Goal: Task Accomplishment & Management: Manage account settings

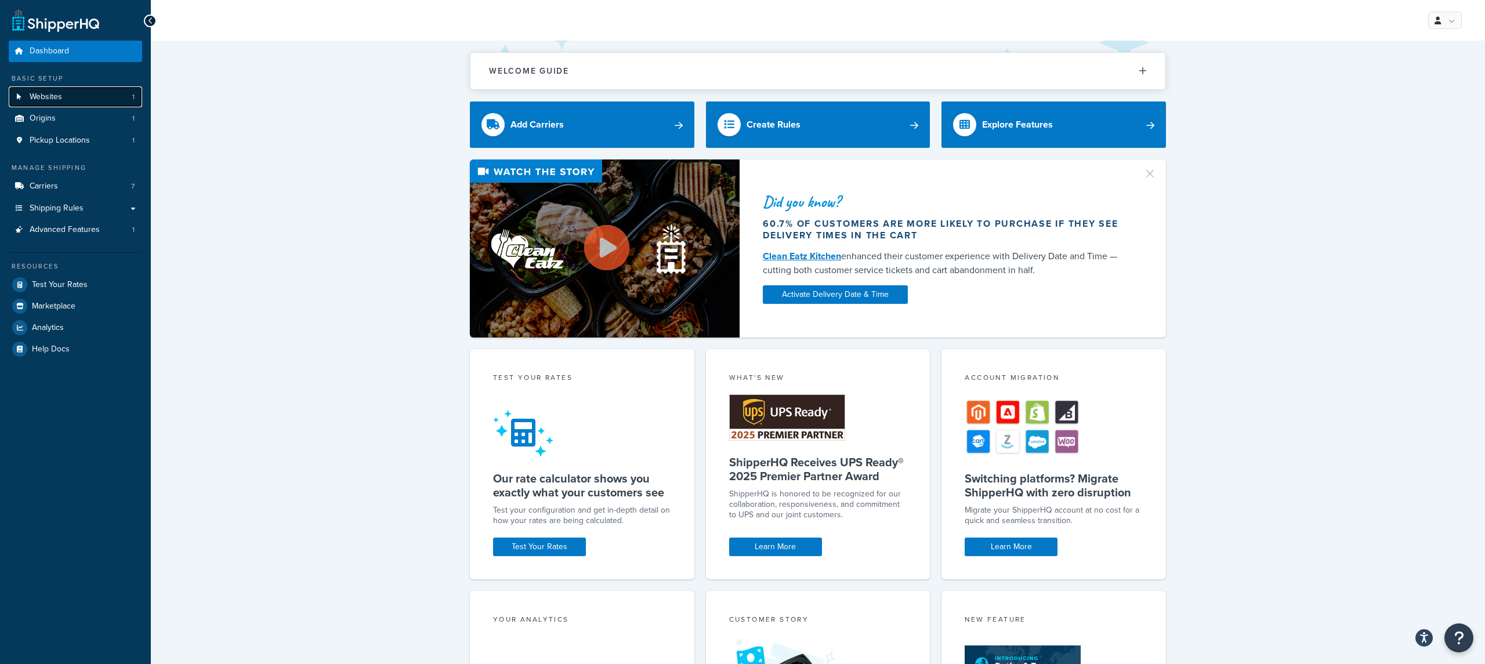
click at [104, 91] on link "Websites 1" at bounding box center [75, 96] width 133 height 21
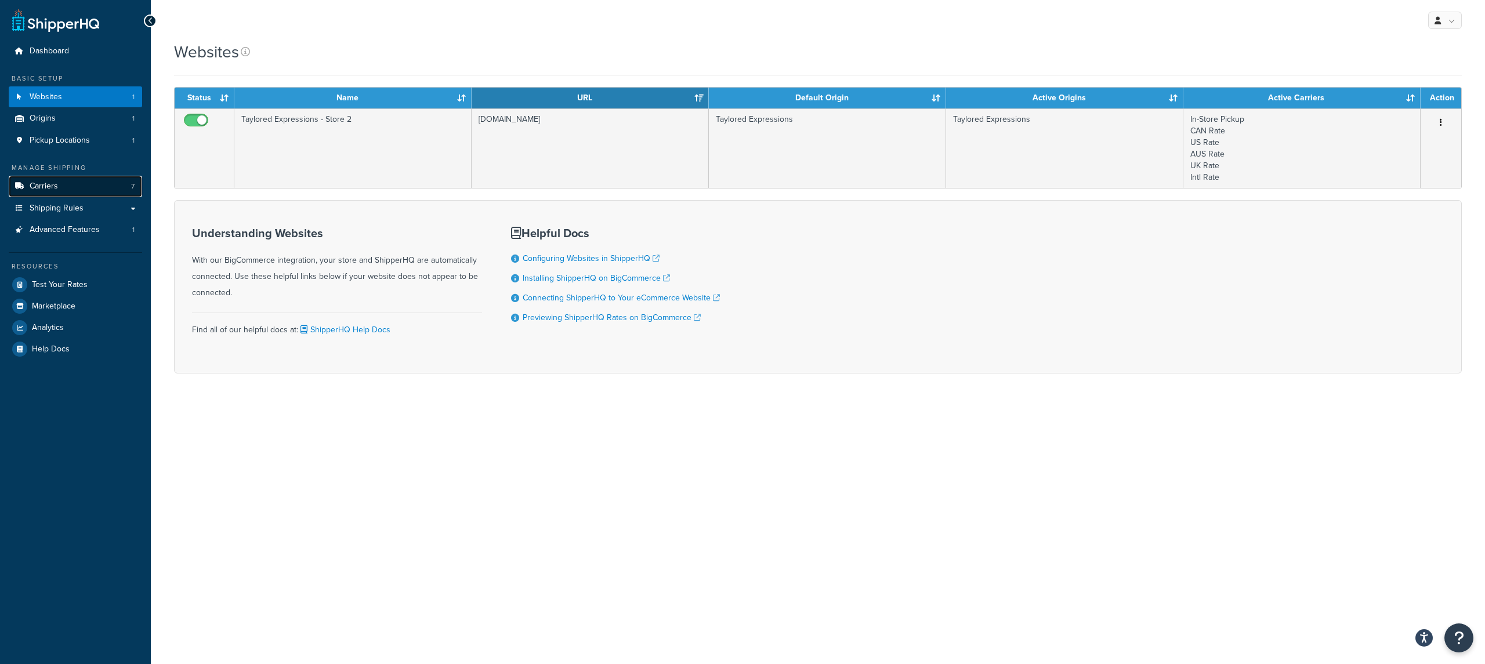
click at [96, 181] on link "Carriers 7" at bounding box center [75, 186] width 133 height 21
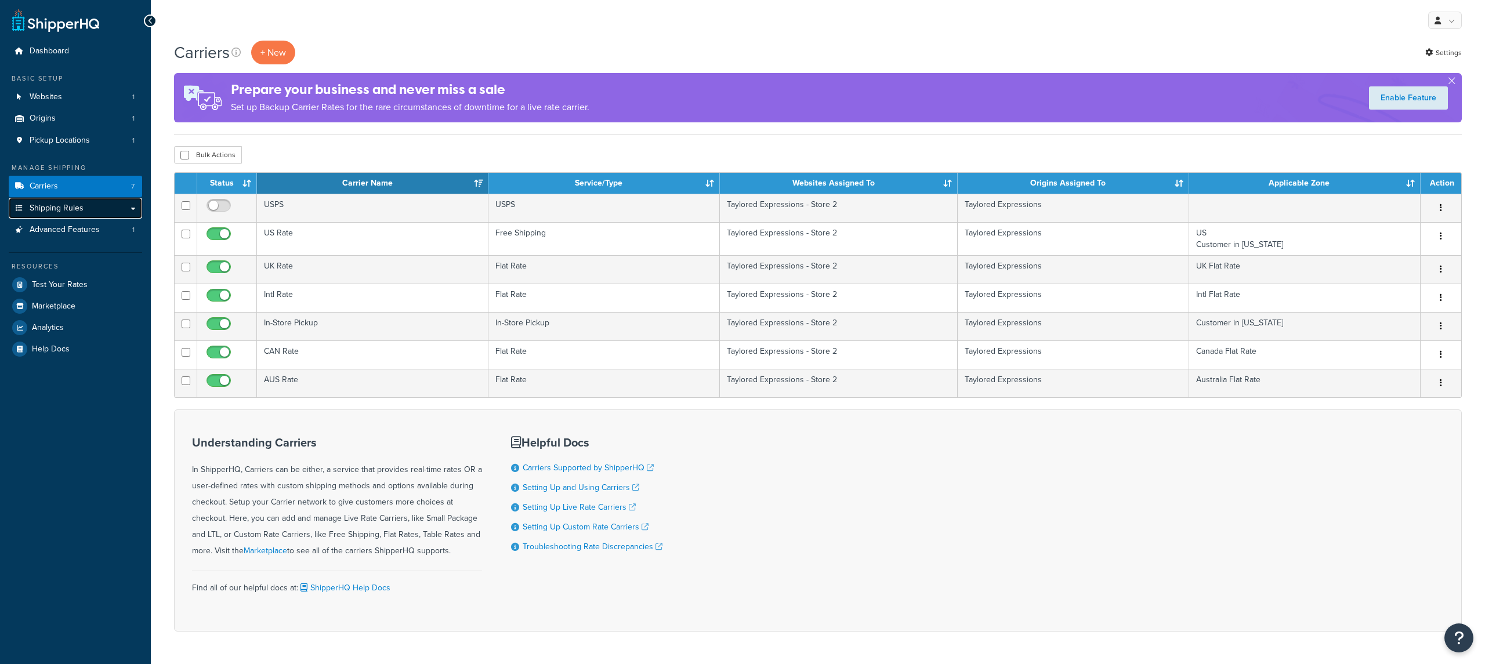
click at [64, 209] on span "Shipping Rules" at bounding box center [57, 209] width 54 height 10
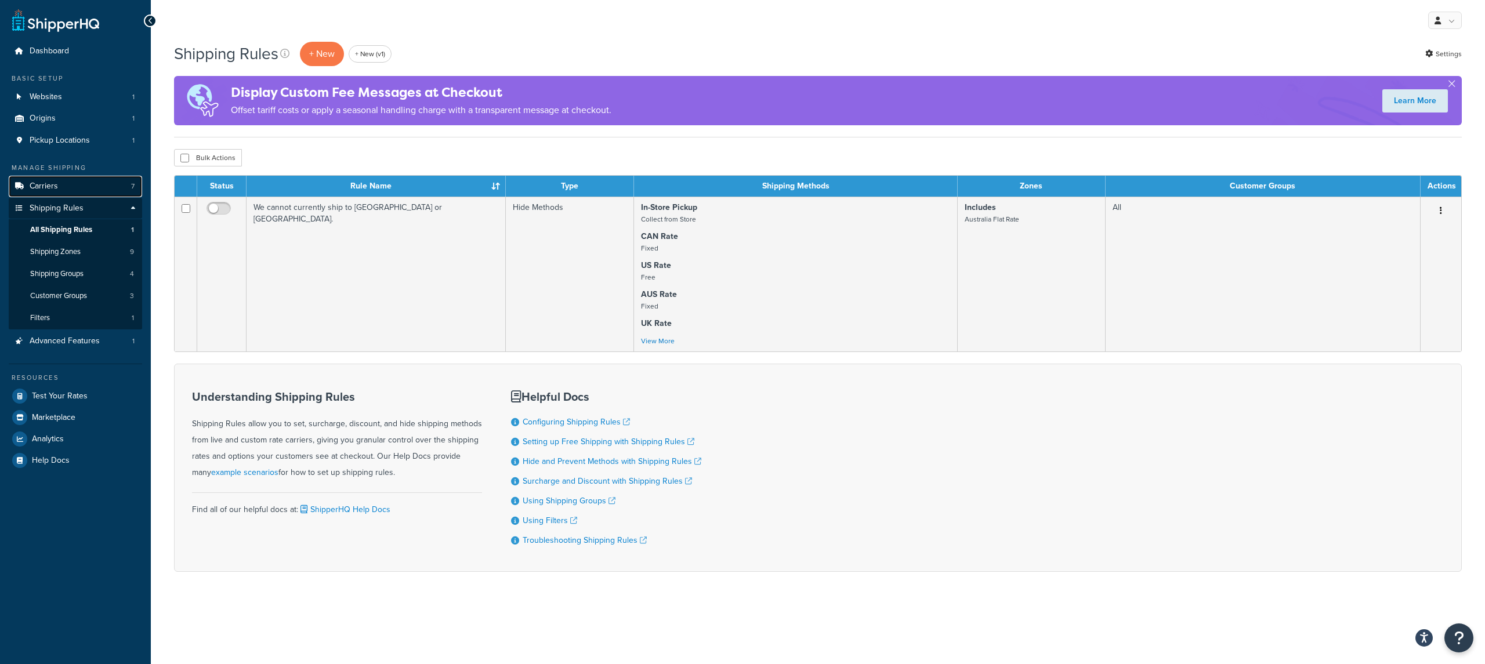
click at [85, 182] on link "Carriers 7" at bounding box center [75, 186] width 133 height 21
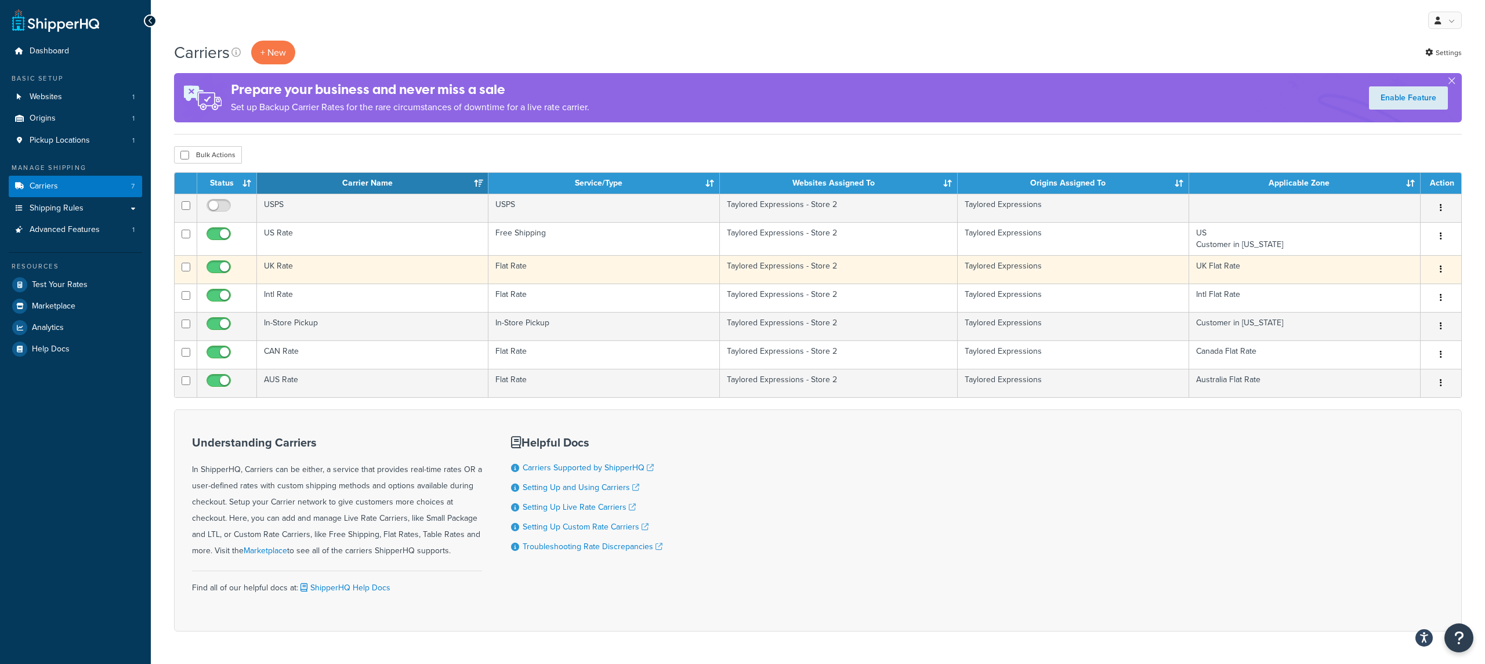
click at [342, 273] on td "UK Rate" at bounding box center [372, 269] width 231 height 28
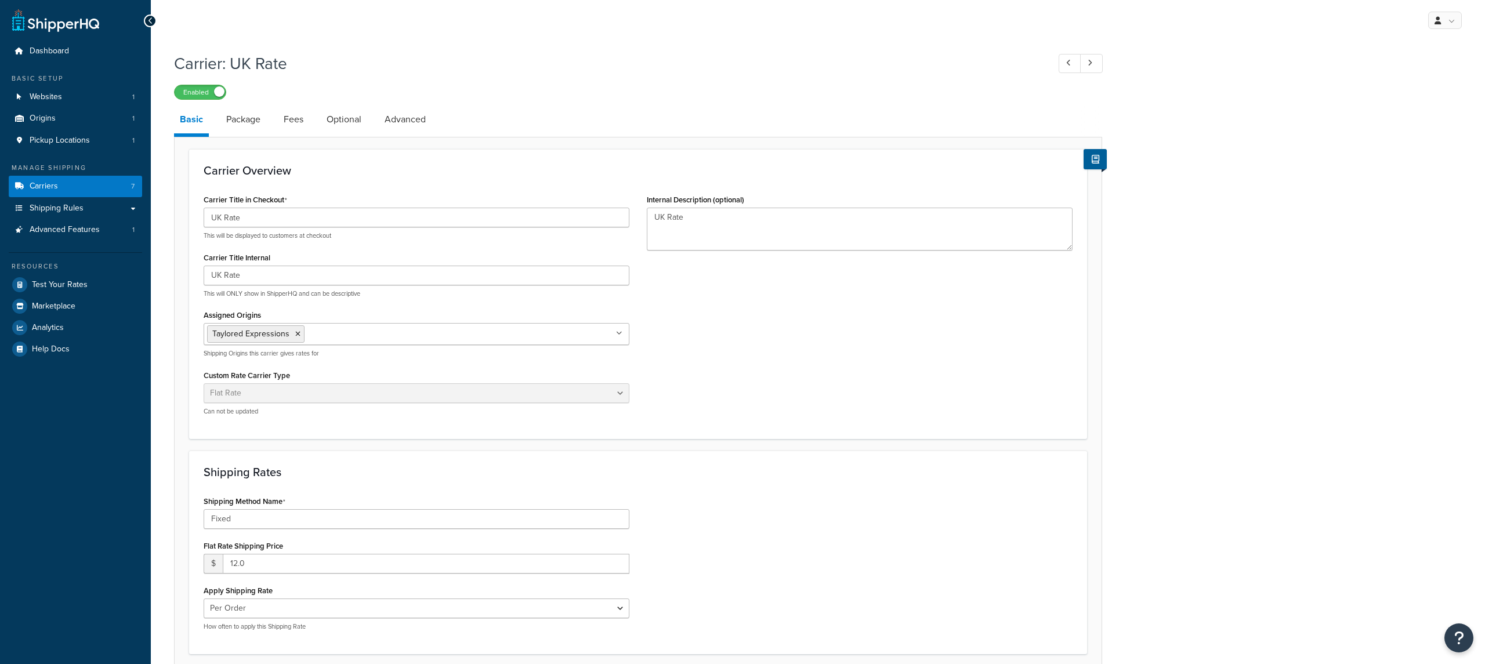
select select "flat"
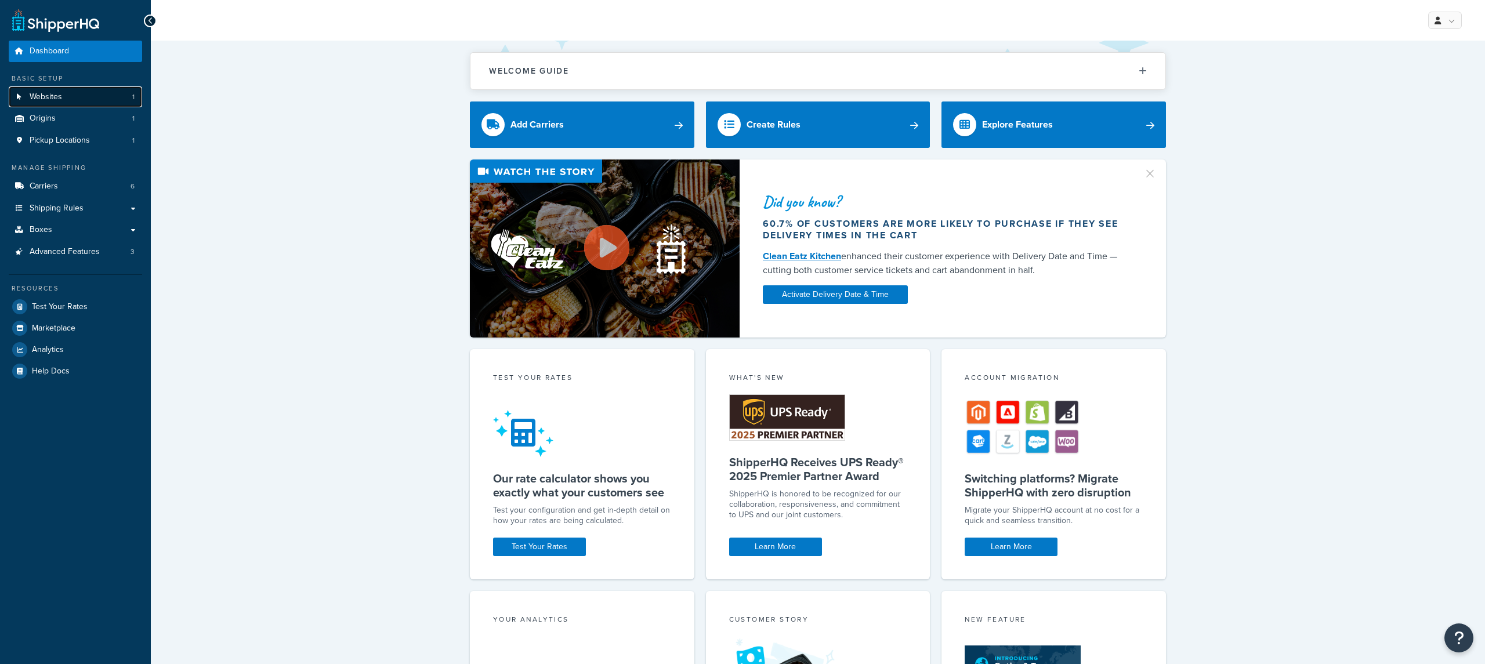
click at [102, 103] on link "Websites 1" at bounding box center [75, 96] width 133 height 21
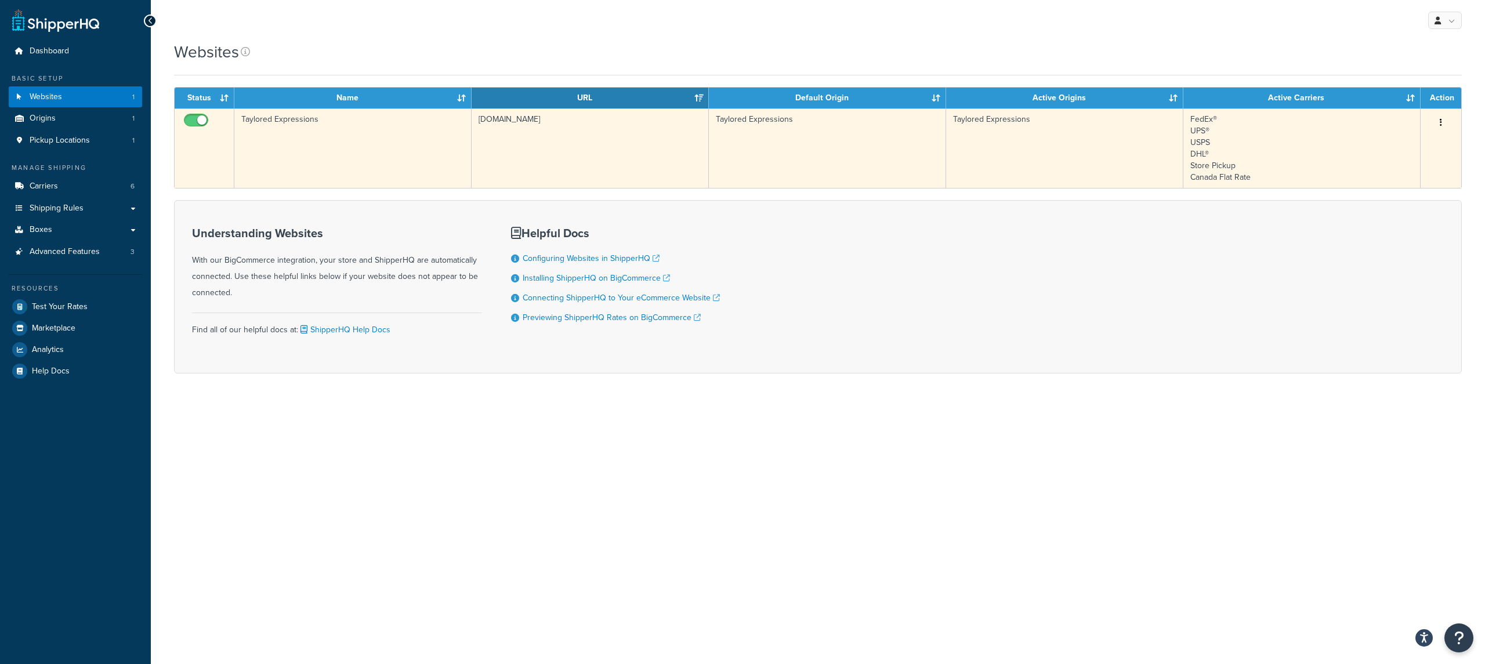
click at [402, 148] on td "Taylored Expressions" at bounding box center [352, 147] width 237 height 79
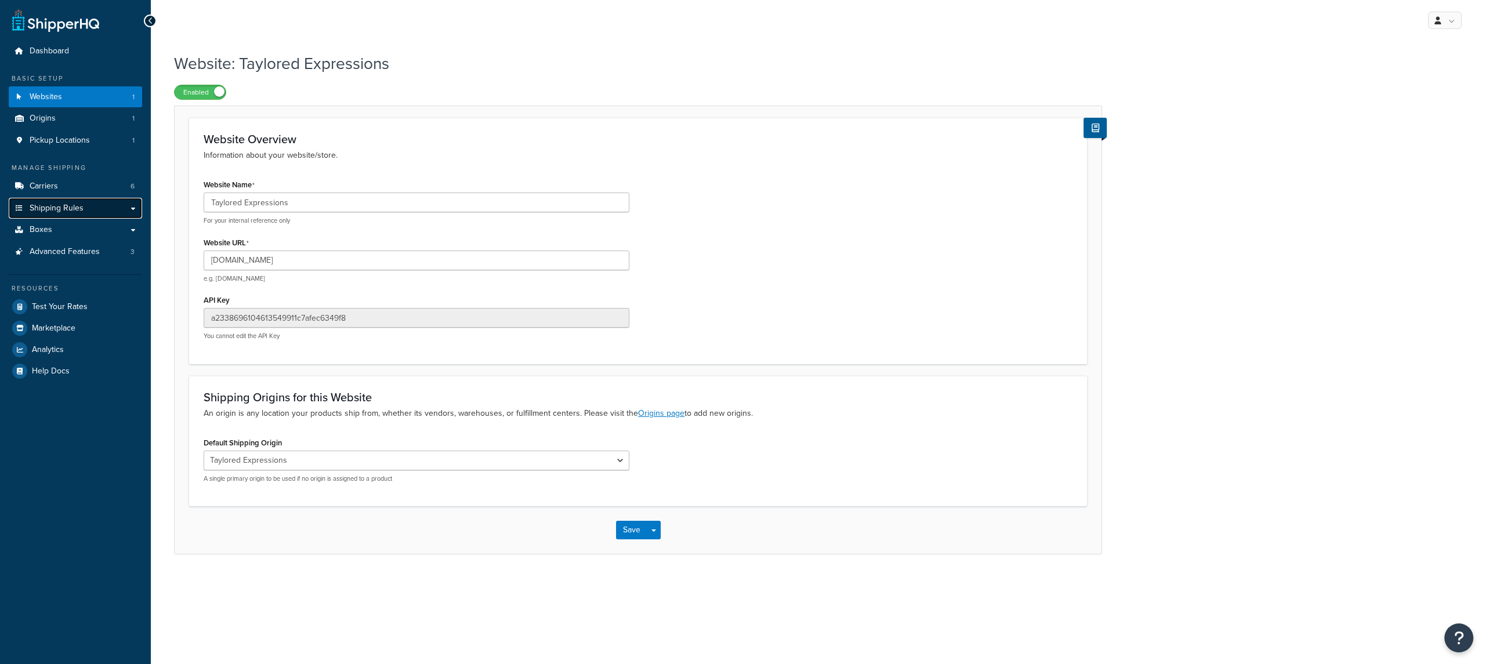
click at [88, 211] on link "Shipping Rules" at bounding box center [75, 208] width 133 height 21
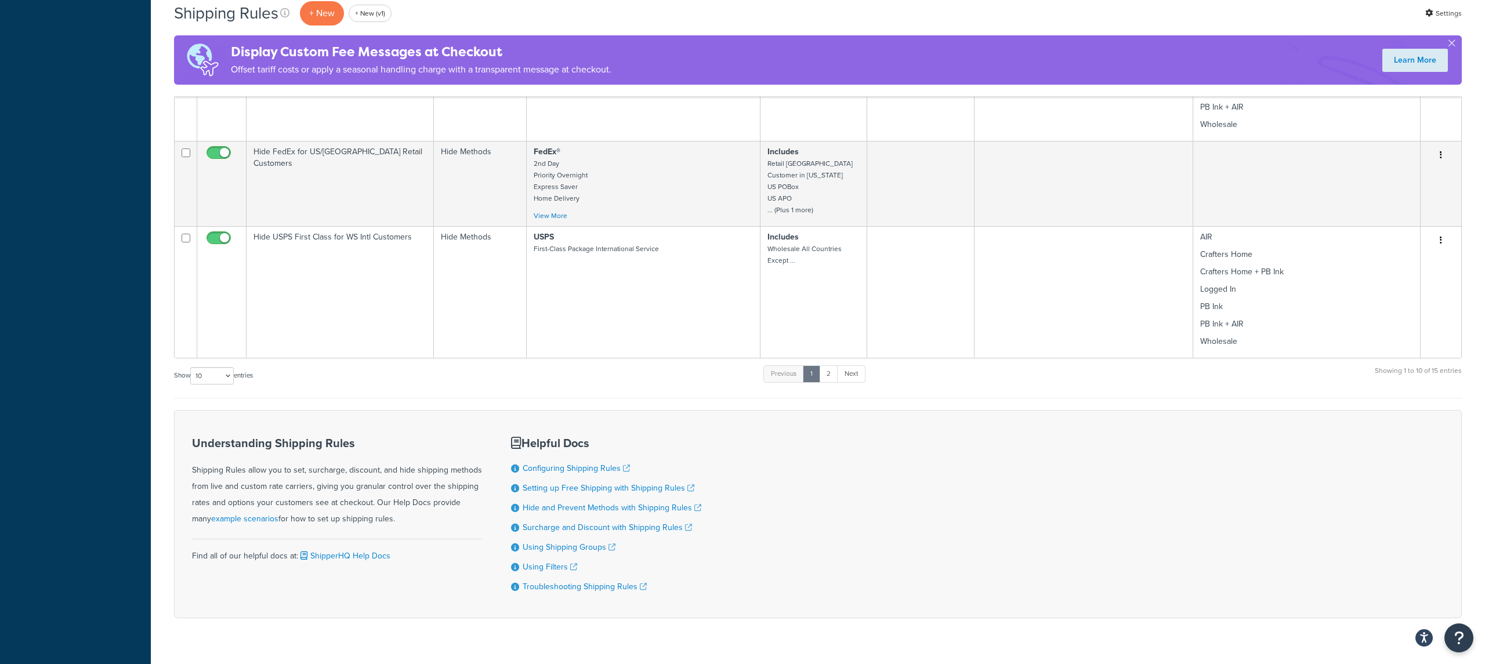
scroll to position [1673, 0]
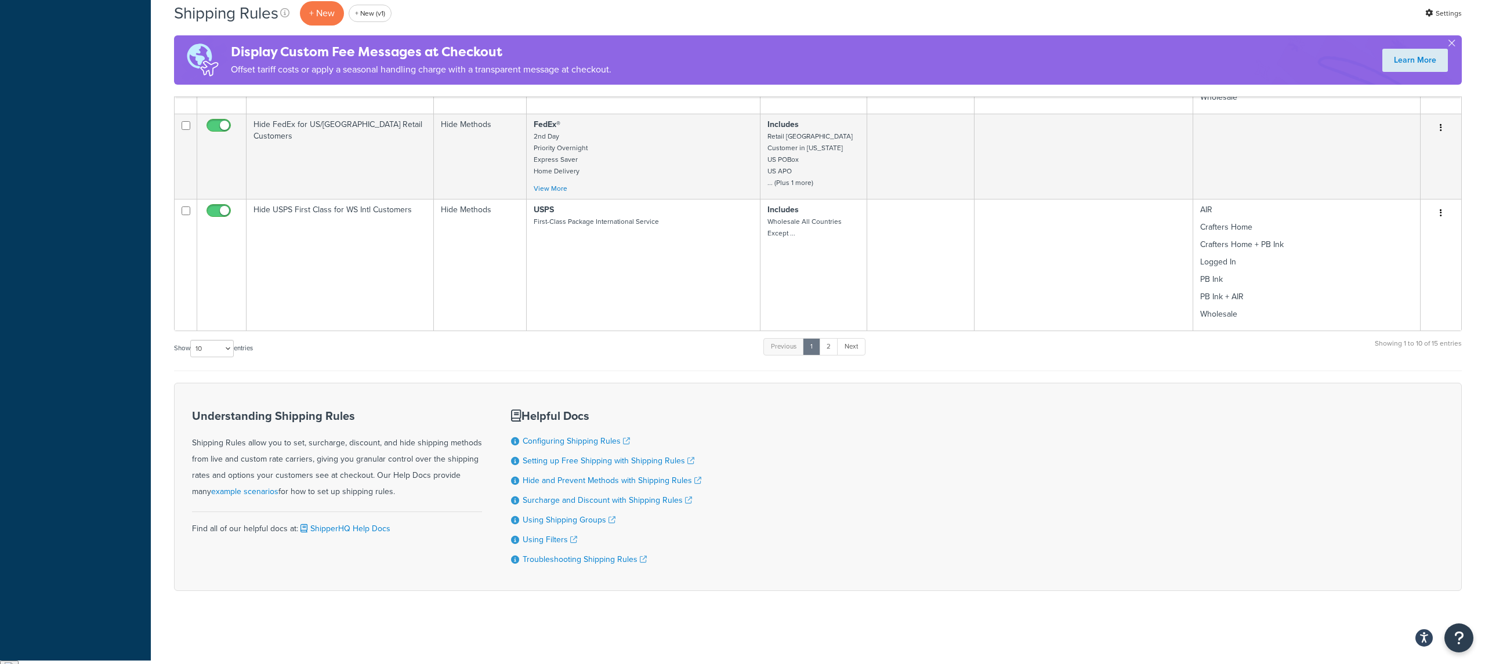
click at [864, 360] on ul "Previous 1 2 Next" at bounding box center [814, 349] width 102 height 23
click at [863, 356] on link "Next" at bounding box center [851, 346] width 28 height 17
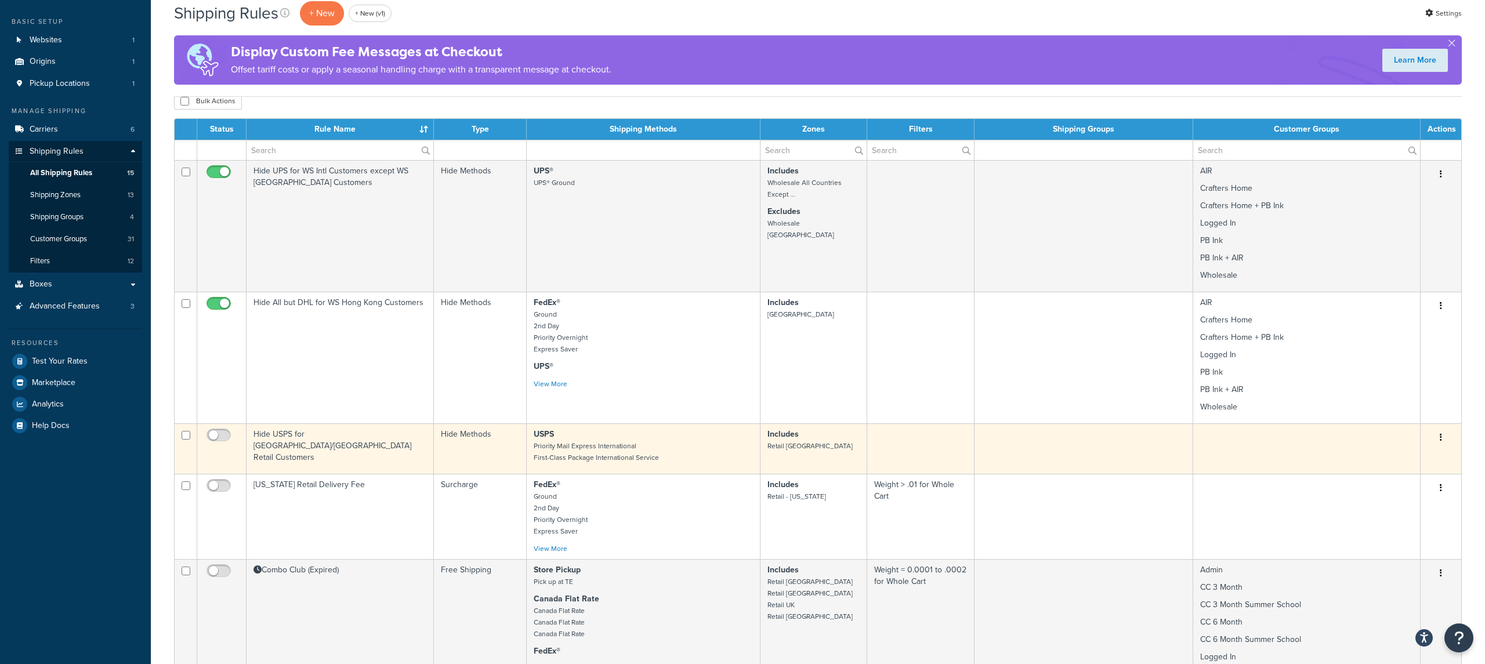
scroll to position [0, 0]
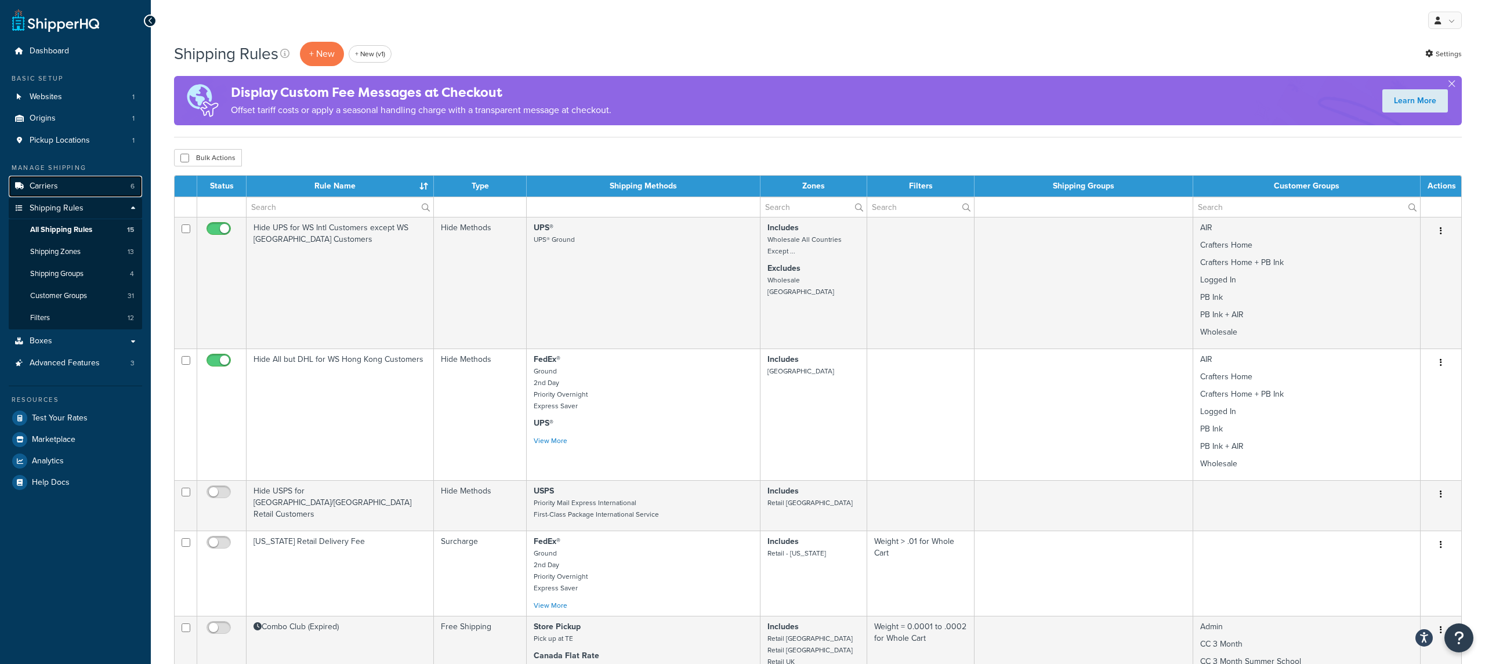
click at [96, 191] on link "Carriers 6" at bounding box center [75, 186] width 133 height 21
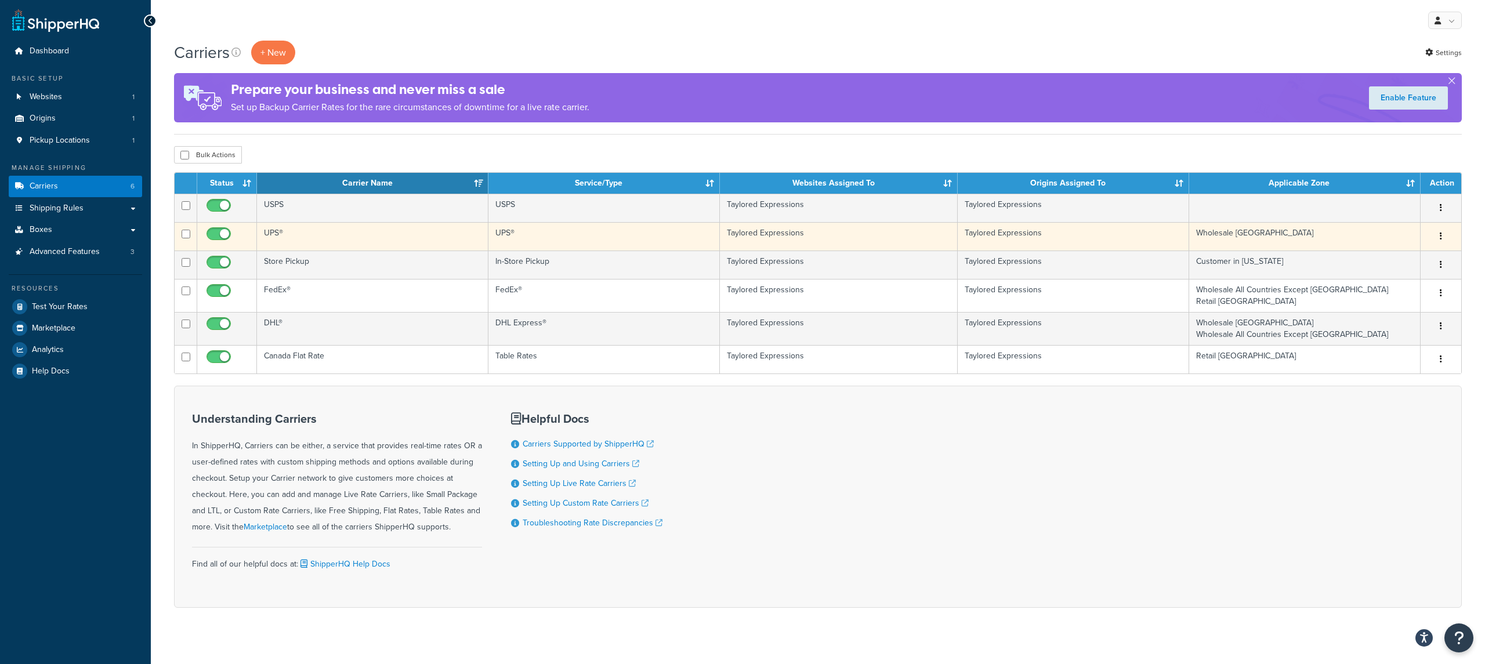
click at [397, 236] on td "UPS®" at bounding box center [372, 236] width 231 height 28
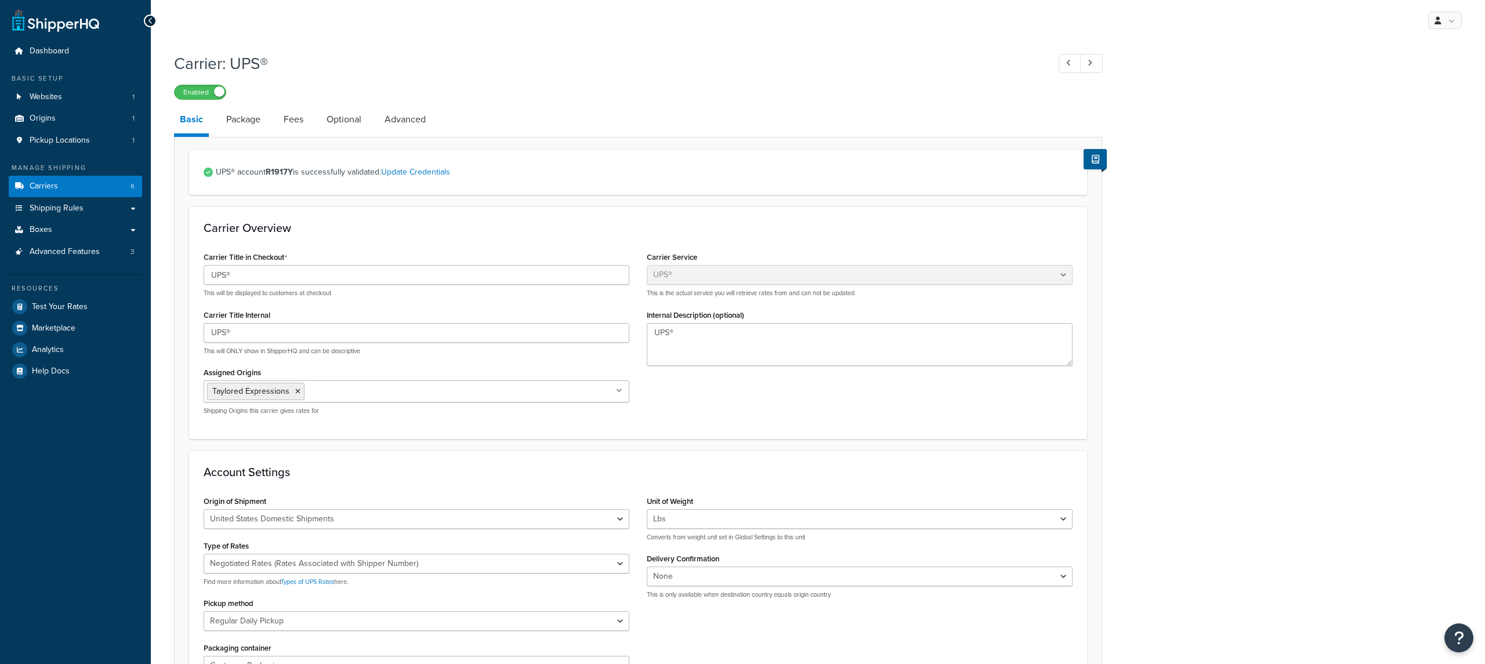
select select "ups"
click at [245, 129] on link "Package" at bounding box center [243, 120] width 46 height 28
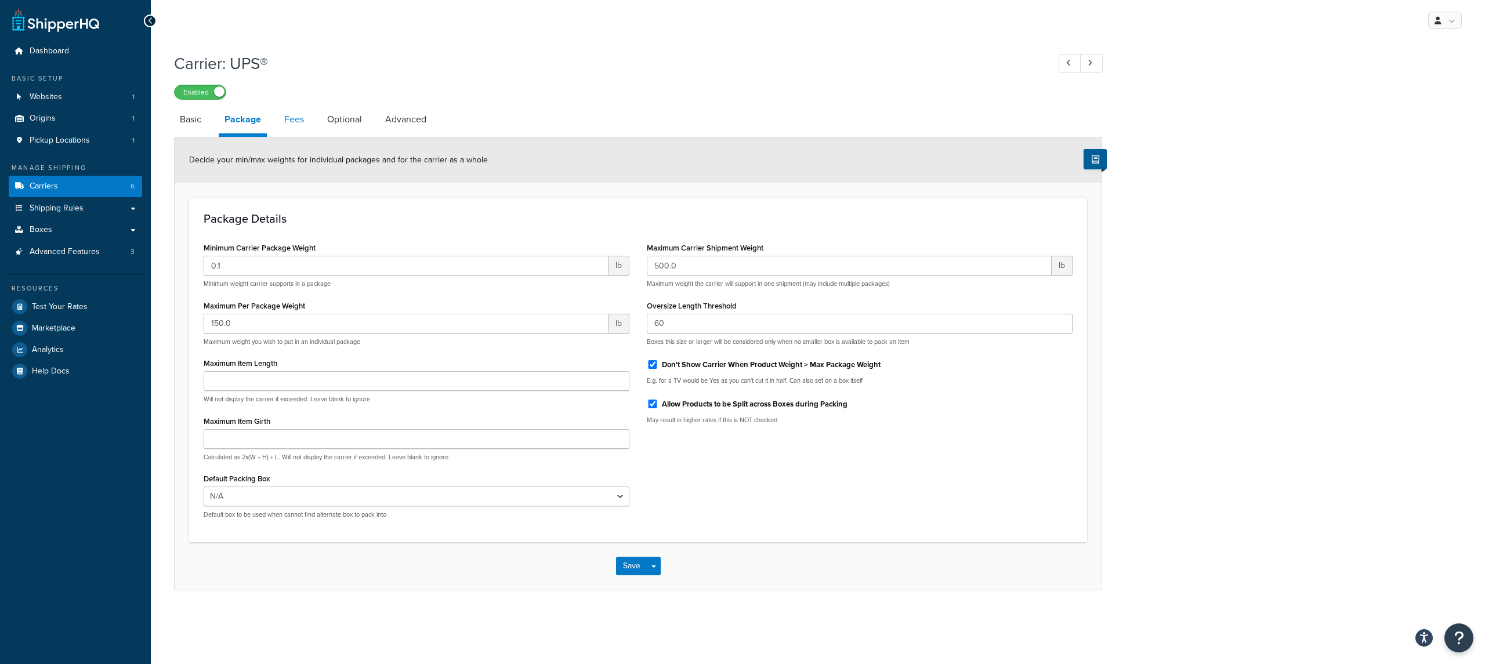
click at [288, 128] on link "Fees" at bounding box center [293, 120] width 31 height 28
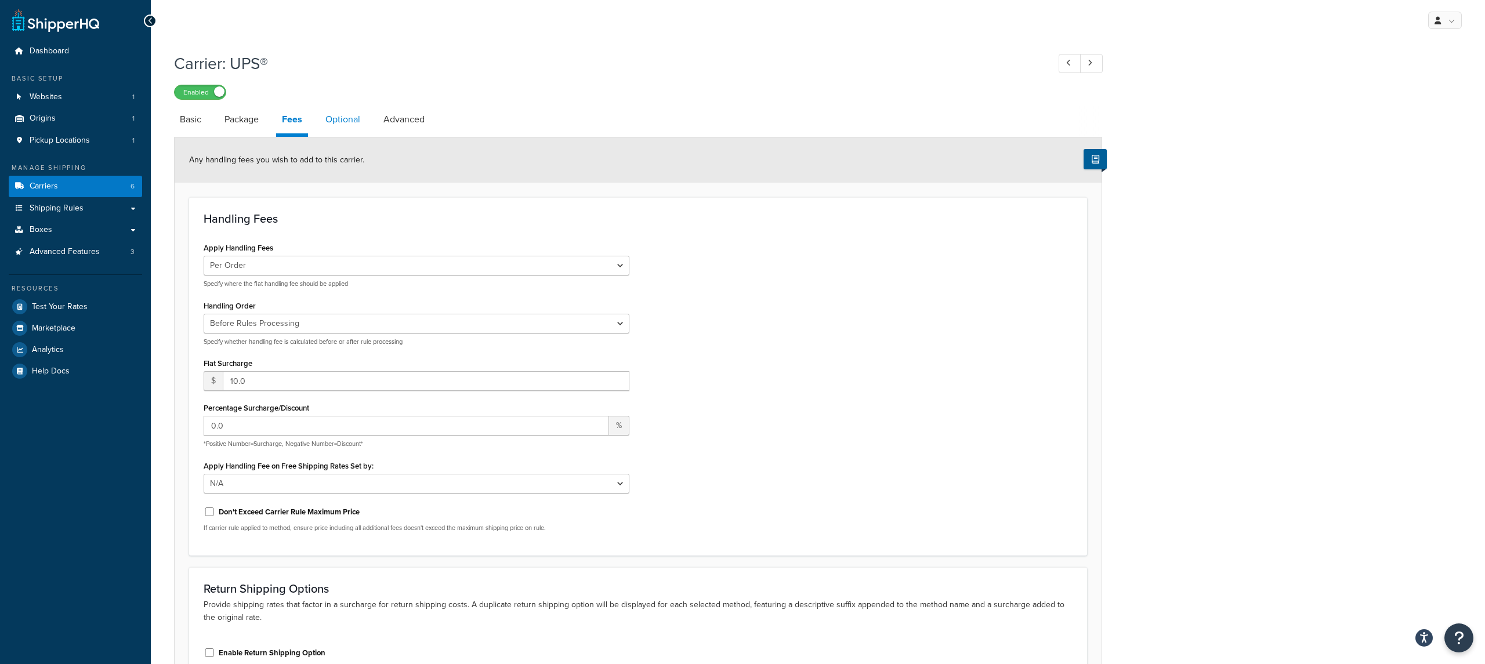
click at [330, 130] on link "Optional" at bounding box center [343, 120] width 46 height 28
select select "business"
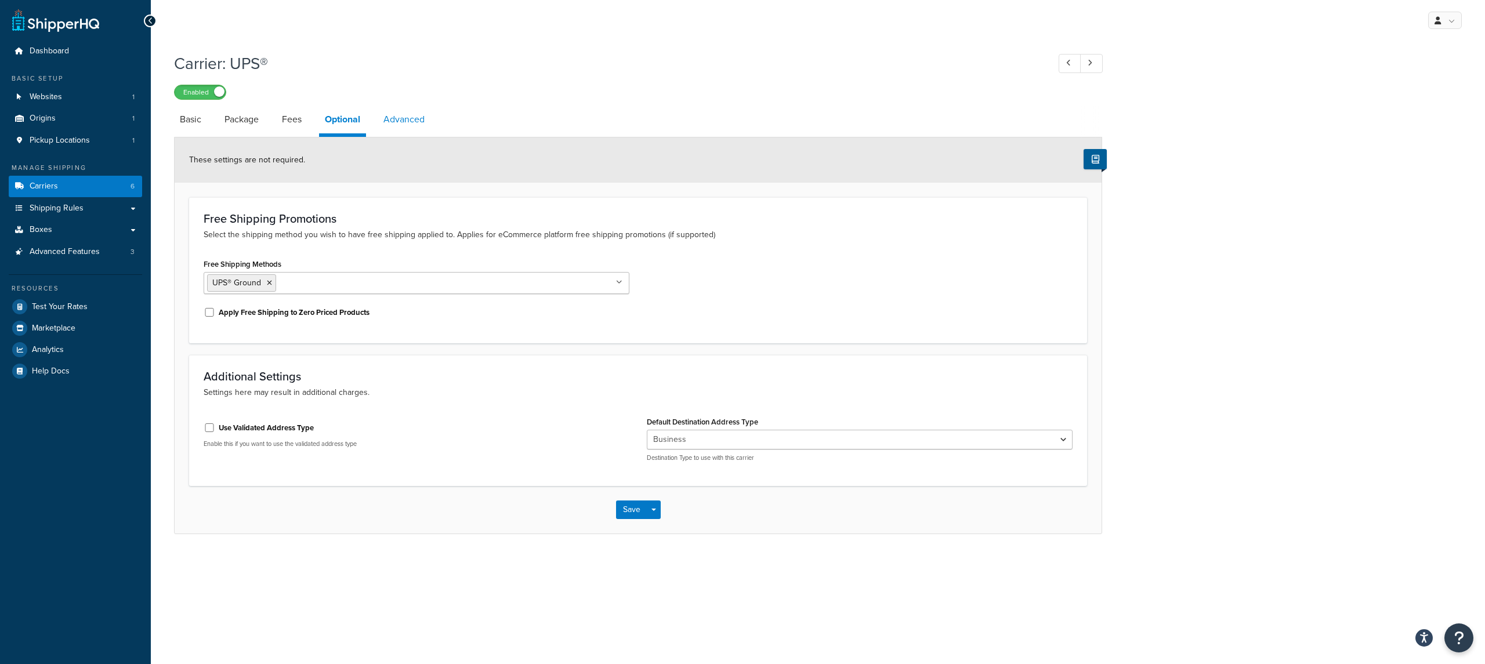
click at [388, 129] on link "Advanced" at bounding box center [404, 120] width 53 height 28
select select "false"
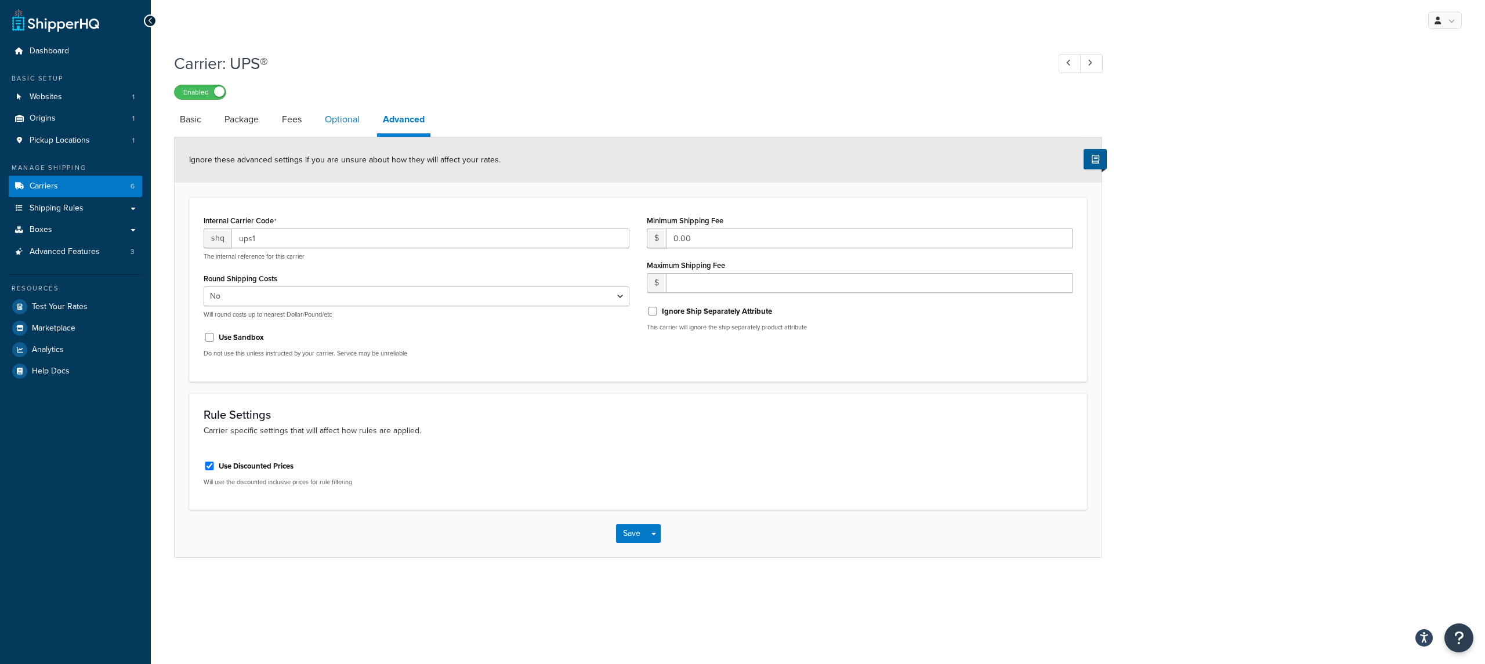
click at [354, 124] on link "Optional" at bounding box center [342, 120] width 46 height 28
select select "business"
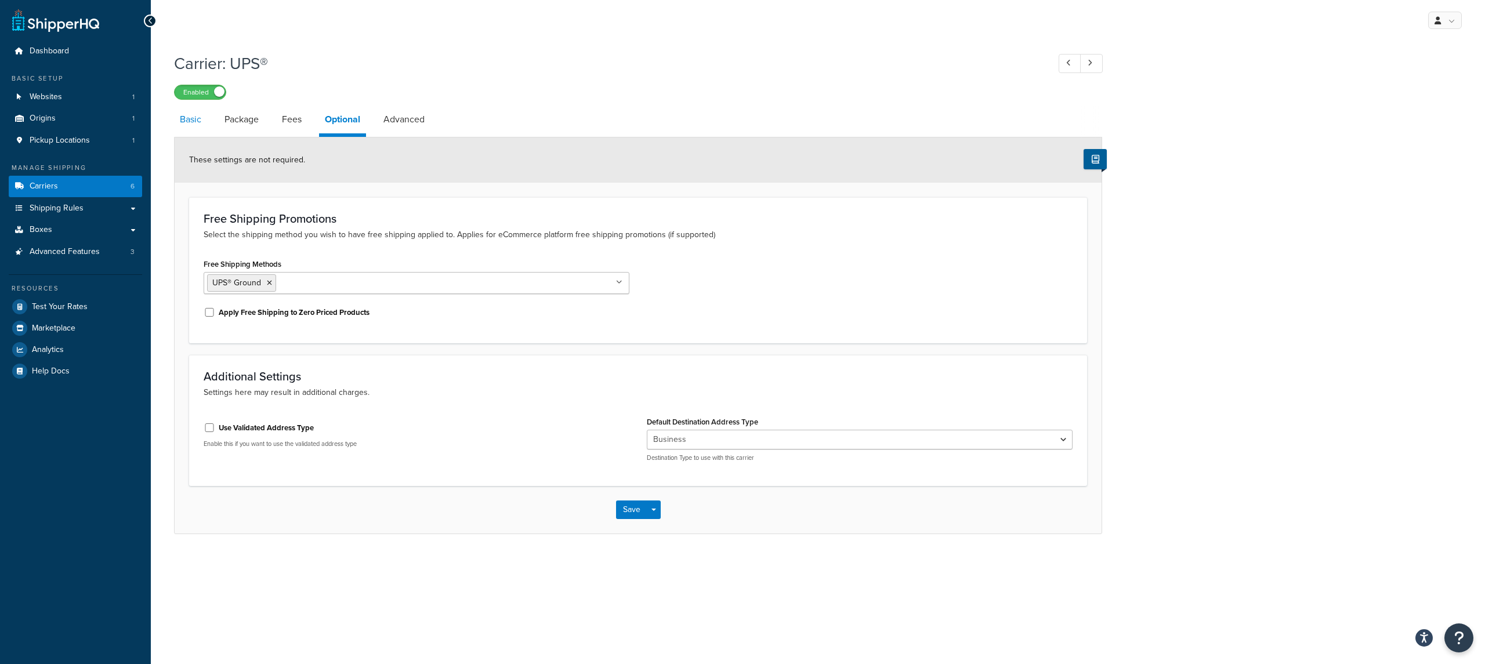
click at [194, 120] on link "Basic" at bounding box center [190, 120] width 33 height 28
select select "ups"
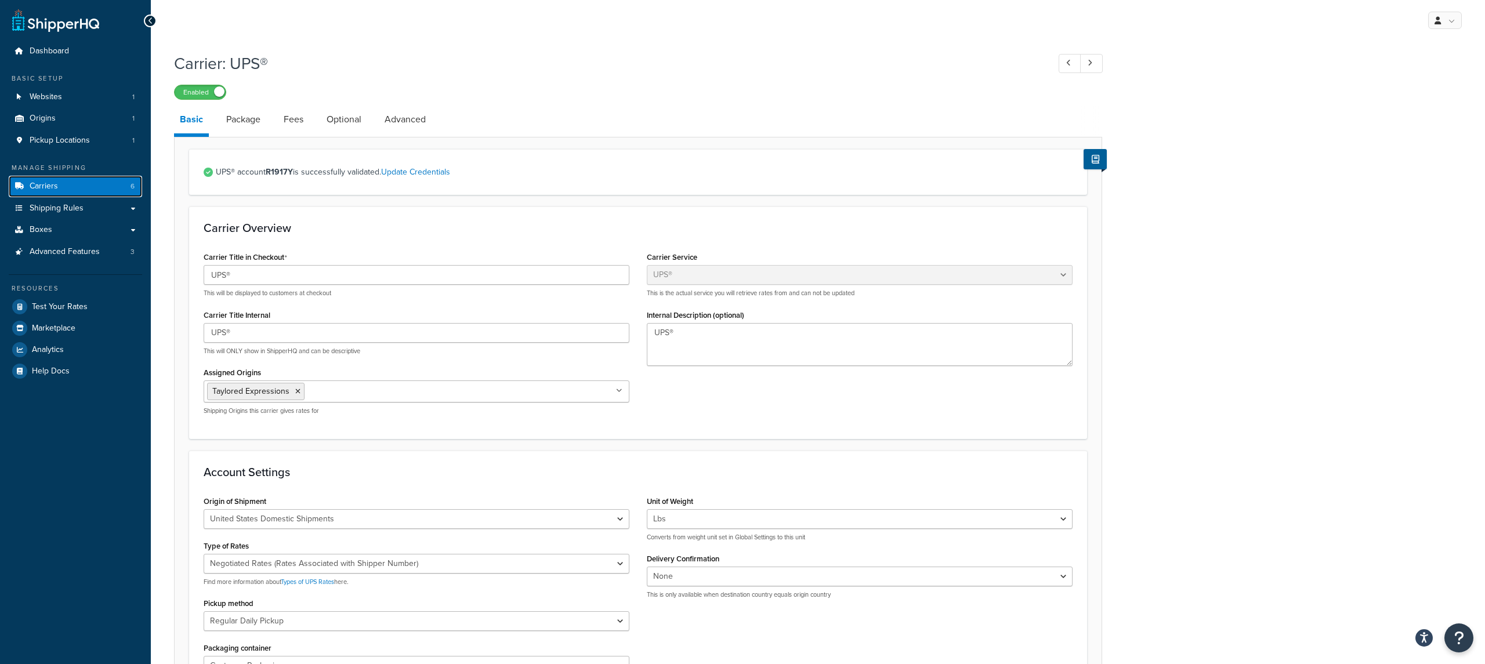
click at [113, 187] on link "Carriers 6" at bounding box center [75, 186] width 133 height 21
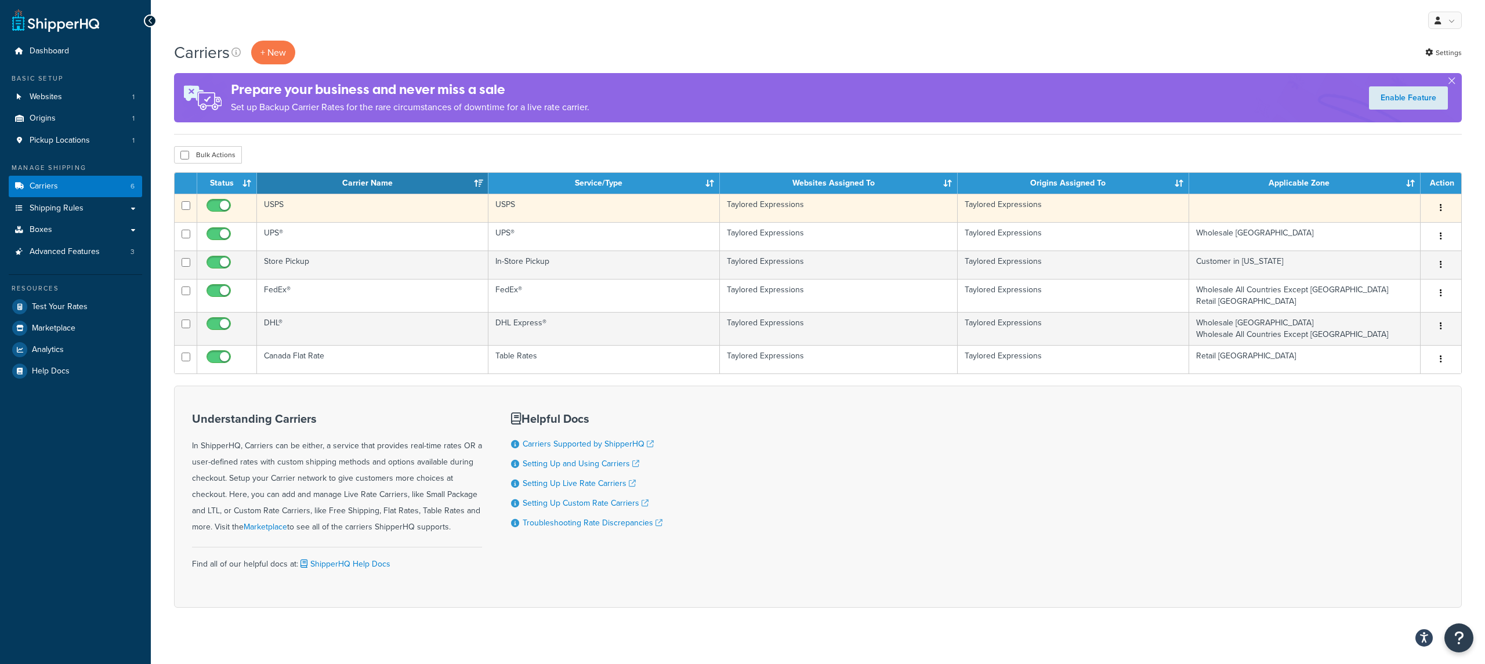
click at [315, 215] on td "USPS" at bounding box center [372, 208] width 231 height 28
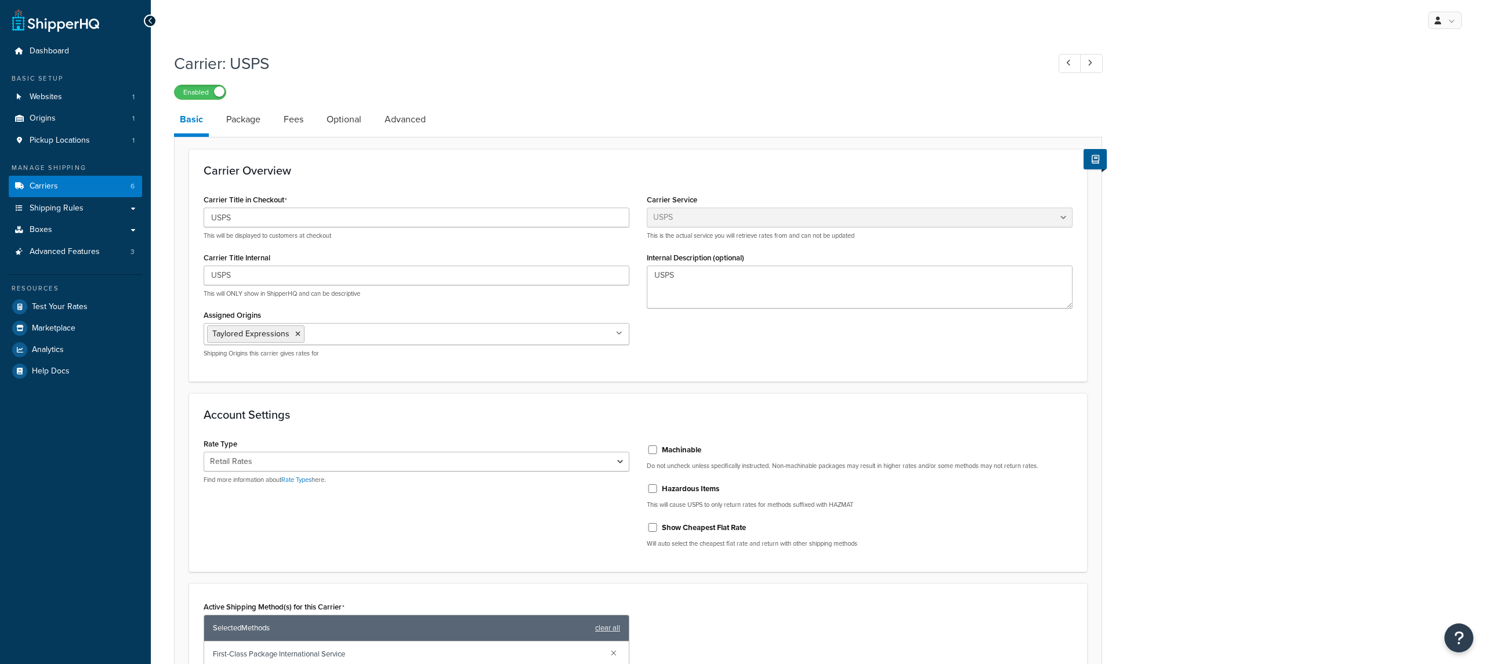
select select "usps"
click at [255, 126] on link "Package" at bounding box center [243, 120] width 46 height 28
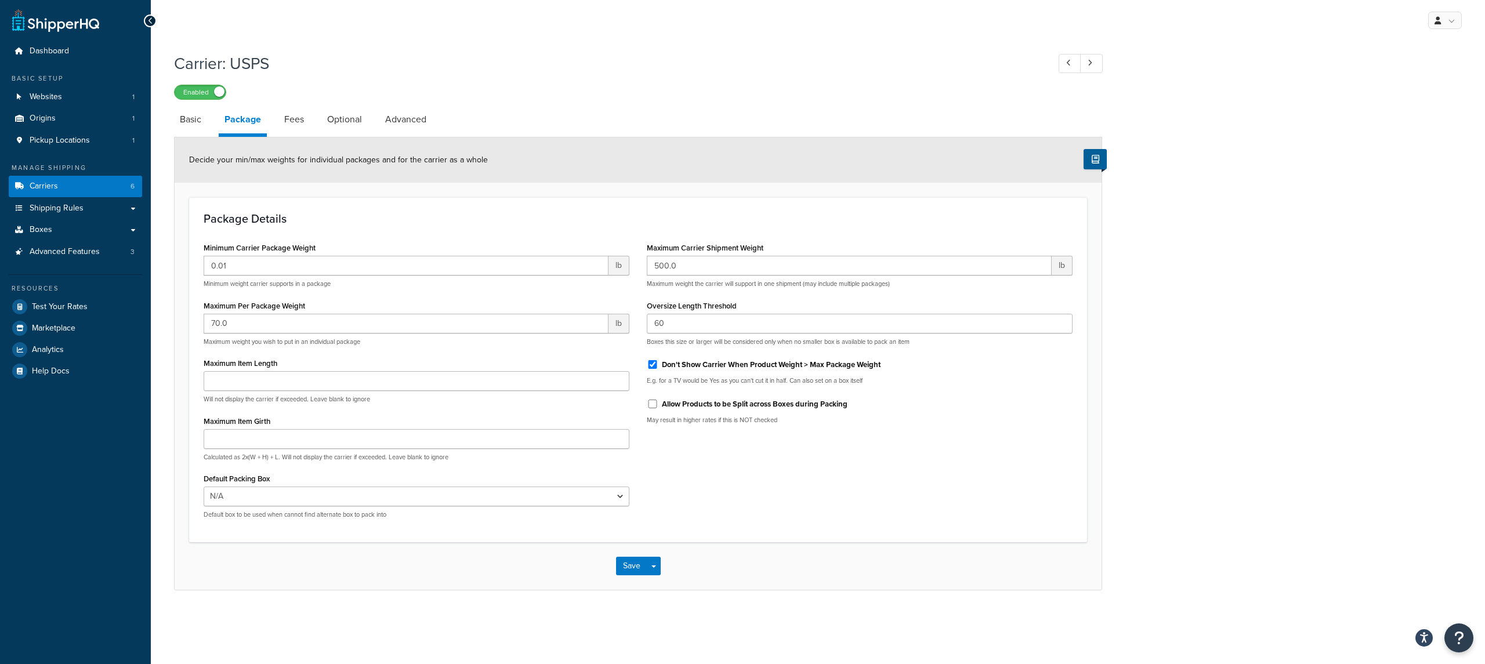
click at [309, 126] on li "Fees" at bounding box center [299, 120] width 43 height 28
click at [299, 125] on link "Fees" at bounding box center [293, 120] width 31 height 28
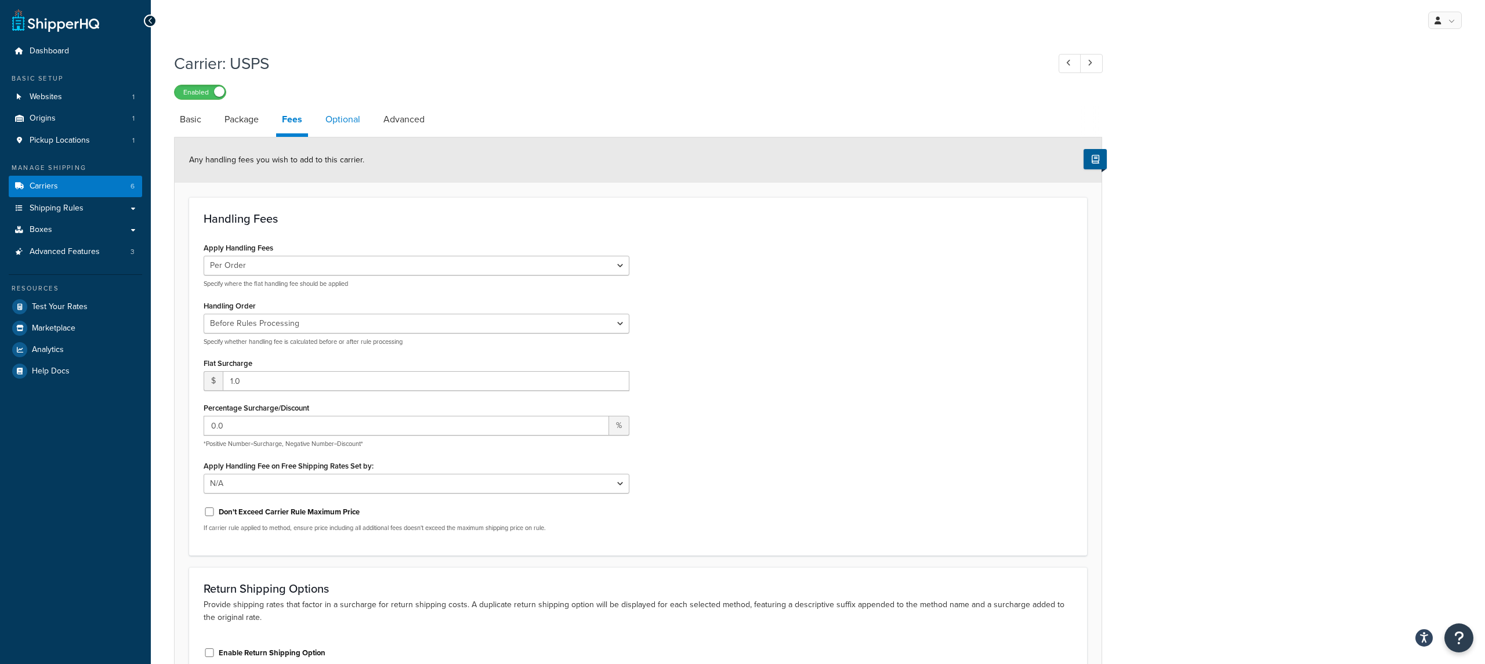
click at [334, 125] on link "Optional" at bounding box center [343, 120] width 46 height 28
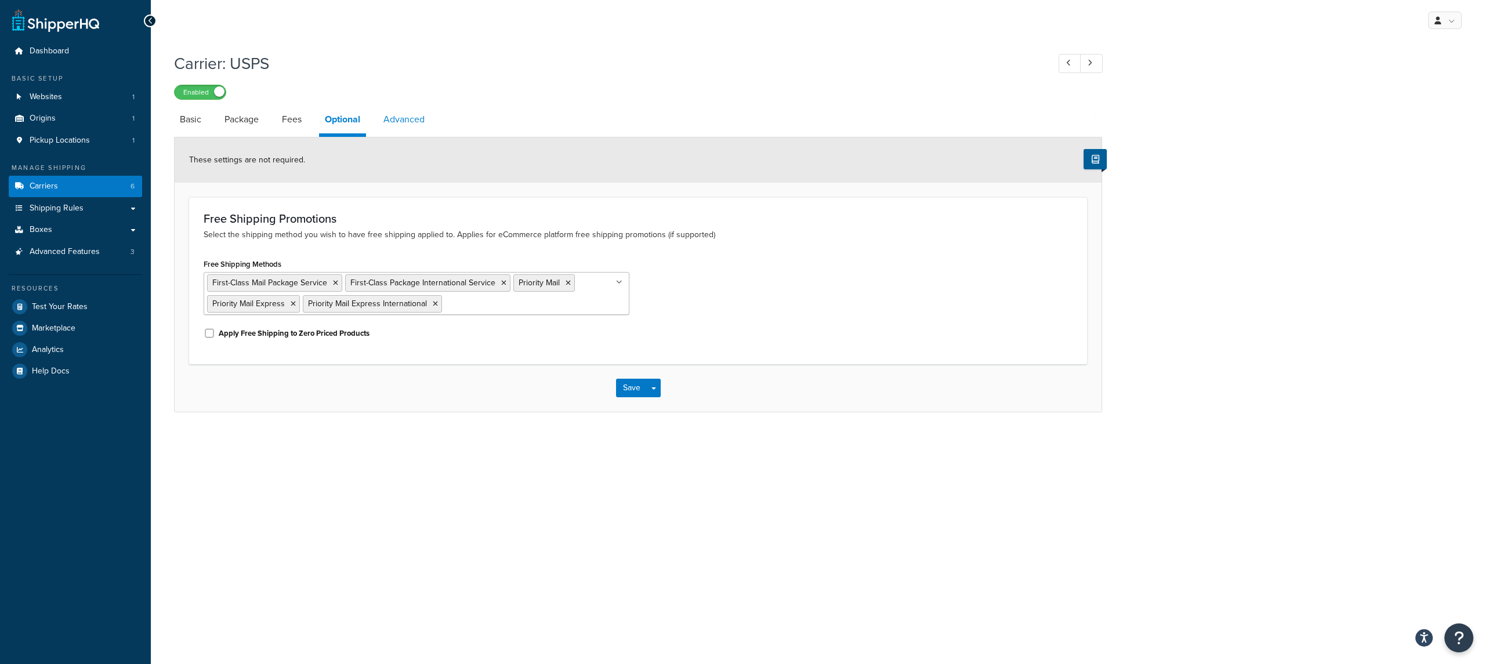
click at [394, 119] on link "Advanced" at bounding box center [404, 120] width 53 height 28
select select "false"
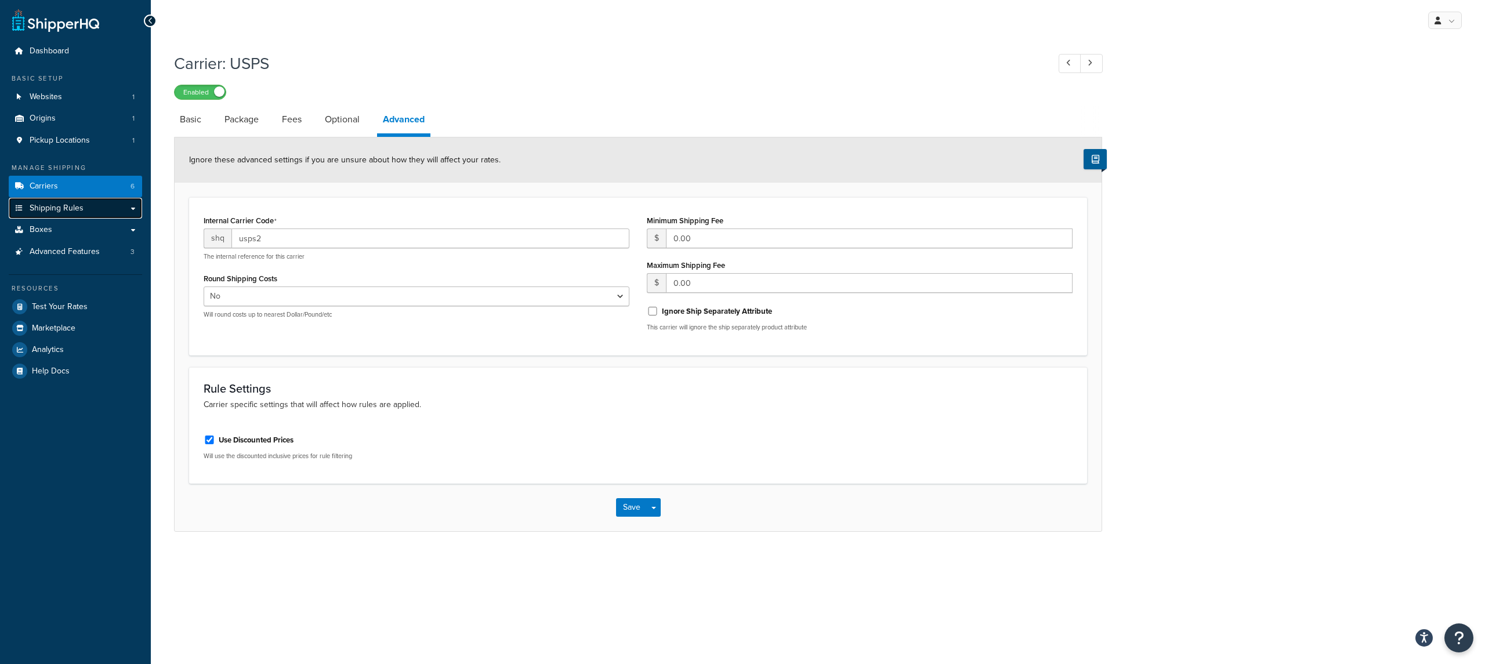
click at [84, 215] on link "Shipping Rules" at bounding box center [75, 208] width 133 height 21
click at [211, 124] on li "Basic" at bounding box center [196, 120] width 45 height 28
click at [207, 121] on link "Basic" at bounding box center [190, 120] width 33 height 28
select select "usps"
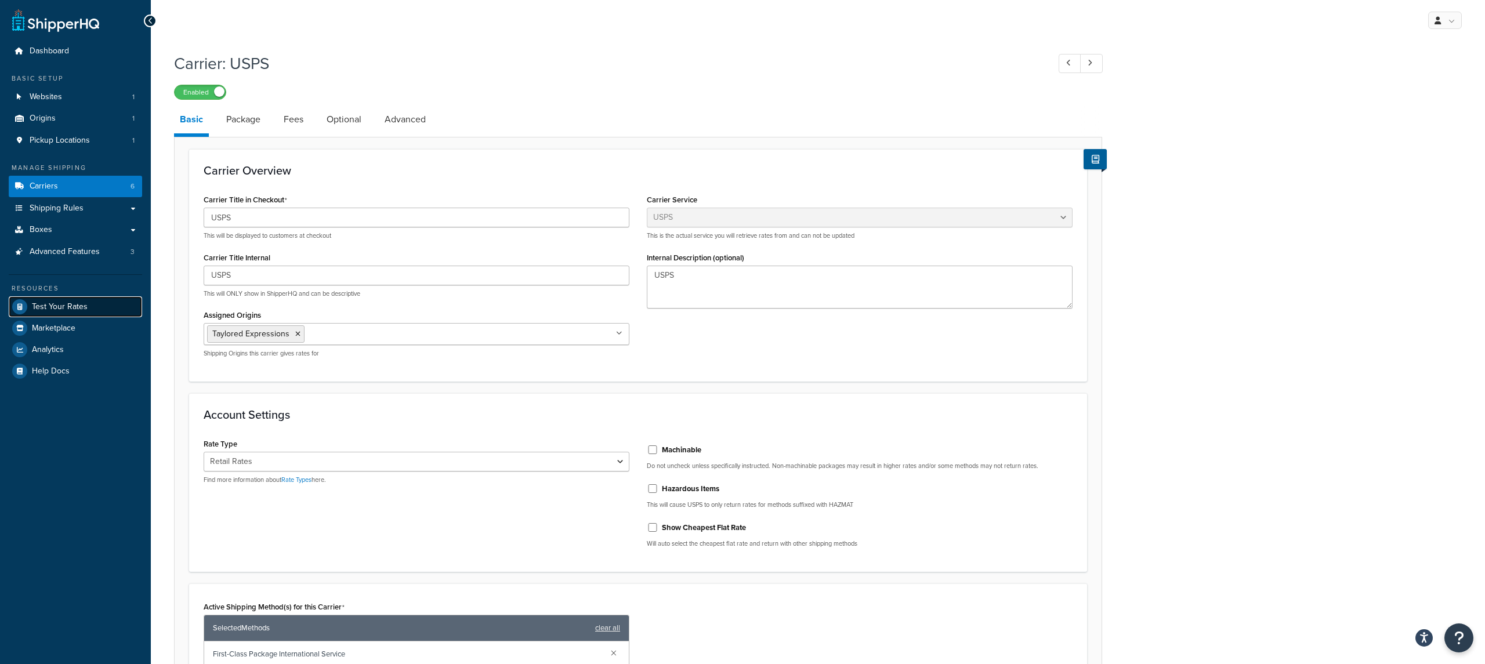
click at [89, 301] on link "Test Your Rates" at bounding box center [75, 306] width 133 height 21
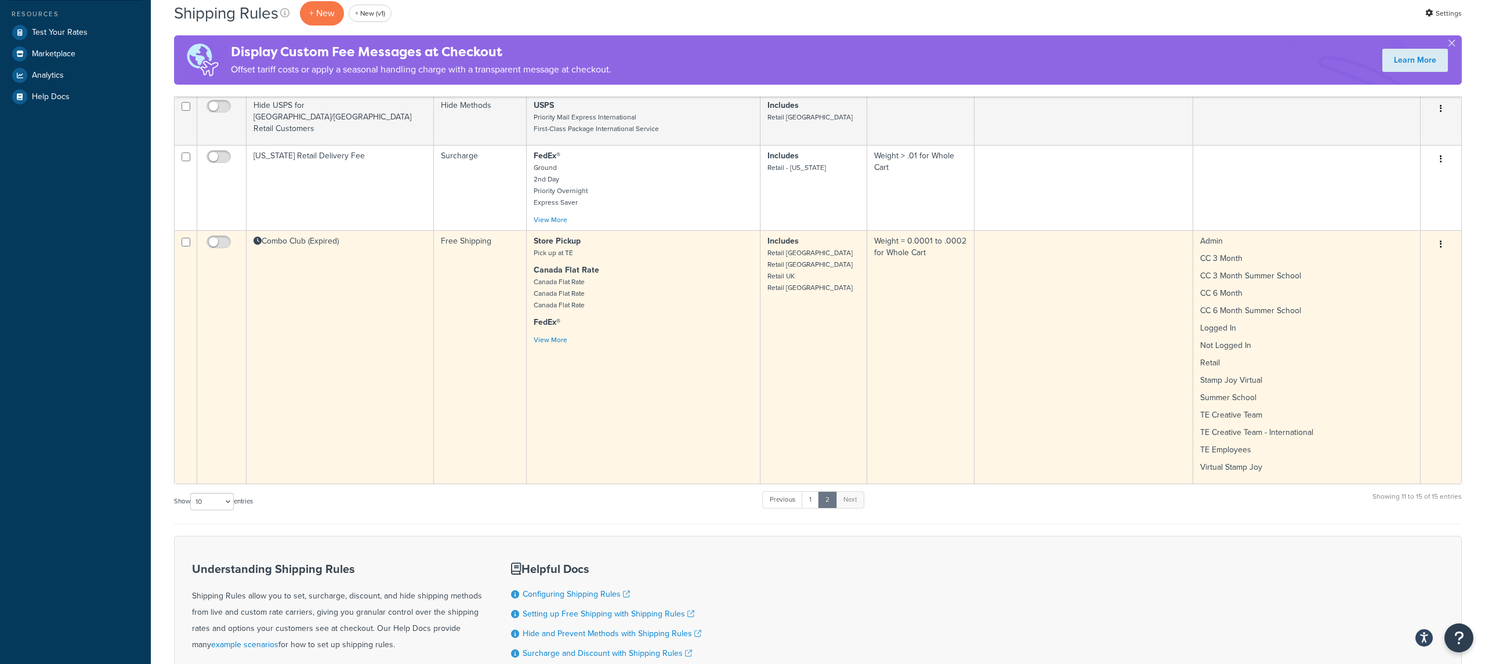
scroll to position [325, 0]
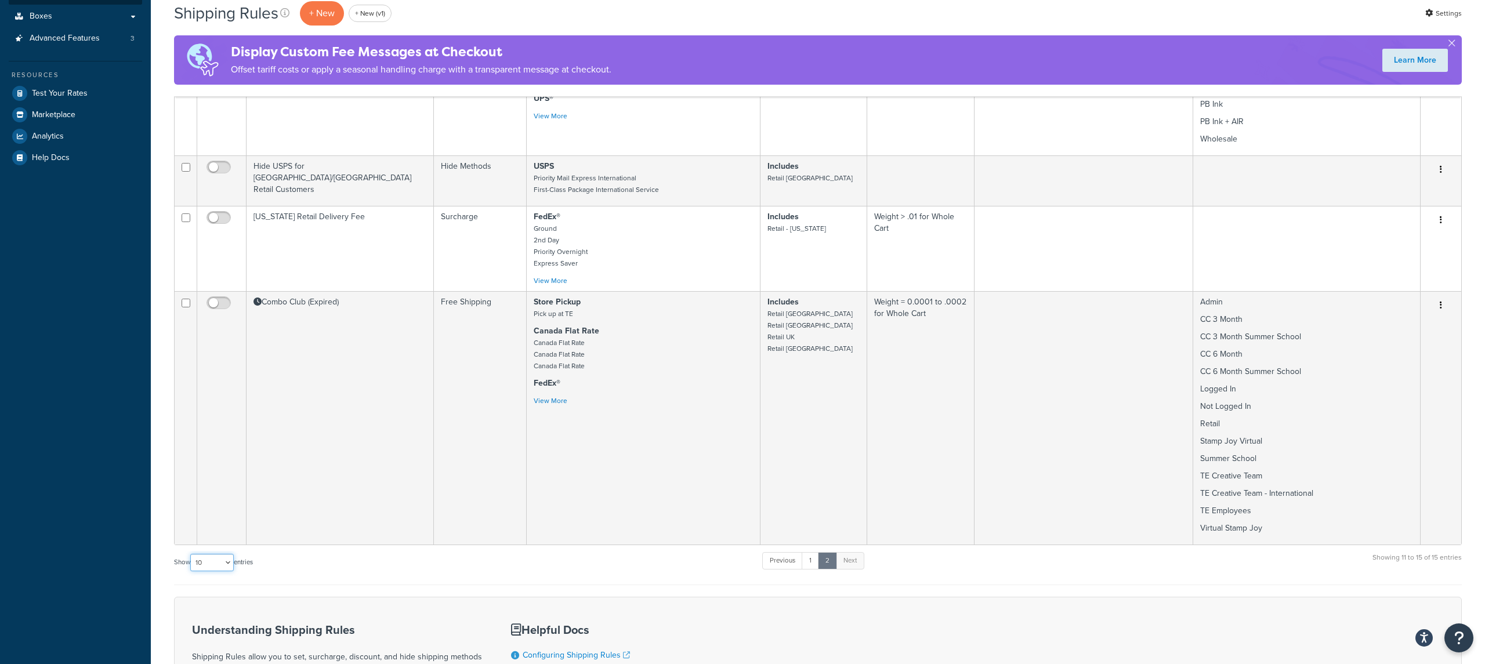
click at [233, 571] on select "10 15 25 50 100 1000" at bounding box center [212, 562] width 44 height 17
select select "50"
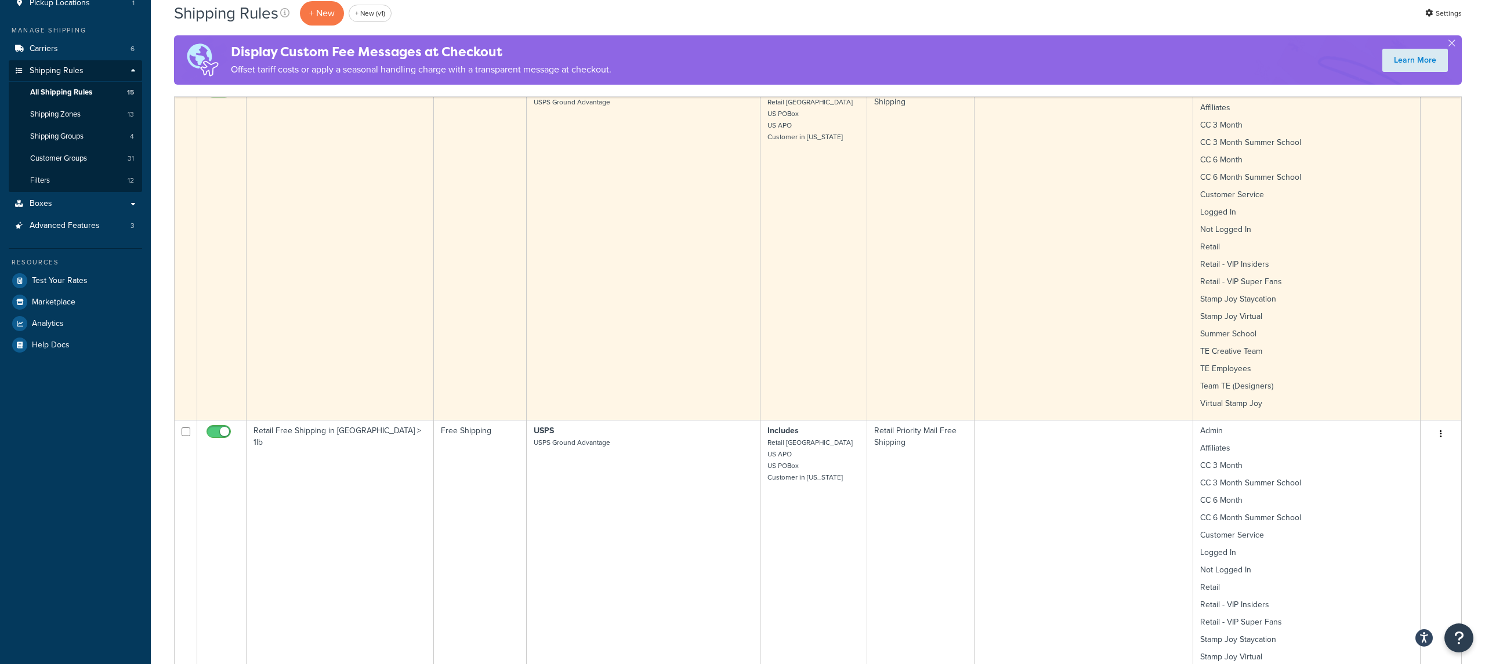
scroll to position [131, 0]
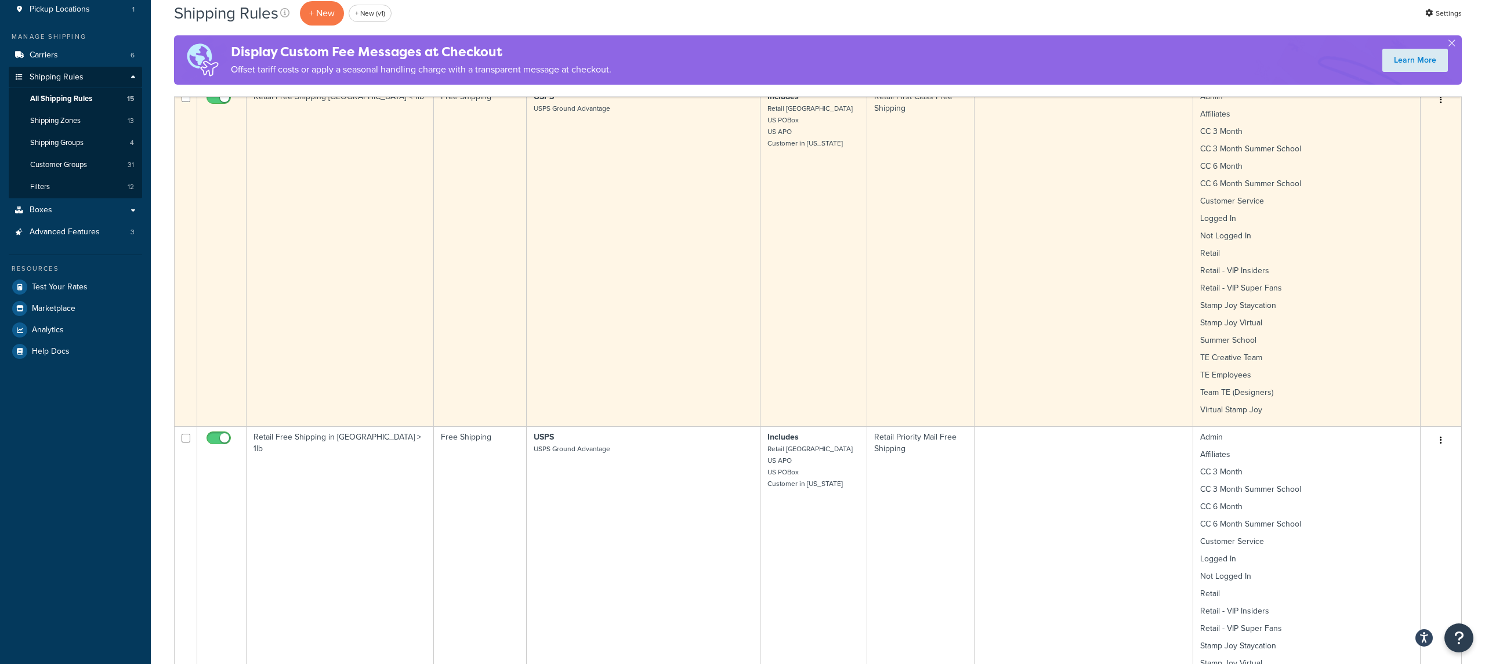
click at [678, 307] on td "USPS USPS Ground Advantage" at bounding box center [644, 256] width 234 height 341
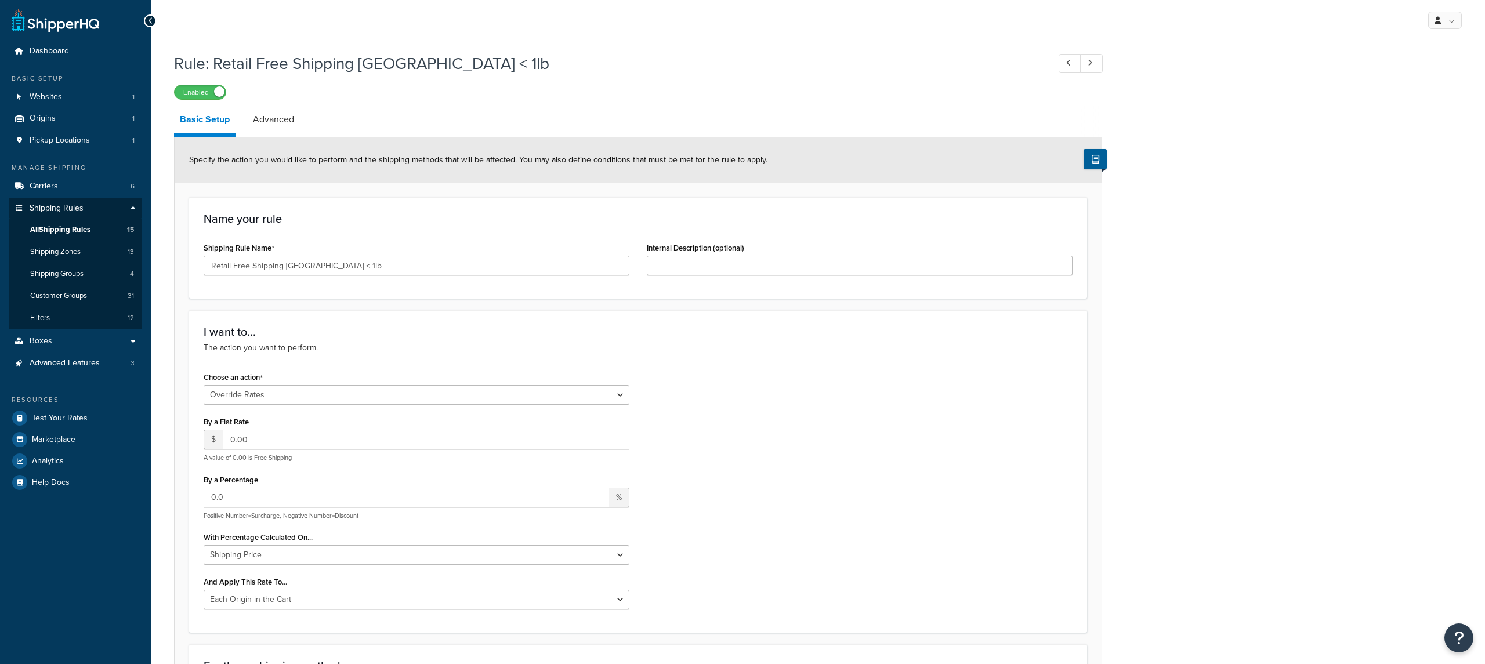
select select "OVERRIDE"
select select "LOCATION"
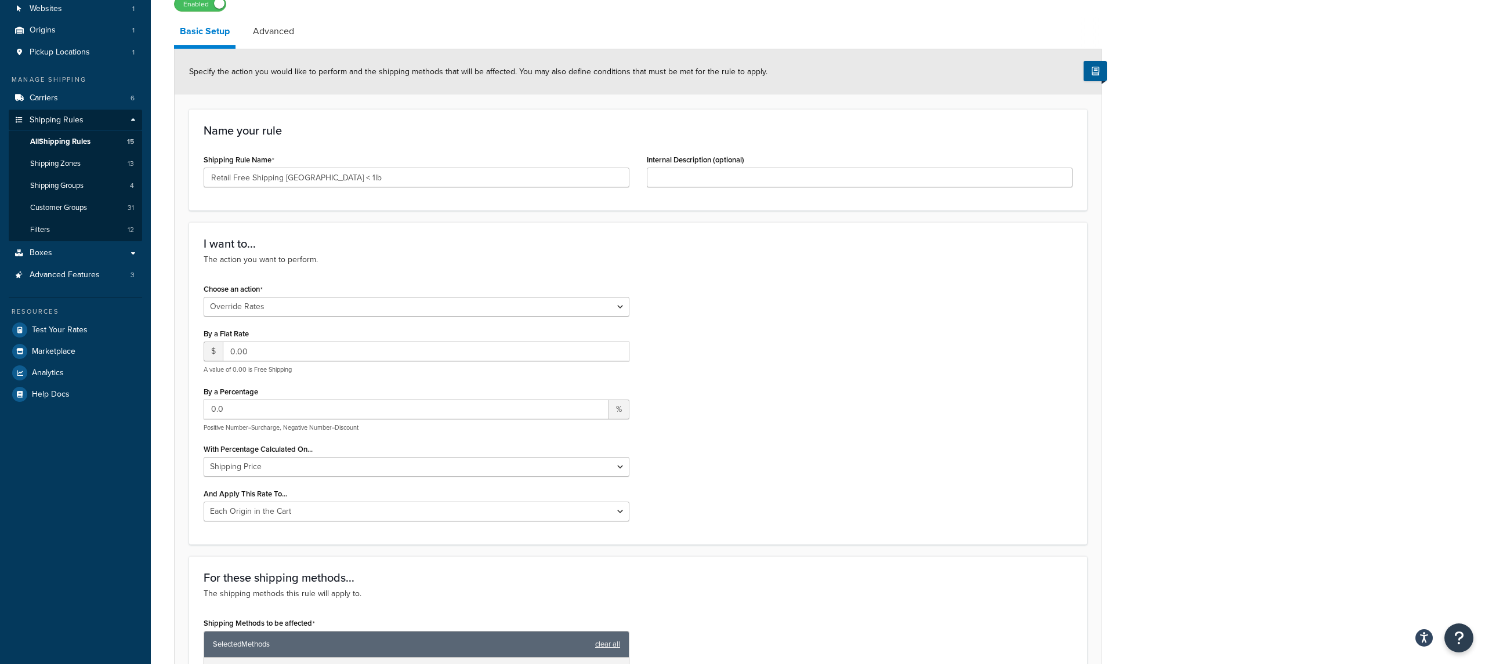
scroll to position [86, 0]
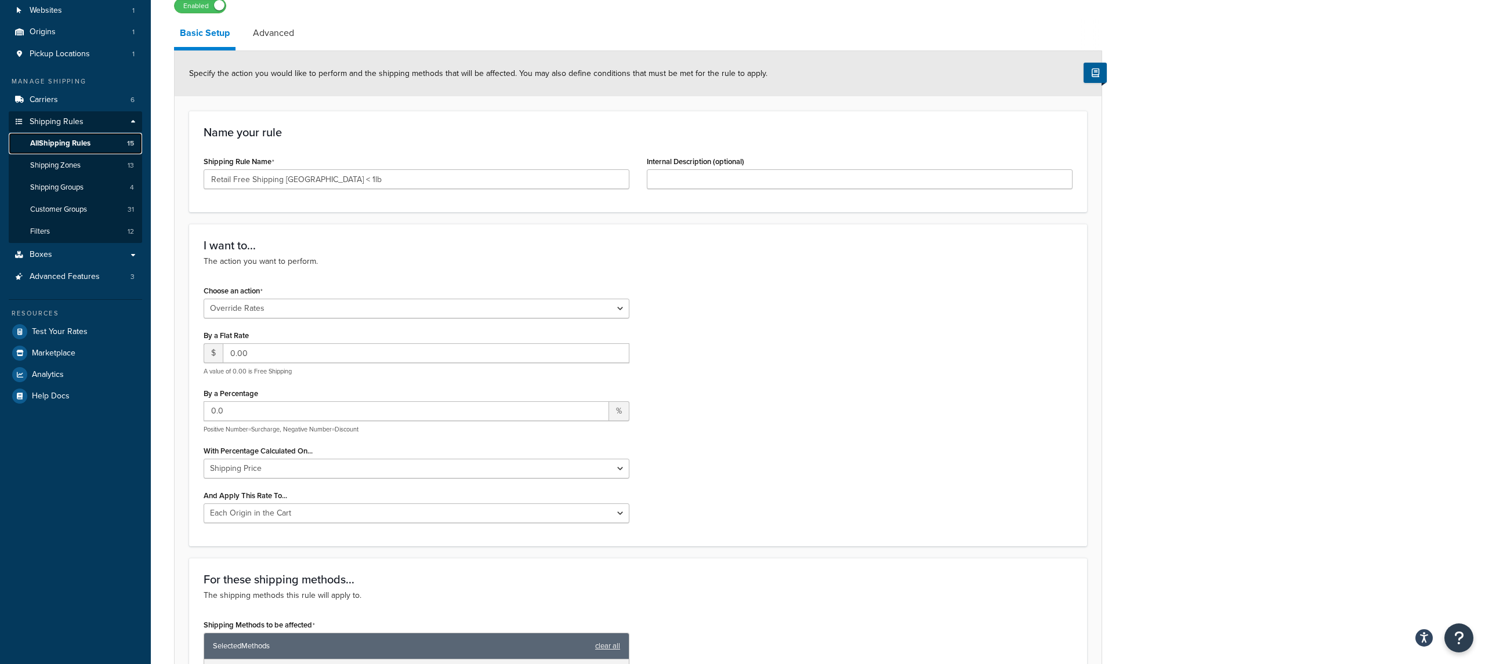
click at [95, 149] on link "All Shipping Rules 15" at bounding box center [75, 143] width 133 height 21
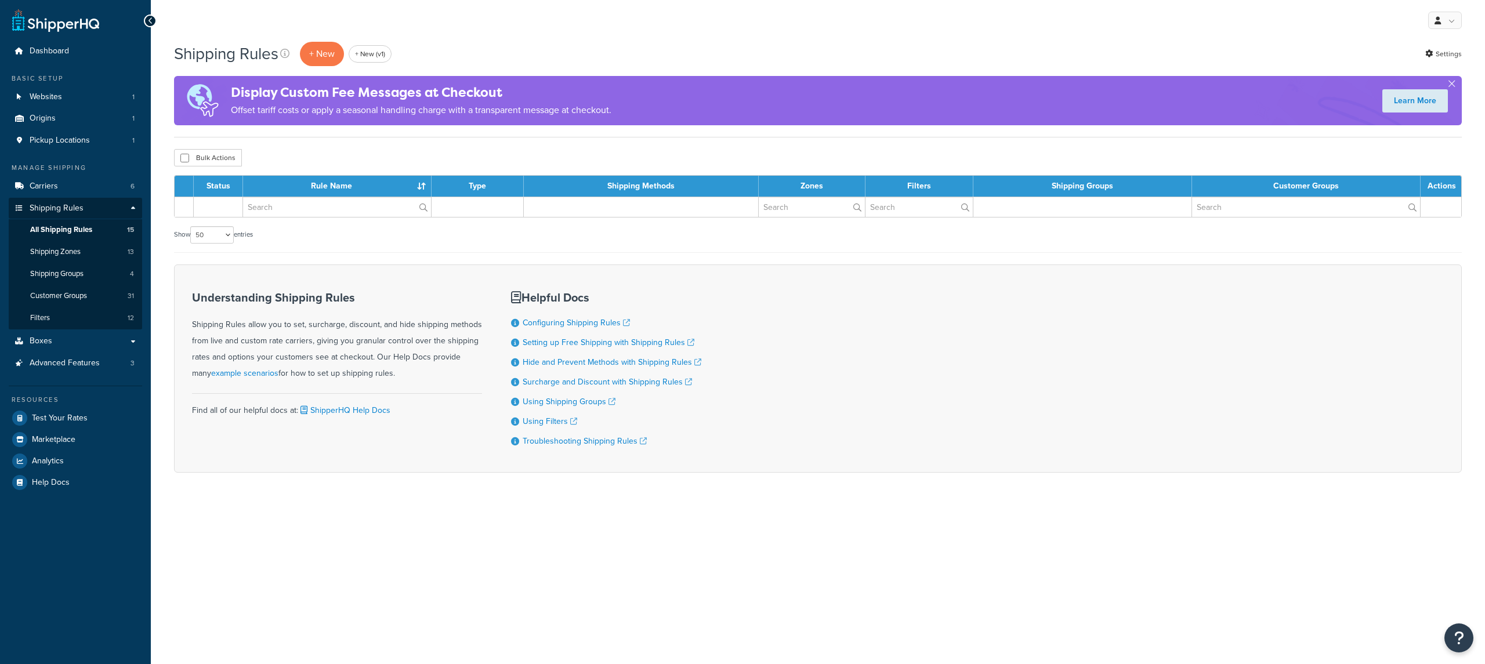
select select "50"
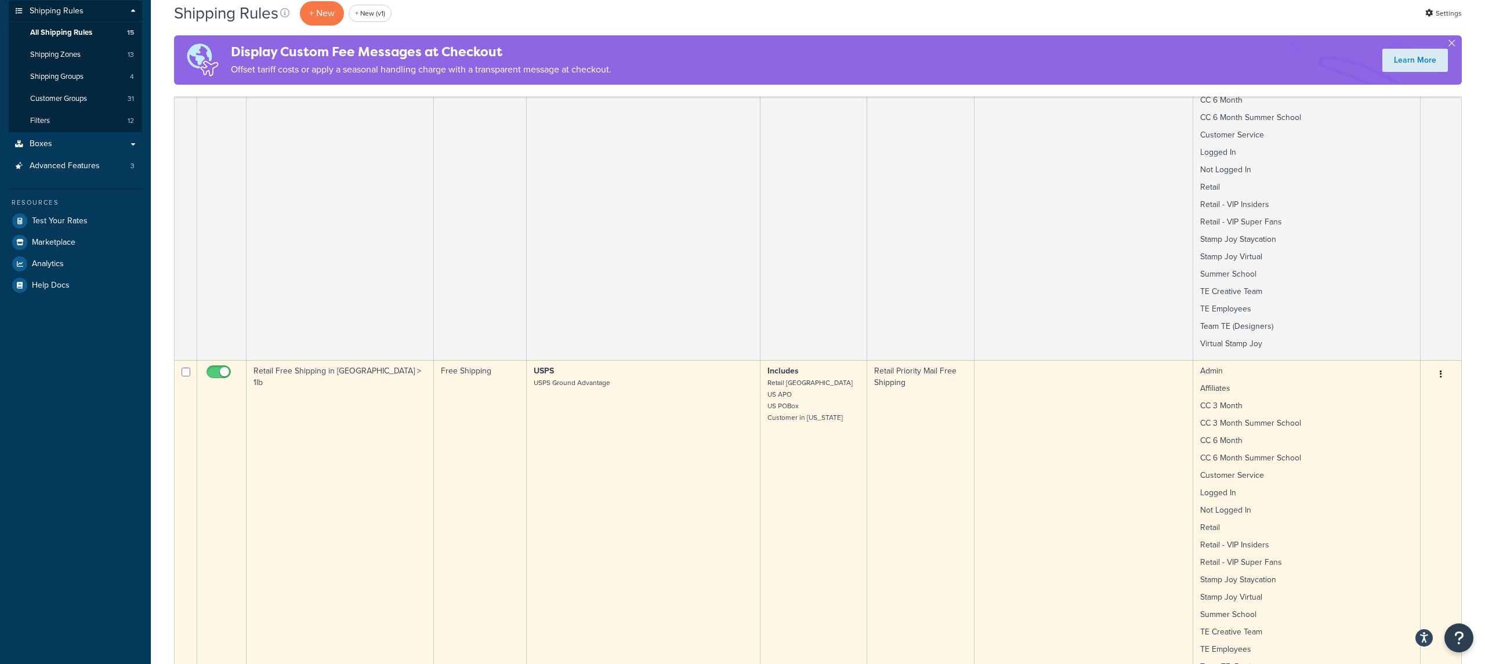
scroll to position [208, 0]
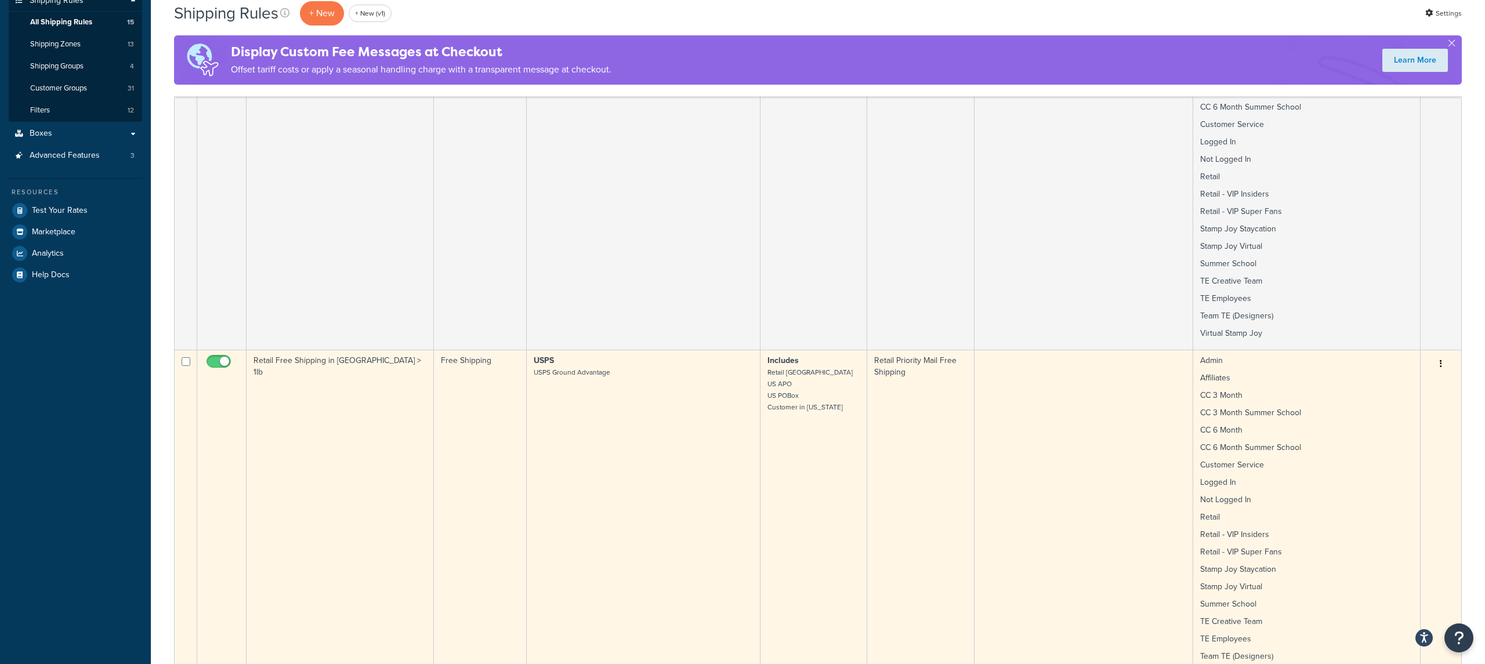
click at [703, 413] on td "USPS USPS Ground Advantage" at bounding box center [644, 520] width 234 height 341
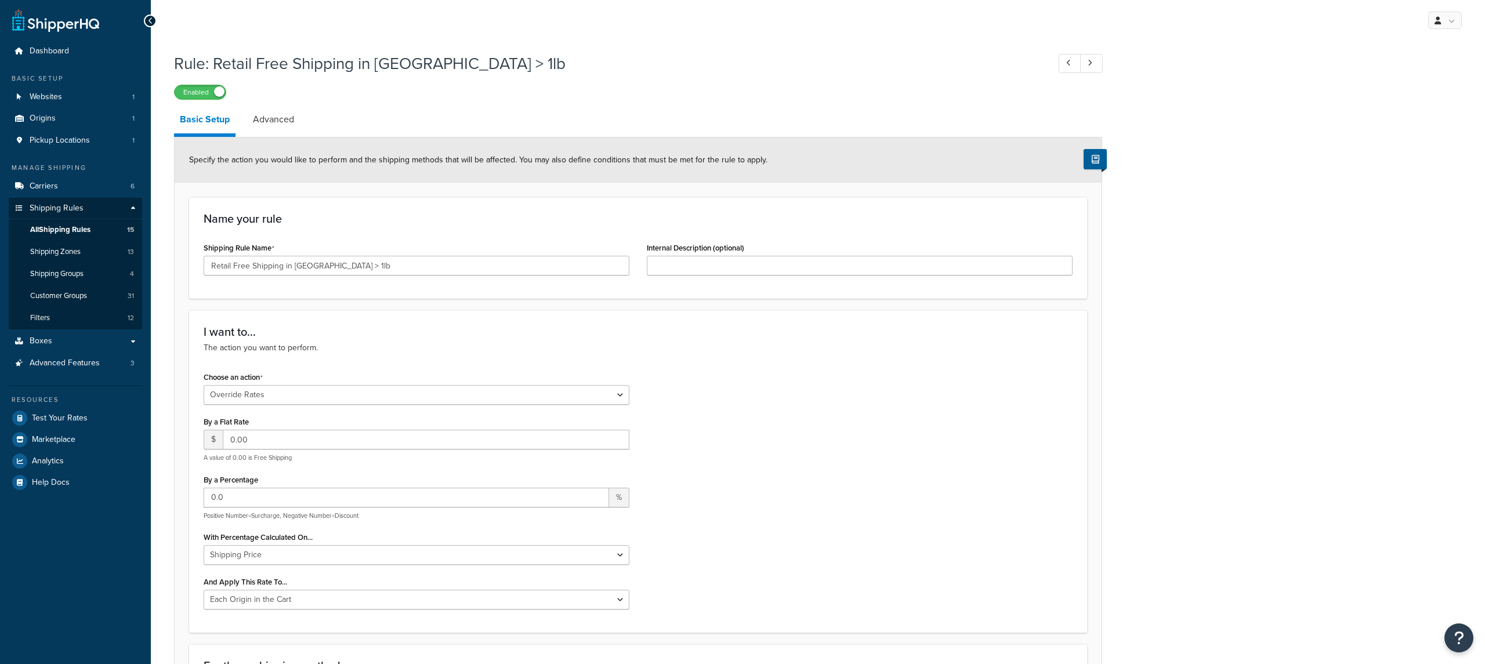
select select "OVERRIDE"
select select "LOCATION"
click at [115, 231] on link "All Shipping Rules 15" at bounding box center [75, 229] width 133 height 21
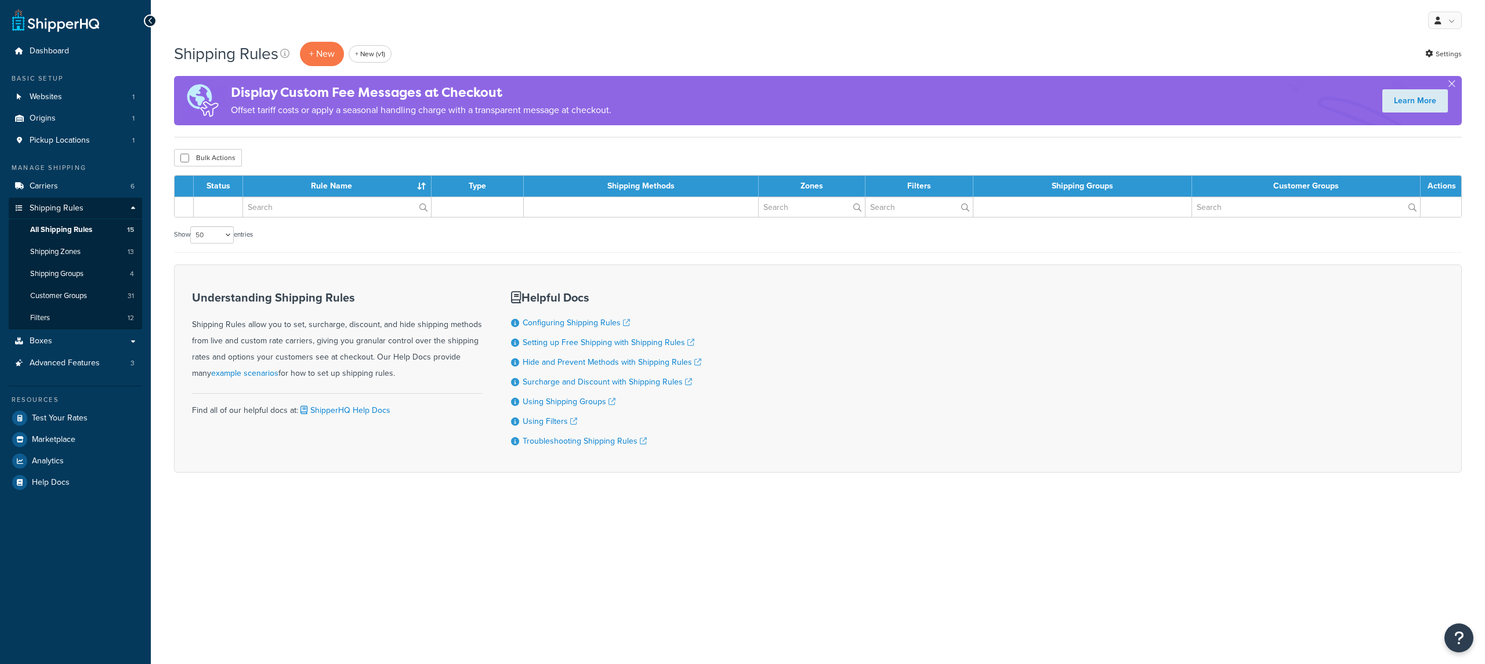
select select "50"
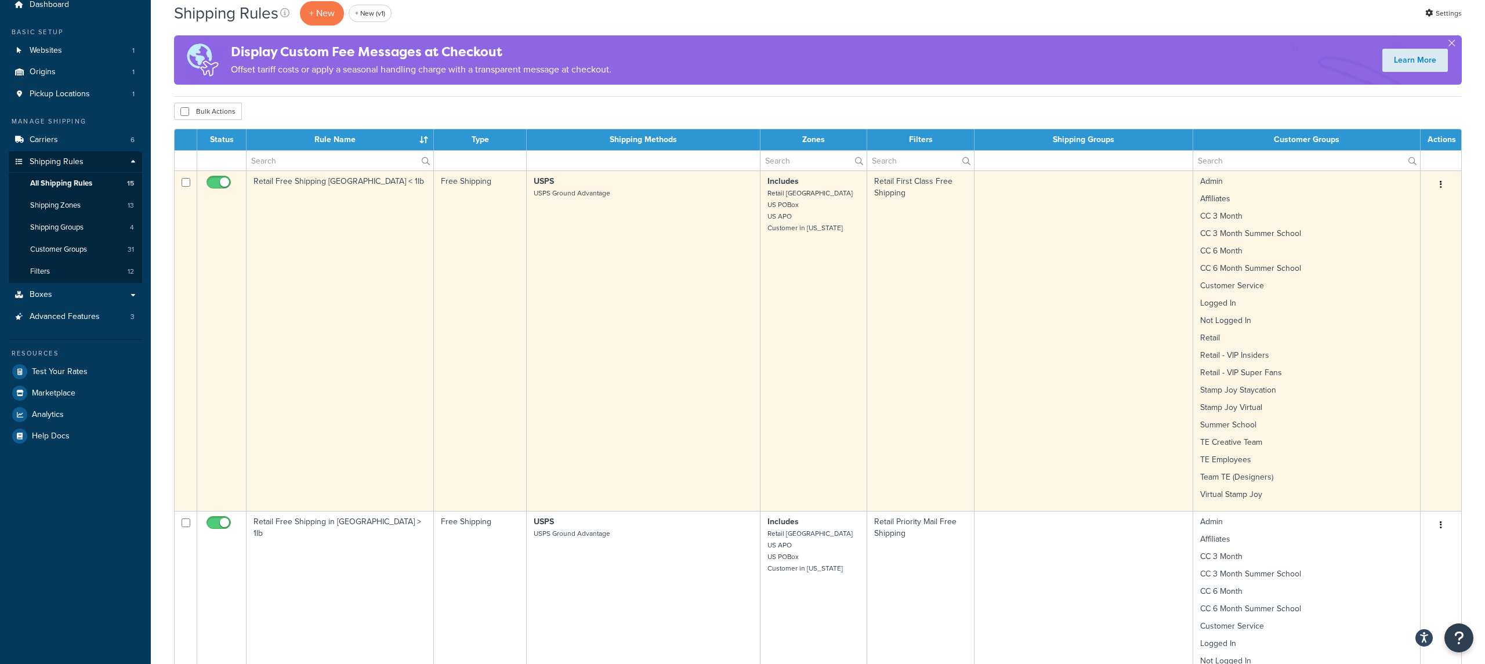
scroll to position [45, 0]
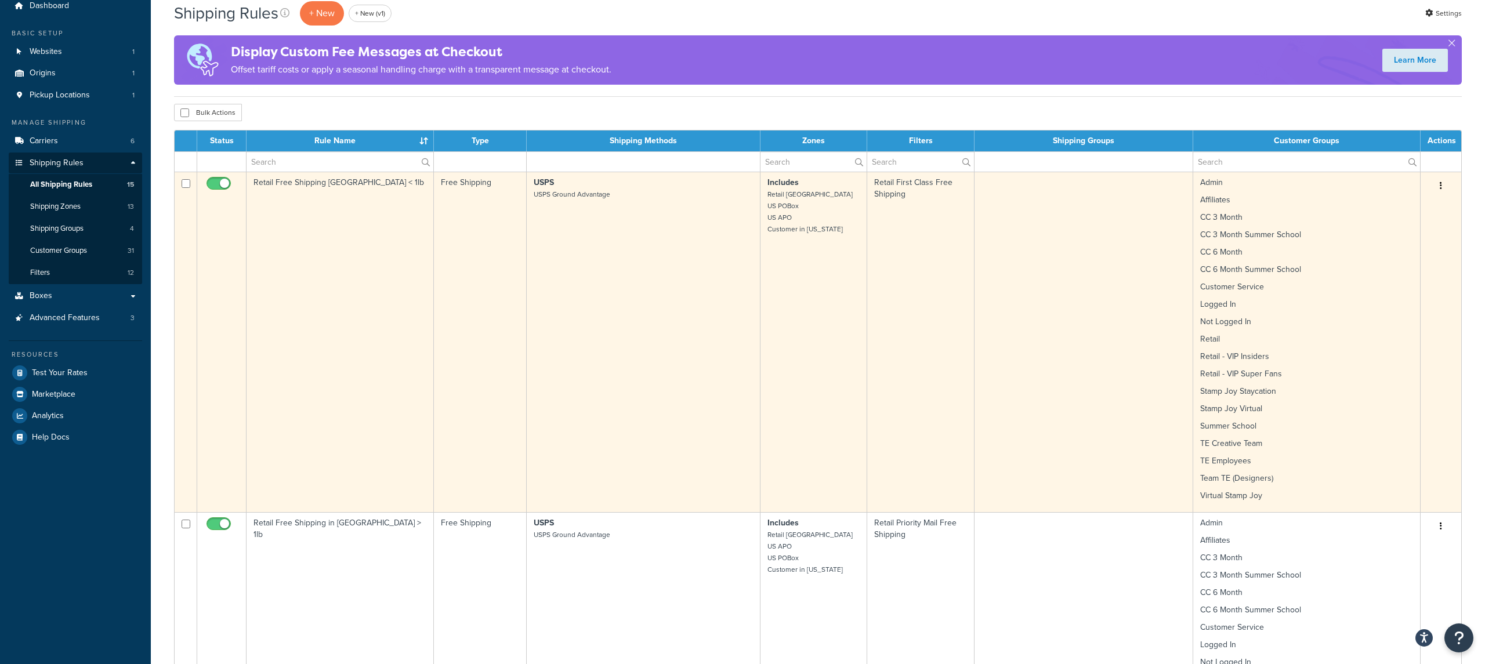
click at [640, 352] on td "USPS USPS Ground Advantage" at bounding box center [644, 342] width 234 height 341
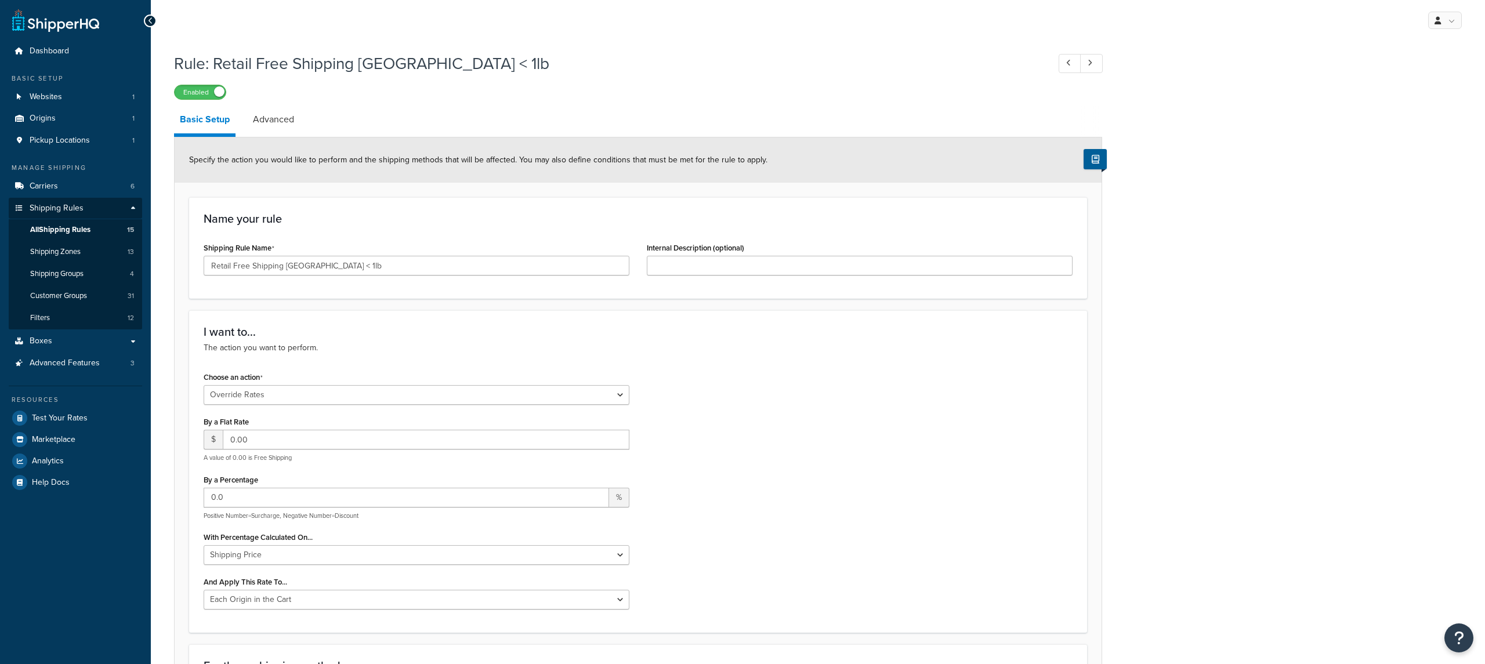
select select "OVERRIDE"
select select "LOCATION"
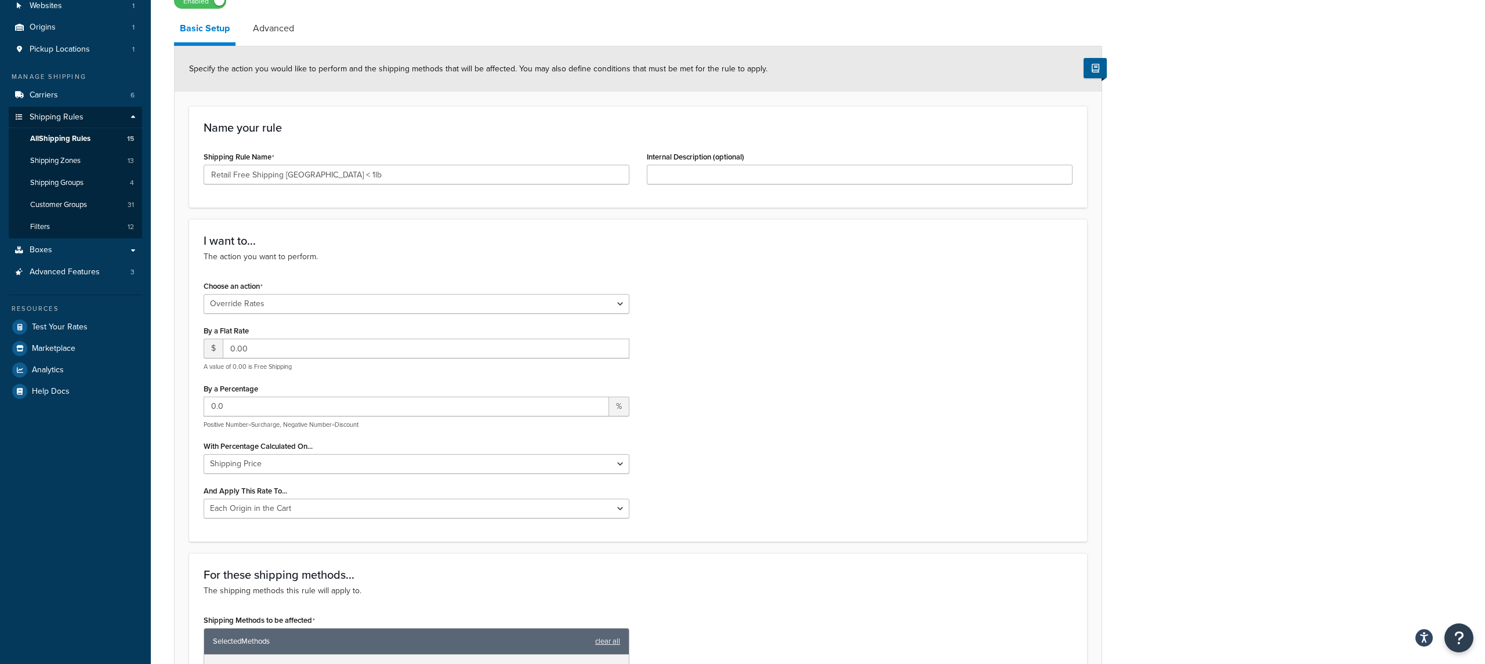
scroll to position [84, 0]
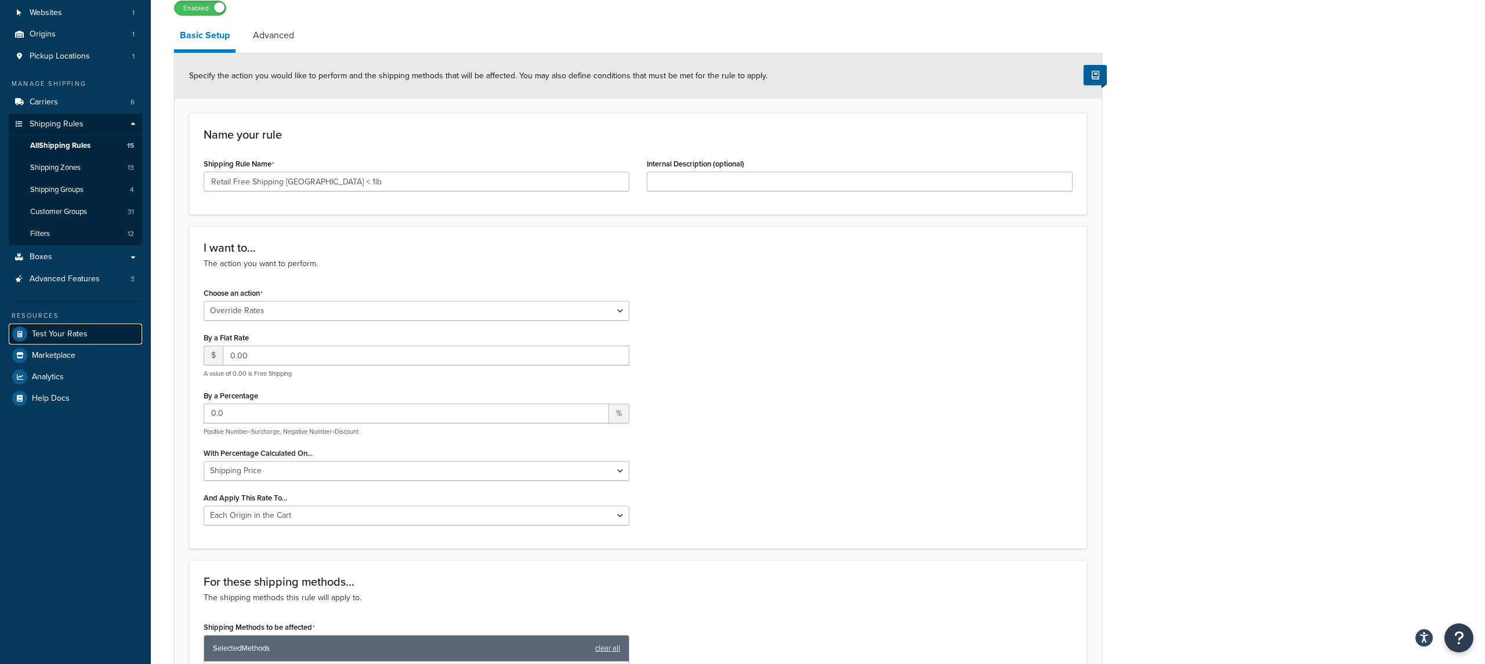
click at [78, 330] on span "Test Your Rates" at bounding box center [60, 335] width 56 height 10
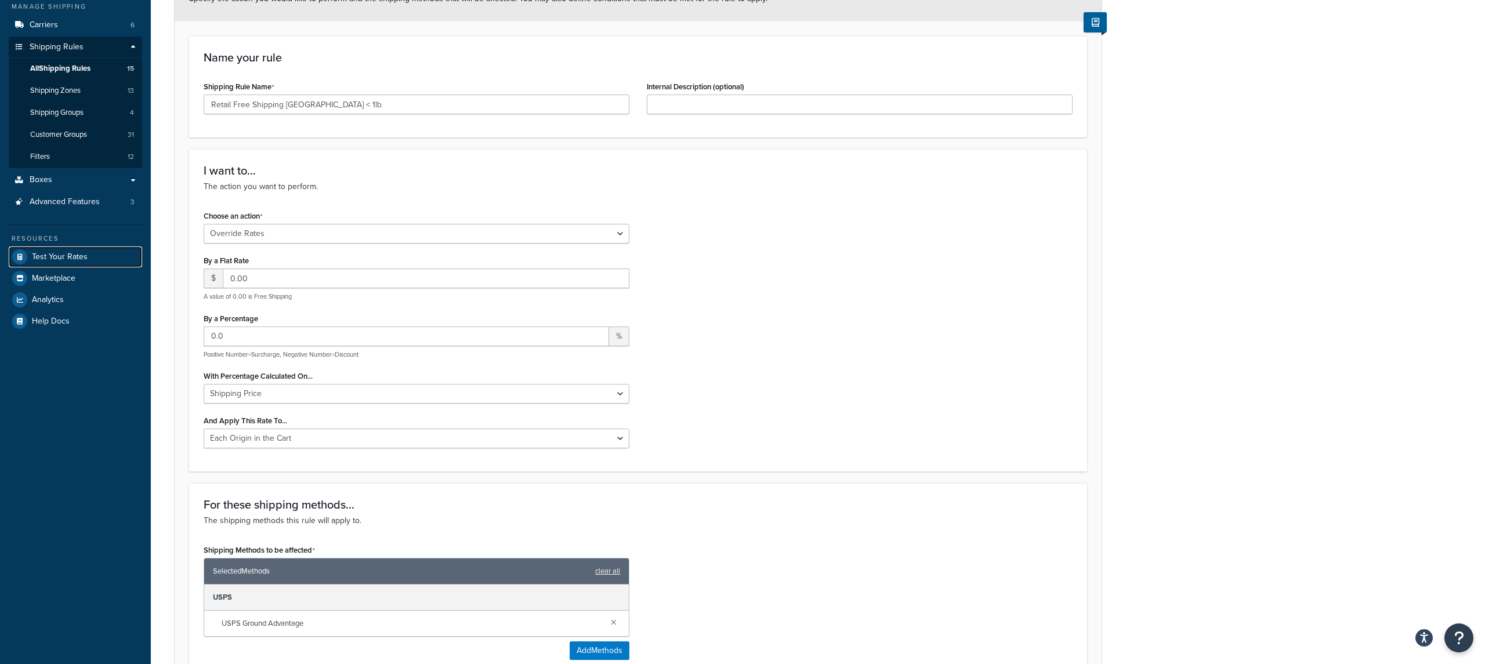
scroll to position [0, 0]
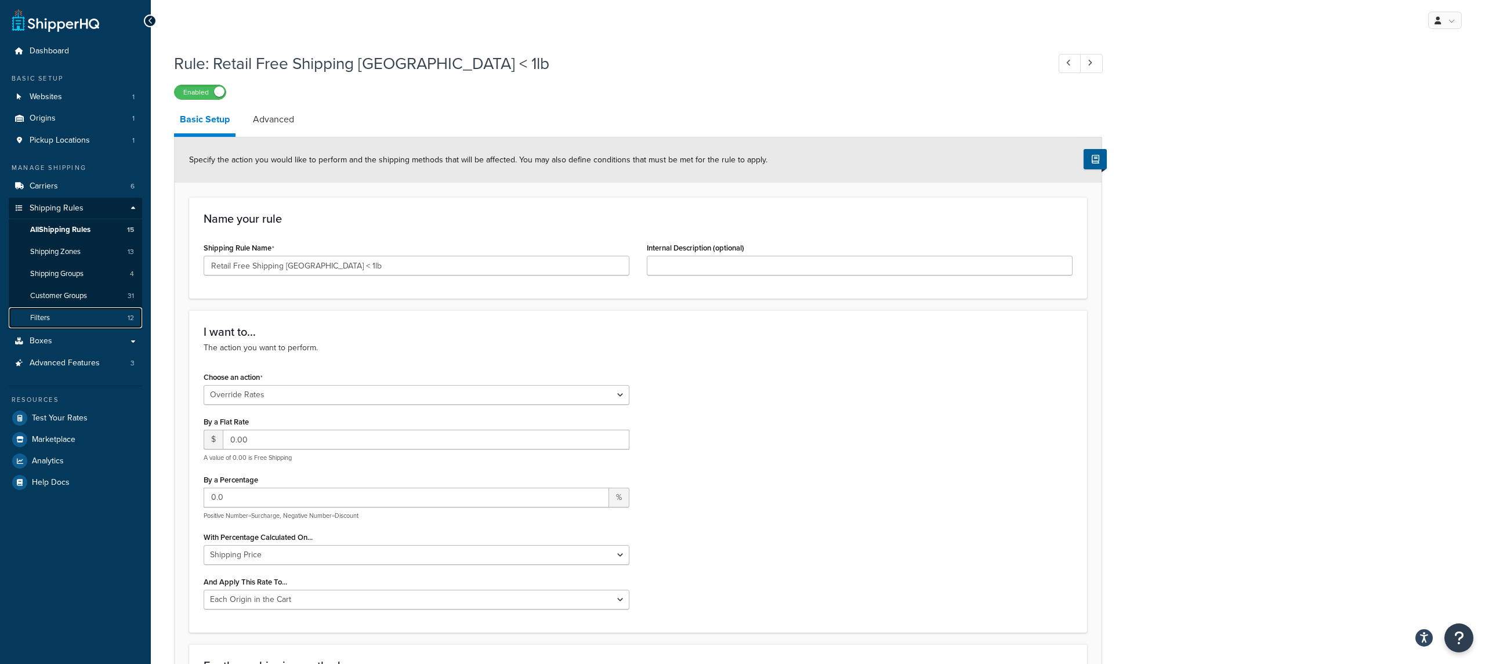
click at [86, 321] on link "Filters 12" at bounding box center [75, 317] width 133 height 21
click at [73, 231] on span "All Shipping Rules" at bounding box center [60, 230] width 60 height 10
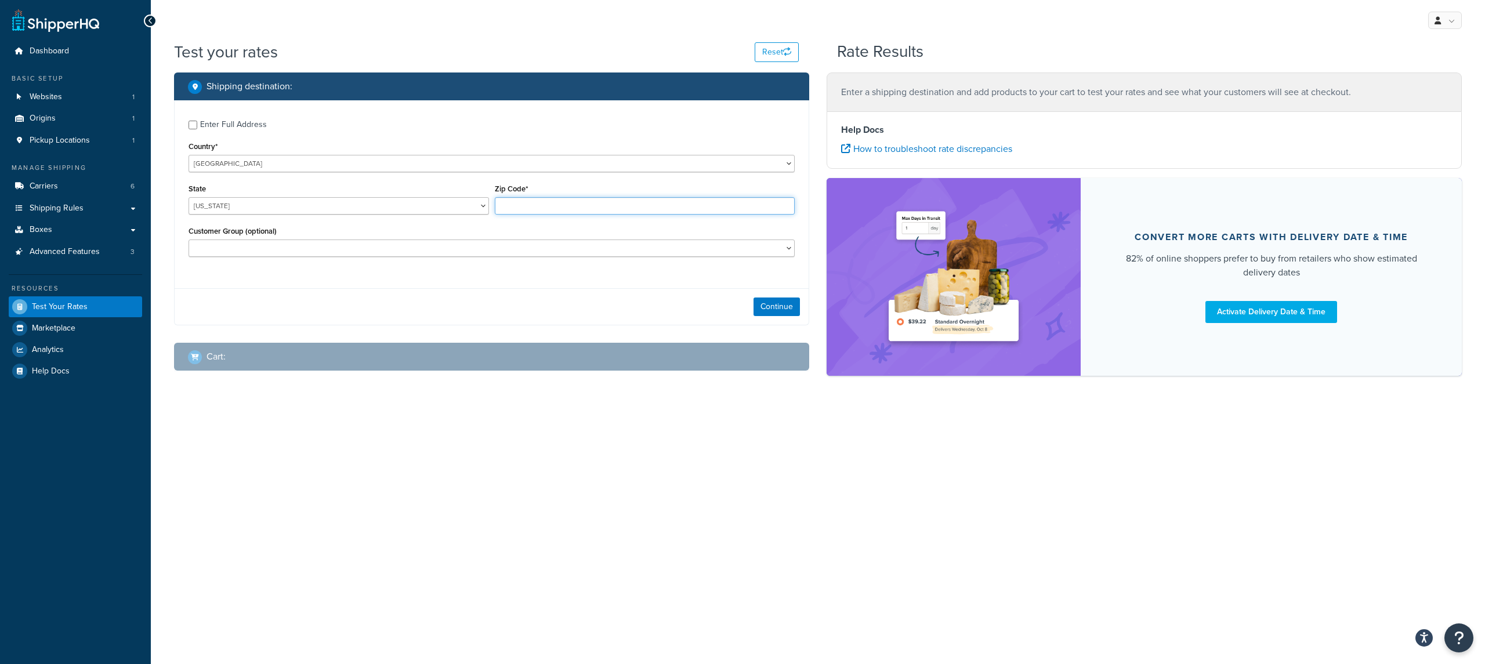
click at [554, 205] on input "Zip Code*" at bounding box center [645, 205] width 301 height 17
type input "35005"
click at [768, 307] on button "Continue" at bounding box center [777, 307] width 46 height 19
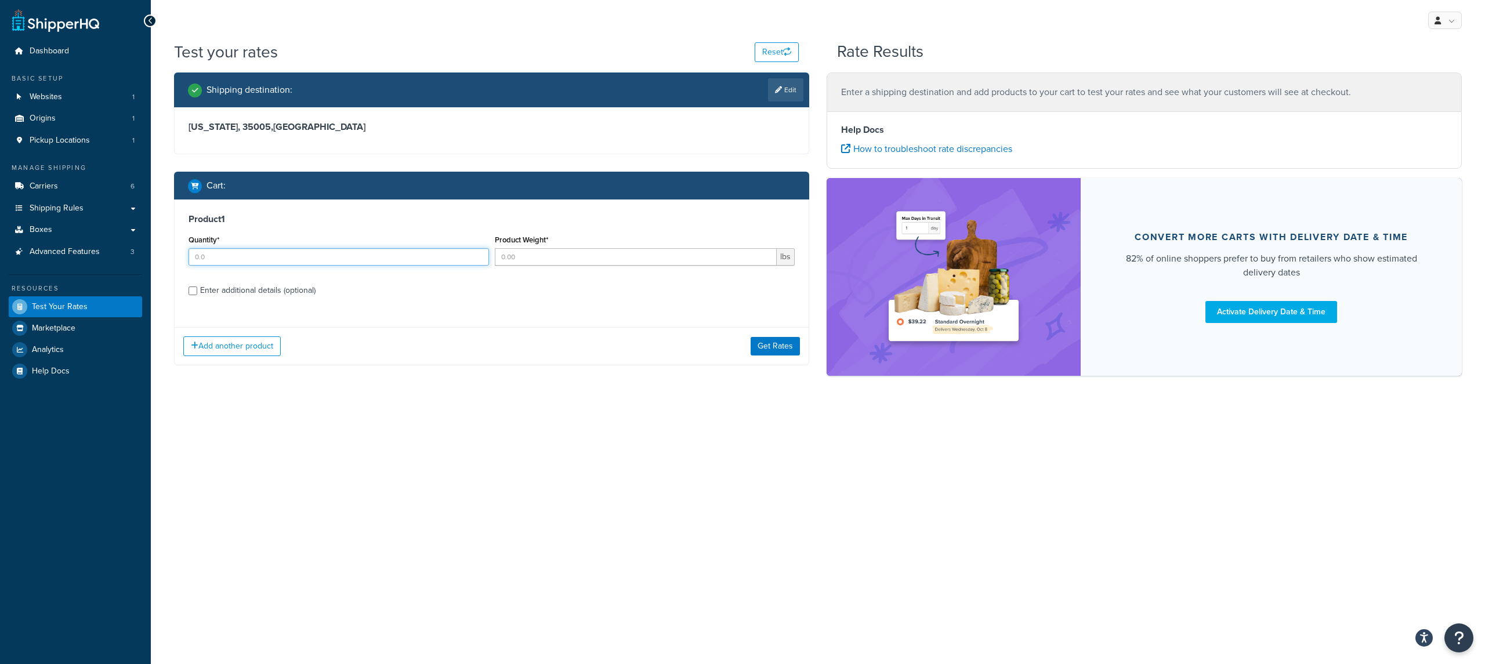
click at [375, 261] on input "Quantity*" at bounding box center [339, 256] width 301 height 17
type input "1"
type input "5"
click at [771, 352] on button "Get Rates" at bounding box center [775, 346] width 49 height 19
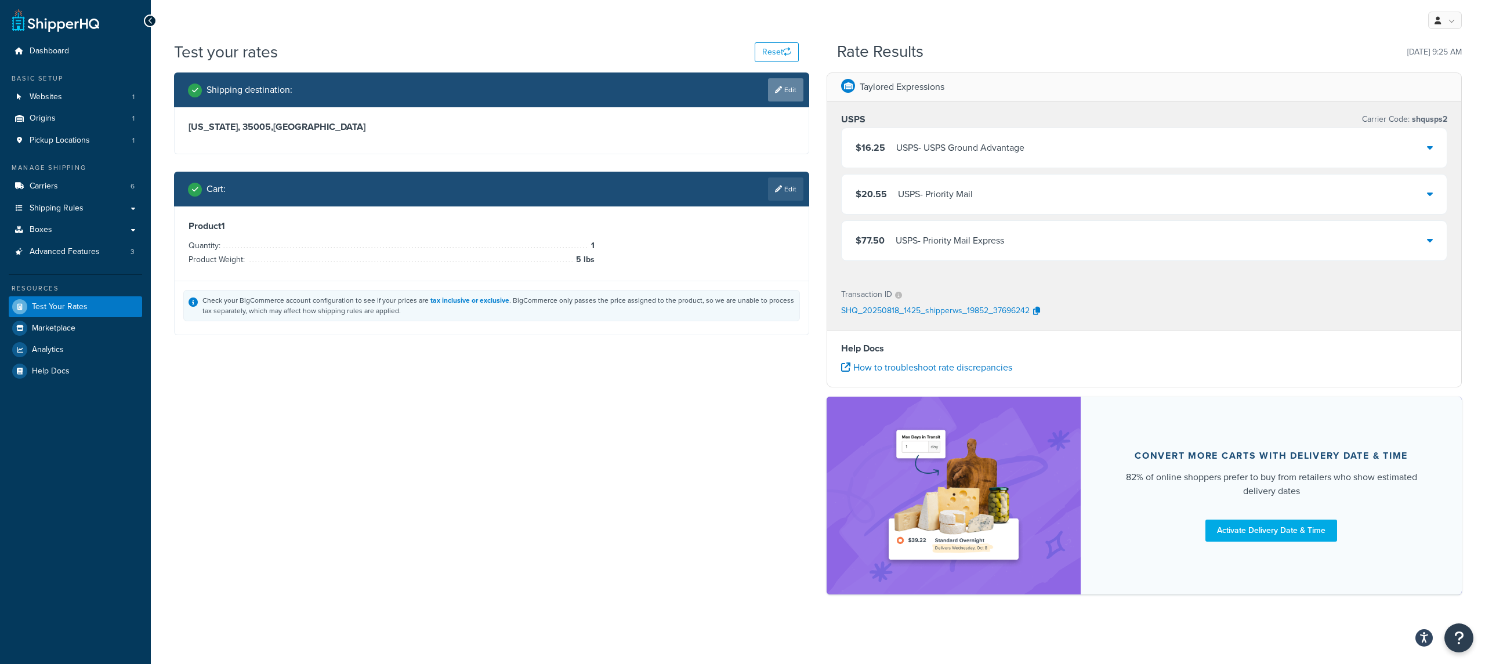
drag, startPoint x: 799, startPoint y: 104, endPoint x: 792, endPoint y: 93, distance: 13.0
click at [799, 103] on div "Shipping destination : Edit" at bounding box center [491, 90] width 635 height 35
click at [792, 93] on link "Edit" at bounding box center [785, 89] width 35 height 23
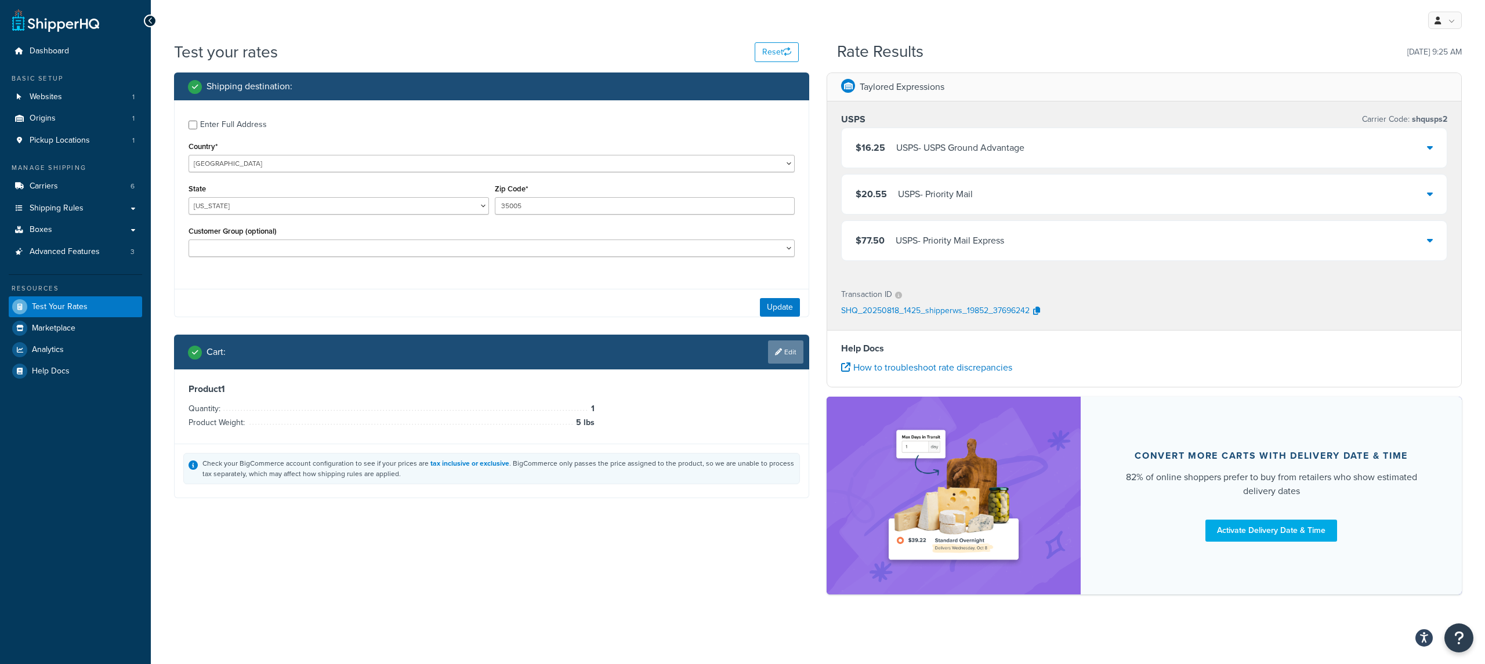
click at [780, 339] on div "Cart : Edit" at bounding box center [491, 352] width 635 height 35
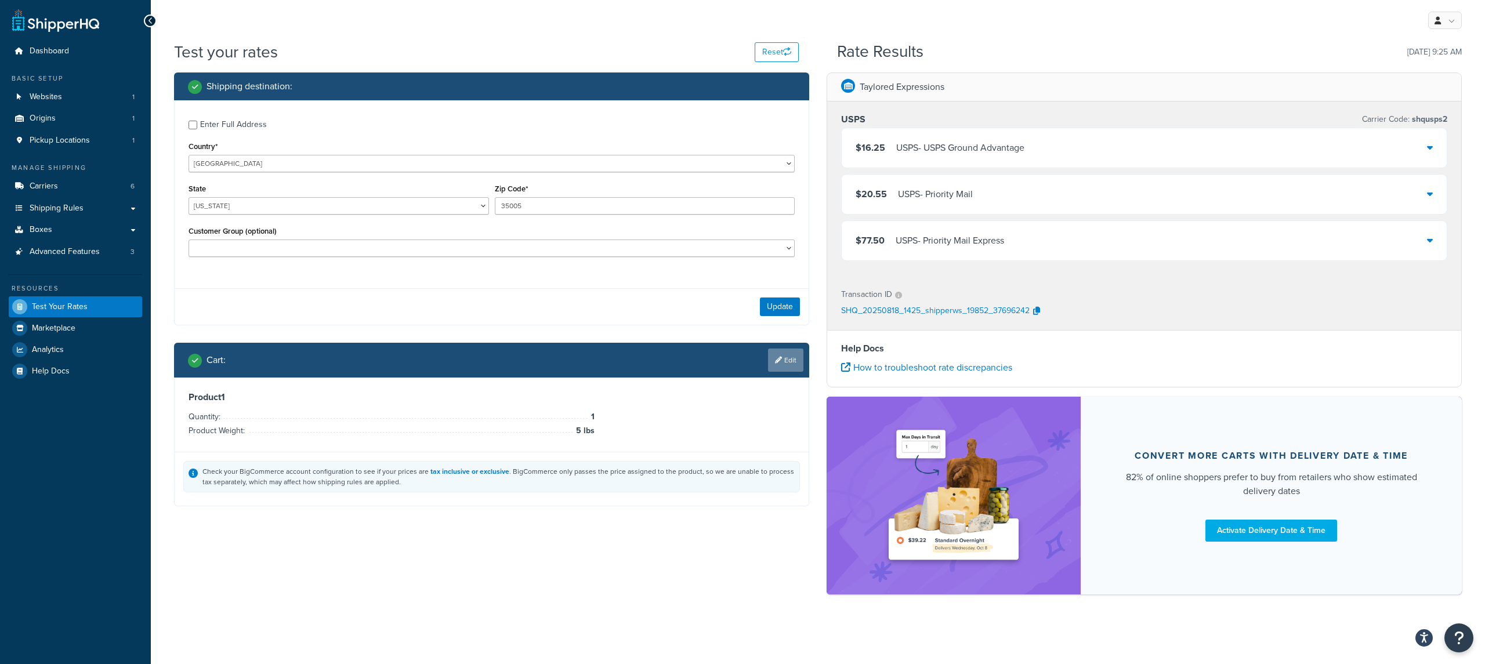
click at [783, 370] on link "Edit" at bounding box center [785, 360] width 35 height 23
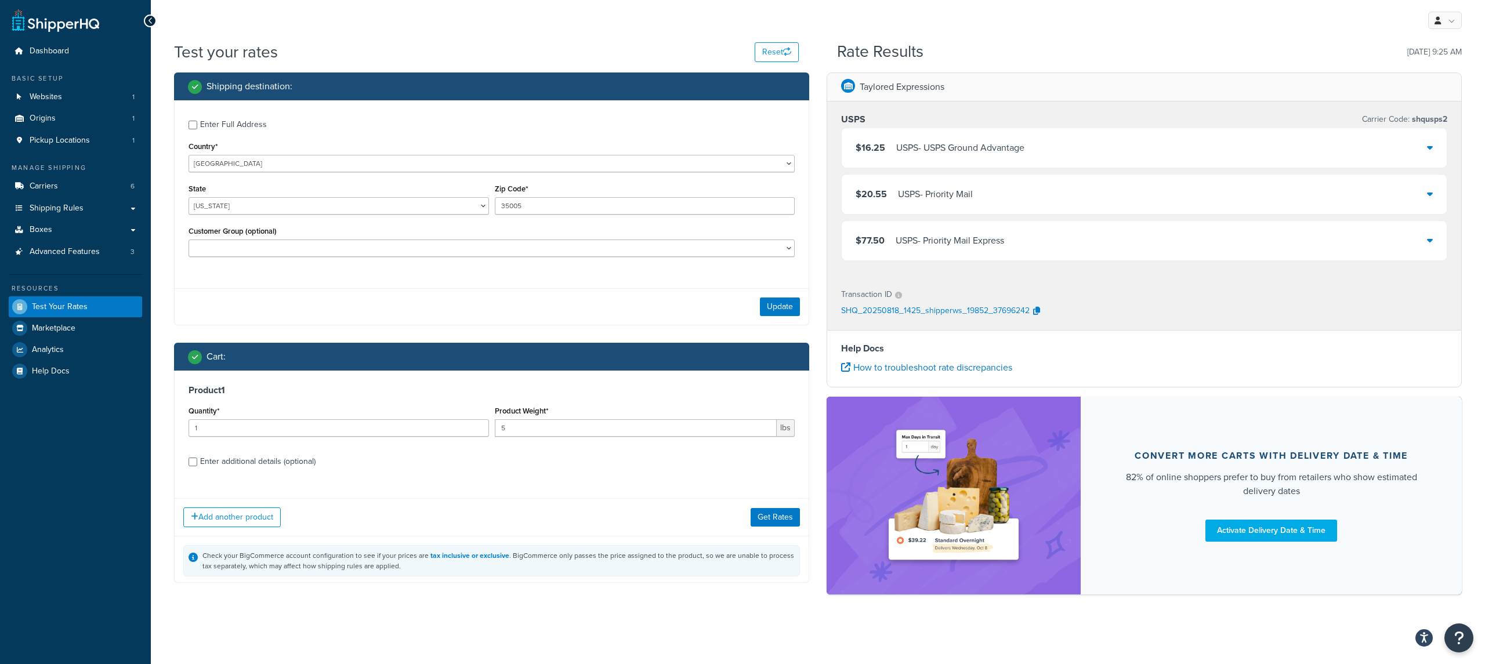
click at [281, 464] on div "Enter additional details (optional)" at bounding box center [257, 462] width 115 height 16
click at [197, 464] on input "Enter additional details (optional)" at bounding box center [193, 462] width 9 height 9
checkbox input "true"
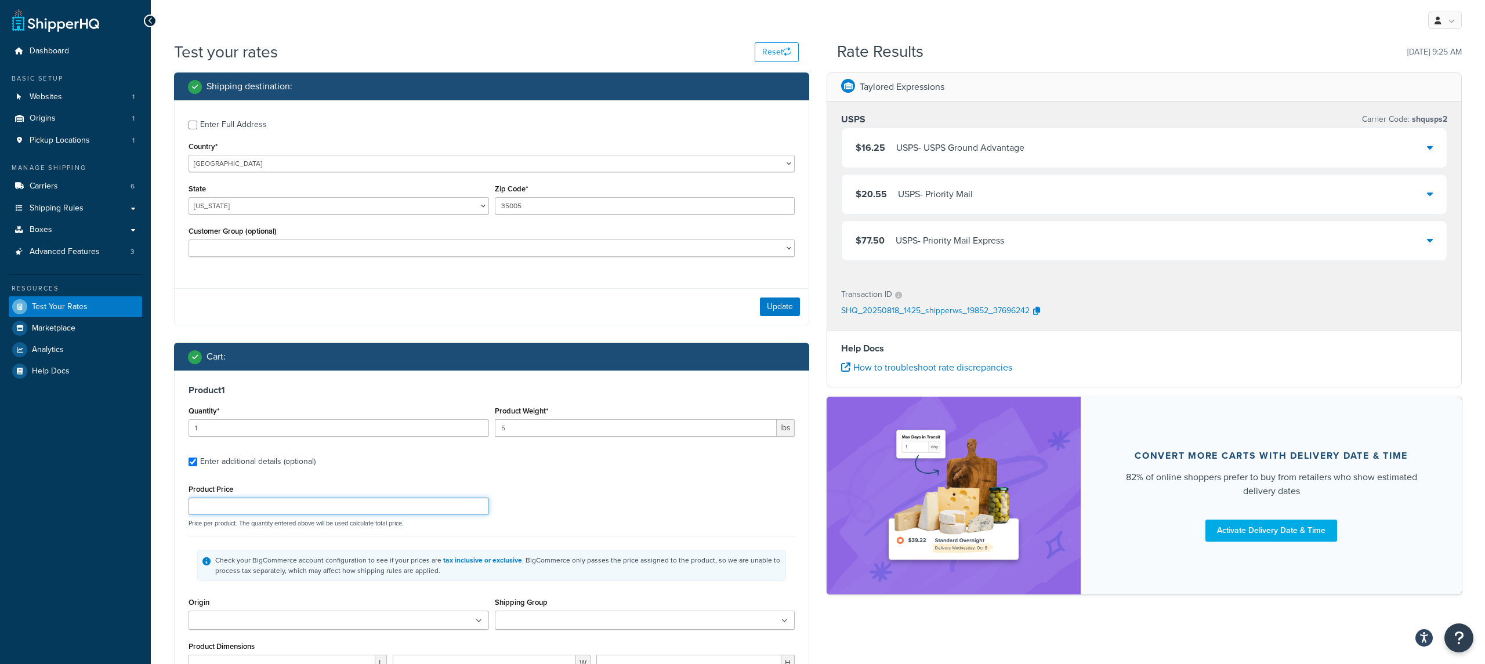
click at [266, 501] on input "Product Price" at bounding box center [339, 506] width 301 height 17
type input "1"
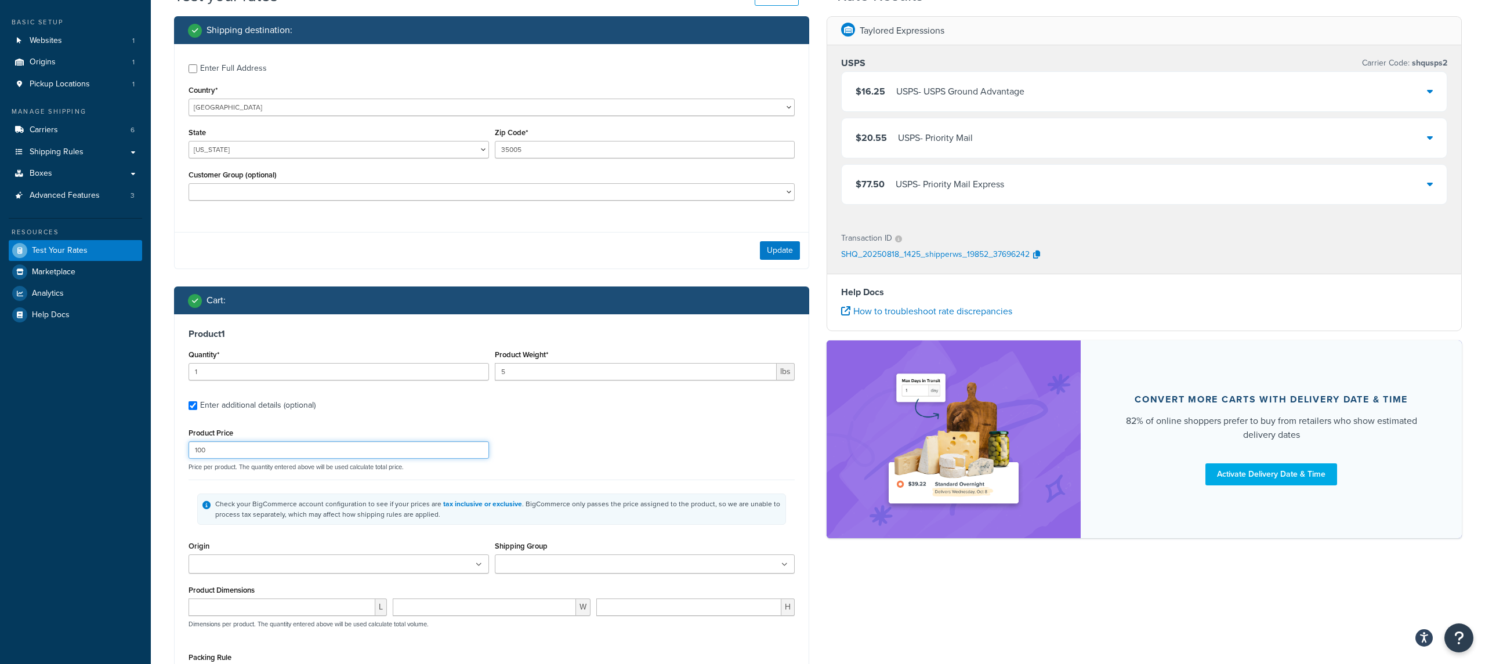
scroll to position [40, 0]
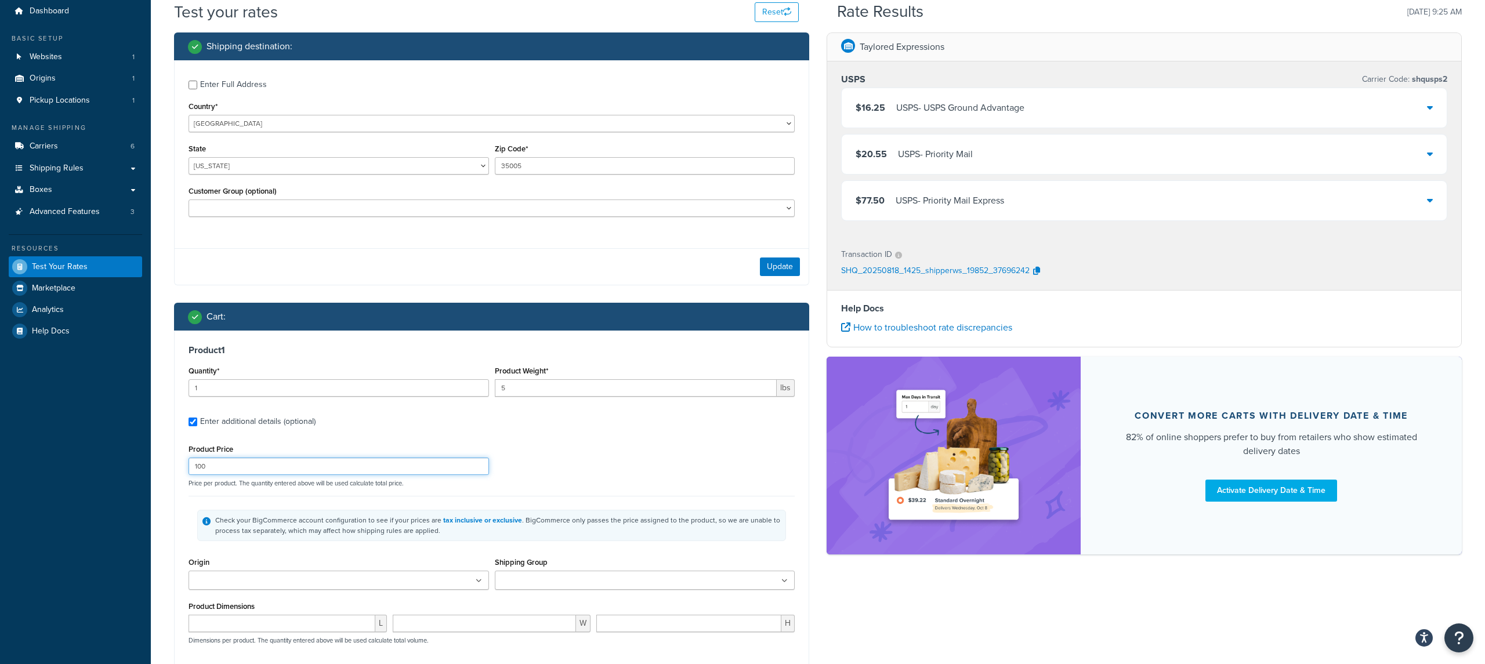
type input "100"
click at [334, 166] on select "[US_STATE] [US_STATE] [US_STATE] [US_STATE] [US_STATE] Armed Forces Americas Ar…" at bounding box center [339, 165] width 301 height 17
click at [258, 157] on select "[US_STATE] [US_STATE] [US_STATE] [US_STATE] [US_STATE] Armed Forces Americas Ar…" at bounding box center [339, 165] width 301 height 17
select select "IA"
click at [525, 166] on input "35005" at bounding box center [645, 165] width 301 height 17
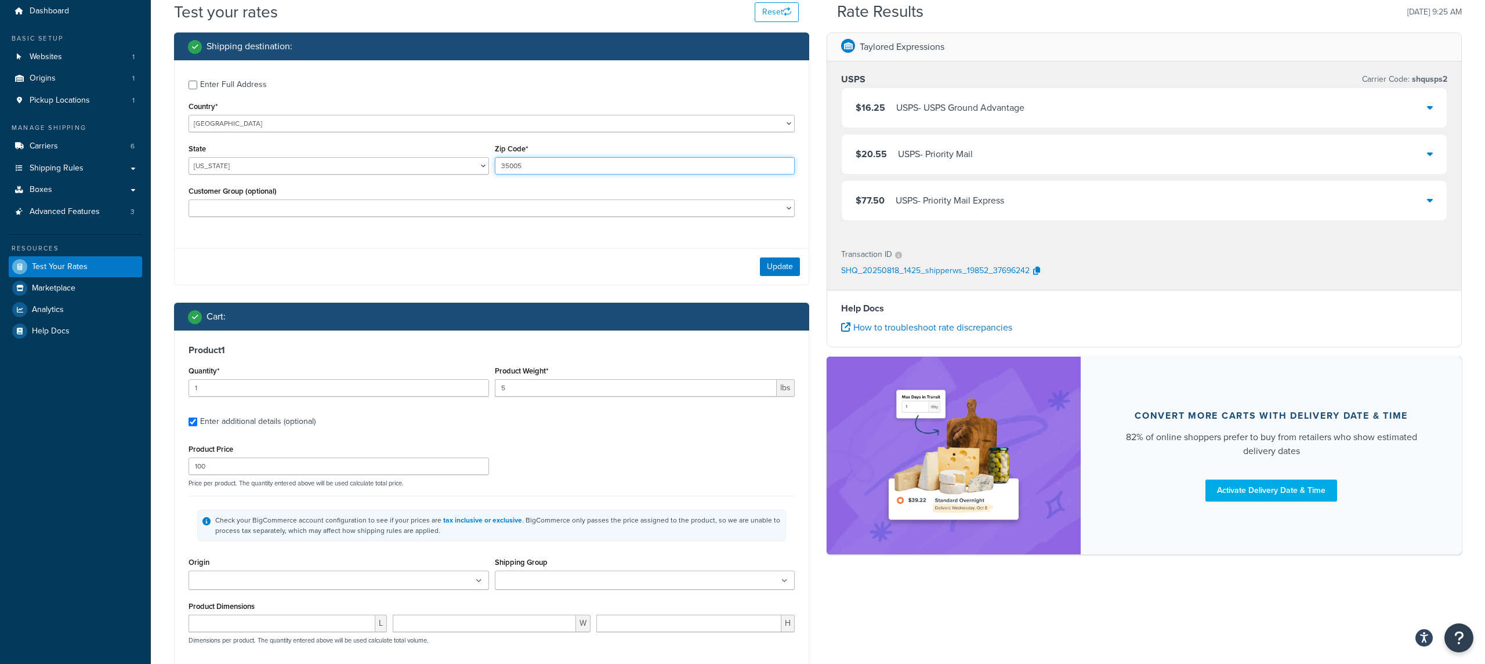
click at [525, 166] on input "35005" at bounding box center [645, 165] width 301 height 17
type input "50021"
click at [776, 277] on div "Update" at bounding box center [492, 266] width 634 height 37
click at [779, 275] on button "Update" at bounding box center [780, 267] width 40 height 19
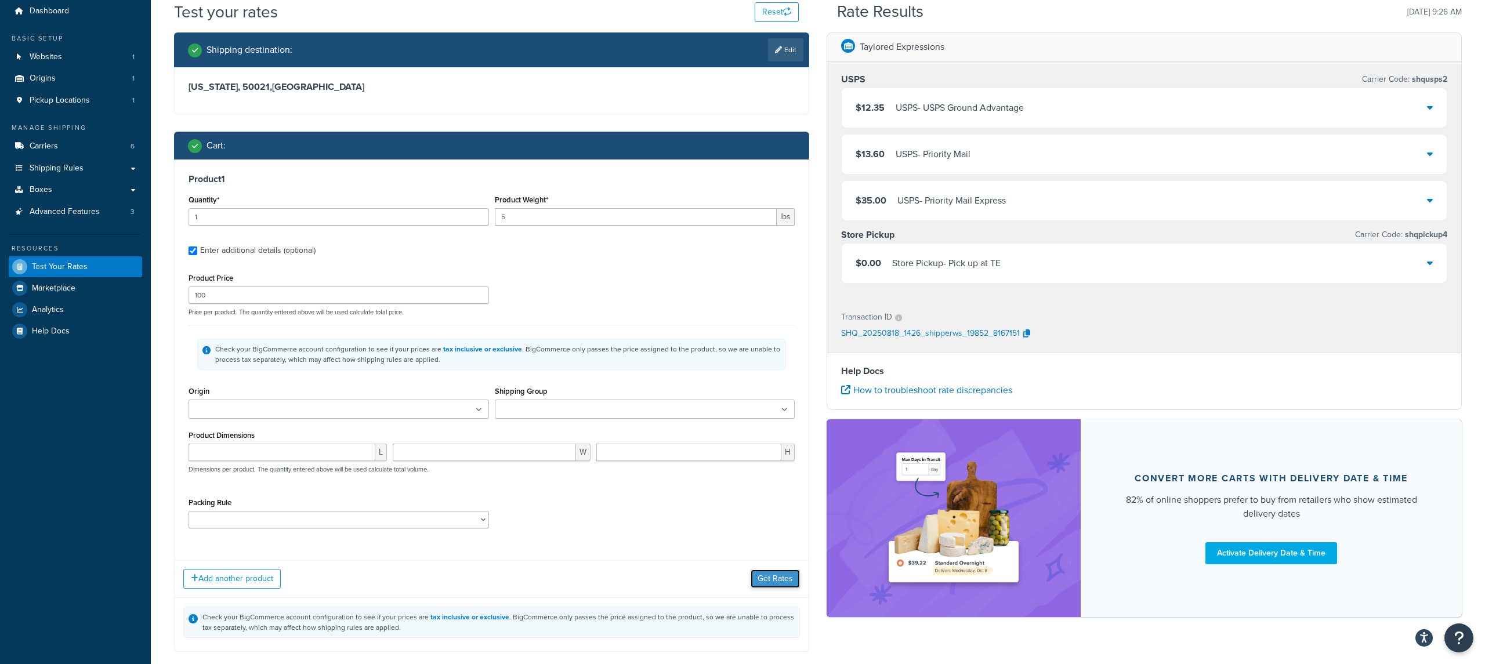
click at [769, 577] on button "Get Rates" at bounding box center [775, 579] width 49 height 19
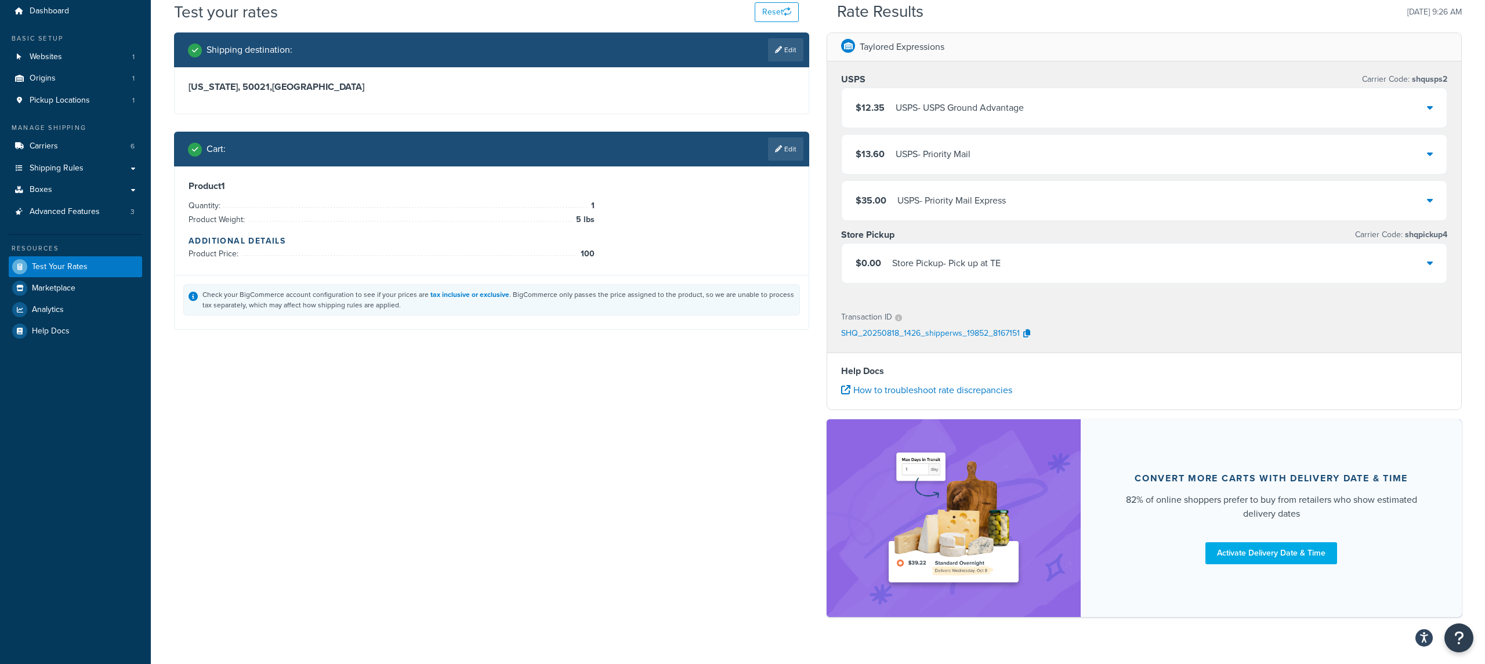
scroll to position [0, 0]
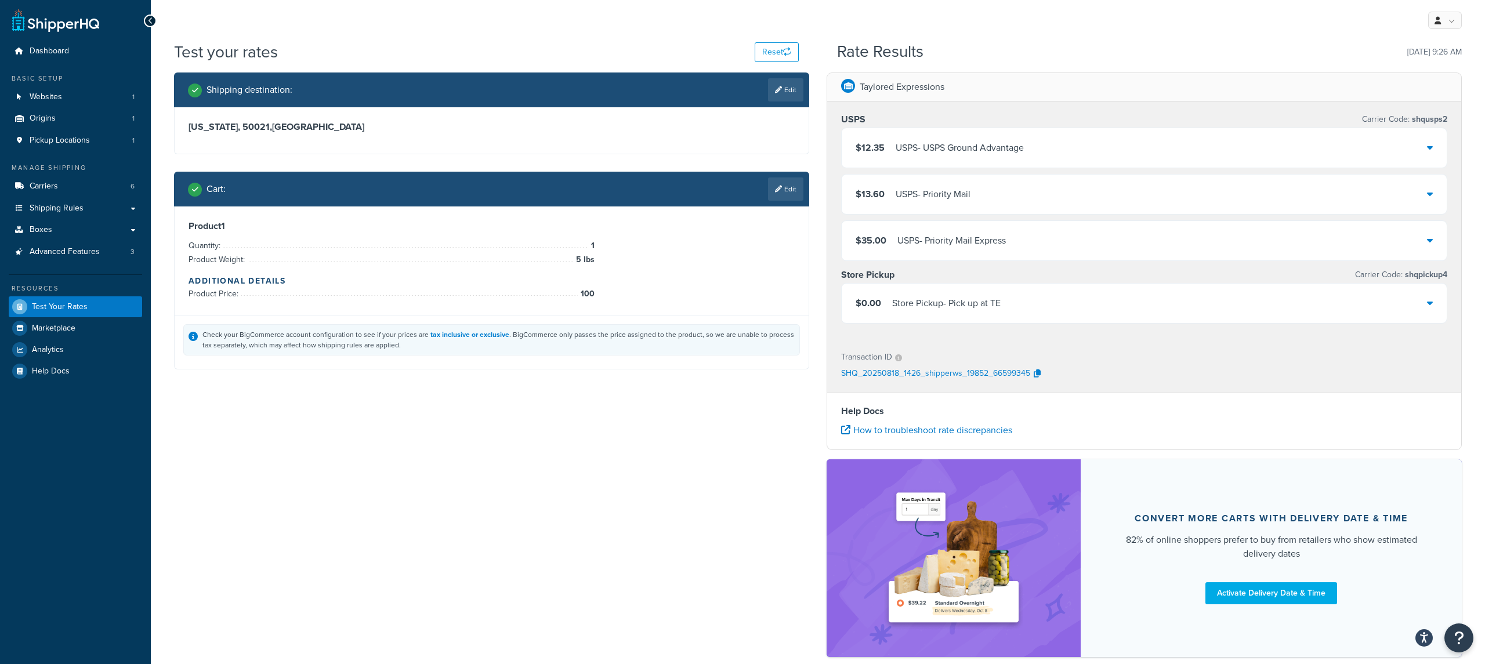
click at [997, 159] on div "$12.35 USPS - USPS Ground Advantage" at bounding box center [1144, 147] width 605 height 39
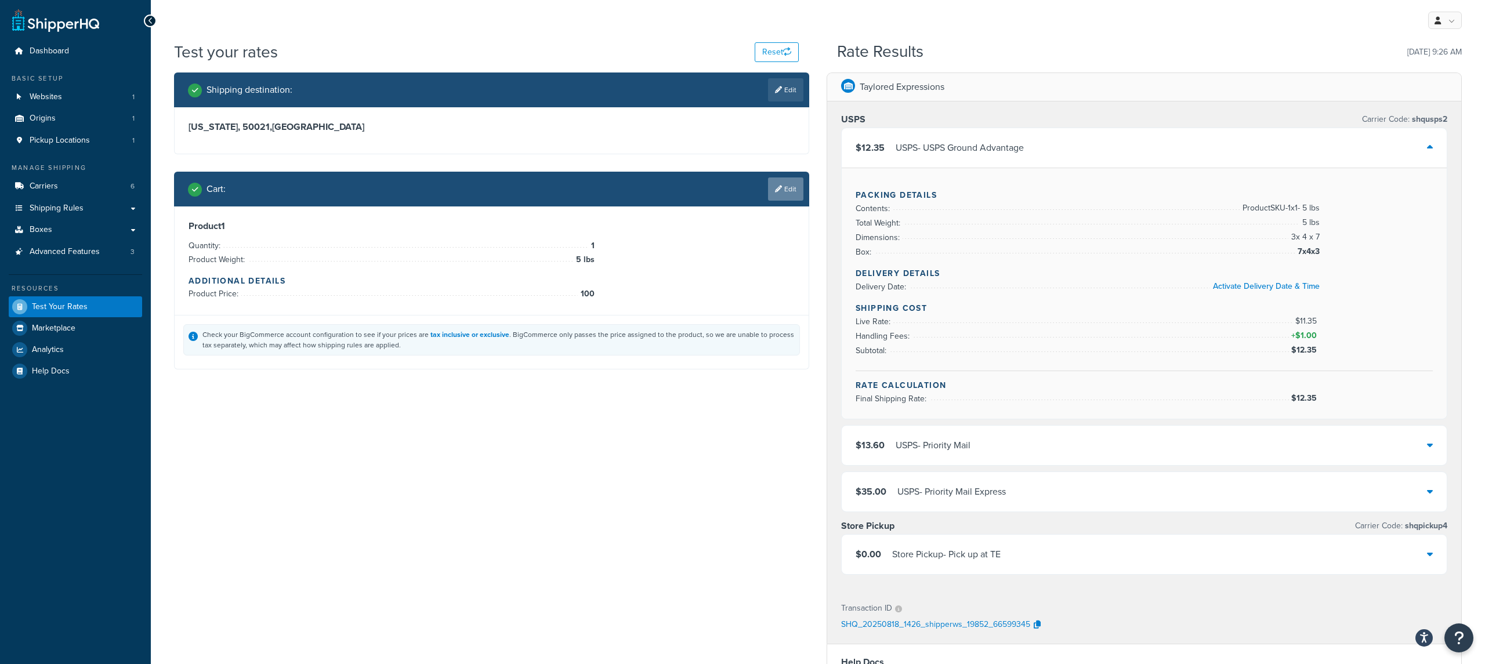
click at [792, 186] on link "Edit" at bounding box center [785, 189] width 35 height 23
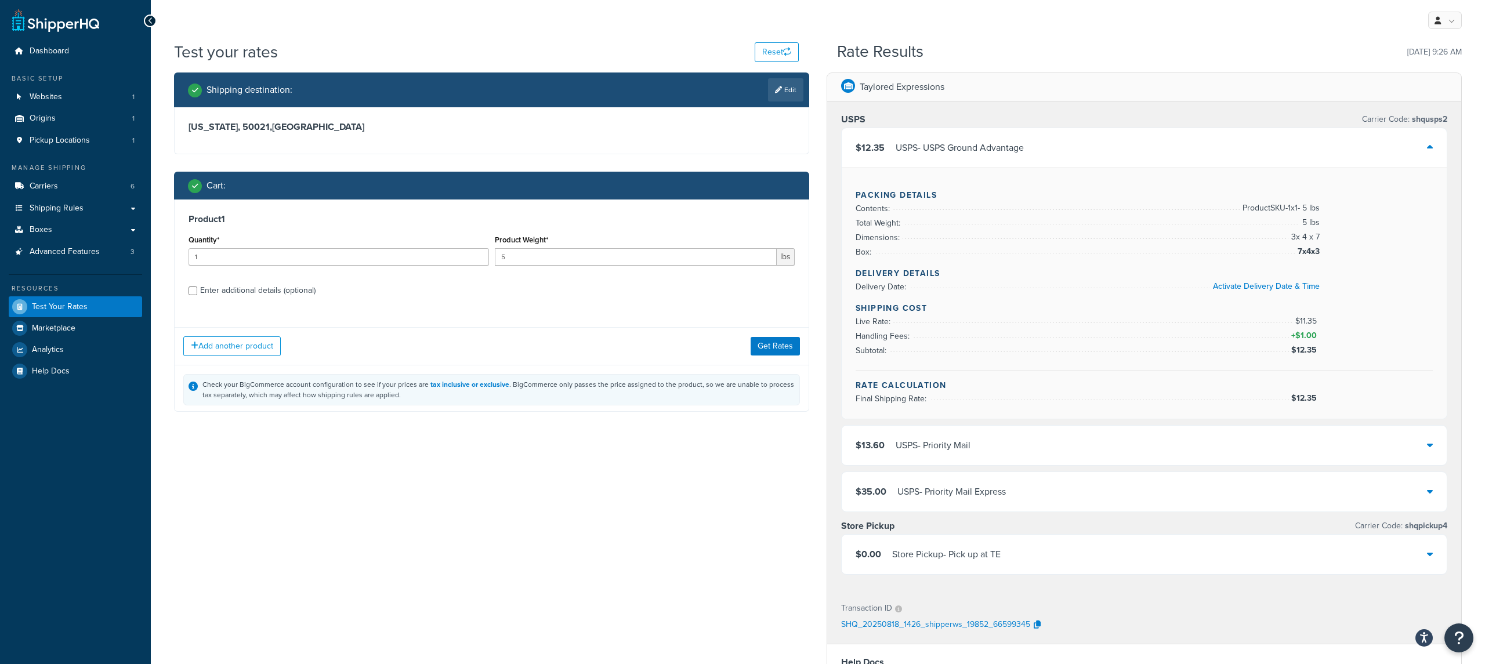
click at [287, 296] on div "Enter additional details (optional)" at bounding box center [257, 291] width 115 height 16
click at [197, 295] on input "Enter additional details (optional)" at bounding box center [193, 291] width 9 height 9
checkbox input "true"
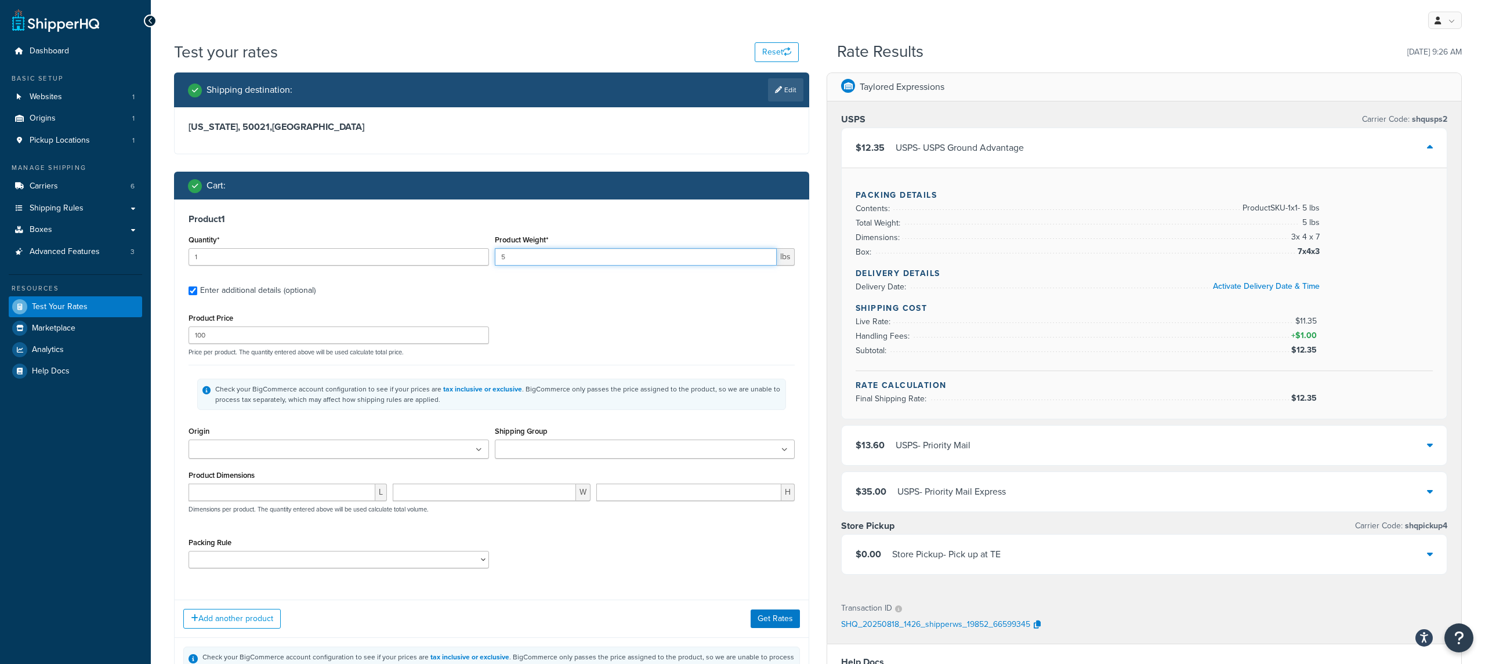
click at [533, 252] on input "5" at bounding box center [636, 256] width 283 height 17
type input "0.1"
click at [770, 628] on button "Get Rates" at bounding box center [775, 619] width 49 height 19
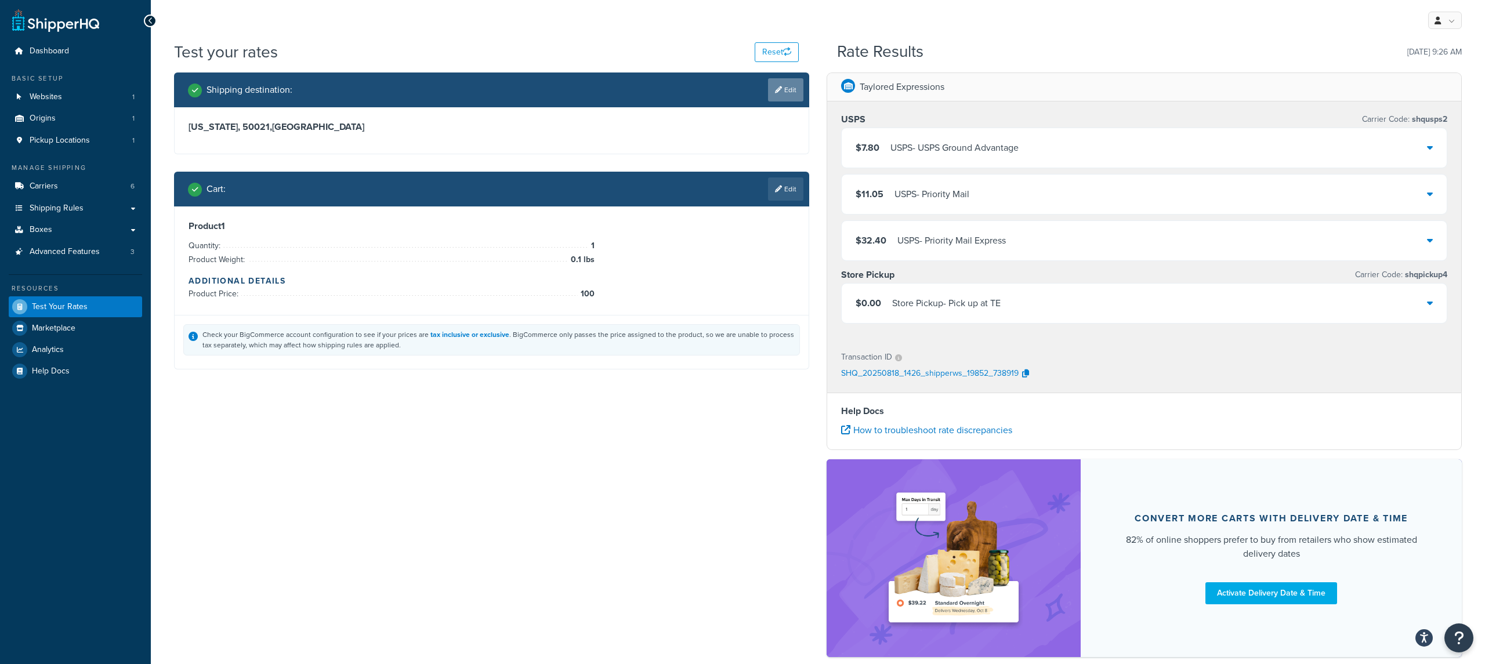
click at [779, 97] on link "Edit" at bounding box center [785, 89] width 35 height 23
select select "IA"
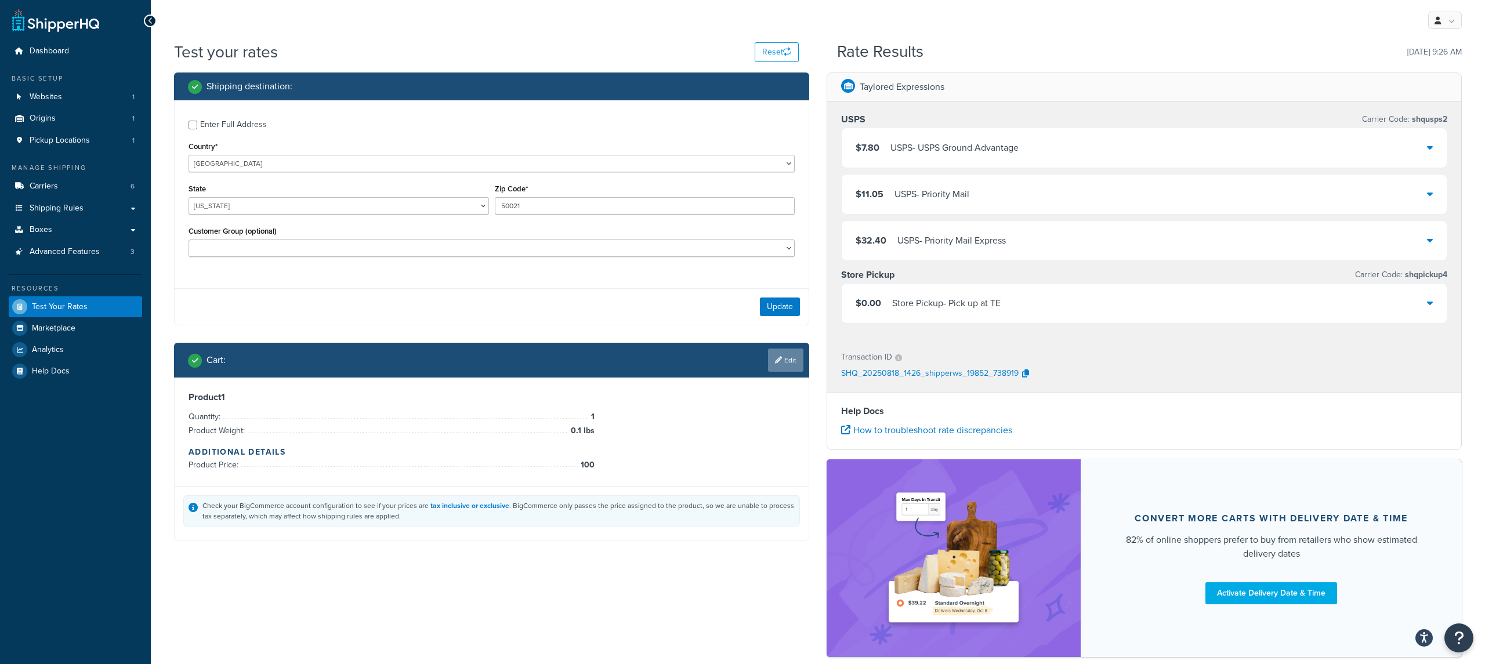
click at [793, 359] on link "Edit" at bounding box center [785, 360] width 35 height 23
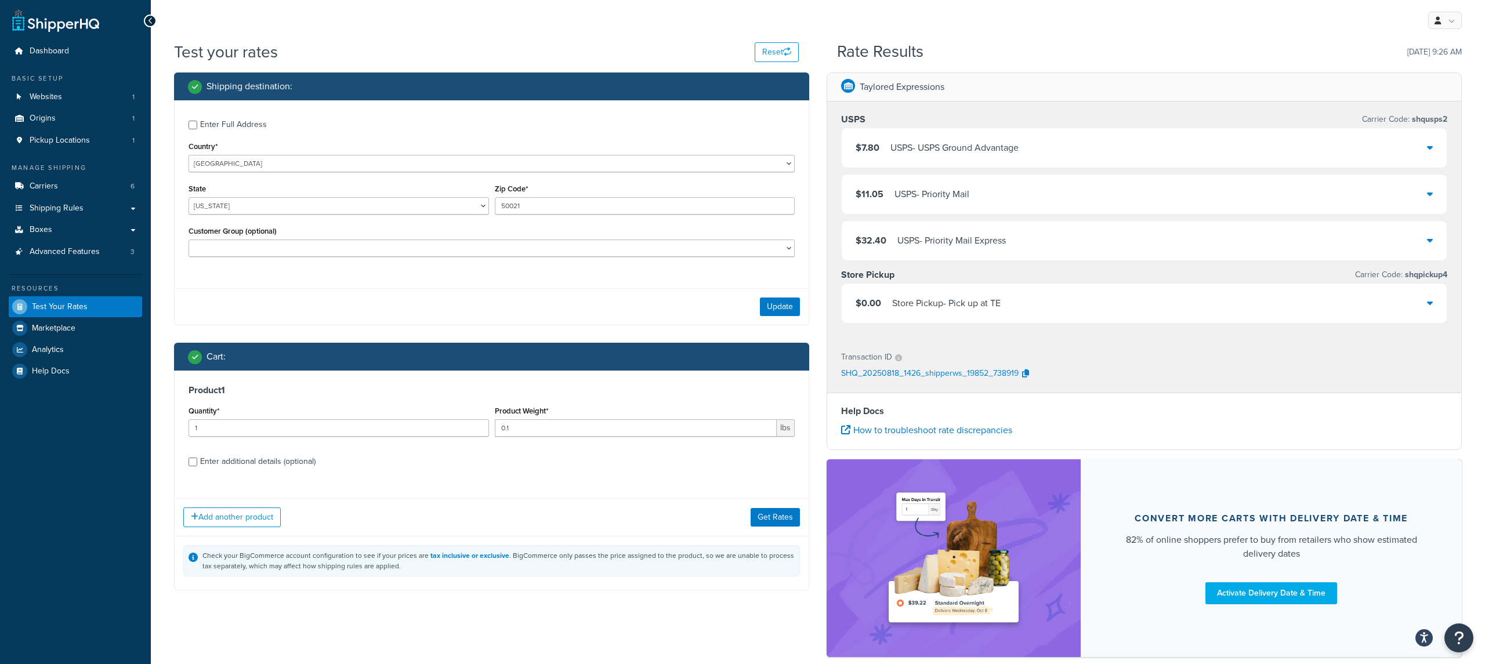
click at [336, 474] on div "Product 1 Quantity* 1 Product Weight* 0.1 lbs Enter additional details (optiona…" at bounding box center [492, 430] width 634 height 119
click at [327, 464] on label "Enter additional details (optional)" at bounding box center [497, 460] width 595 height 19
click at [197, 464] on input "Enter additional details (optional)" at bounding box center [193, 462] width 9 height 9
checkbox input "true"
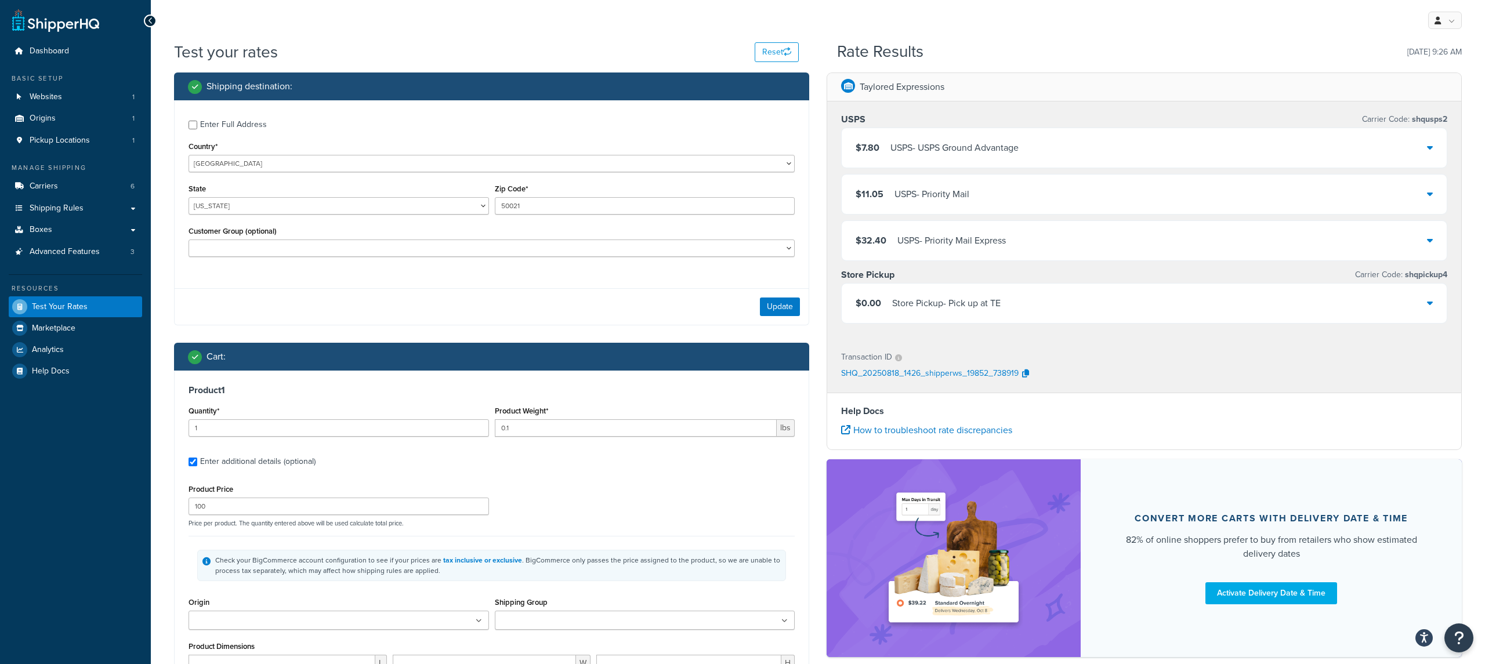
click at [534, 419] on div "0.1" at bounding box center [636, 427] width 283 height 17
click at [532, 425] on input "0.1" at bounding box center [636, 427] width 283 height 17
click at [533, 425] on input "0.1" at bounding box center [636, 427] width 283 height 17
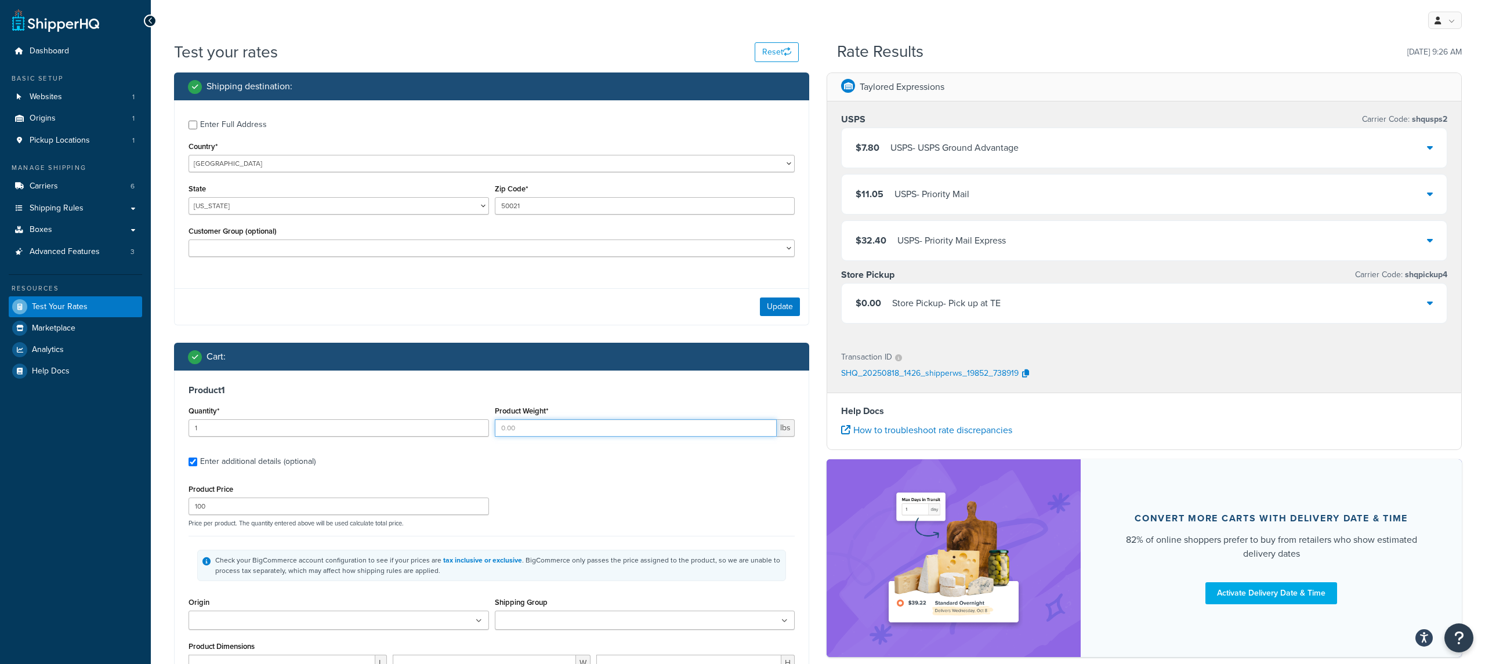
type input "0"
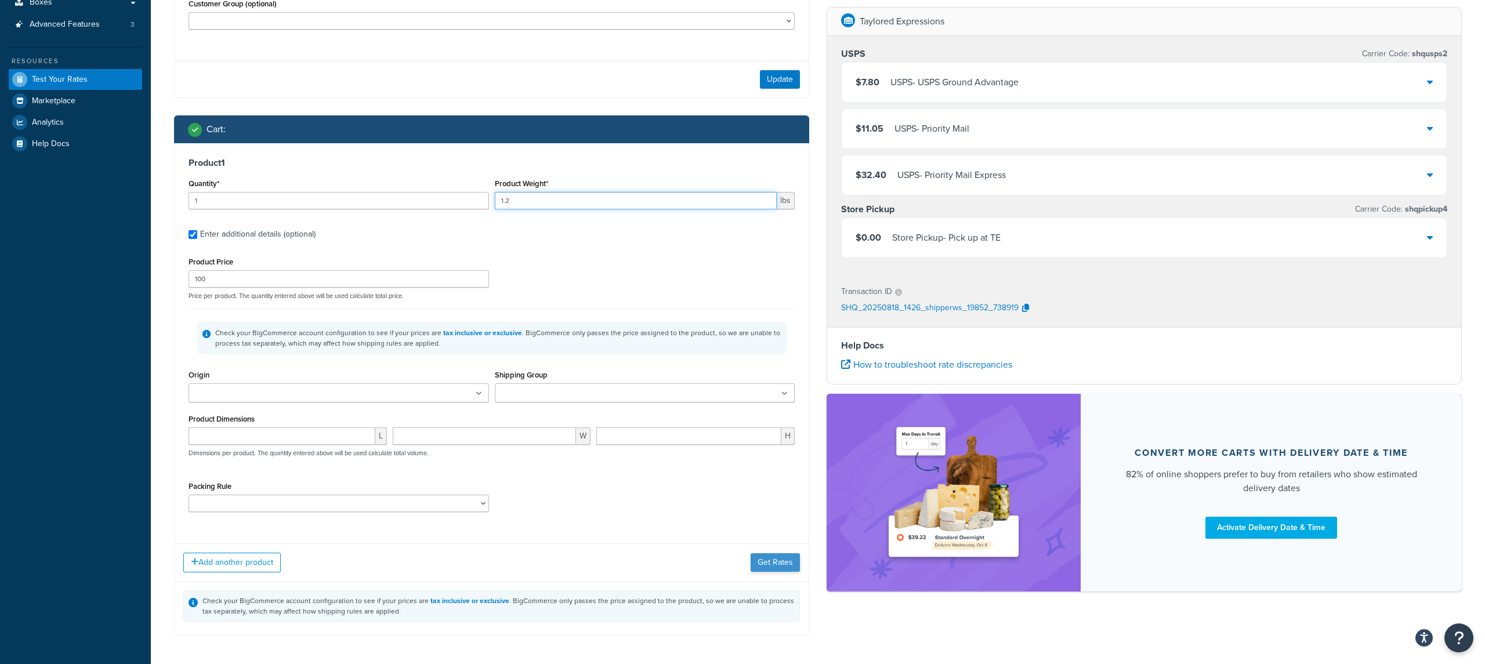
type input "1.2"
click at [763, 558] on button "Get Rates" at bounding box center [775, 562] width 49 height 19
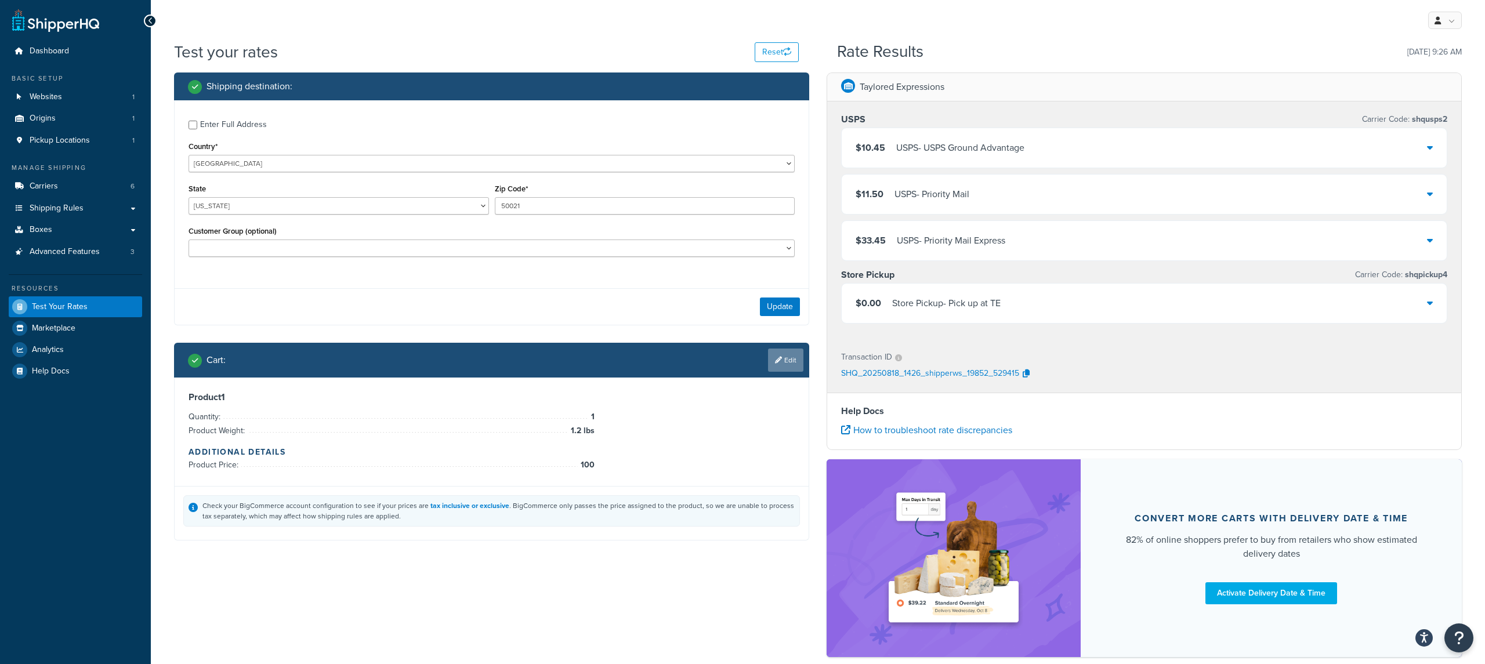
click at [788, 371] on link "Edit" at bounding box center [785, 360] width 35 height 23
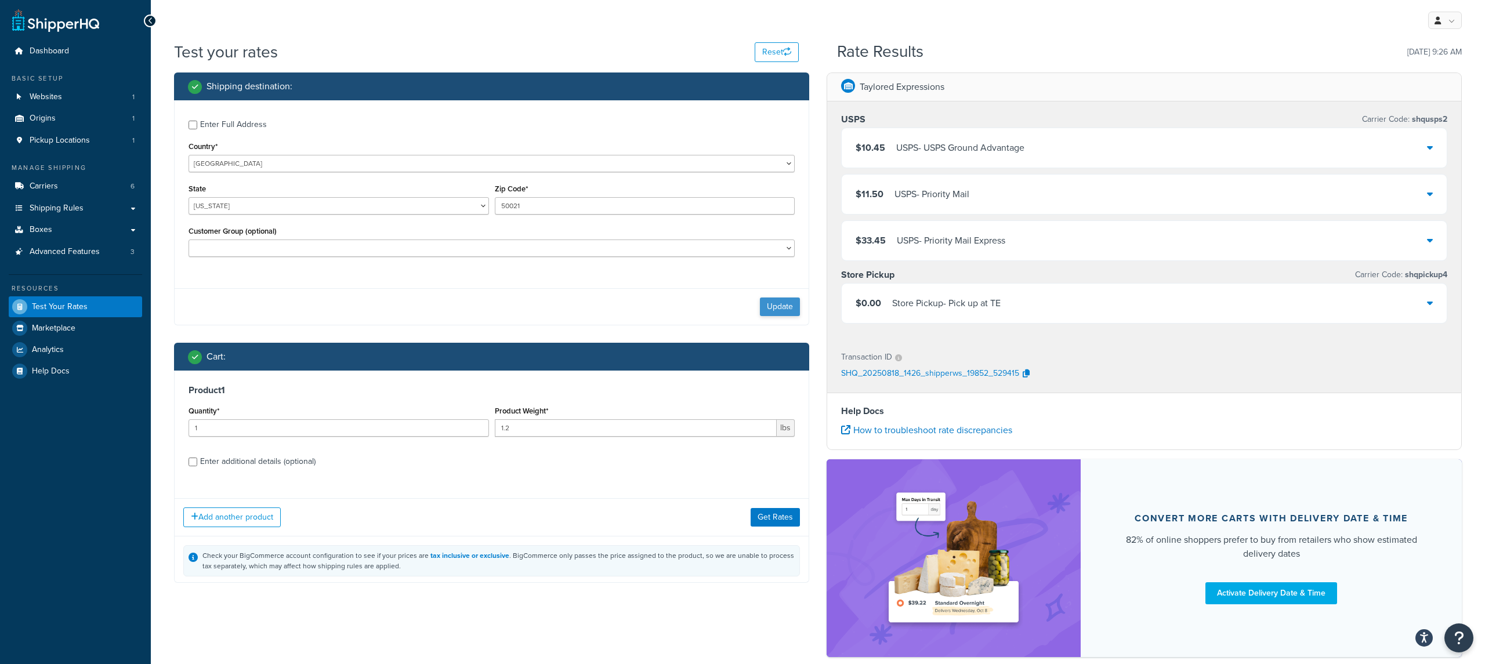
click at [765, 317] on div "Update" at bounding box center [492, 306] width 634 height 37
click at [768, 314] on button "Update" at bounding box center [780, 307] width 40 height 19
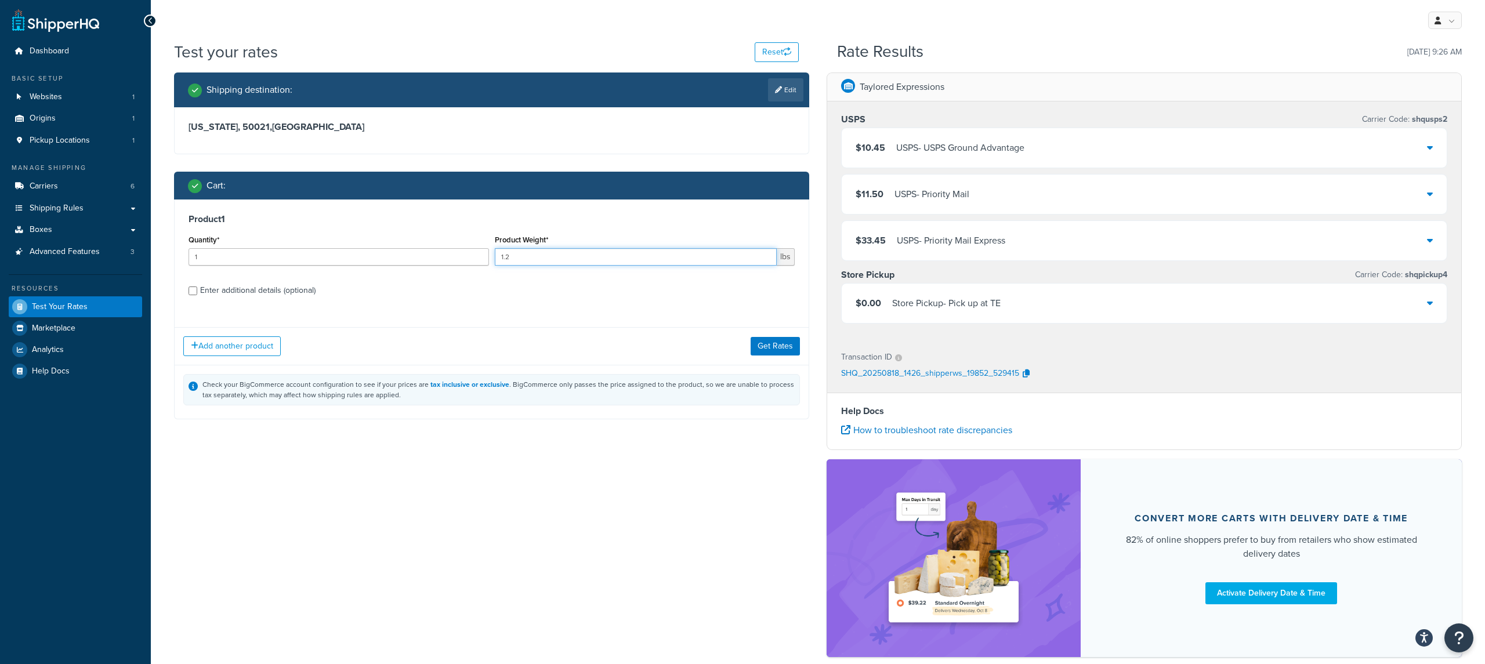
click at [639, 266] on input "1.2" at bounding box center [636, 256] width 283 height 17
type input "1.4"
click at [768, 347] on button "Get Rates" at bounding box center [775, 346] width 49 height 19
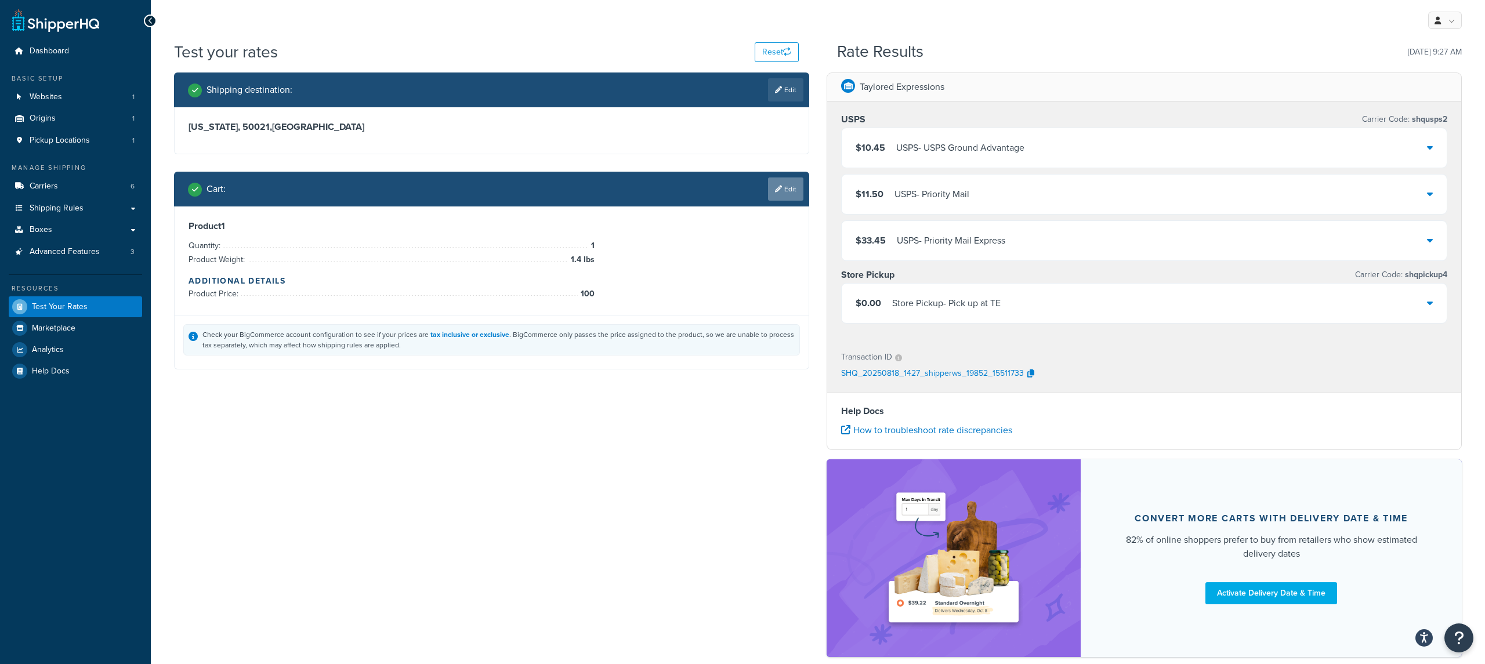
click at [775, 190] on icon at bounding box center [778, 189] width 7 height 7
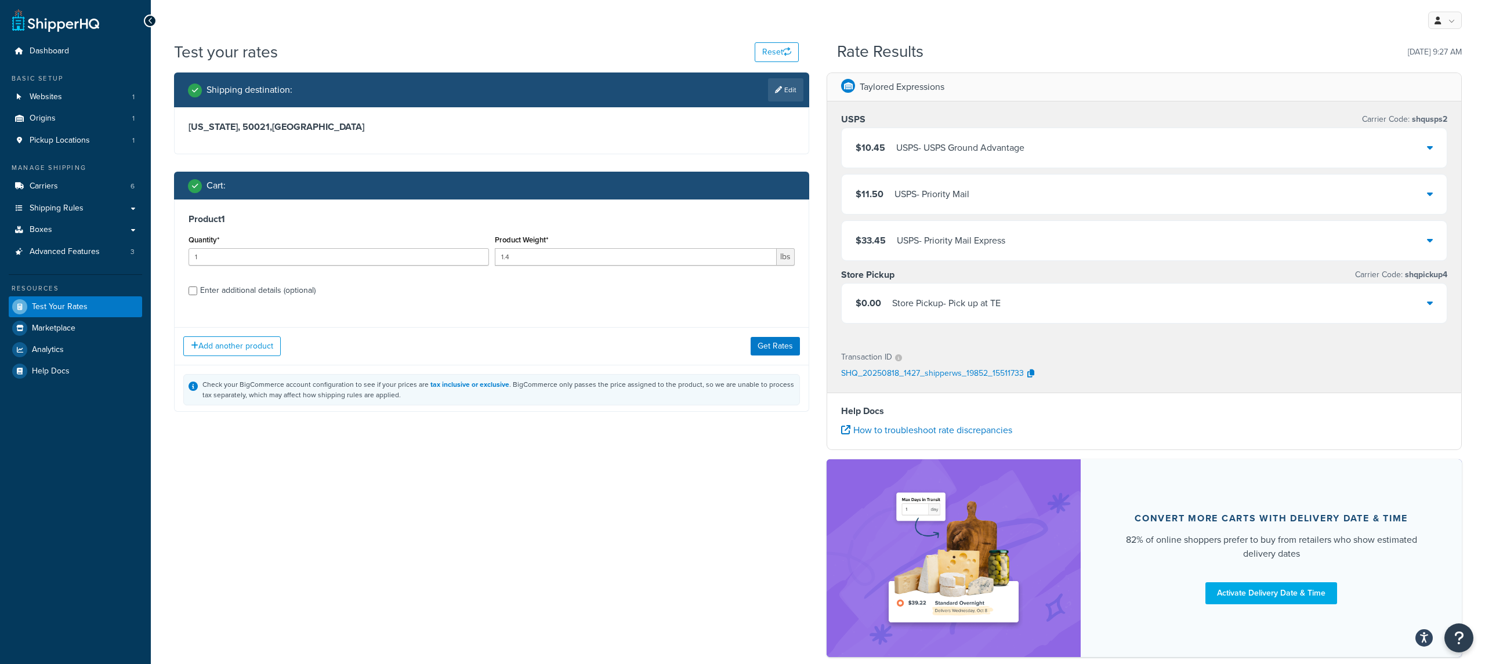
click at [332, 289] on label "Enter additional details (optional)" at bounding box center [497, 289] width 595 height 19
click at [197, 289] on input "Enter additional details (optional)" at bounding box center [193, 291] width 9 height 9
checkbox input "true"
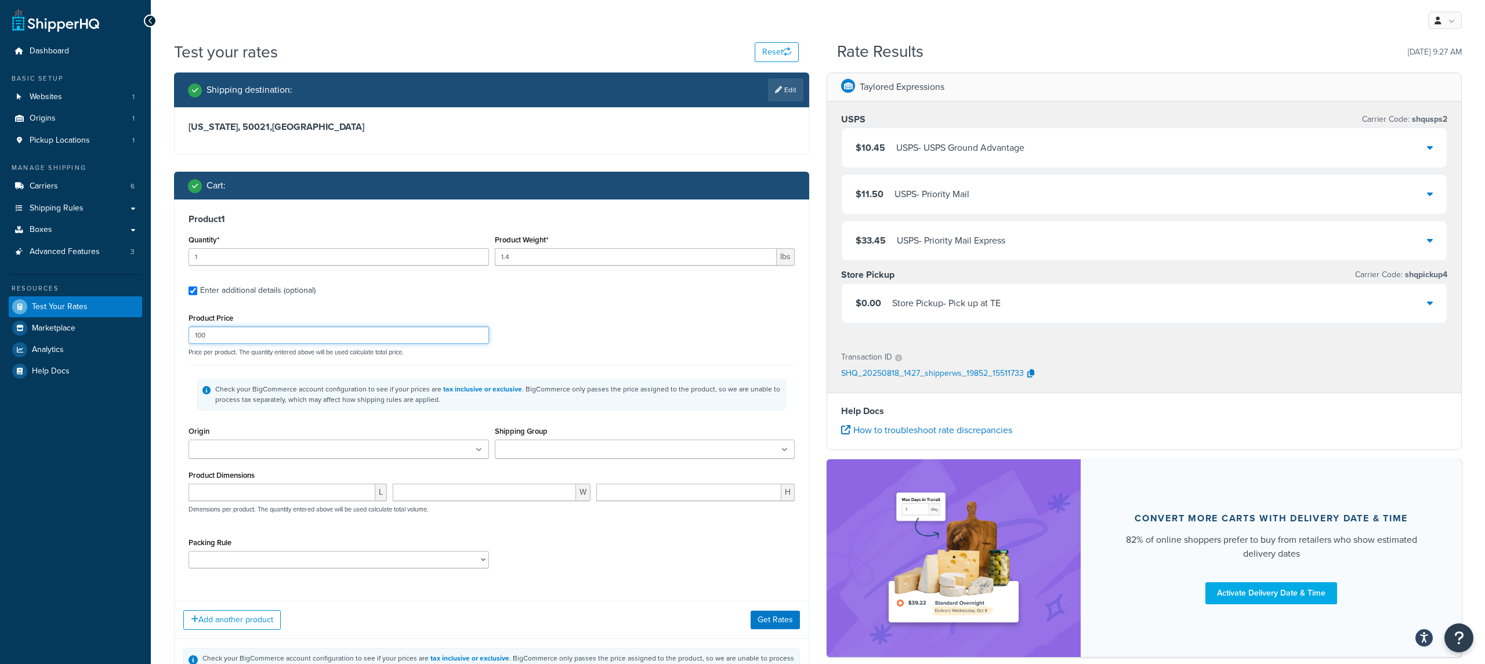
click at [270, 340] on input "100" at bounding box center [339, 335] width 301 height 17
type input "50"
click at [771, 618] on button "Get Rates" at bounding box center [775, 619] width 49 height 19
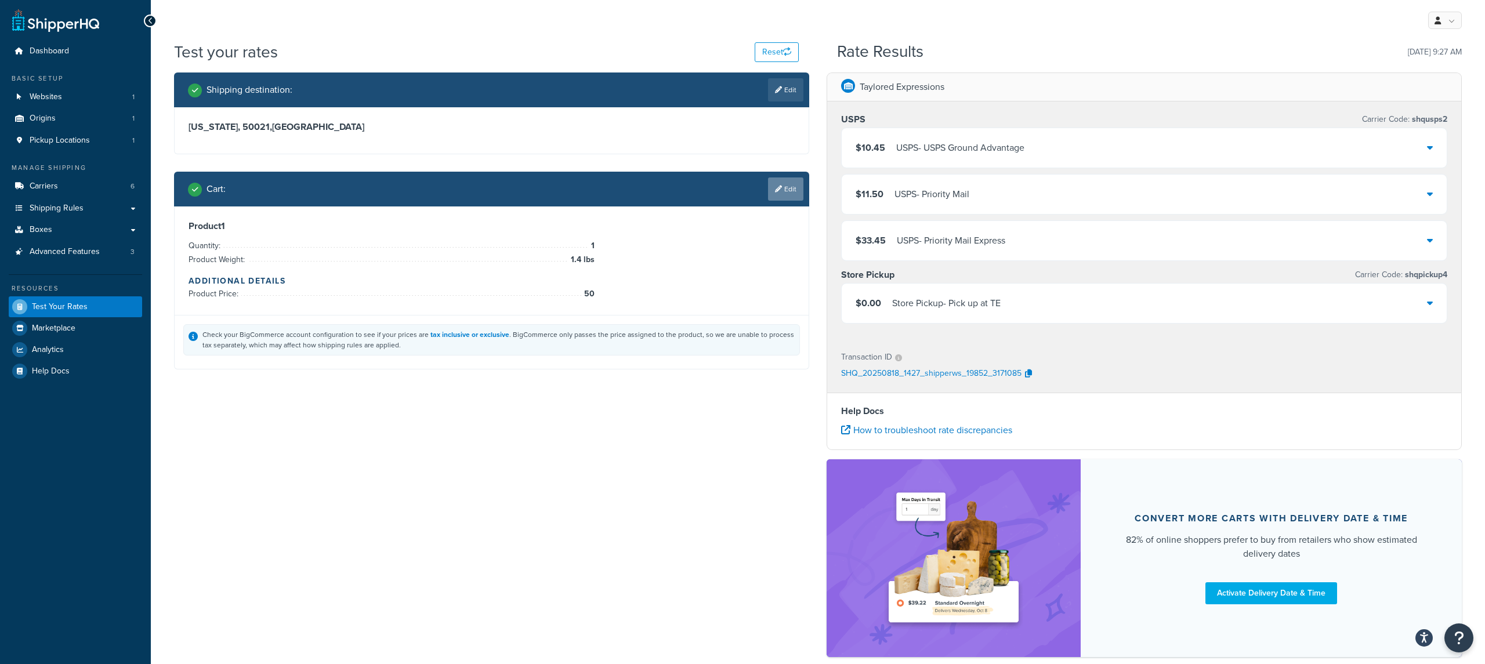
click at [778, 195] on link "Edit" at bounding box center [785, 189] width 35 height 23
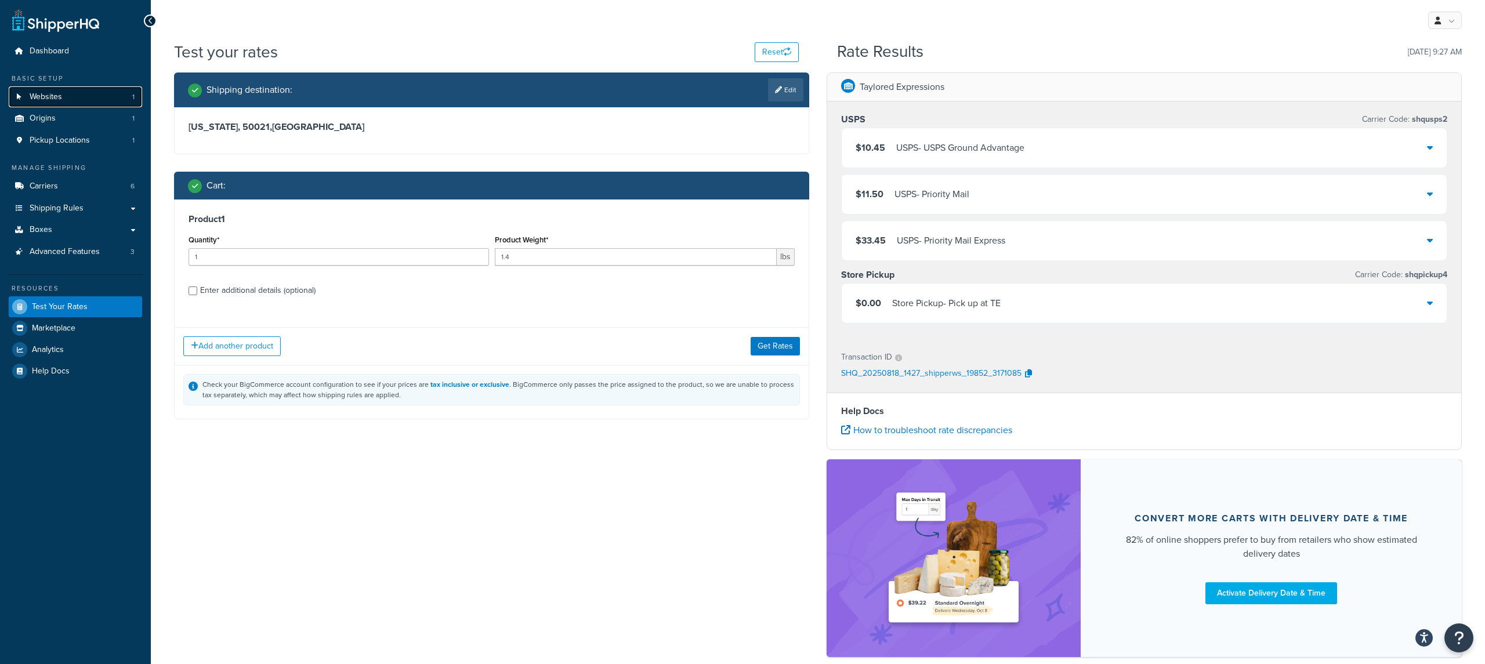
click at [106, 103] on link "Websites 1" at bounding box center [75, 96] width 133 height 21
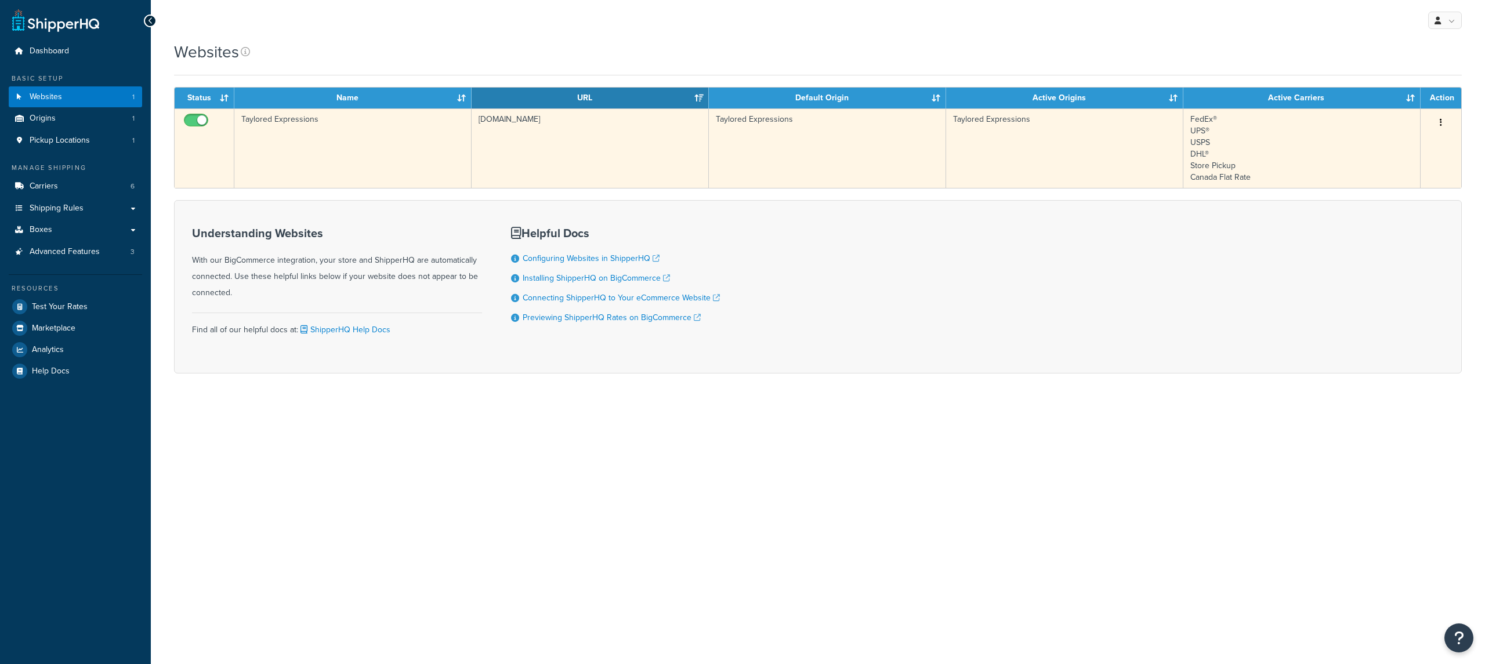
click at [422, 172] on td "Taylored Expressions" at bounding box center [352, 147] width 237 height 79
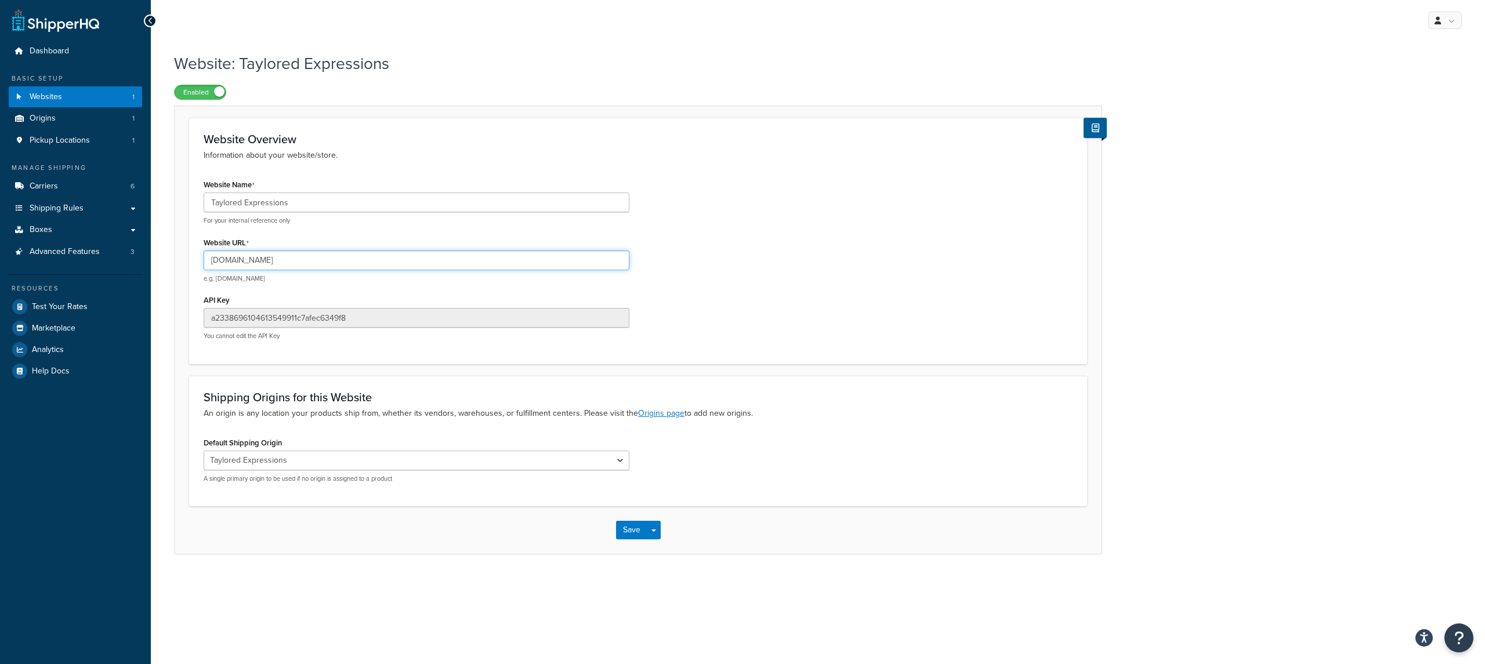
click at [349, 265] on input "[DOMAIN_NAME]" at bounding box center [417, 261] width 426 height 20
click at [75, 309] on span "Test Your Rates" at bounding box center [60, 307] width 56 height 10
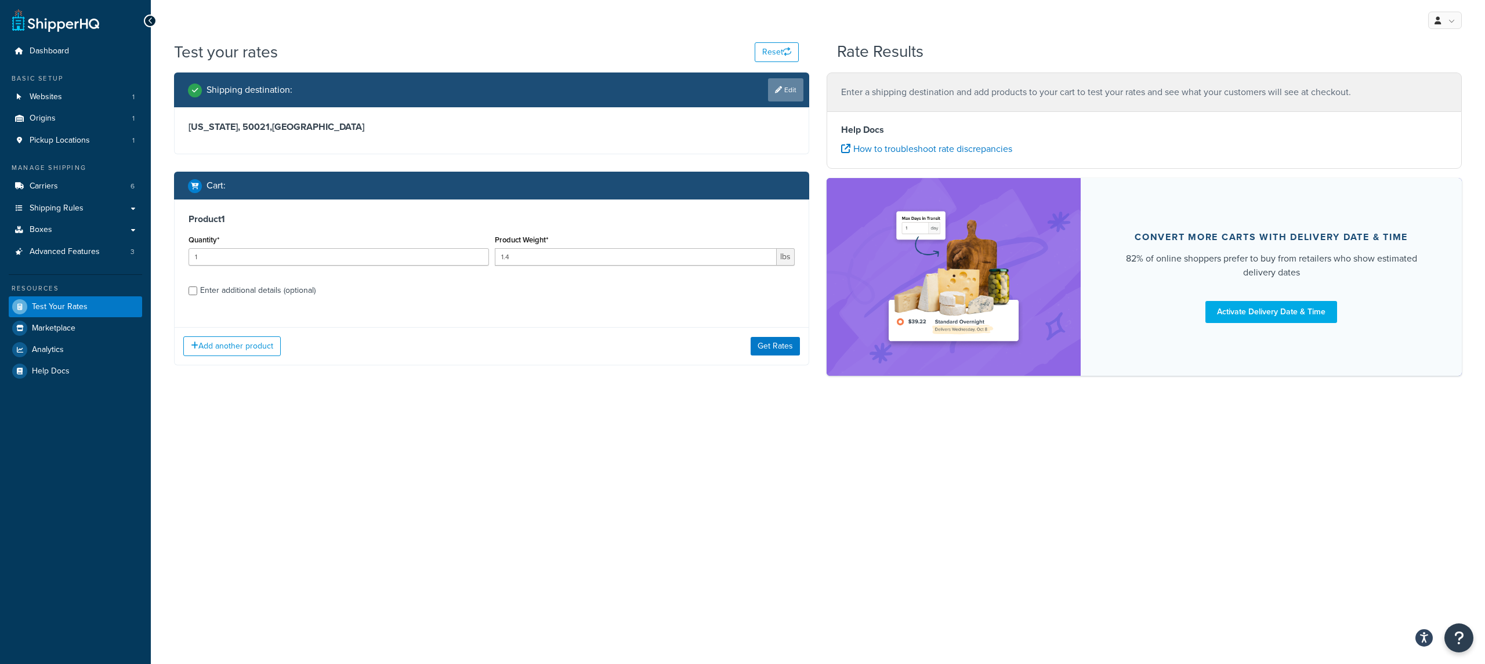
click at [775, 99] on link "Edit" at bounding box center [785, 89] width 35 height 23
select select "IA"
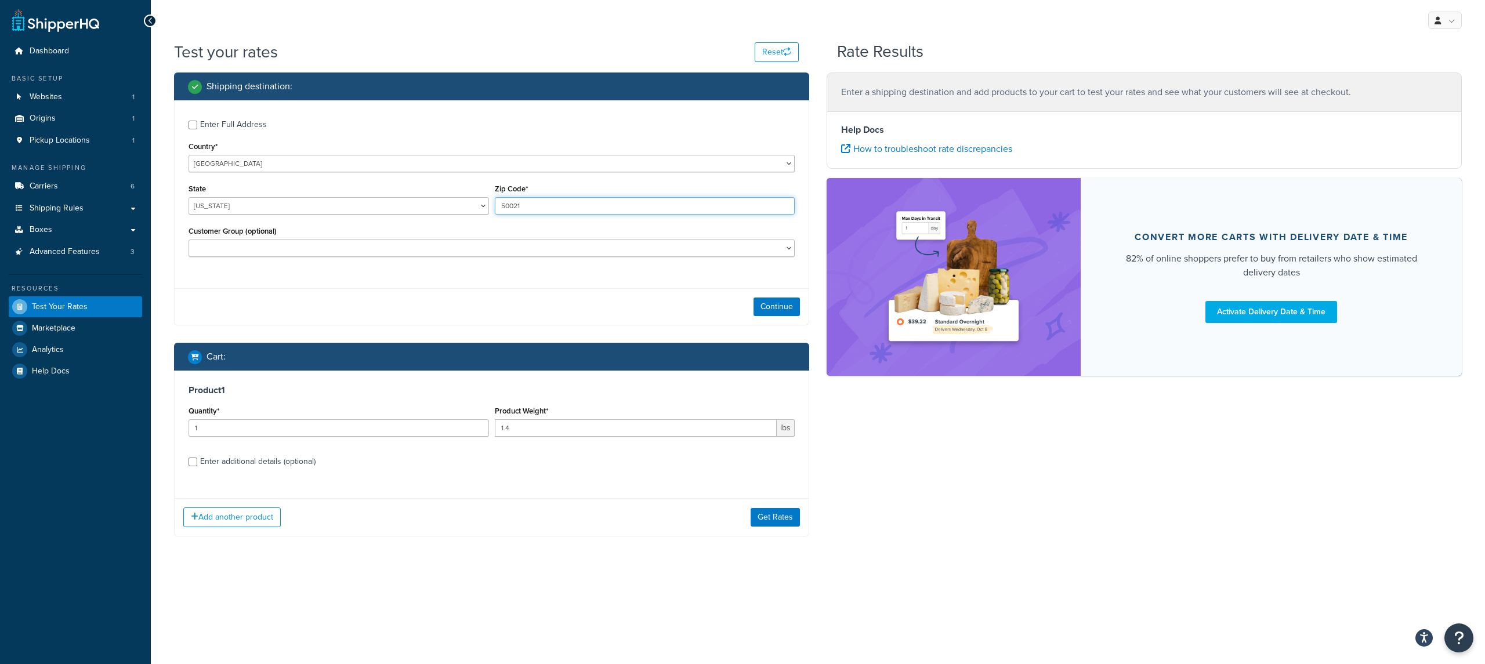
click at [582, 204] on input "50021" at bounding box center [645, 205] width 301 height 17
click at [284, 202] on select "[US_STATE] [US_STATE] [US_STATE] [US_STATE] [US_STATE] Armed Forces Americas Ar…" at bounding box center [339, 205] width 301 height 17
click at [440, 211] on select "[US_STATE] [US_STATE] [US_STATE] [US_STATE] [US_STATE] Armed Forces Americas Ar…" at bounding box center [339, 205] width 301 height 17
click at [550, 210] on input "50021" at bounding box center [645, 205] width 301 height 17
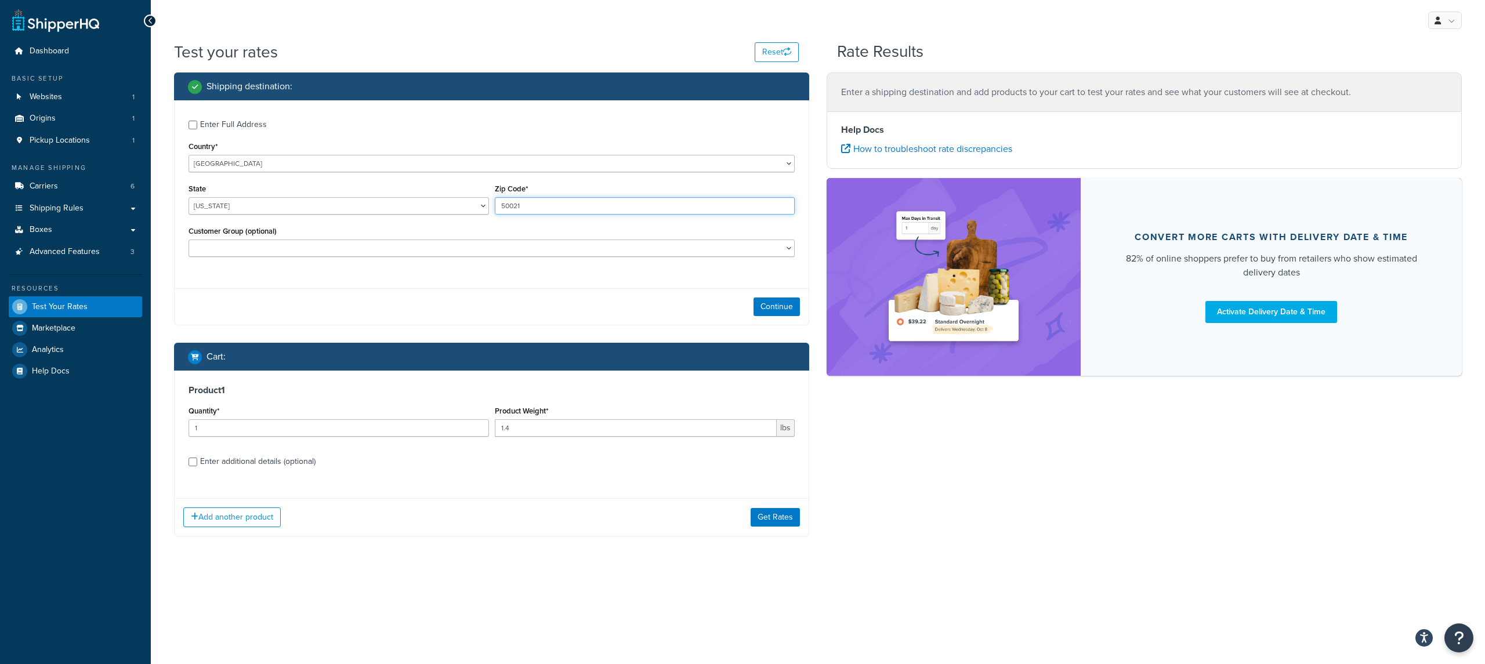
click at [550, 210] on input "50021" at bounding box center [645, 205] width 301 height 17
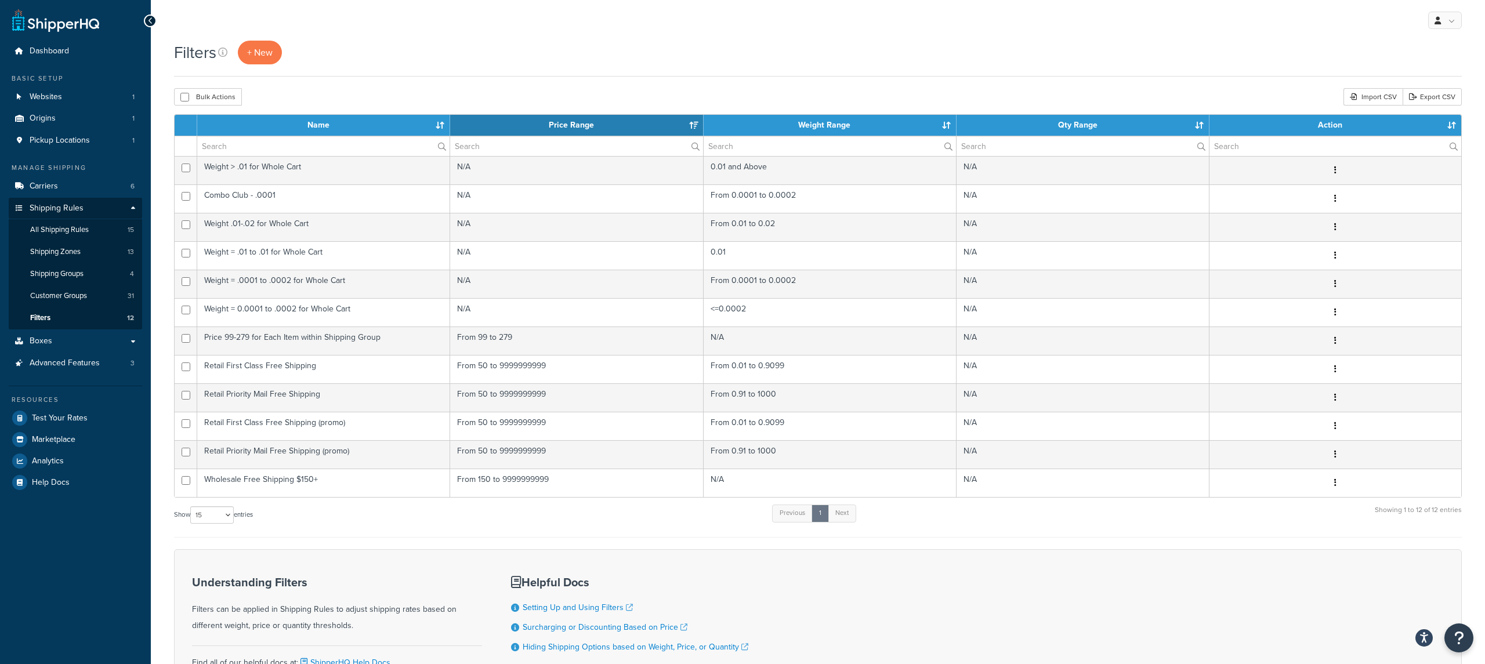
select select "15"
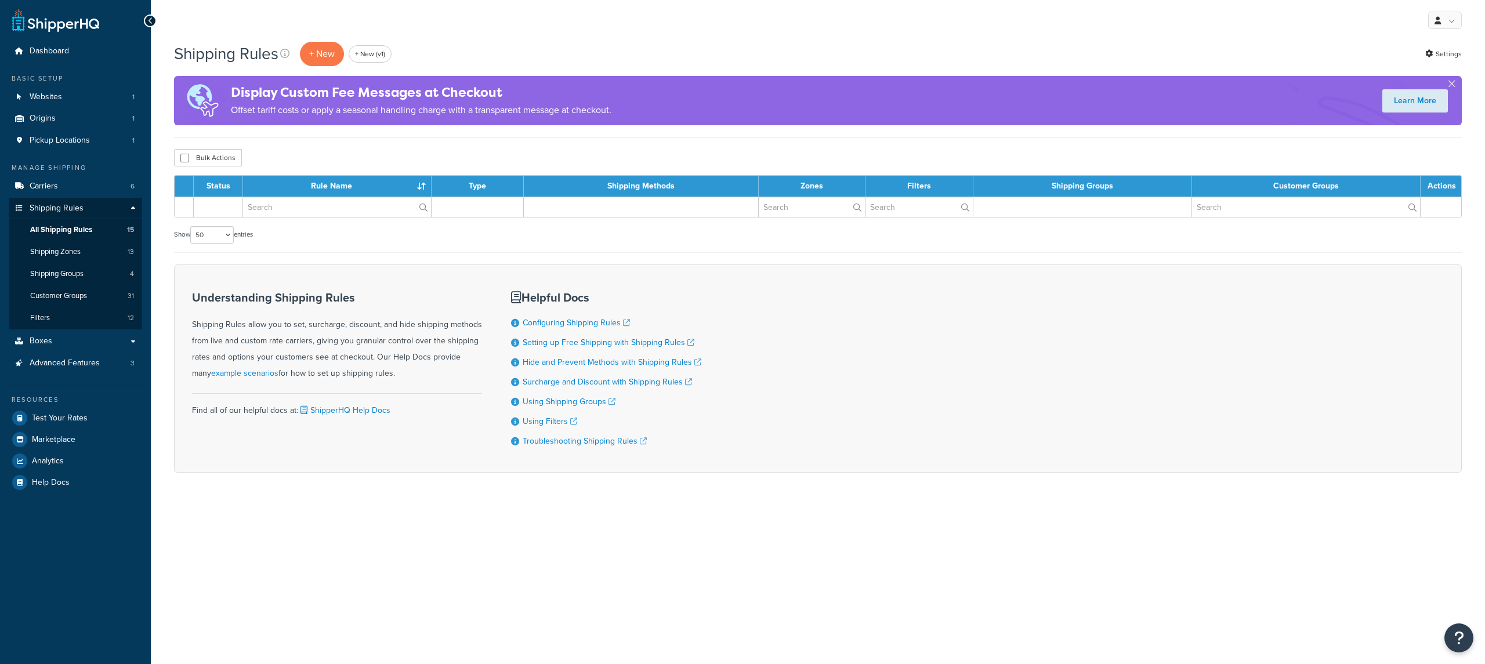
select select "50"
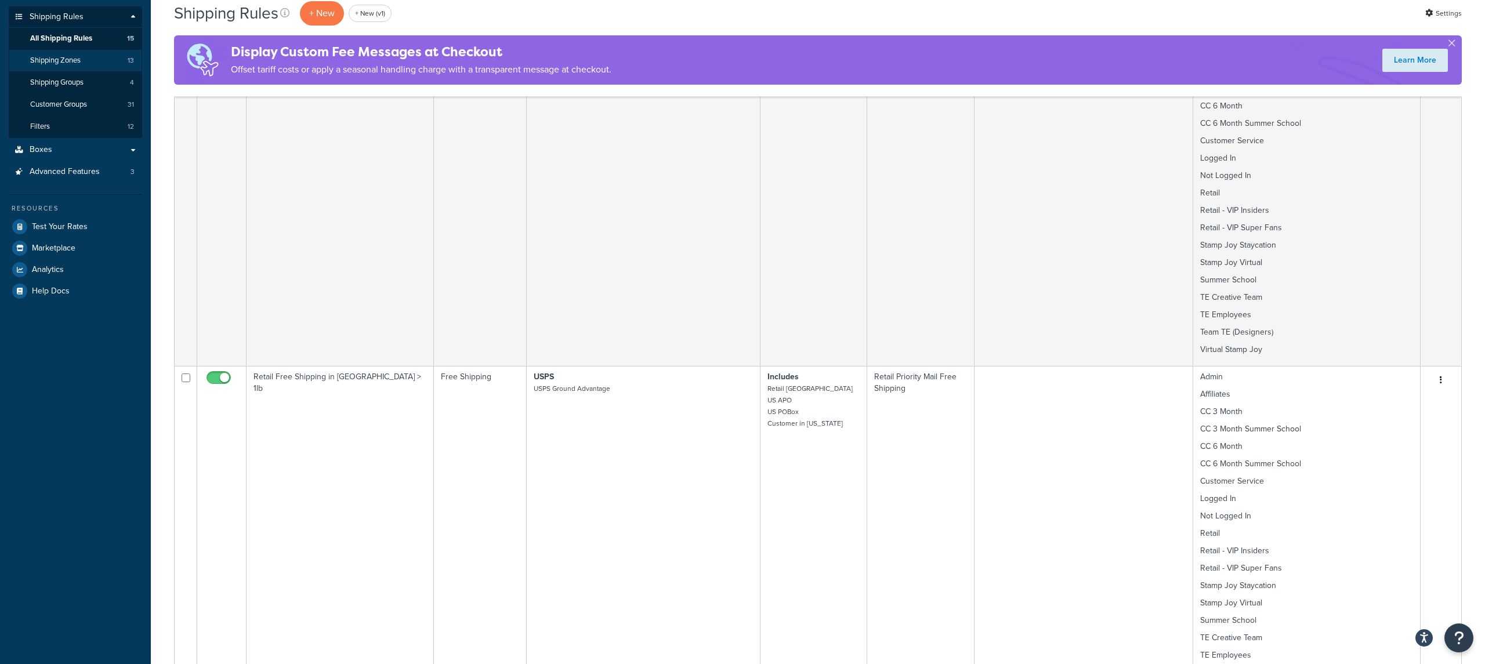
scroll to position [193, 0]
click at [82, 125] on link "Filters 12" at bounding box center [75, 125] width 133 height 21
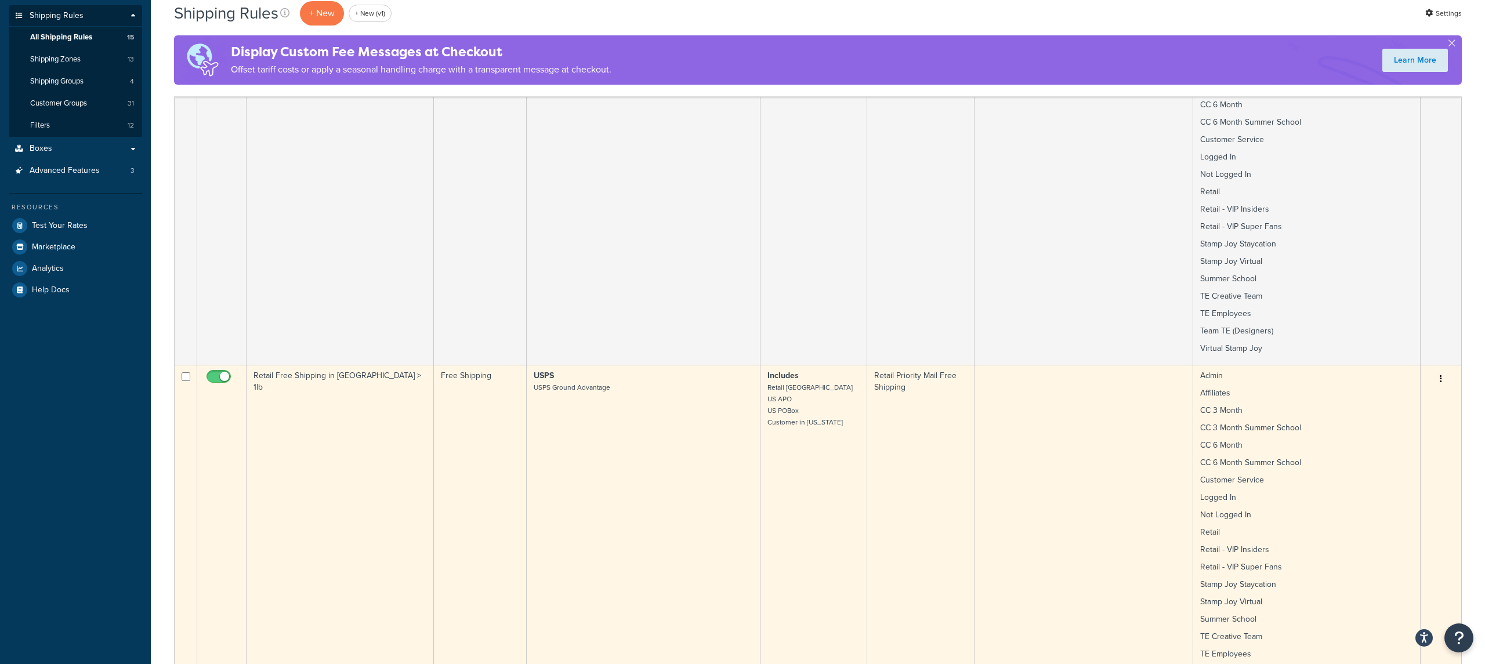
click at [346, 513] on td "Retail Free Shipping in [GEOGRAPHIC_DATA] > 1lb" at bounding box center [340, 535] width 187 height 341
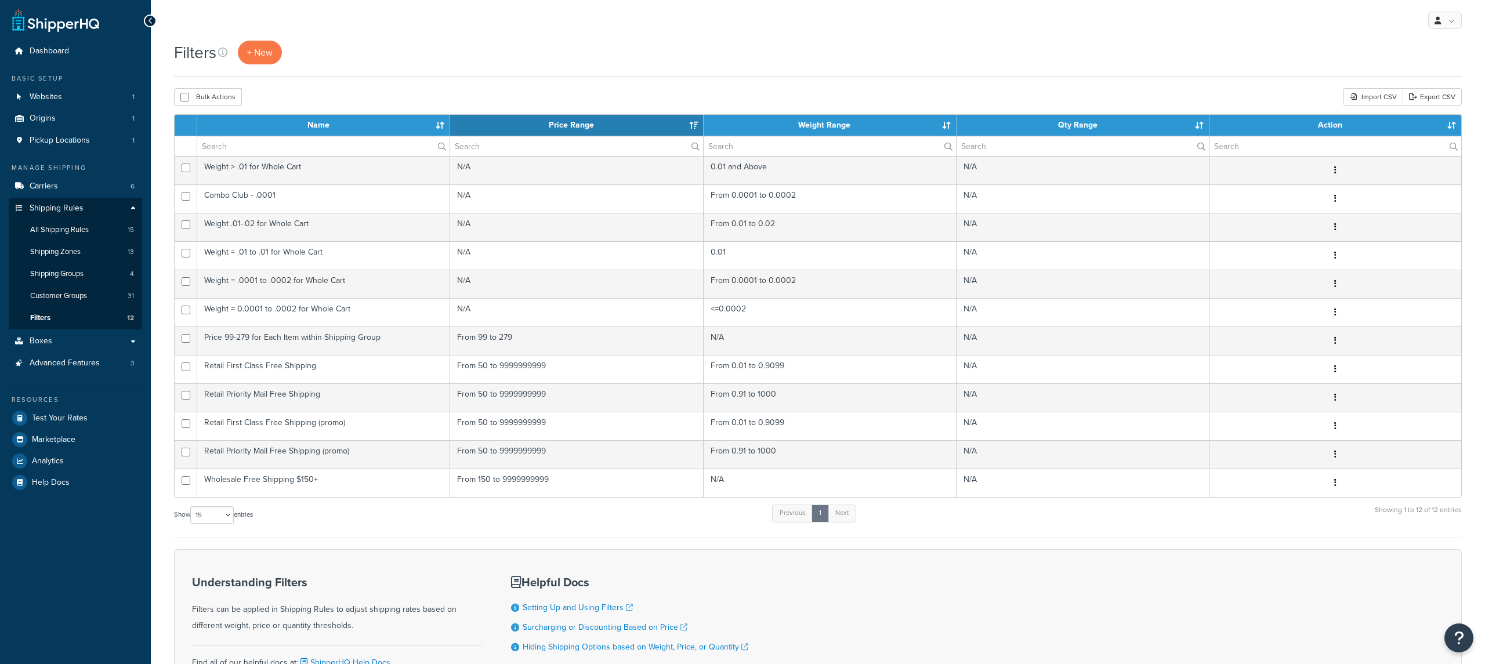
select select "15"
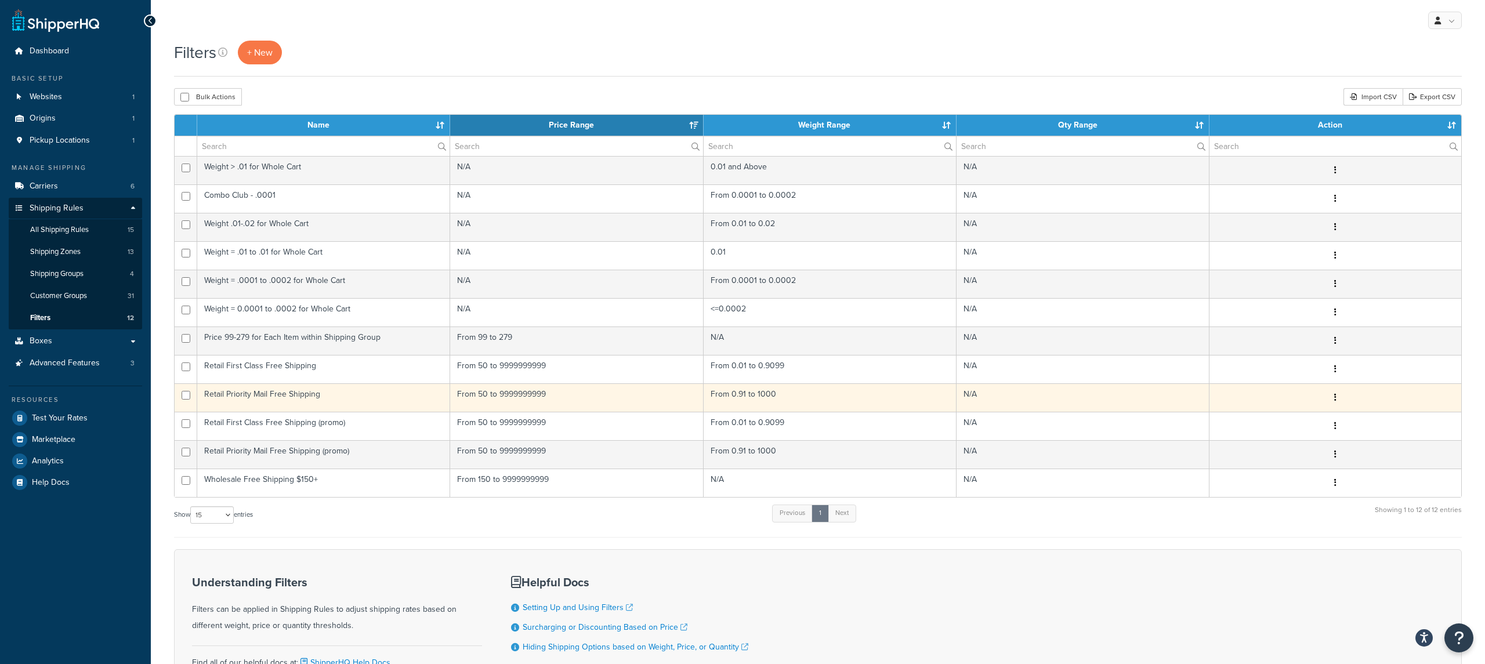
click at [383, 404] on td "Retail Priority Mail Free Shipping" at bounding box center [323, 397] width 253 height 28
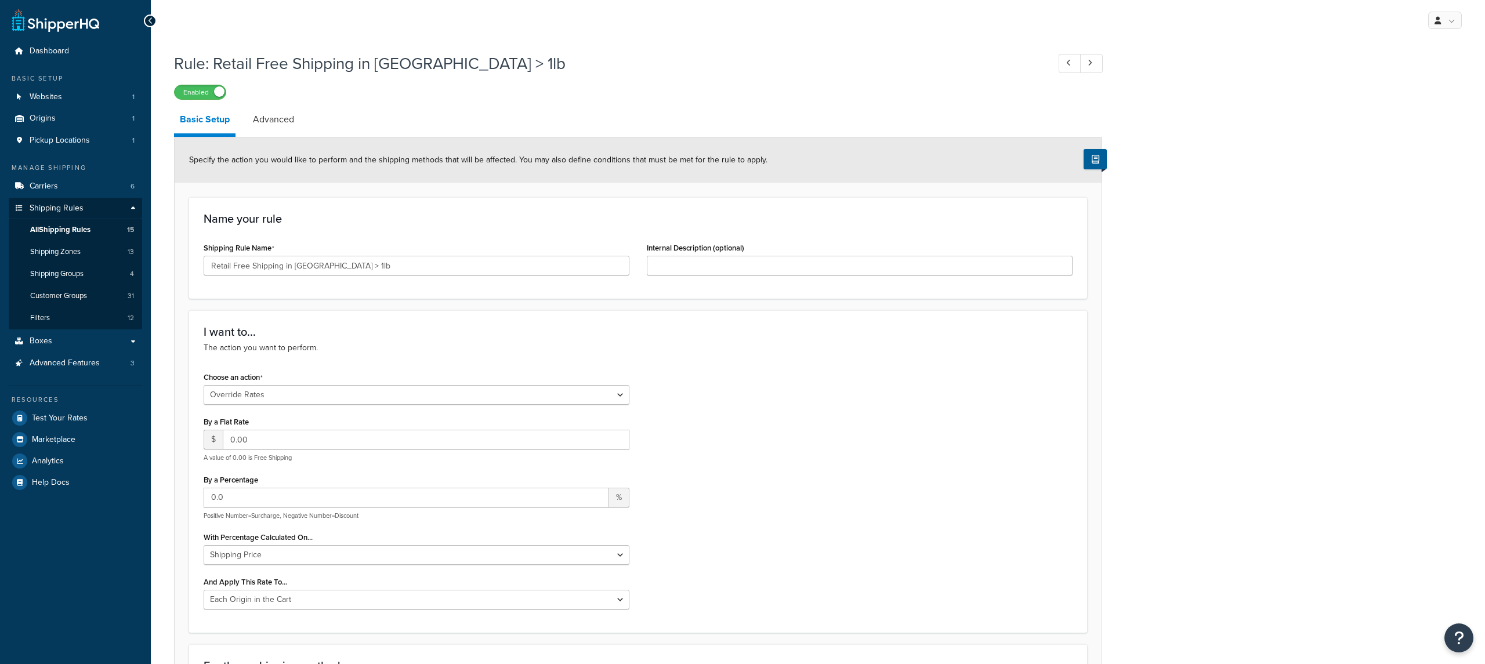
select select "OVERRIDE"
select select "LOCATION"
click at [91, 228] on span "All Shipping Rules" at bounding box center [60, 230] width 60 height 10
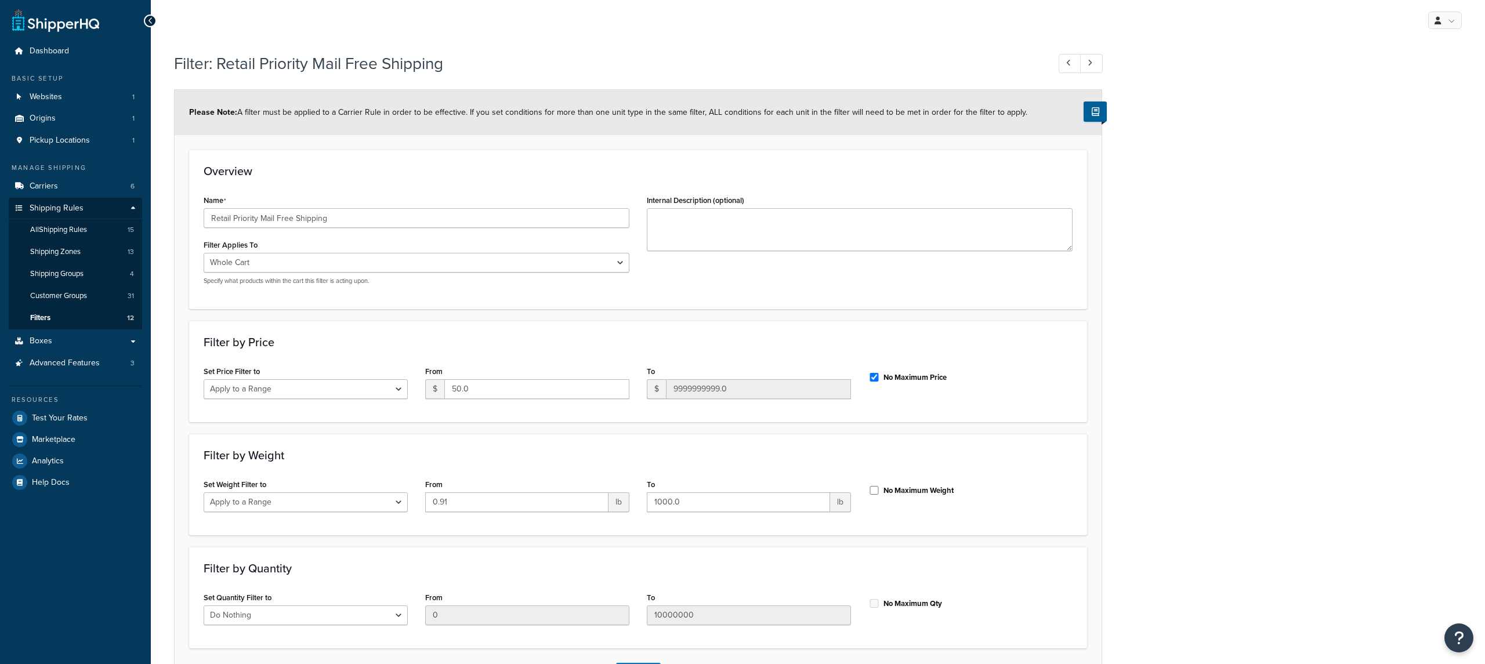
select select "range"
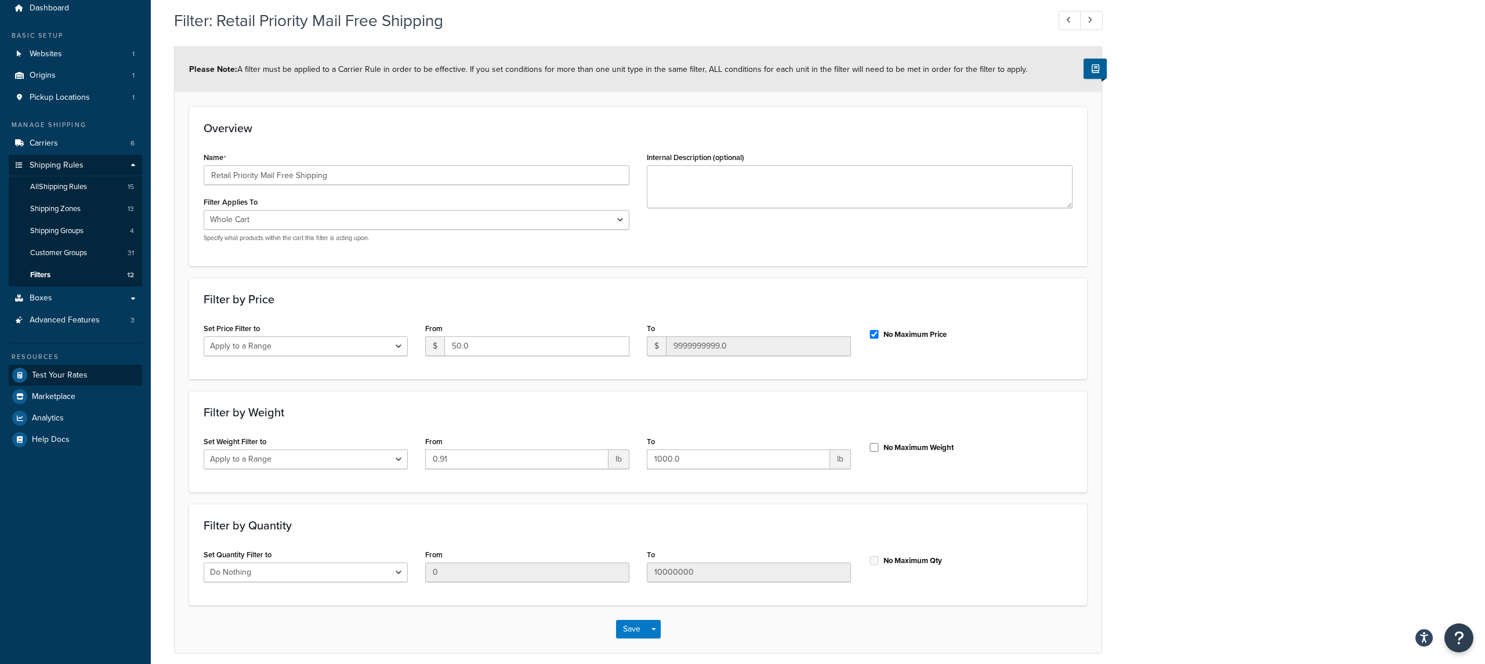
scroll to position [42, 0]
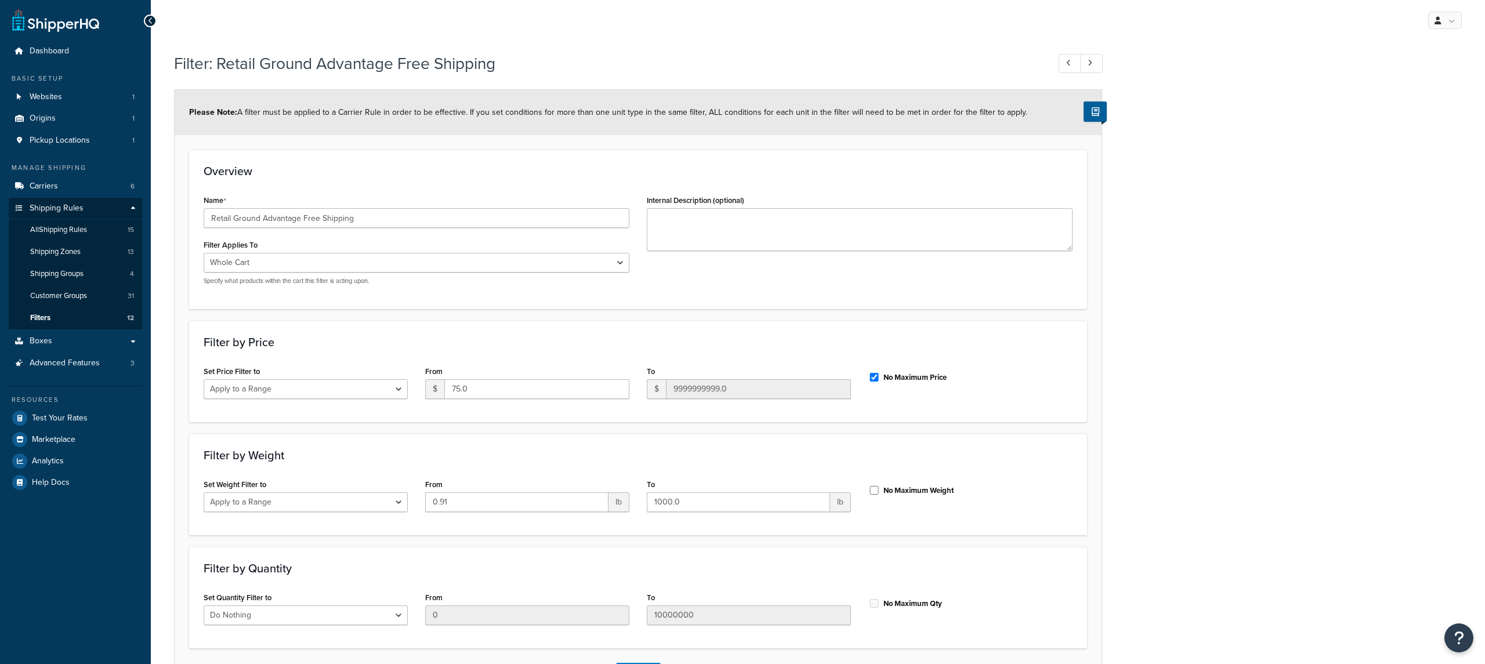
select select "range"
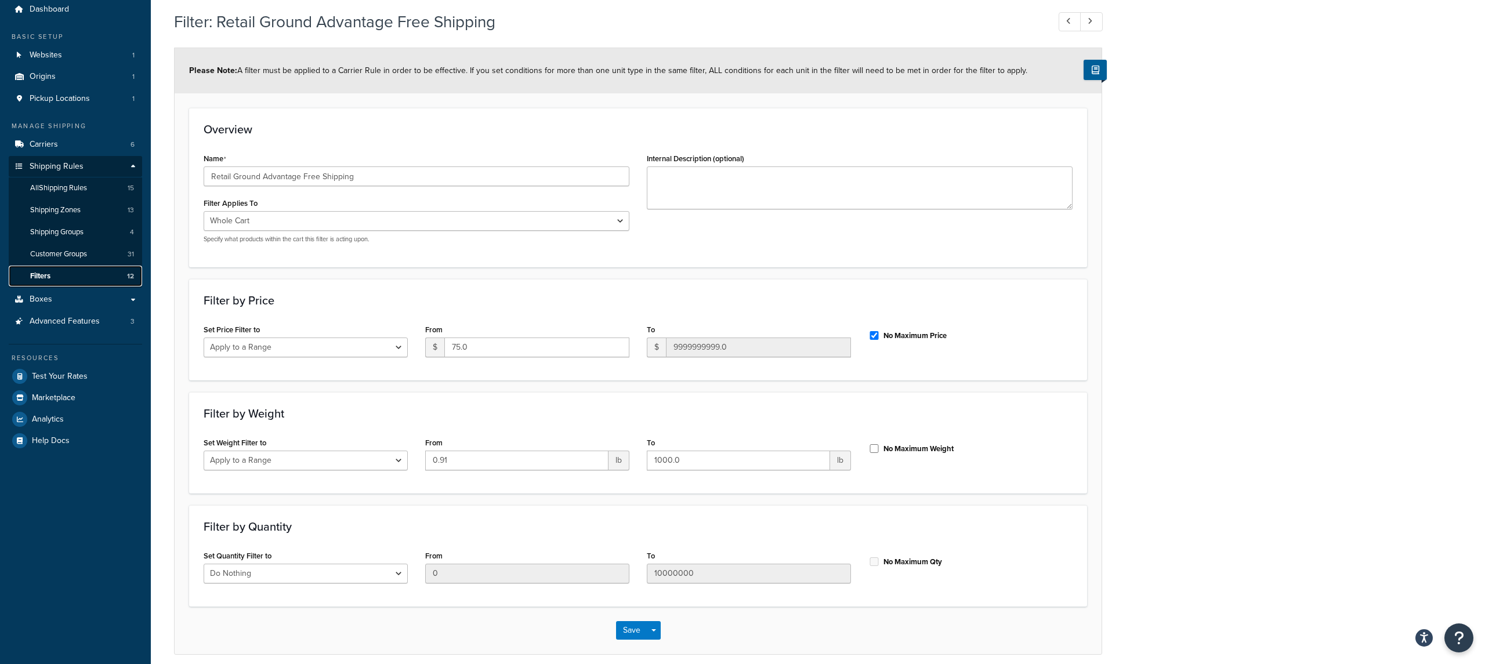
click at [96, 277] on link "Filters 12" at bounding box center [75, 276] width 133 height 21
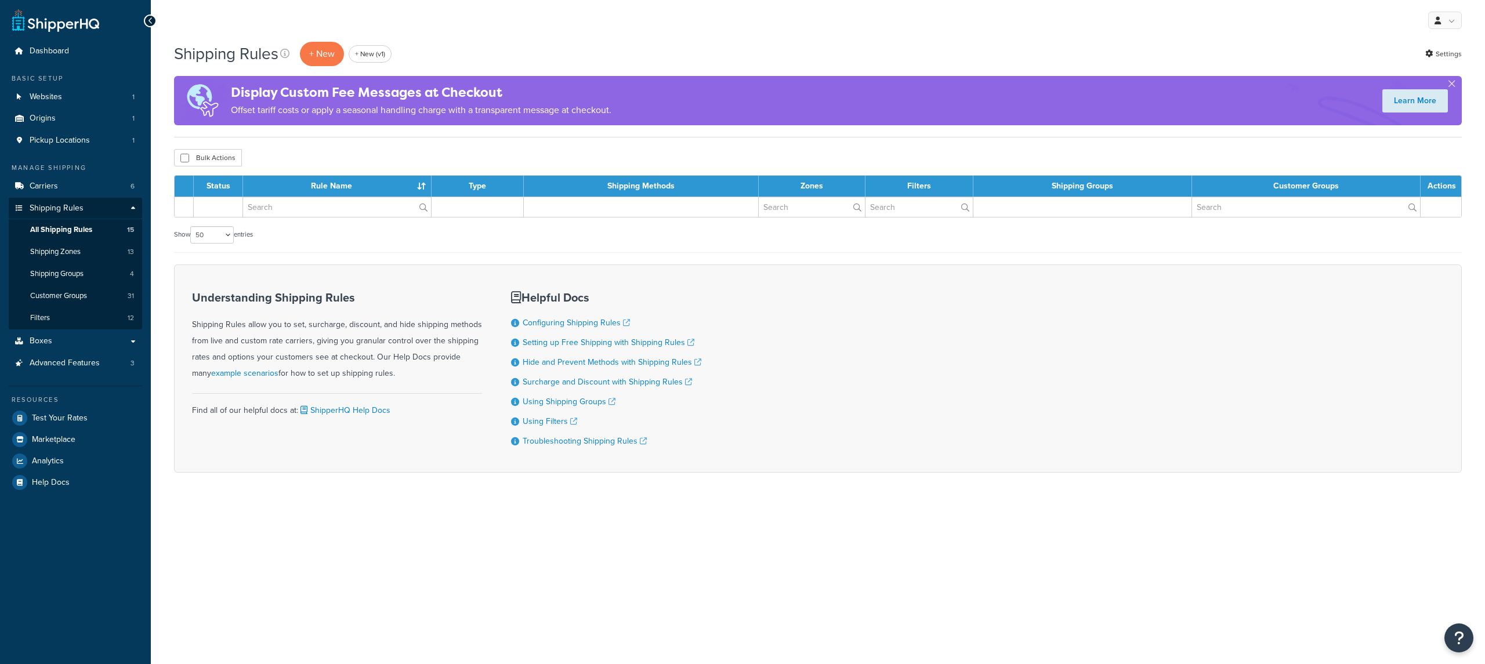
select select "50"
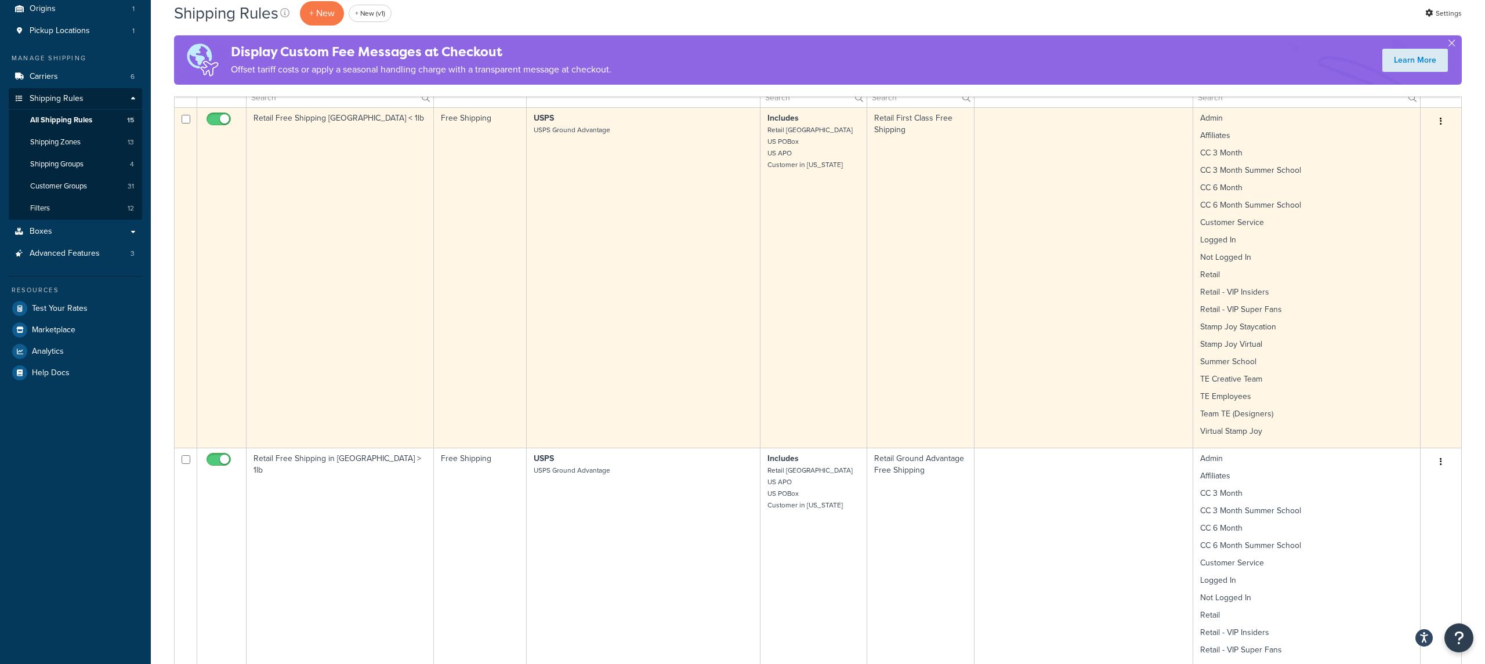
scroll to position [113, 0]
click at [460, 399] on td "Free Shipping" at bounding box center [480, 274] width 93 height 341
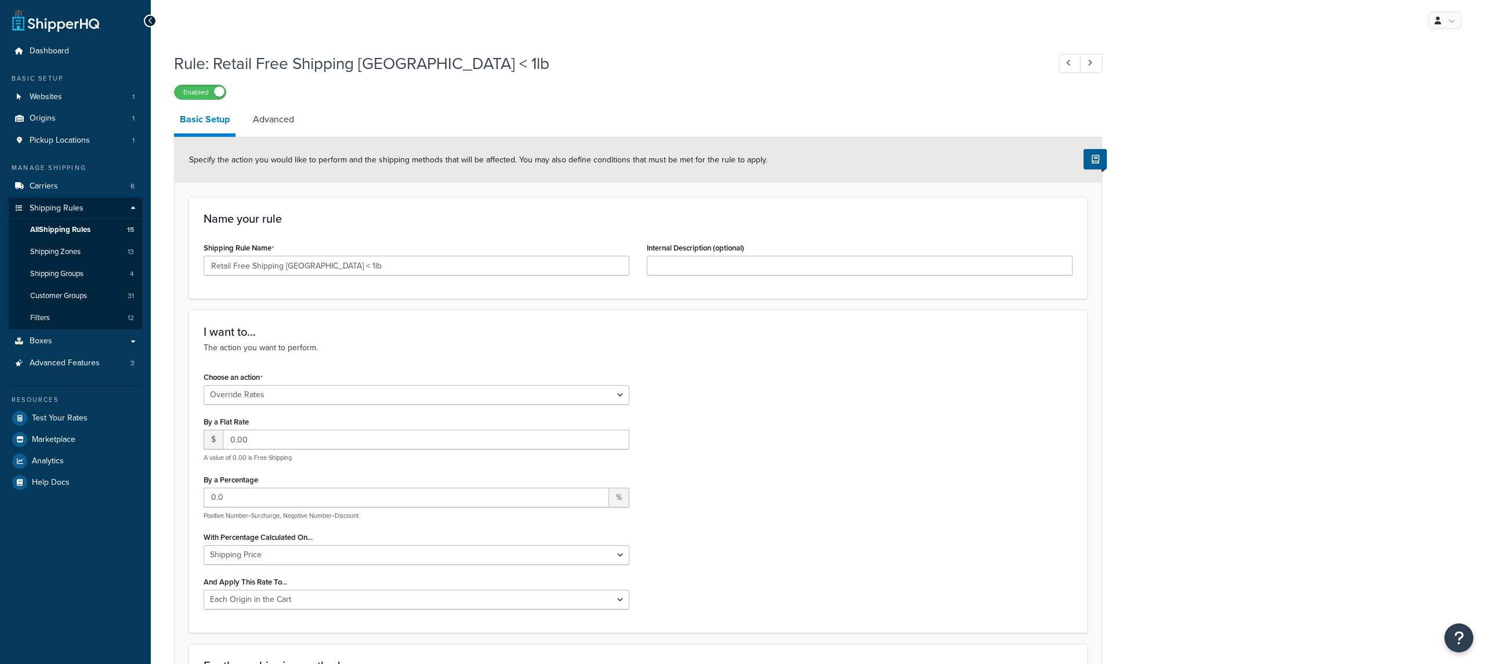
select select "OVERRIDE"
select select "LOCATION"
click at [125, 242] on link "Shipping Zones 13" at bounding box center [75, 251] width 133 height 21
click at [98, 227] on link "All Shipping Rules 15" at bounding box center [75, 229] width 133 height 21
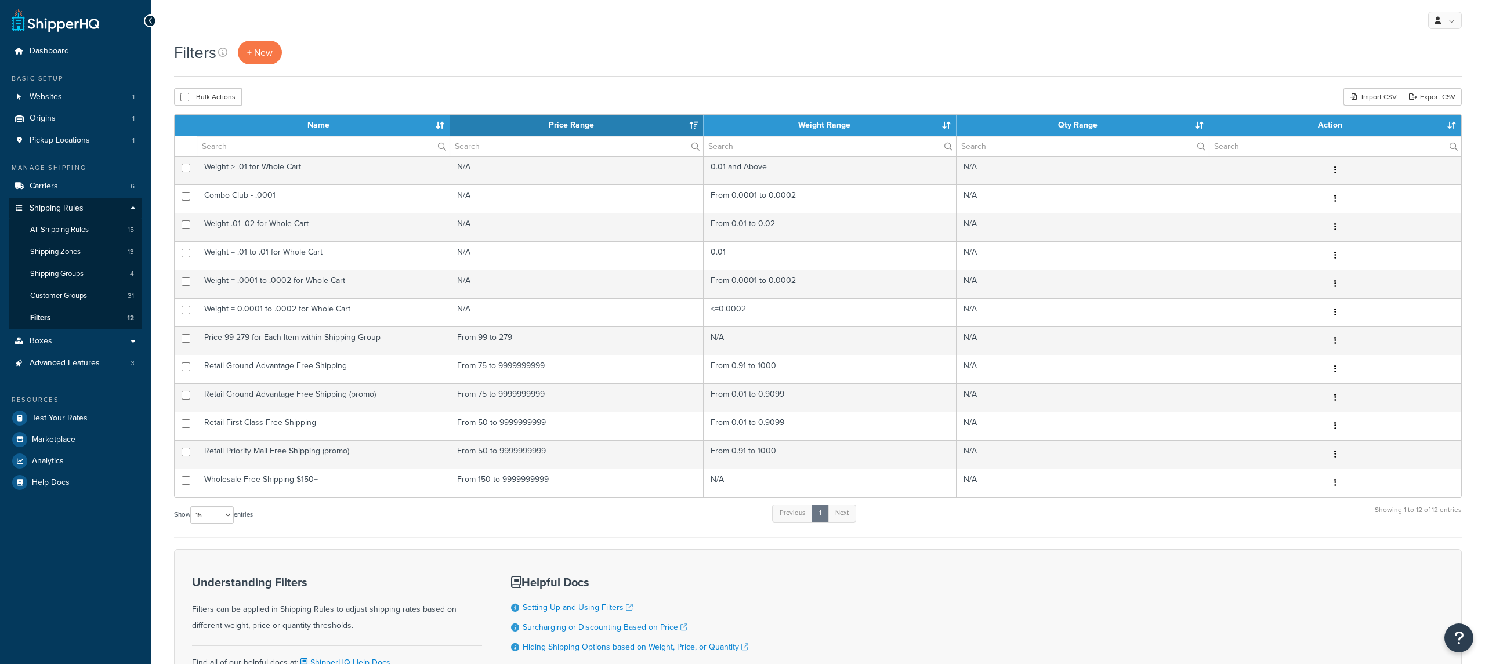
select select "15"
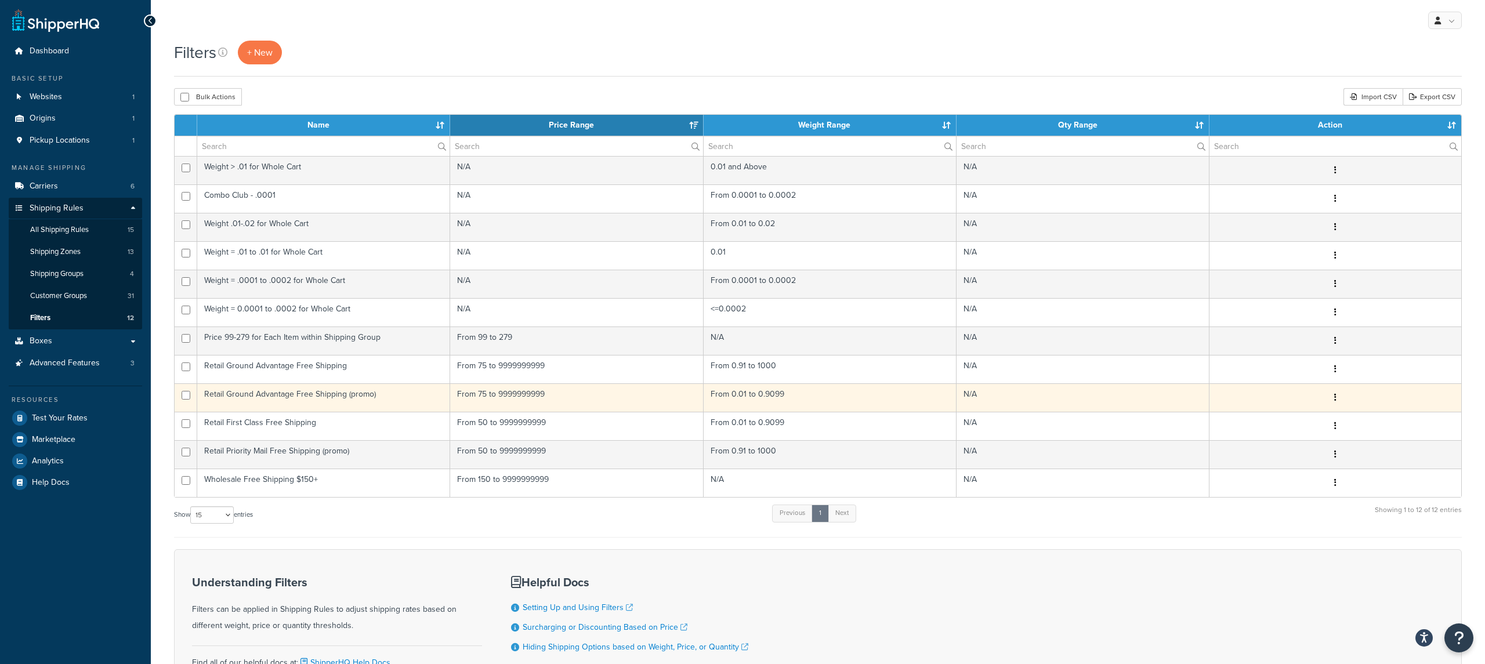
click at [368, 410] on td "Retail Ground Advantage Free Shipping (promo)" at bounding box center [323, 397] width 253 height 28
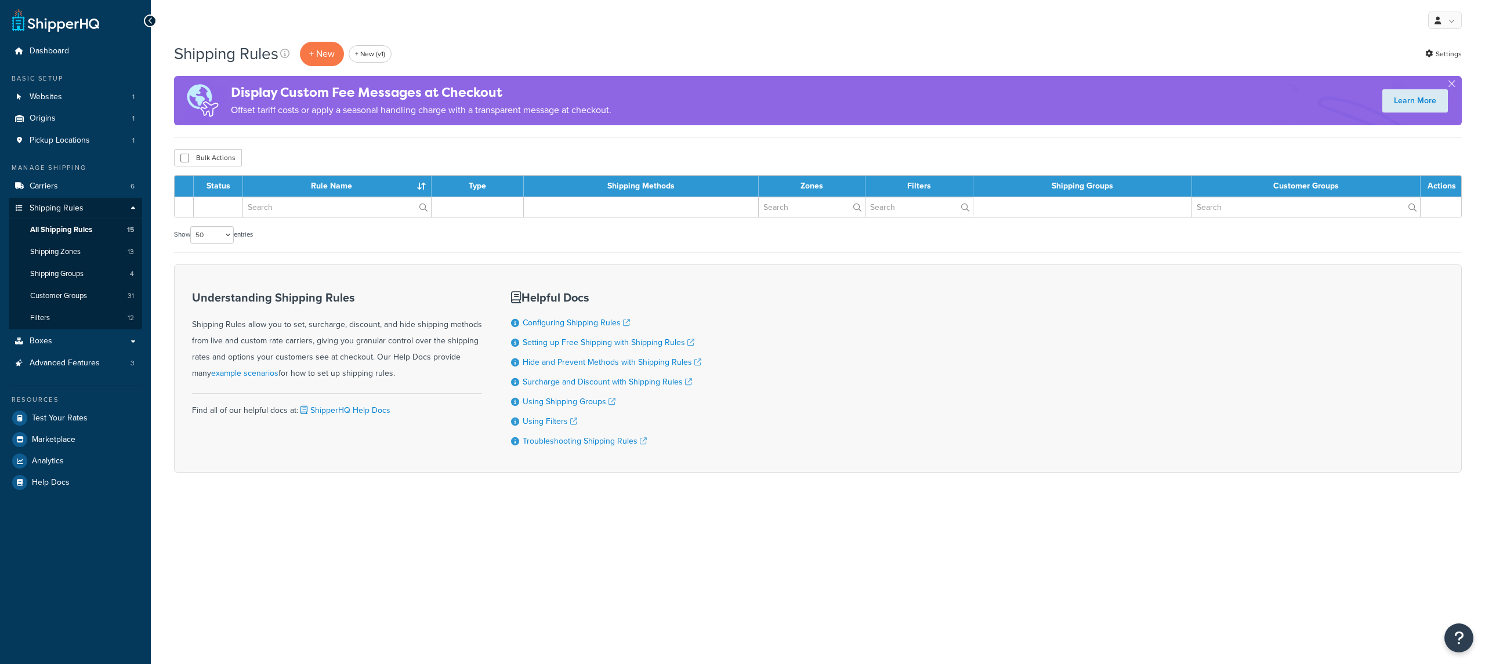
select select "50"
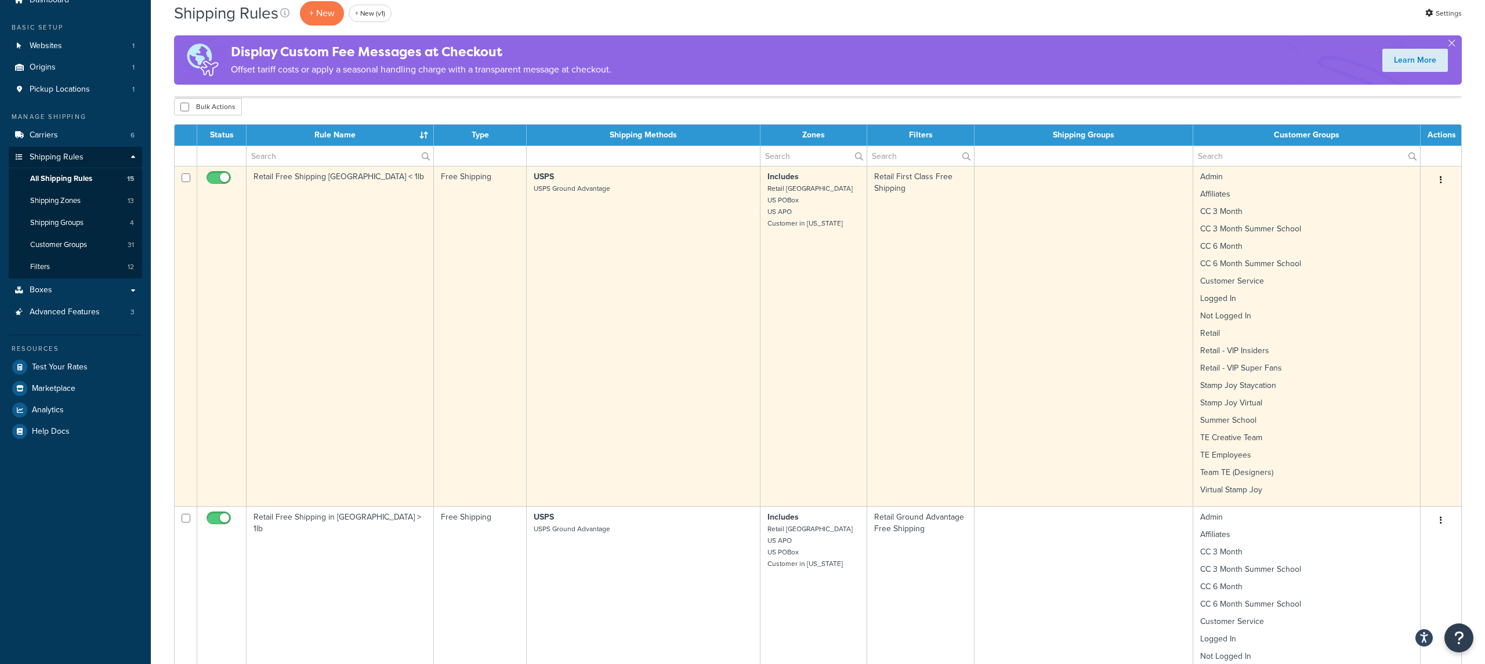
scroll to position [58, 0]
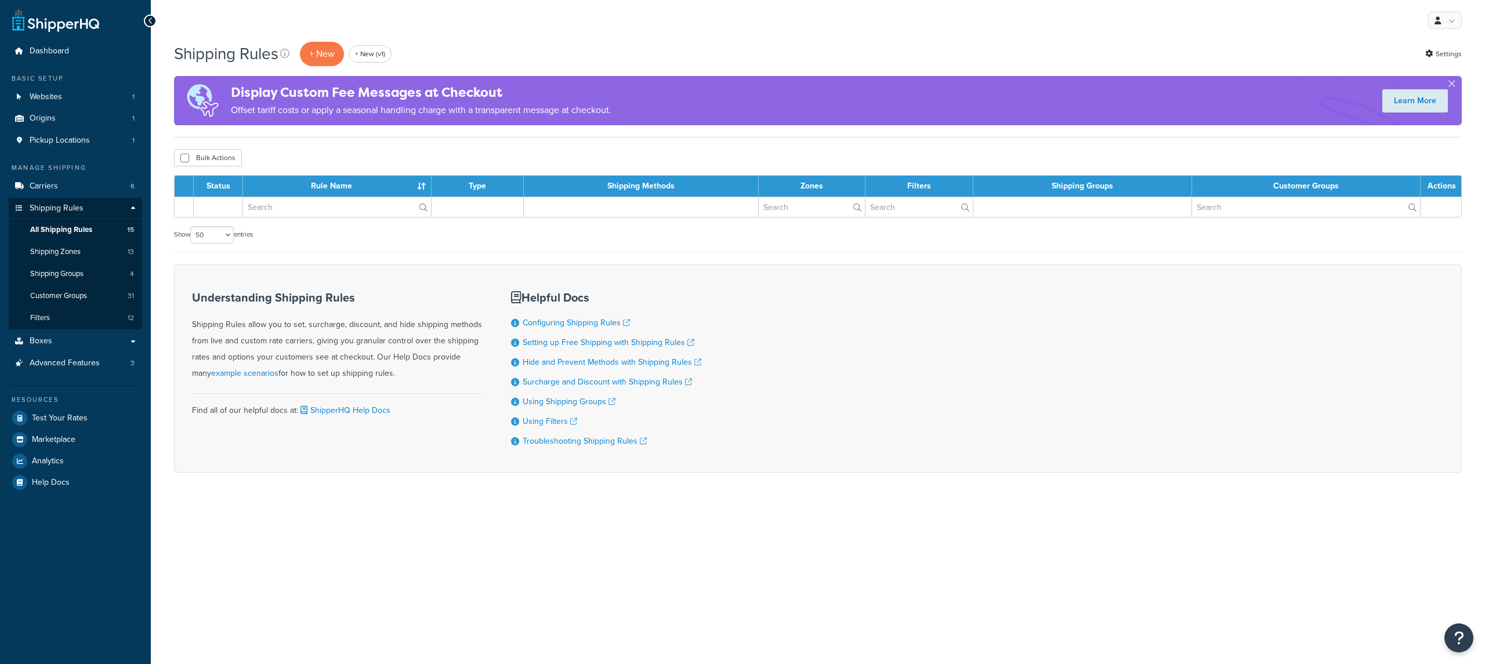
select select "50"
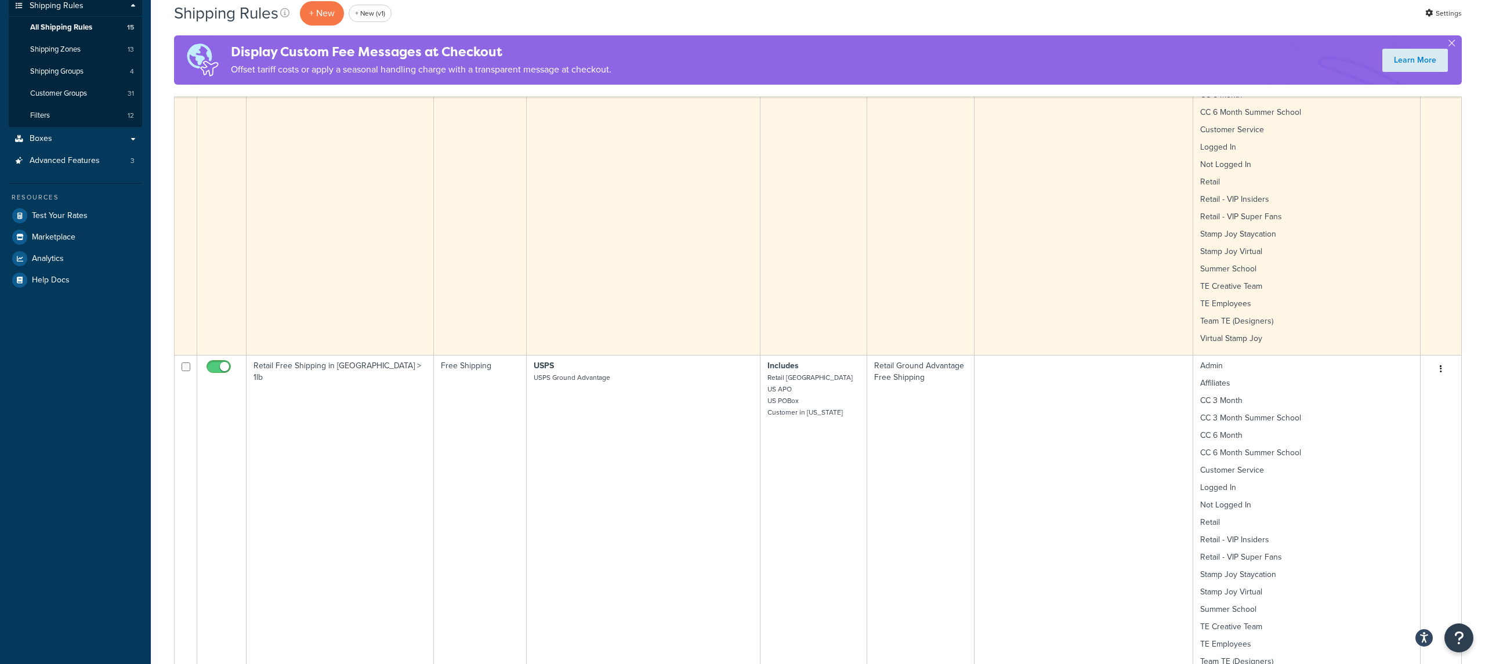
scroll to position [207, 0]
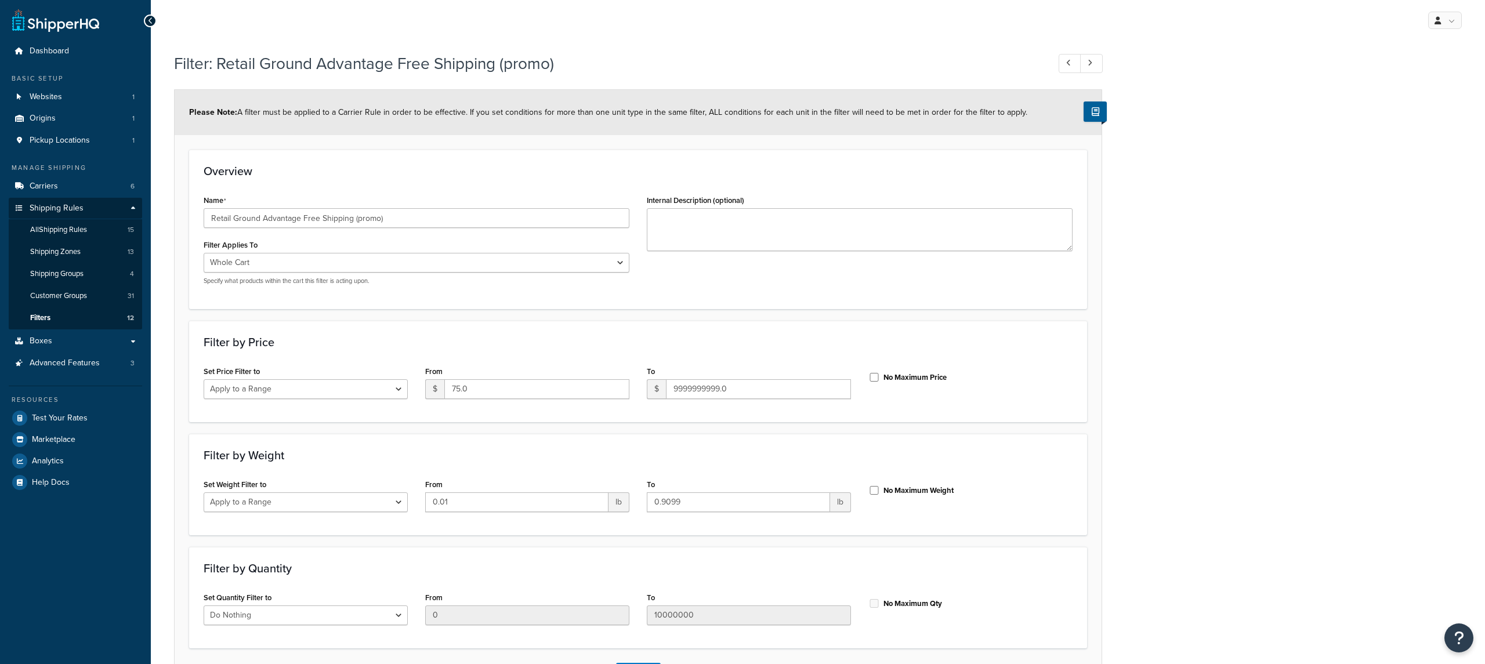
select select "range"
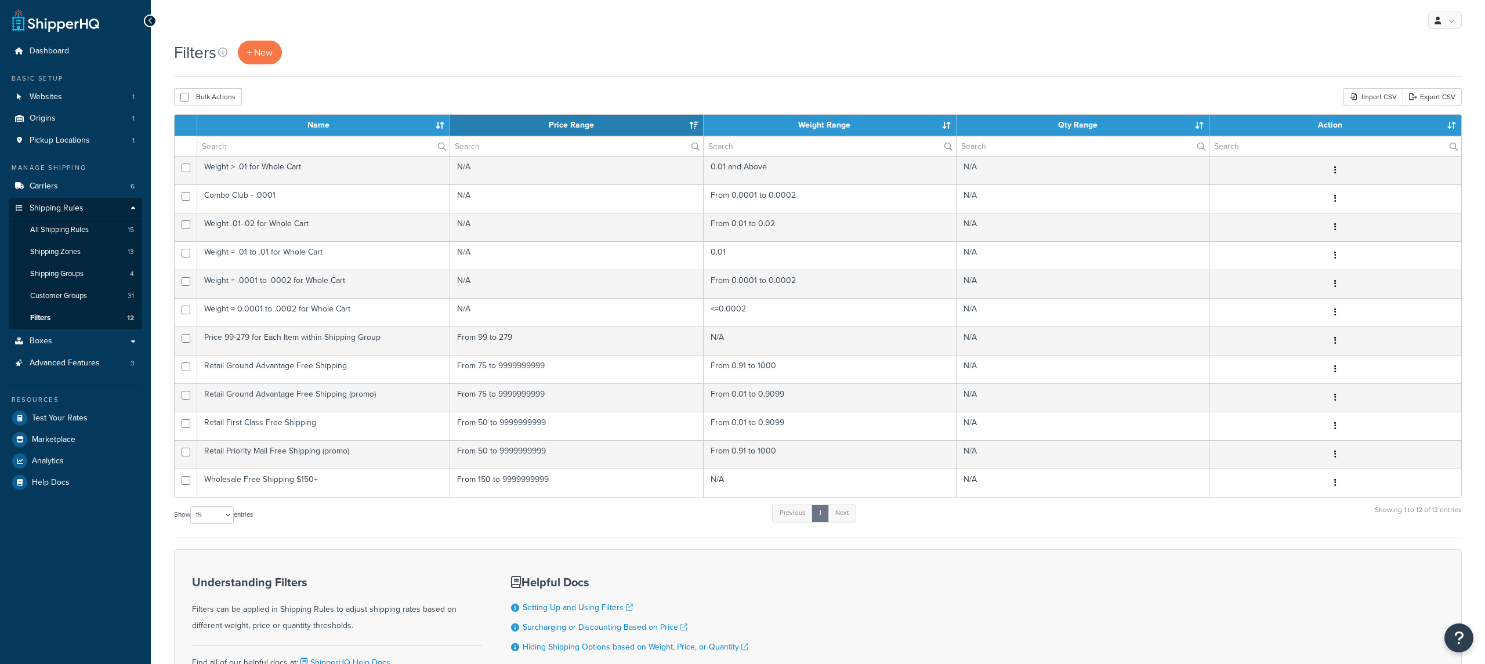
select select "15"
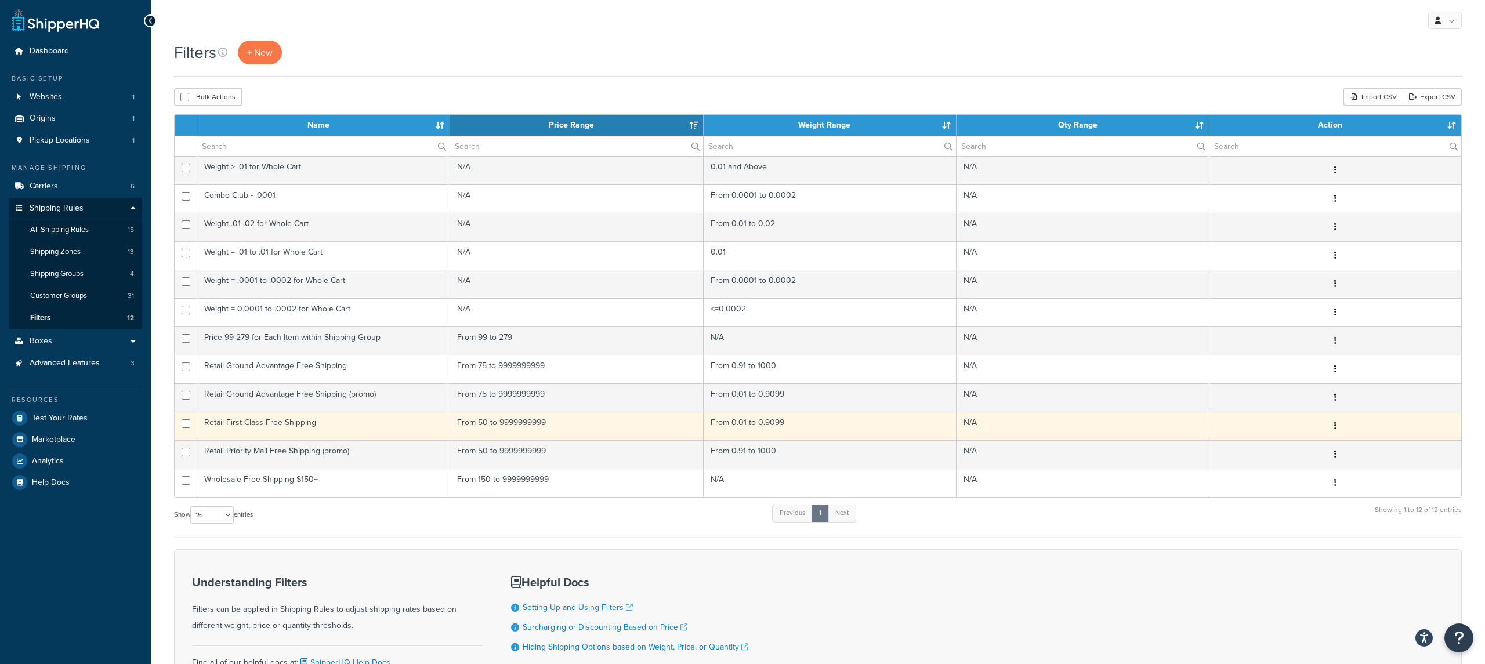
click at [448, 432] on td "Retail First Class Free Shipping" at bounding box center [323, 426] width 253 height 28
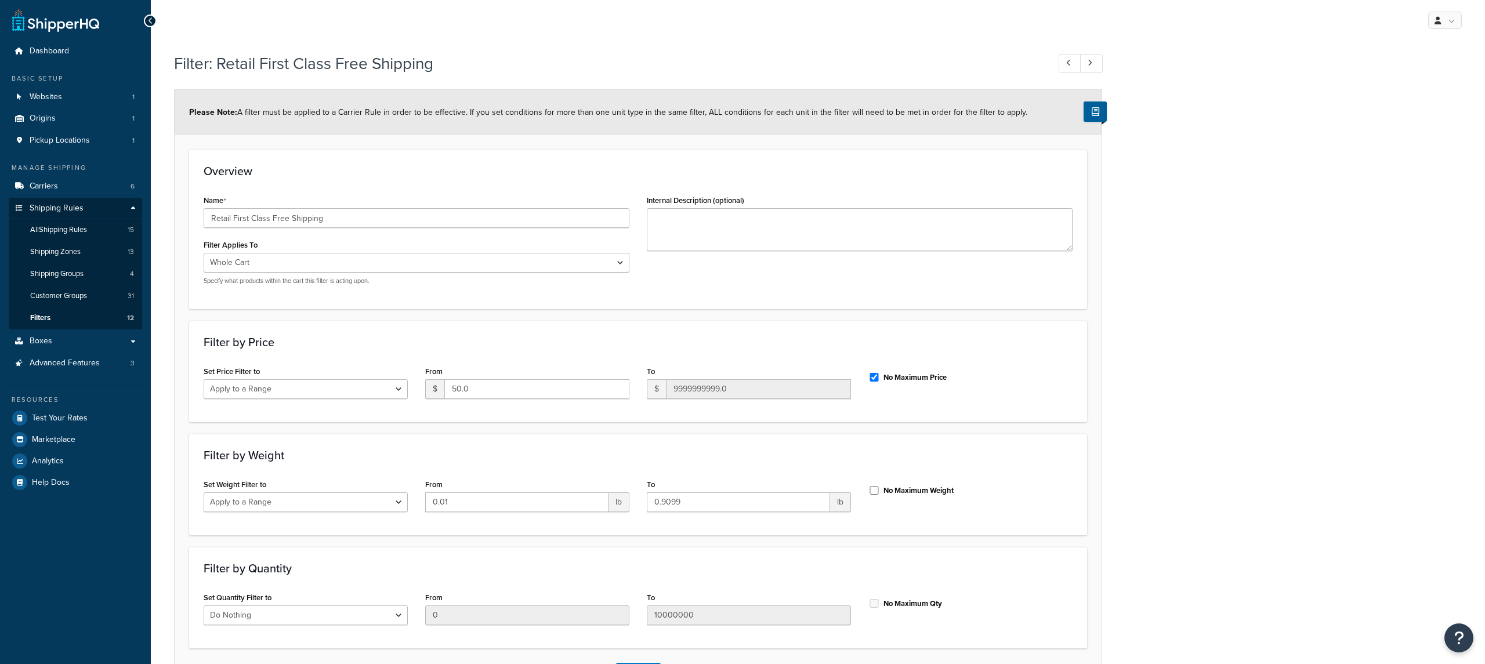
select select "range"
click at [70, 323] on link "Filters 12" at bounding box center [75, 317] width 133 height 21
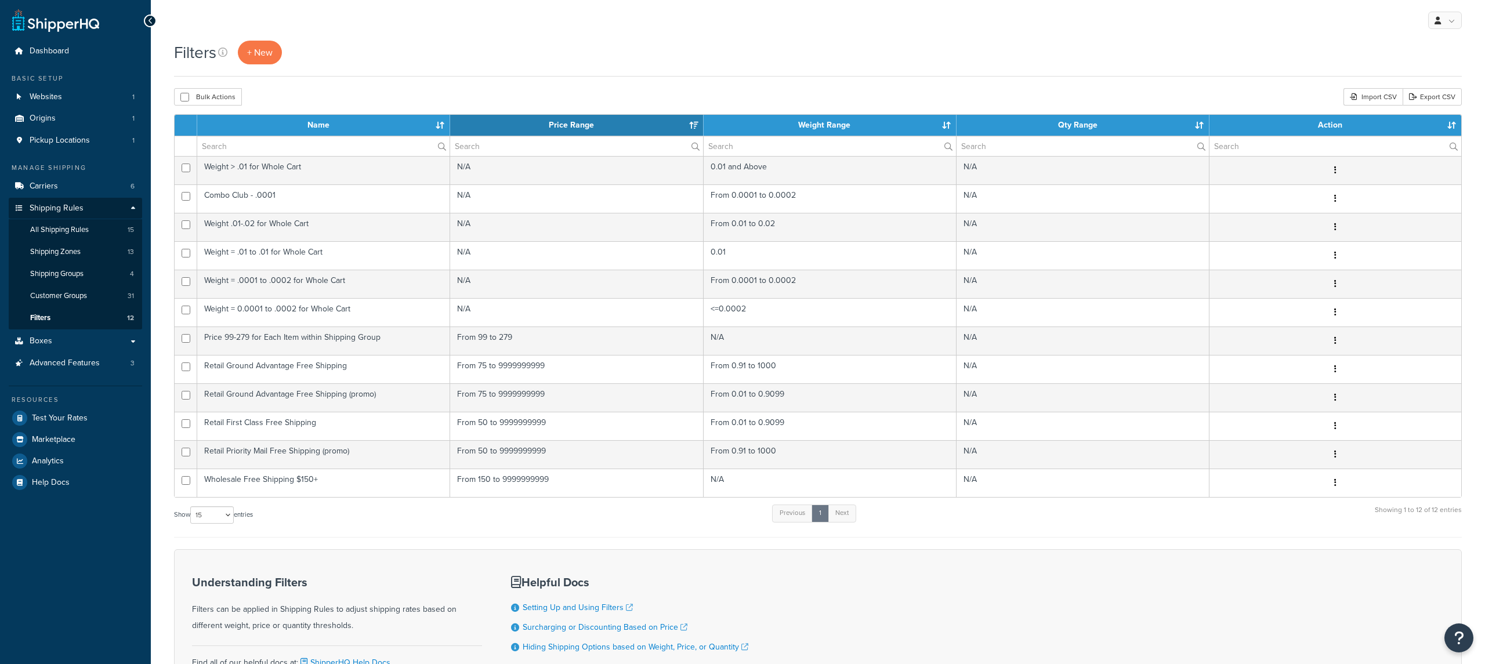
select select "15"
click at [104, 192] on link "Carriers 6" at bounding box center [75, 186] width 133 height 21
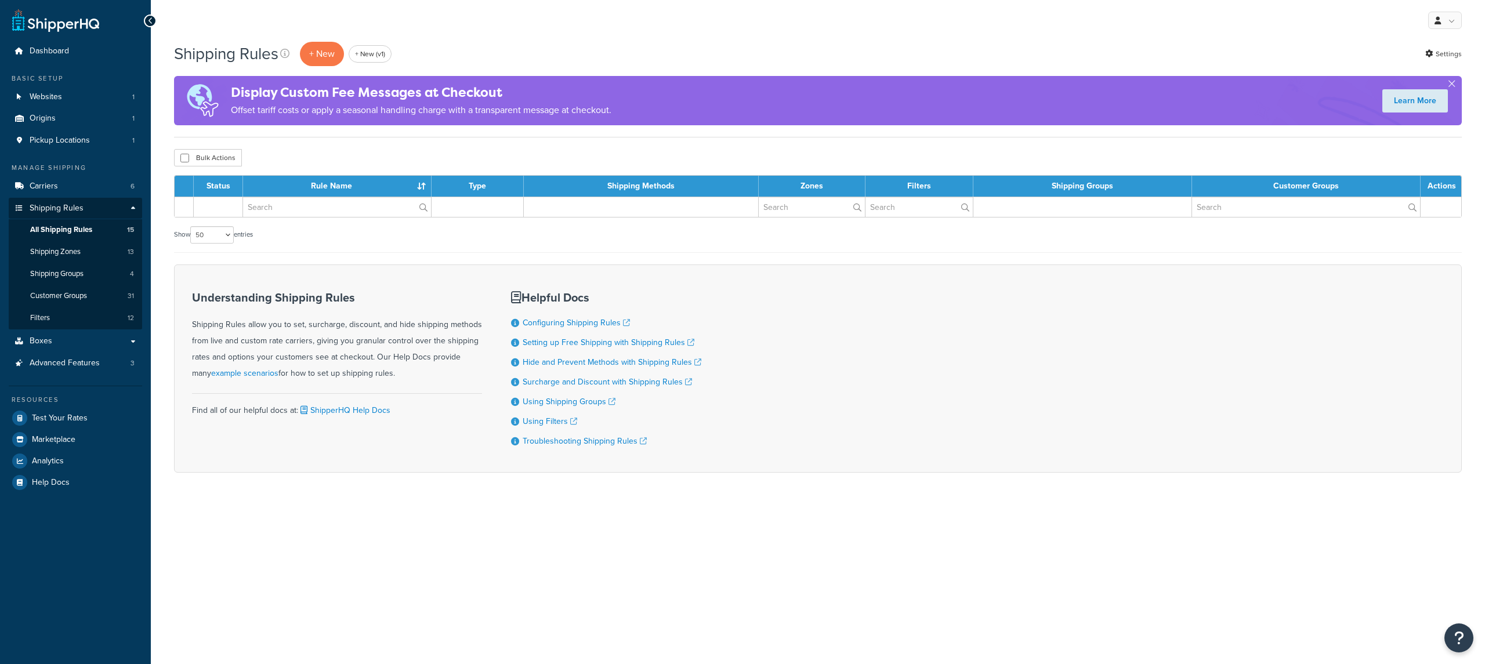
select select "50"
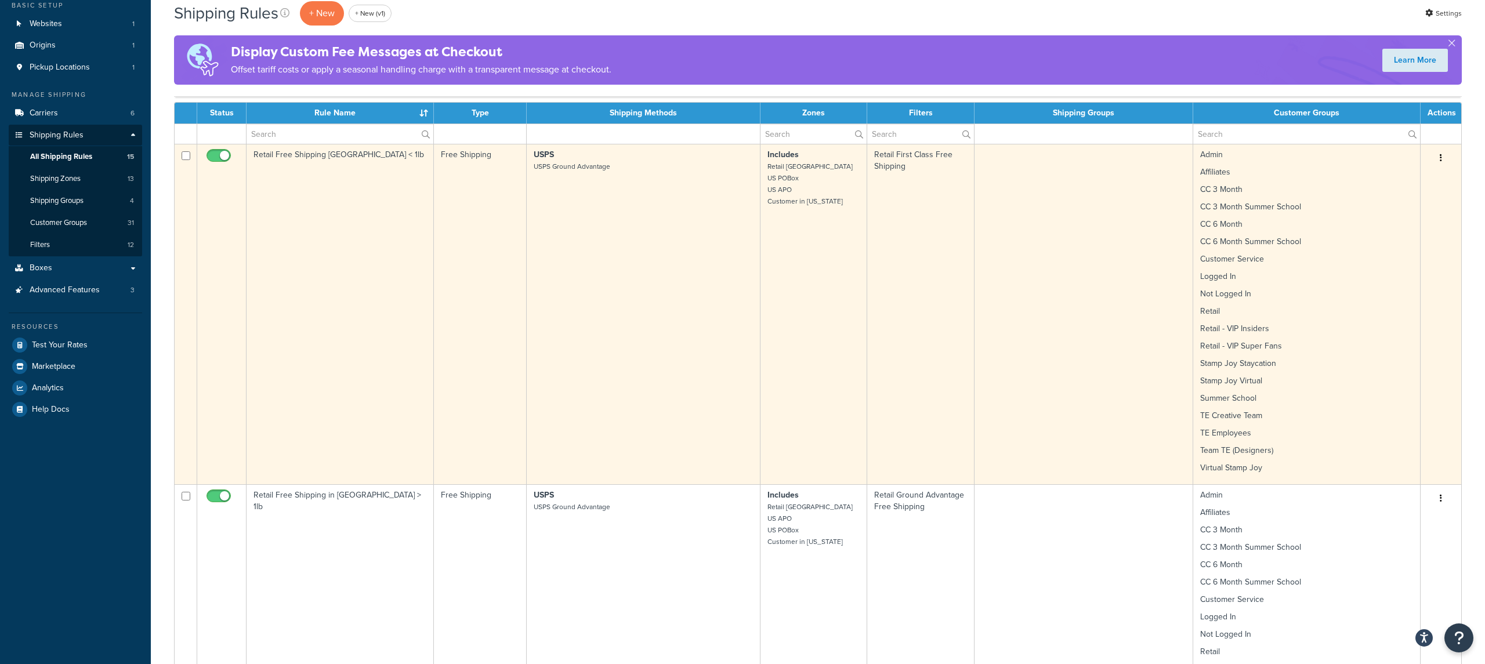
scroll to position [77, 0]
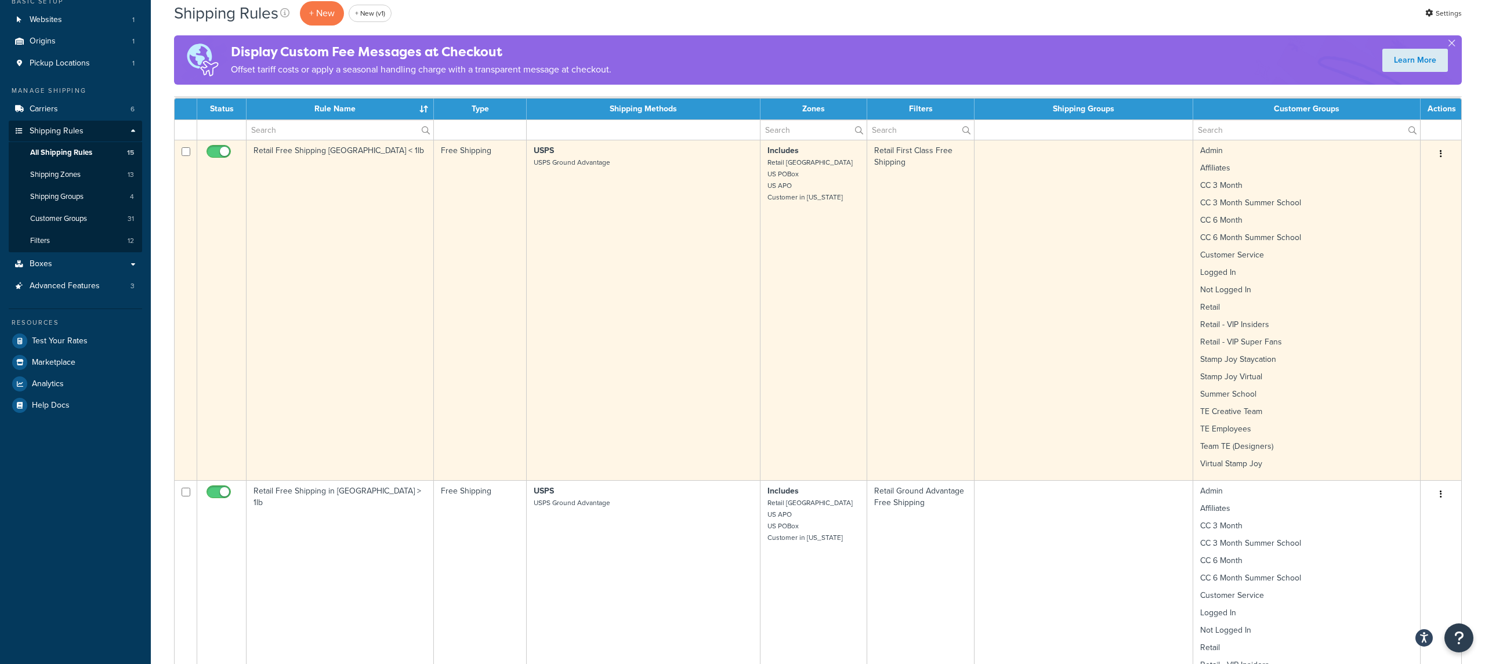
click at [844, 316] on td "Includes Retail [GEOGRAPHIC_DATA] [GEOGRAPHIC_DATA] POBox US APO Customer in [U…" at bounding box center [814, 310] width 107 height 341
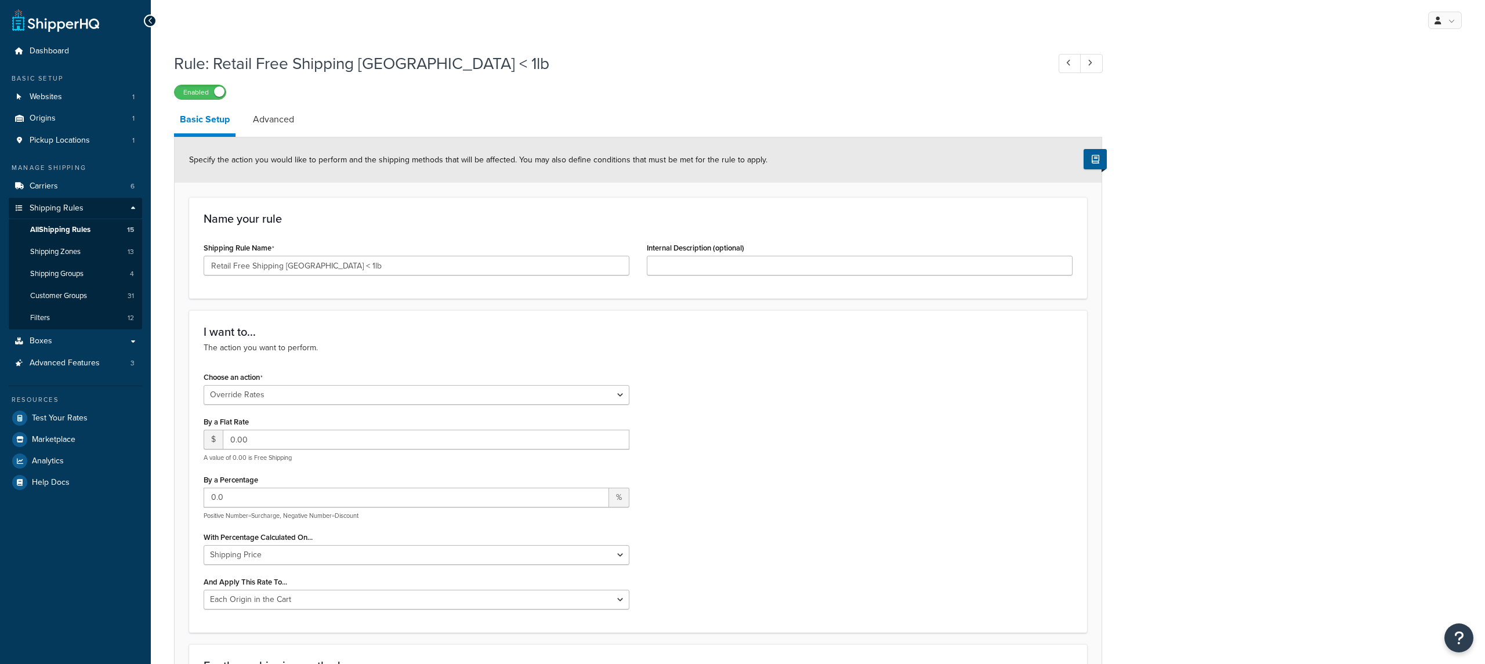
select select "OVERRIDE"
select select "LOCATION"
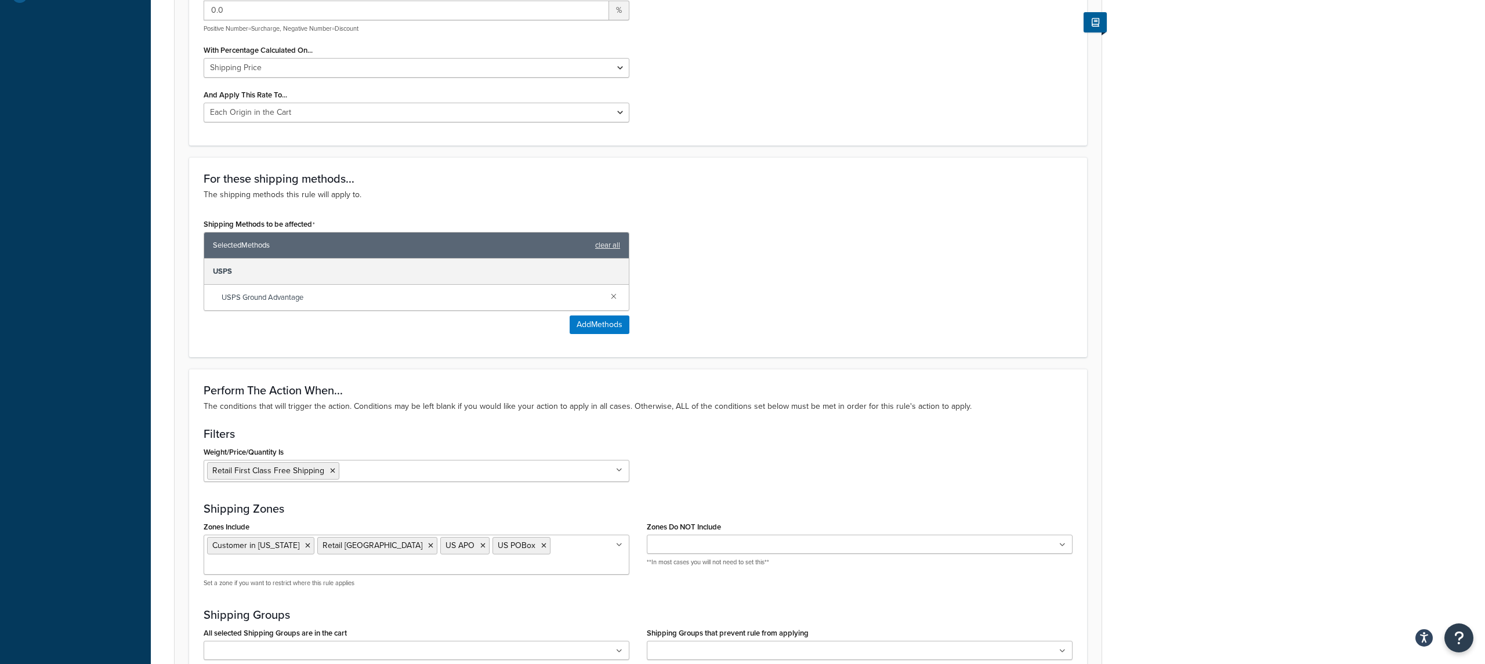
scroll to position [314, 0]
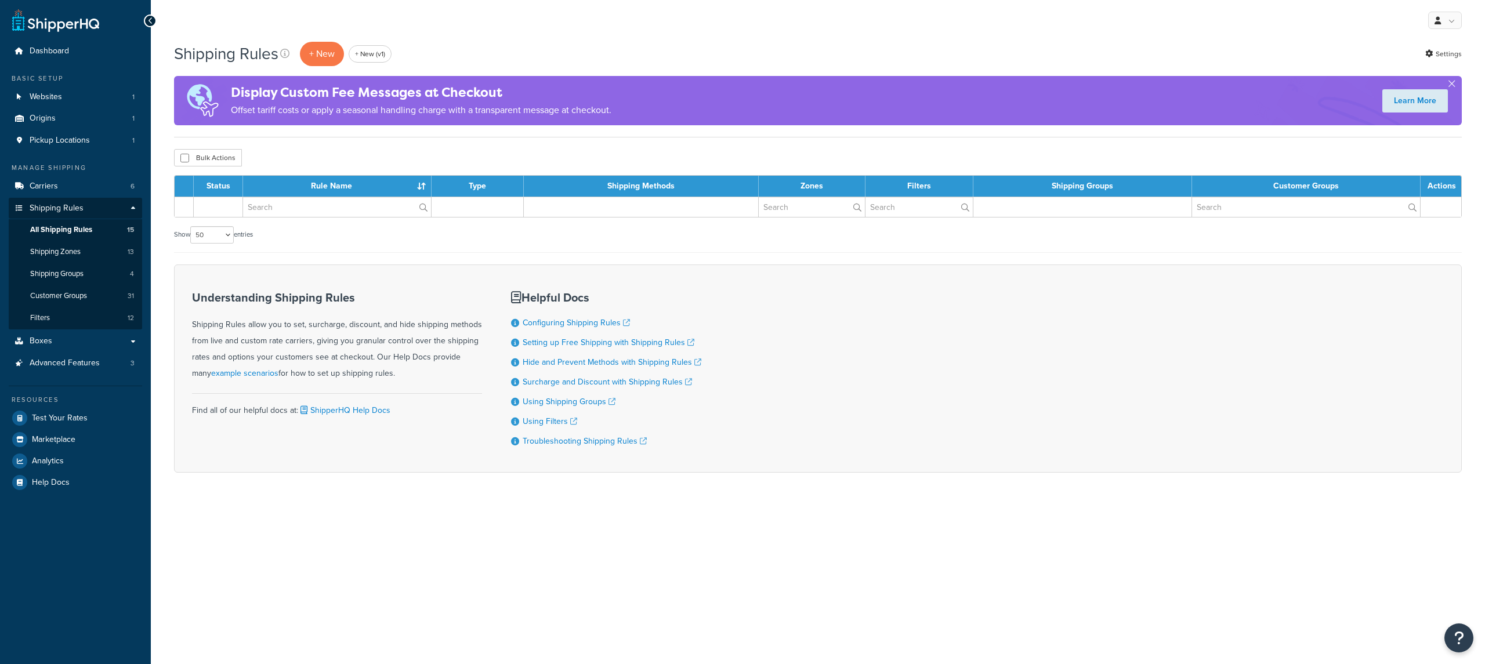
select select "50"
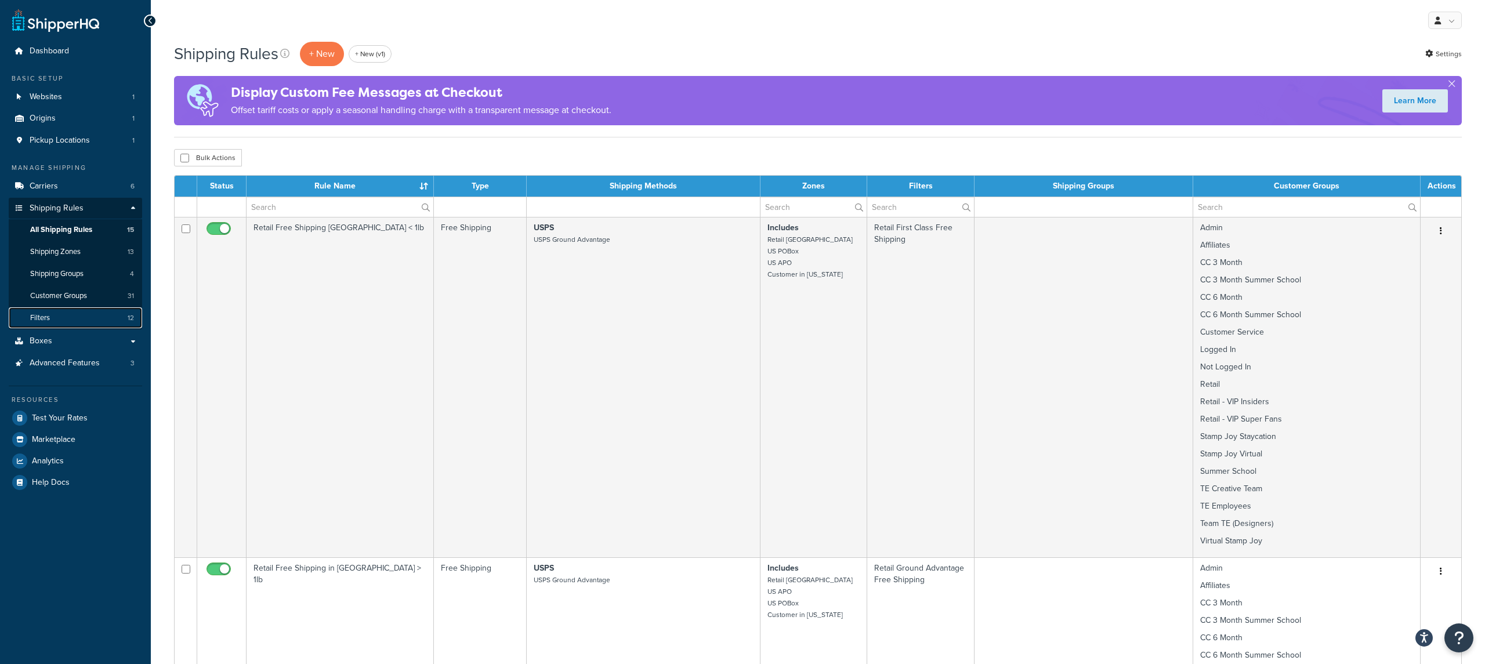
click at [110, 326] on link "Filters 12" at bounding box center [75, 317] width 133 height 21
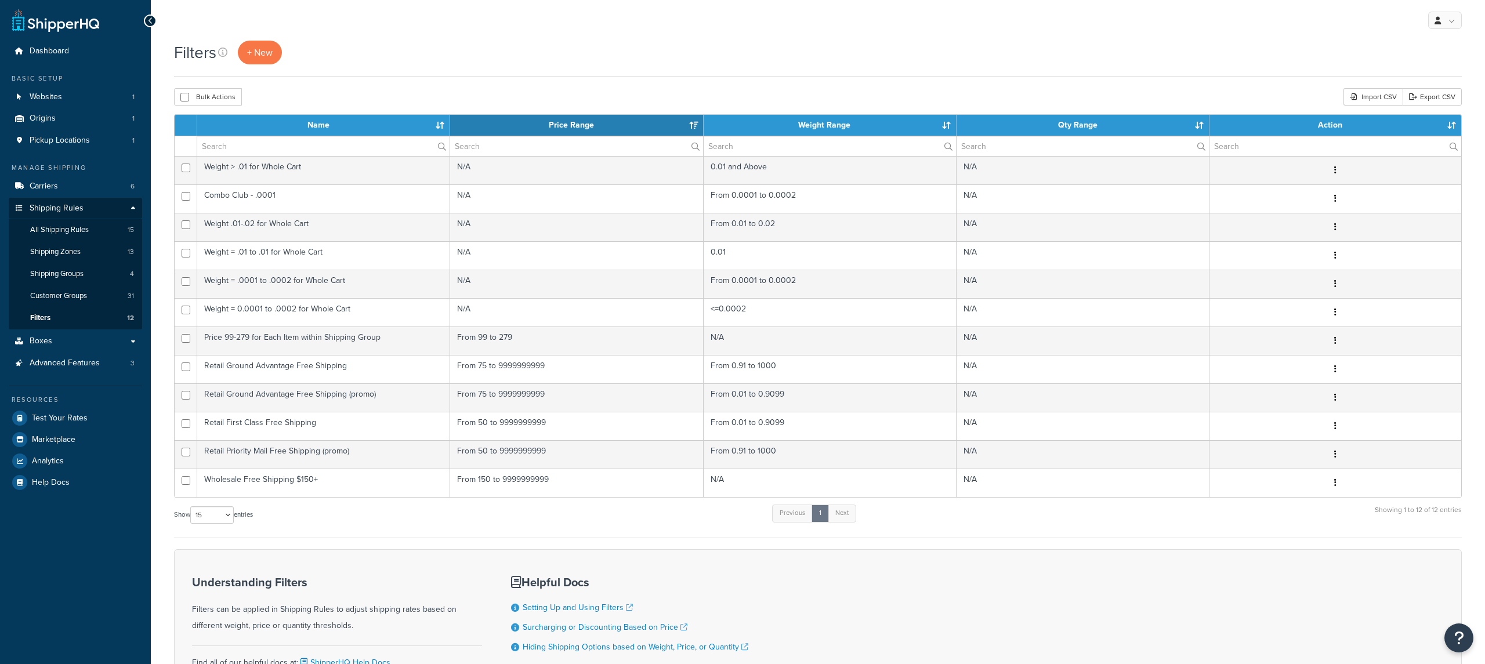
select select "15"
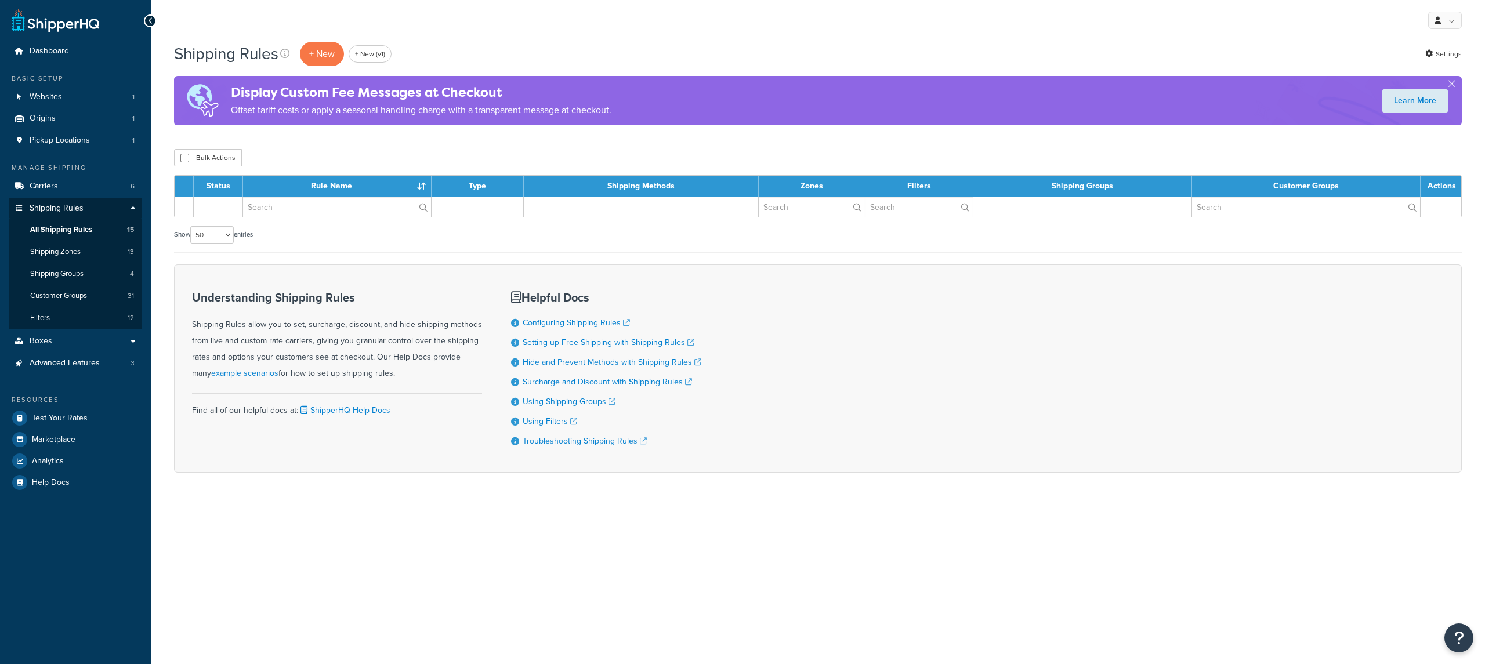
select select "50"
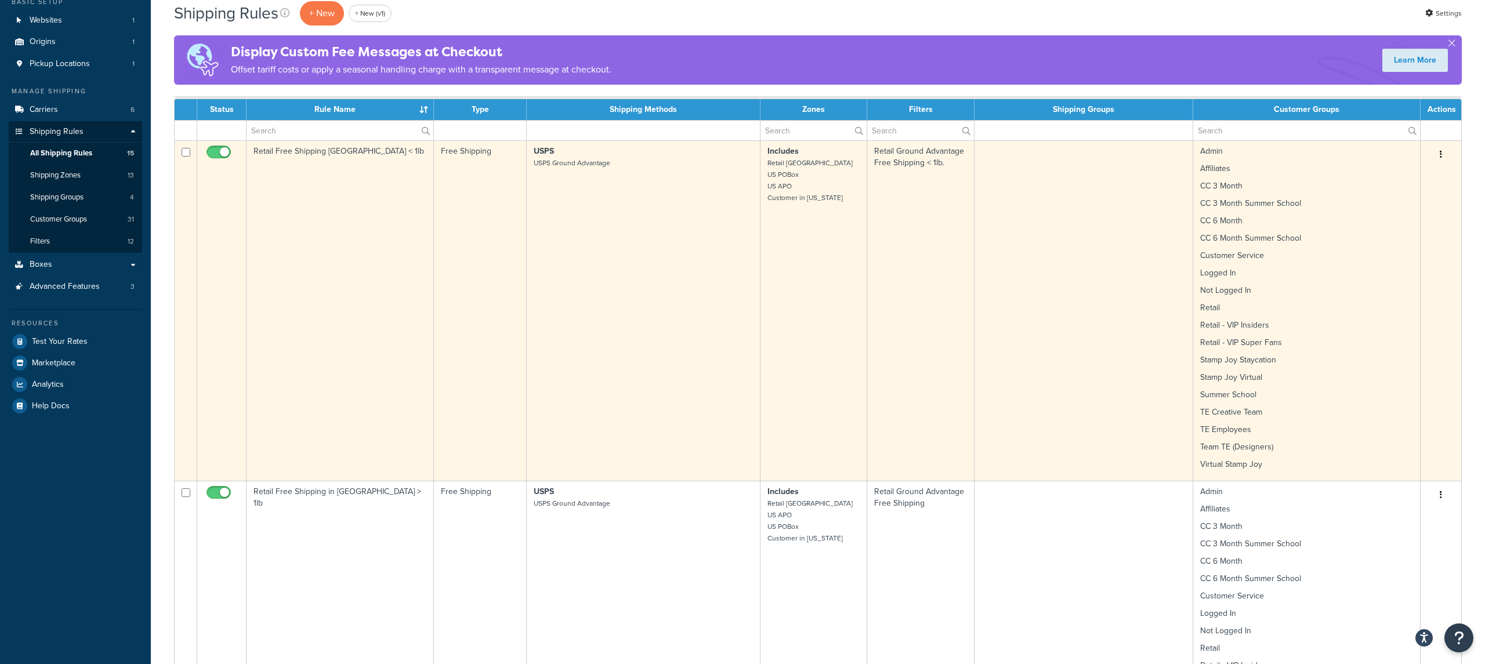
scroll to position [66, 0]
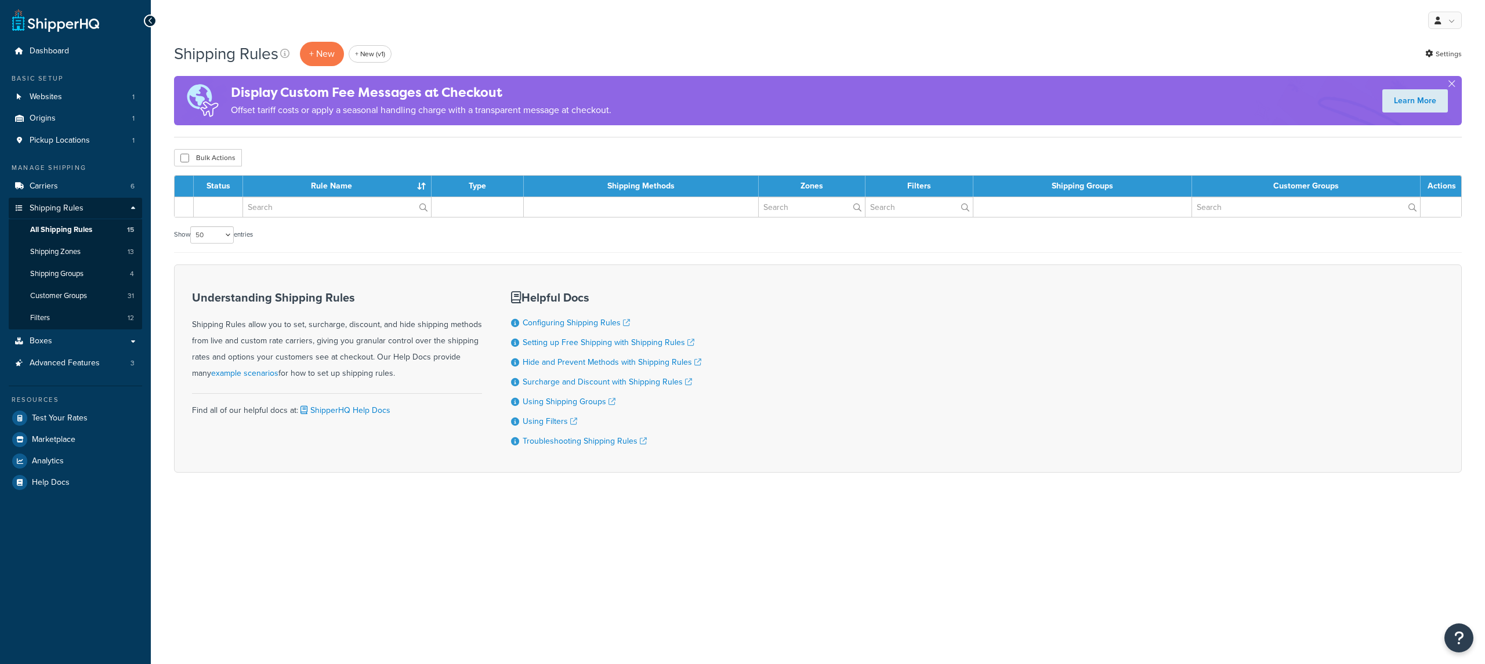
select select "50"
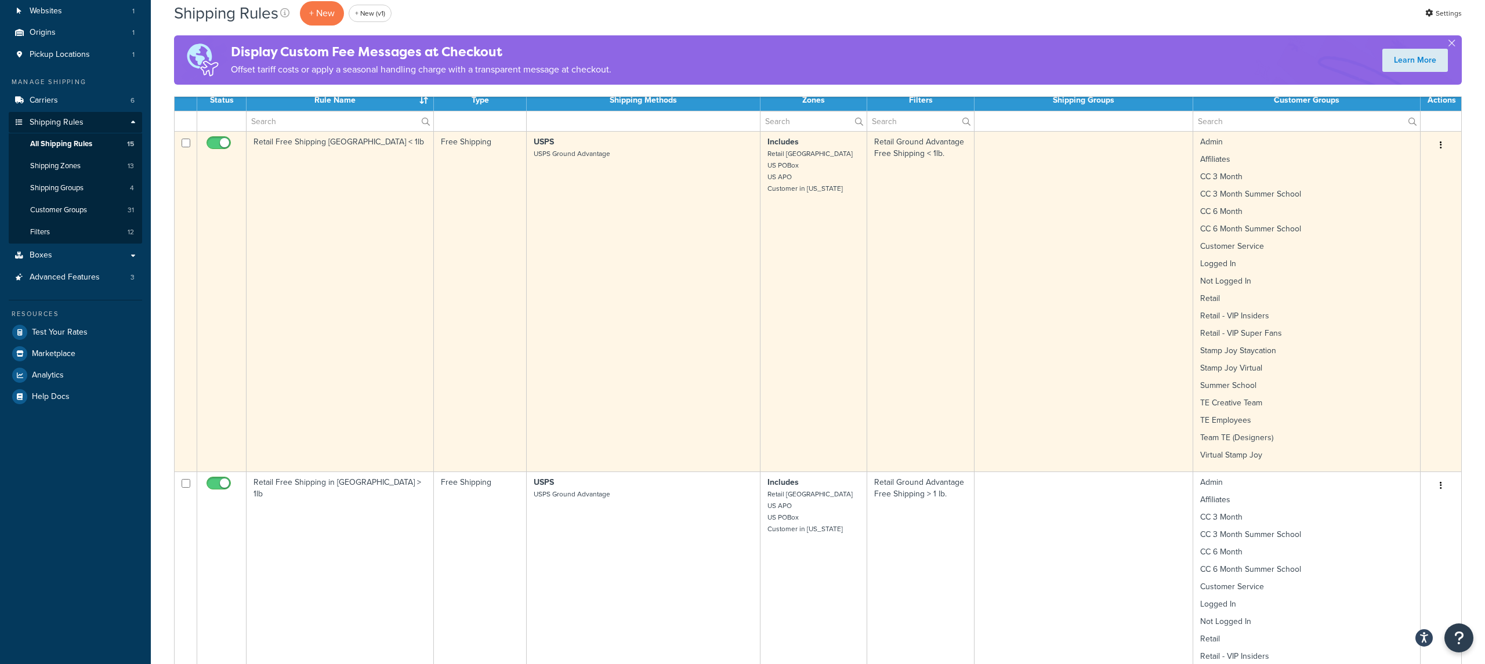
scroll to position [58, 0]
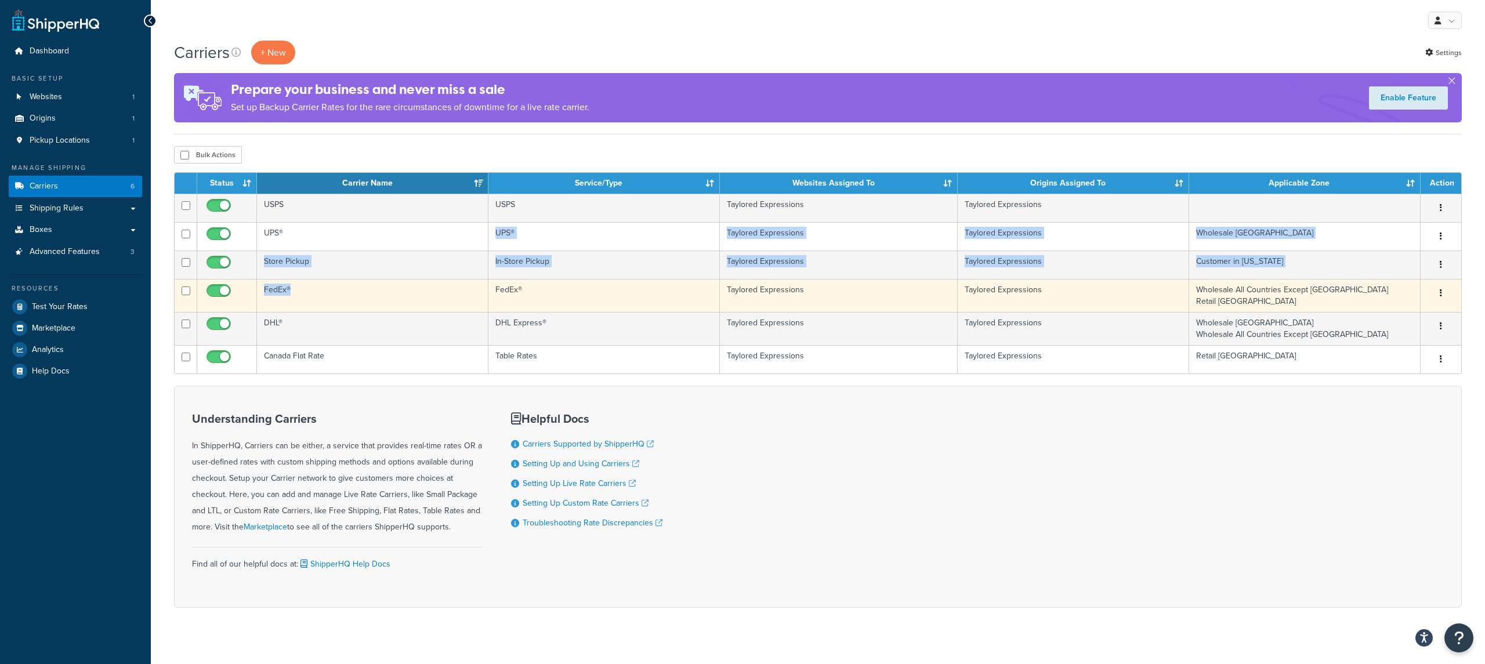
drag, startPoint x: 386, startPoint y: 238, endPoint x: 449, endPoint y: 289, distance: 80.8
click at [452, 288] on tbody "USPS USPS Taylored Expressions Taylored Expressions Edit Duplicate [GEOGRAPHIC_…" at bounding box center [818, 284] width 1287 height 180
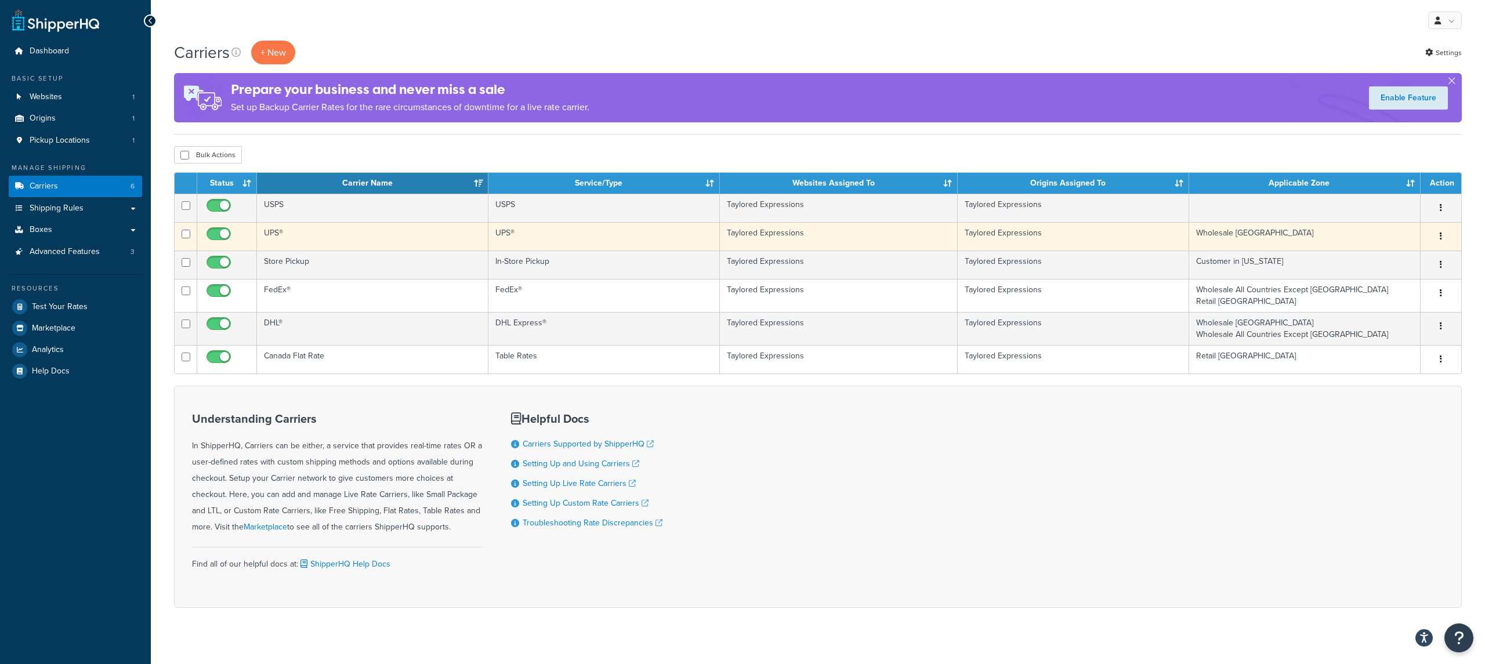
click at [334, 229] on td "UPS®" at bounding box center [372, 236] width 231 height 28
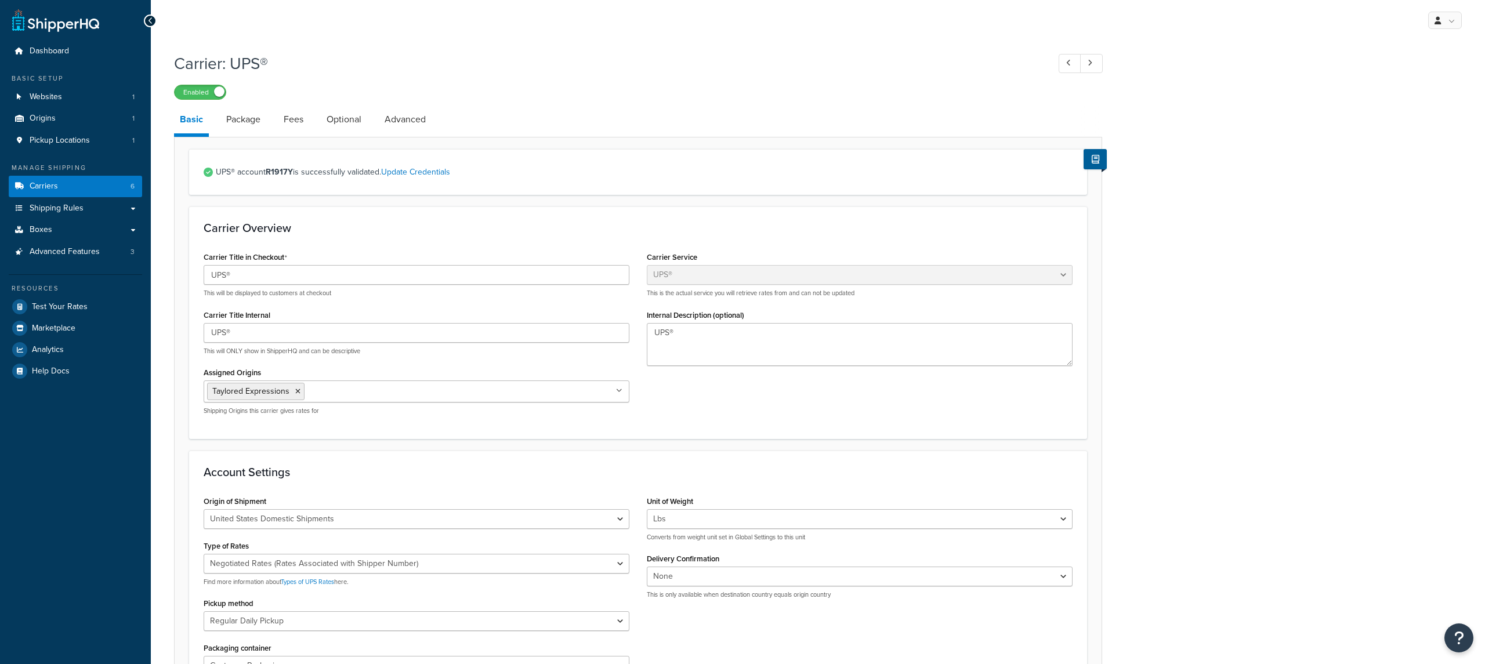
select select "ups"
click at [258, 121] on link "Package" at bounding box center [243, 120] width 46 height 28
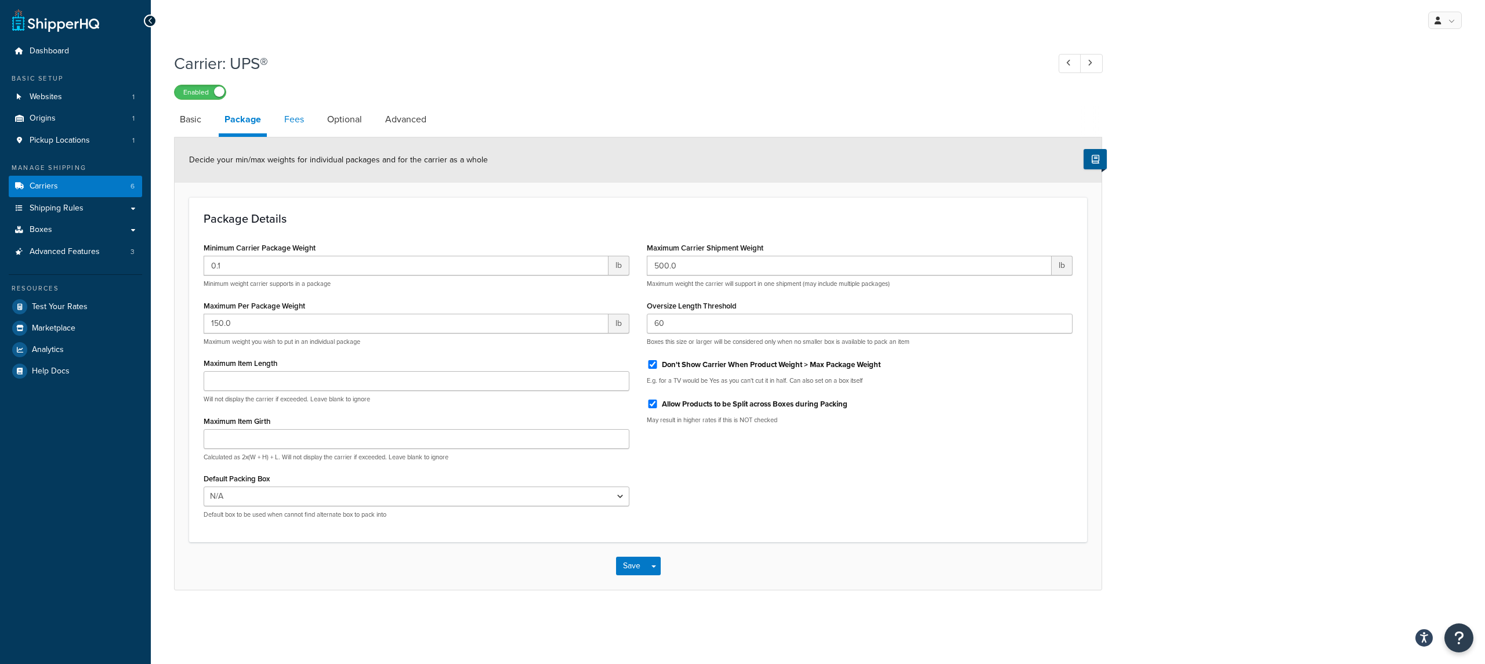
click at [302, 125] on link "Fees" at bounding box center [293, 120] width 31 height 28
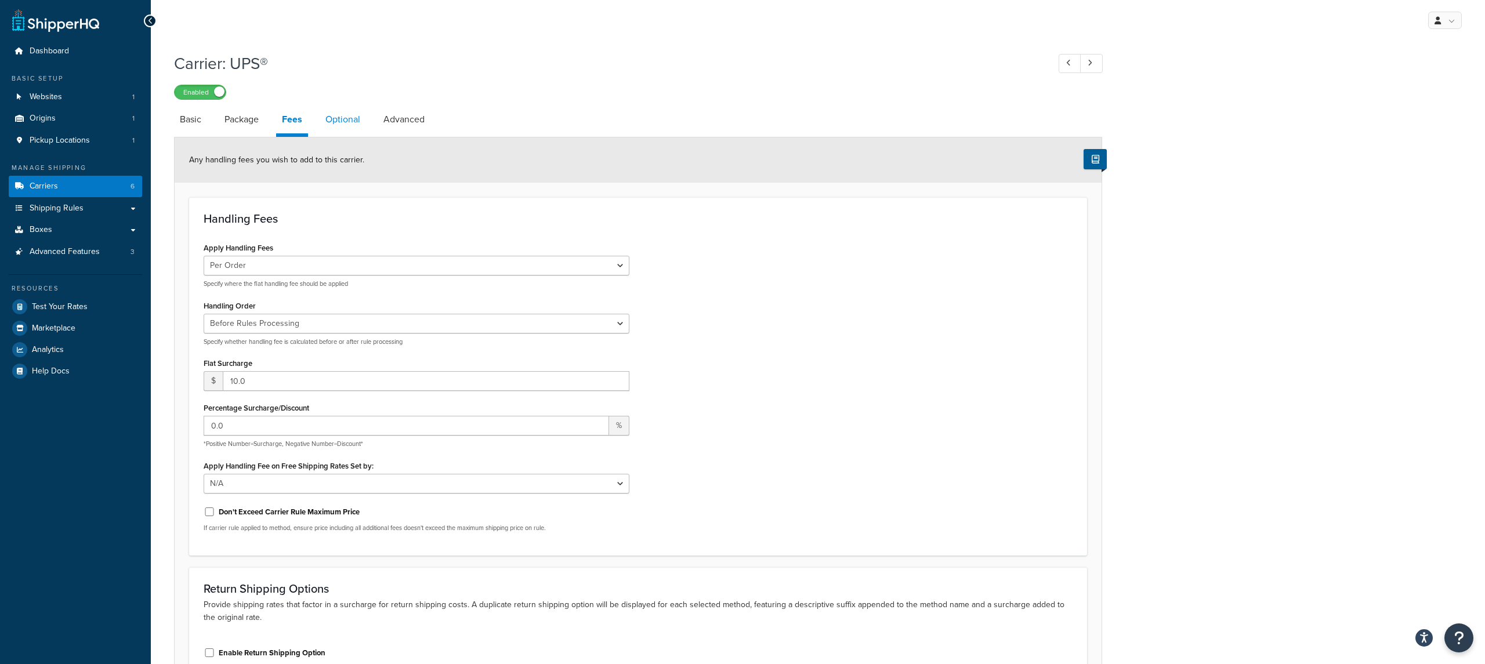
click at [327, 124] on link "Optional" at bounding box center [343, 120] width 46 height 28
select select "business"
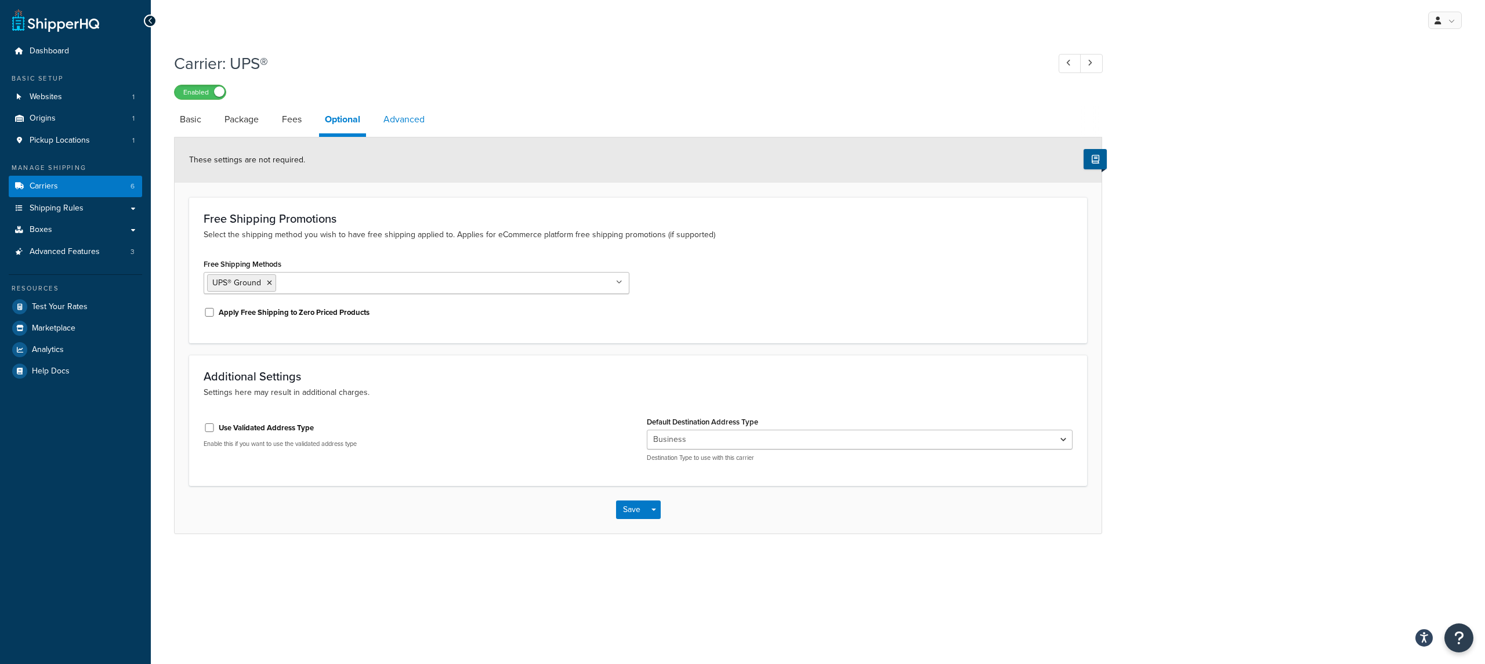
click at [406, 130] on link "Advanced" at bounding box center [404, 120] width 53 height 28
select select "false"
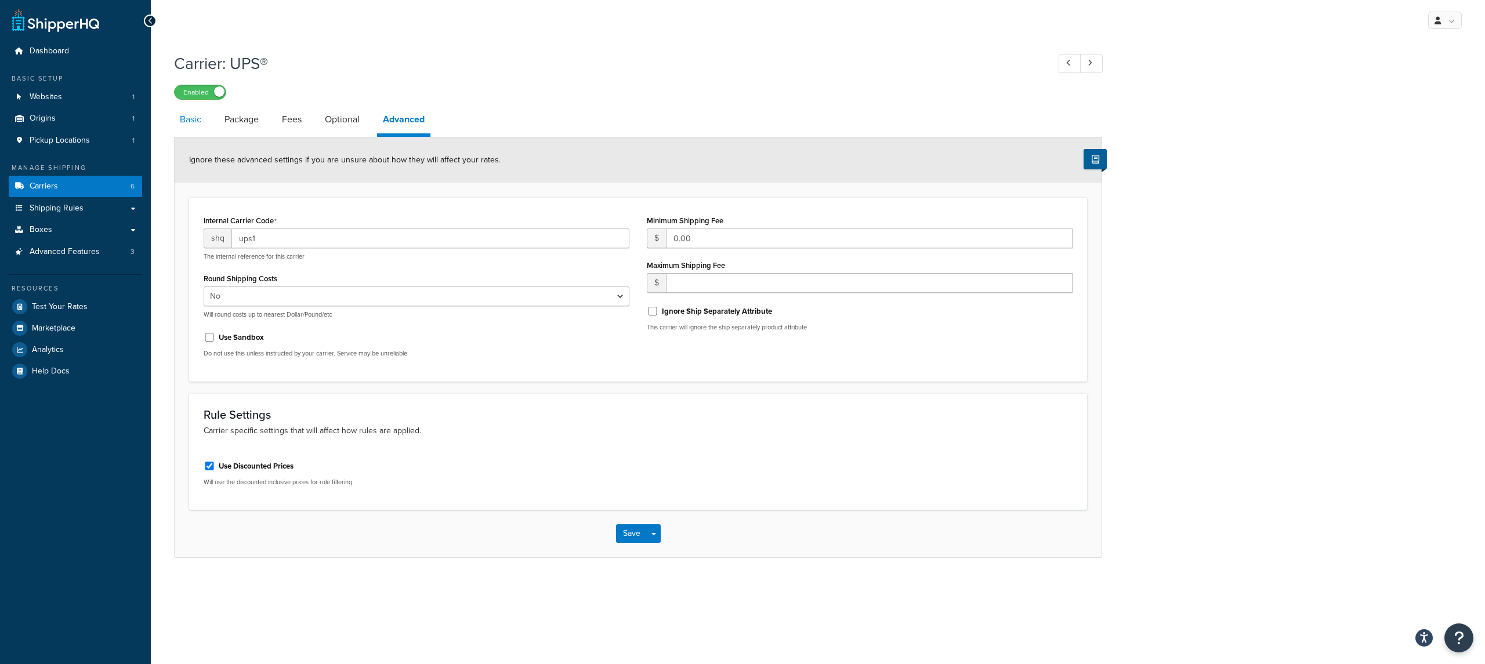
click at [186, 124] on link "Basic" at bounding box center [190, 120] width 33 height 28
select select "ups"
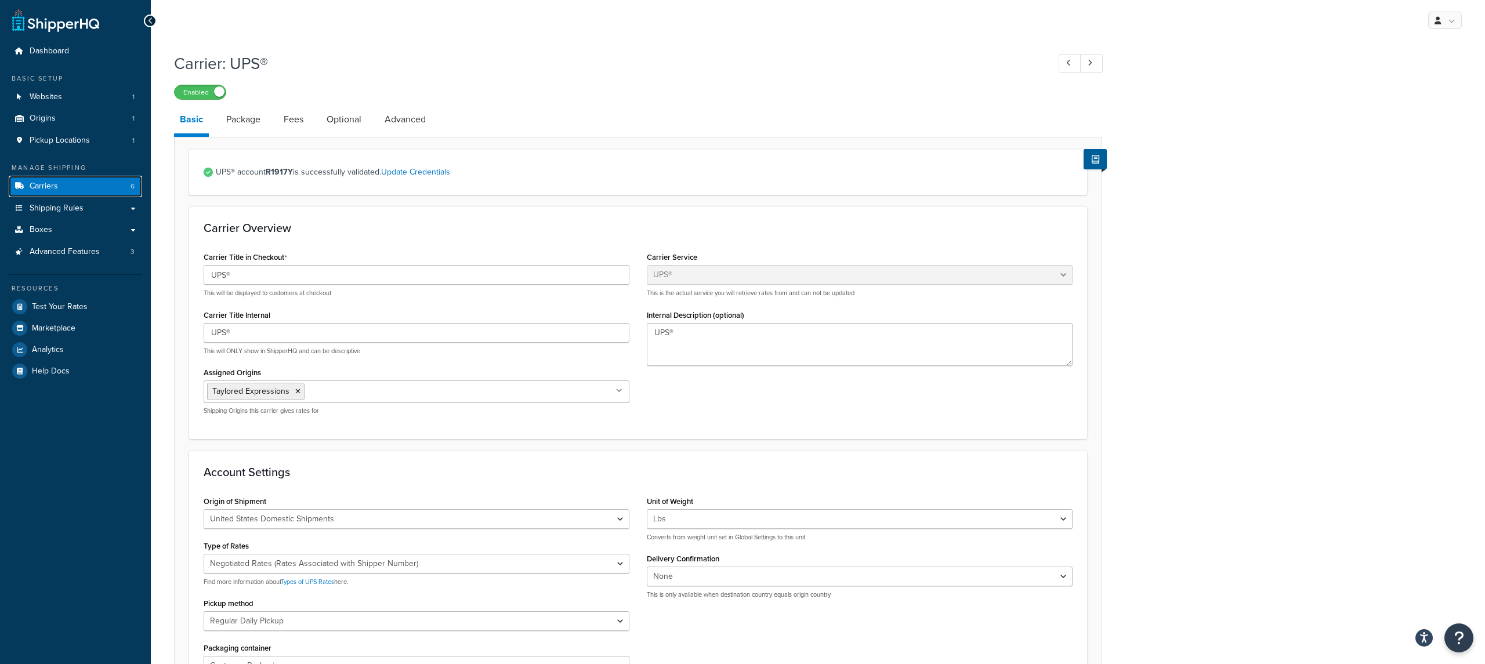
click at [113, 185] on link "Carriers 6" at bounding box center [75, 186] width 133 height 21
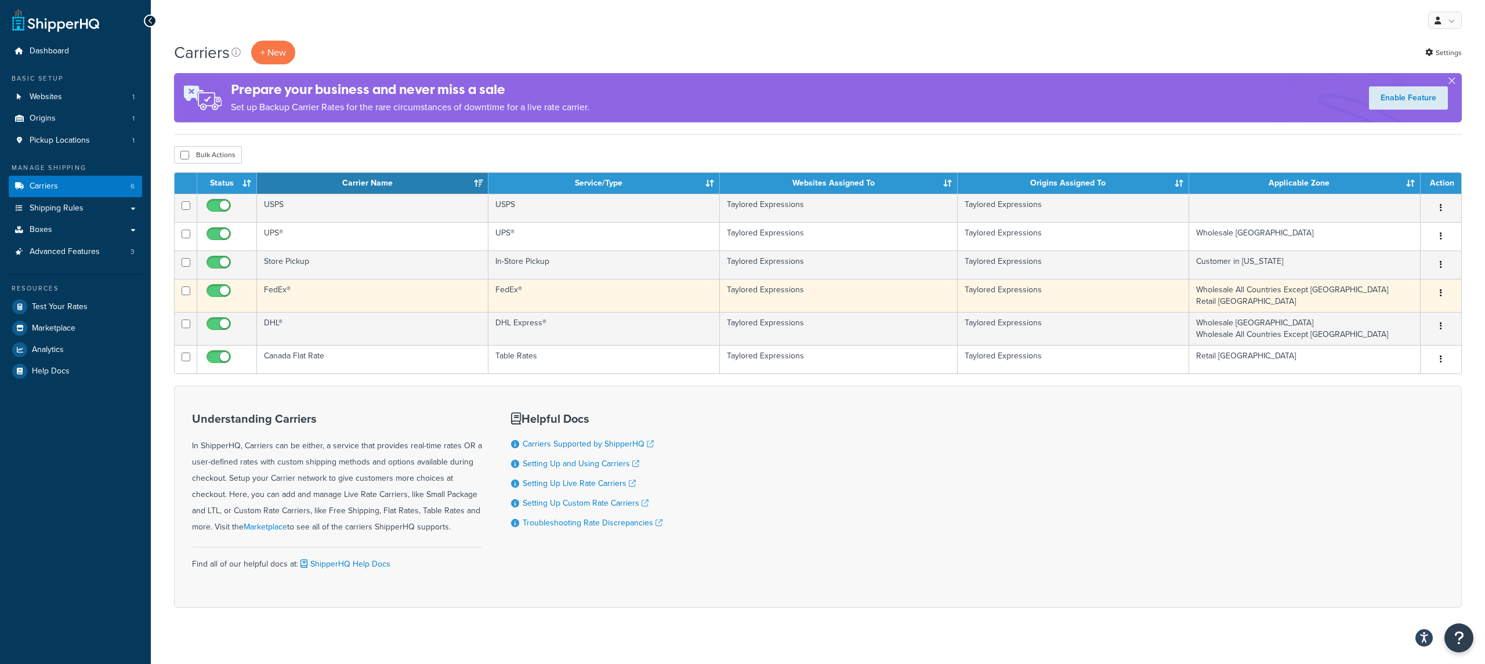
drag, startPoint x: 375, startPoint y: 292, endPoint x: 381, endPoint y: 294, distance: 5.9
click at [380, 292] on td "FedEx®" at bounding box center [372, 295] width 231 height 33
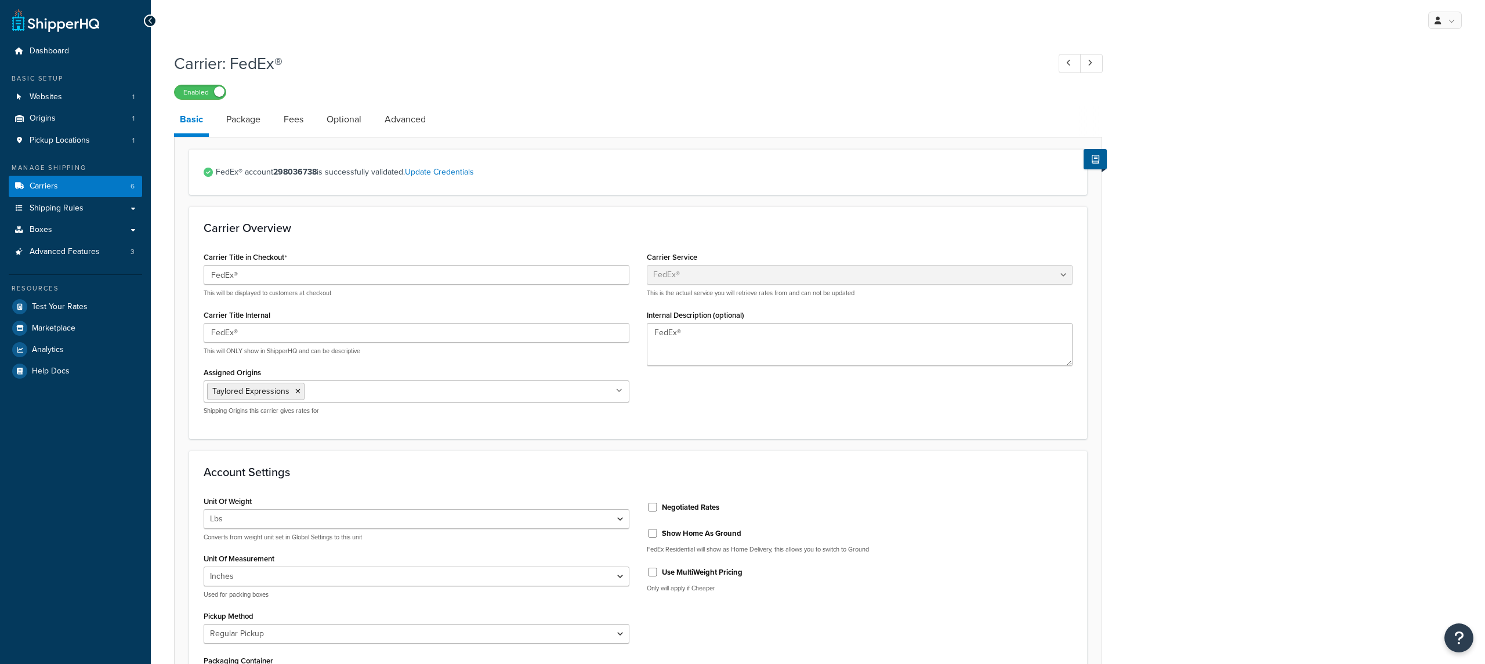
select select "fedEx"
select select "REGULAR_PICKUP"
select select "YOUR_PACKAGING"
click at [350, 123] on link "Optional" at bounding box center [344, 120] width 46 height 28
select select "business"
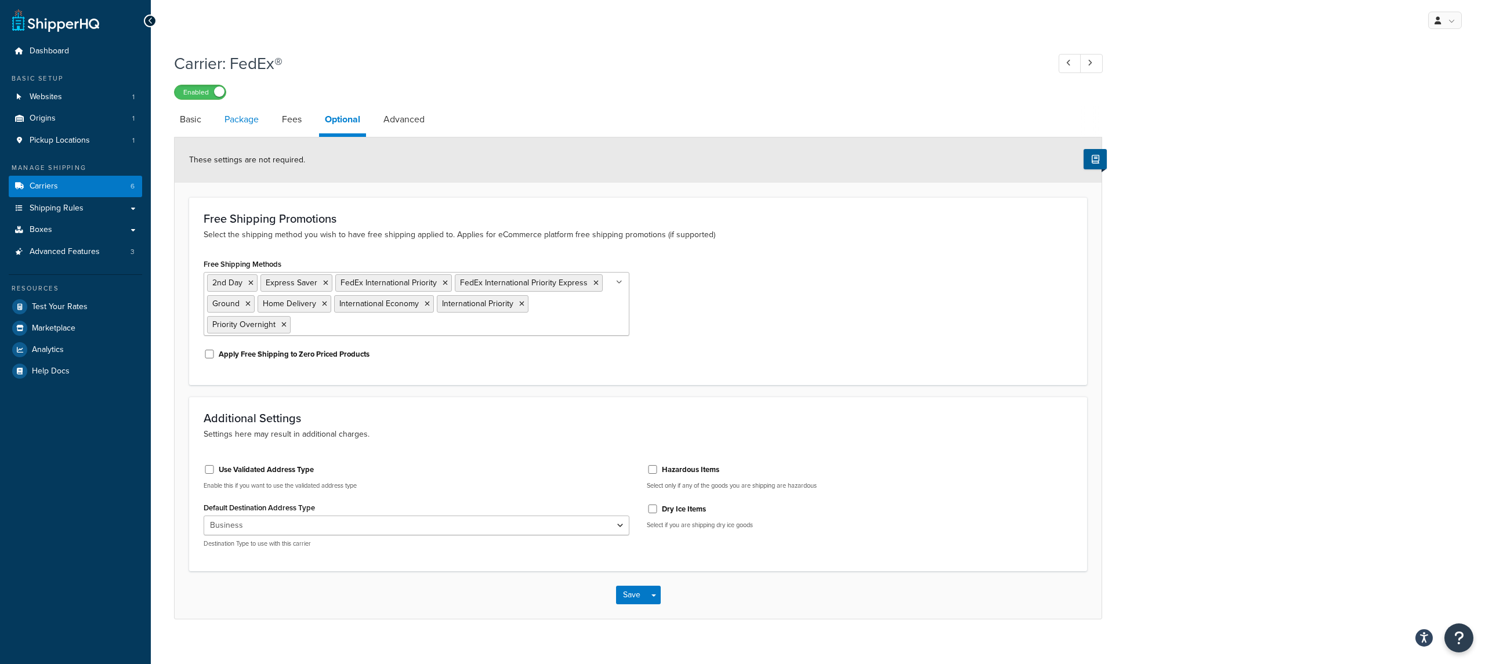
click at [251, 117] on link "Package" at bounding box center [242, 120] width 46 height 28
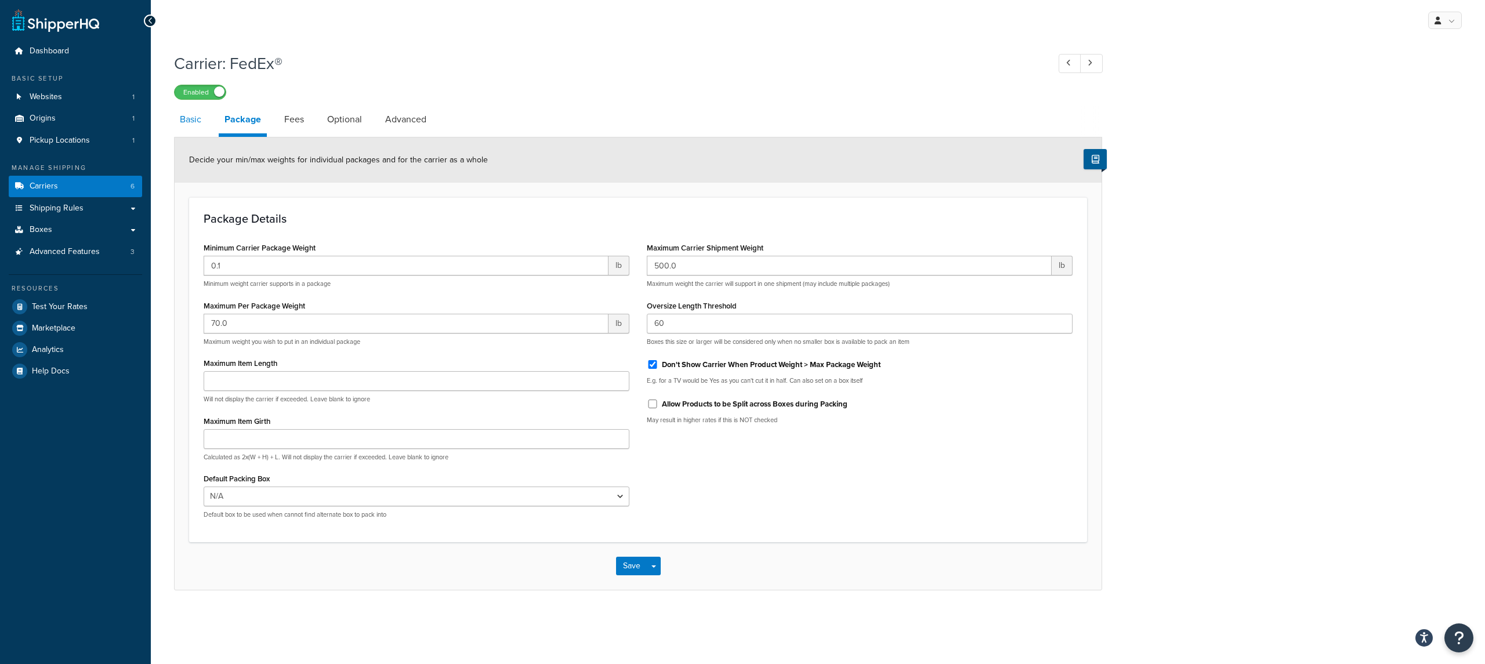
click at [186, 133] on link "Basic" at bounding box center [190, 120] width 33 height 28
select select "fedEx"
select select "REGULAR_PICKUP"
select select "YOUR_PACKAGING"
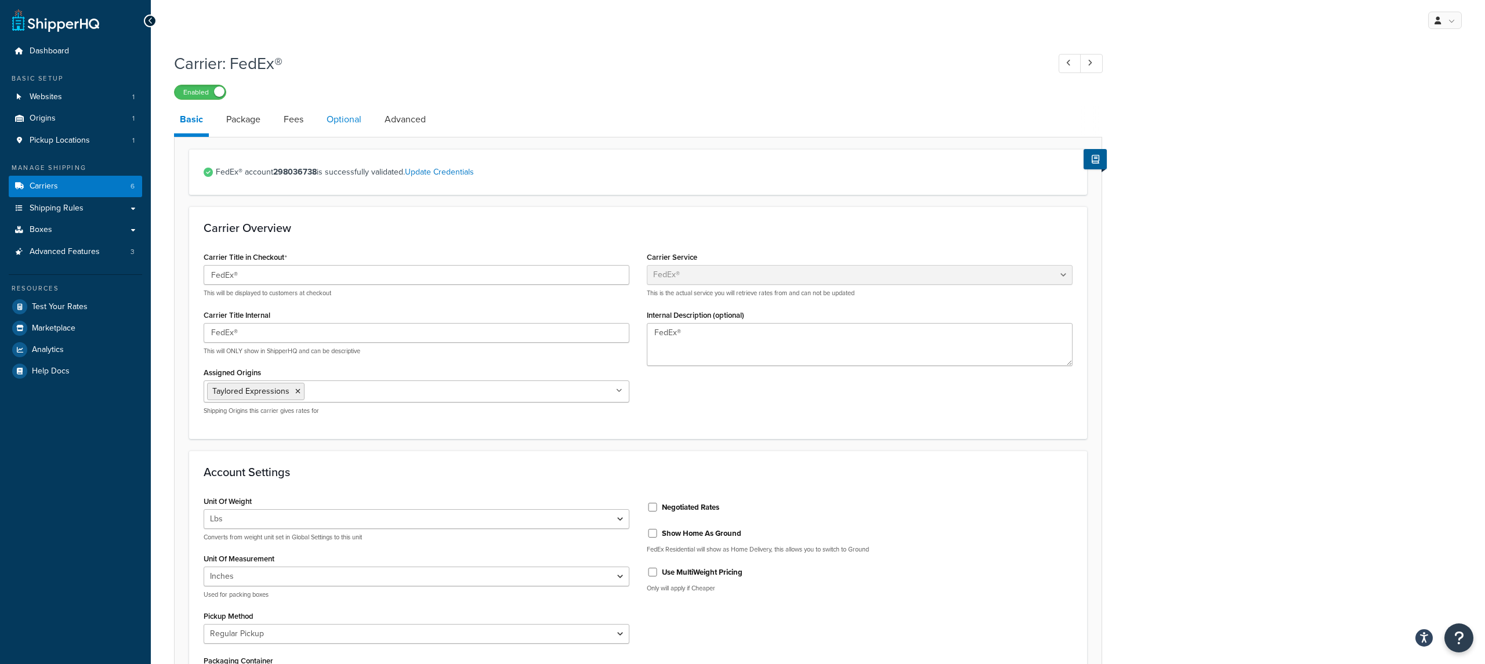
click at [337, 129] on link "Optional" at bounding box center [344, 120] width 46 height 28
select select "business"
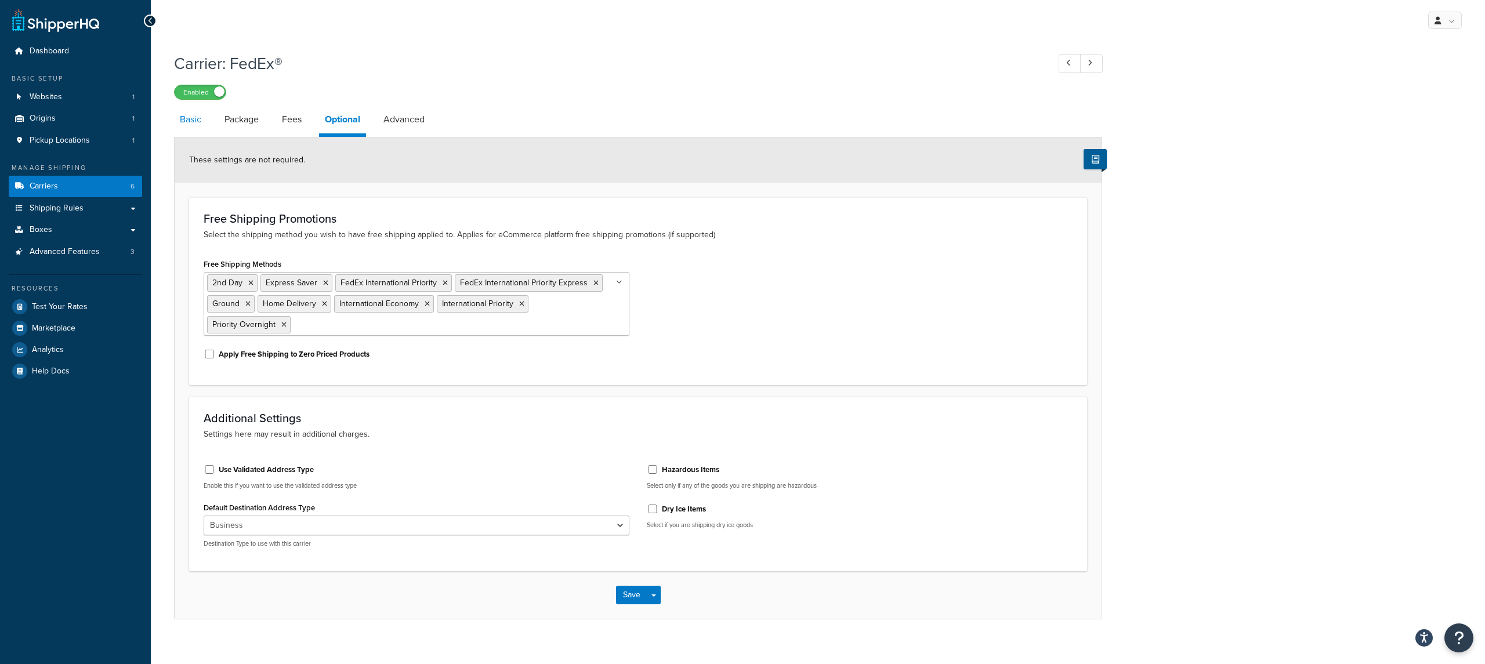
click at [203, 128] on link "Basic" at bounding box center [190, 120] width 33 height 28
select select "fedEx"
select select "REGULAR_PICKUP"
select select "YOUR_PACKAGING"
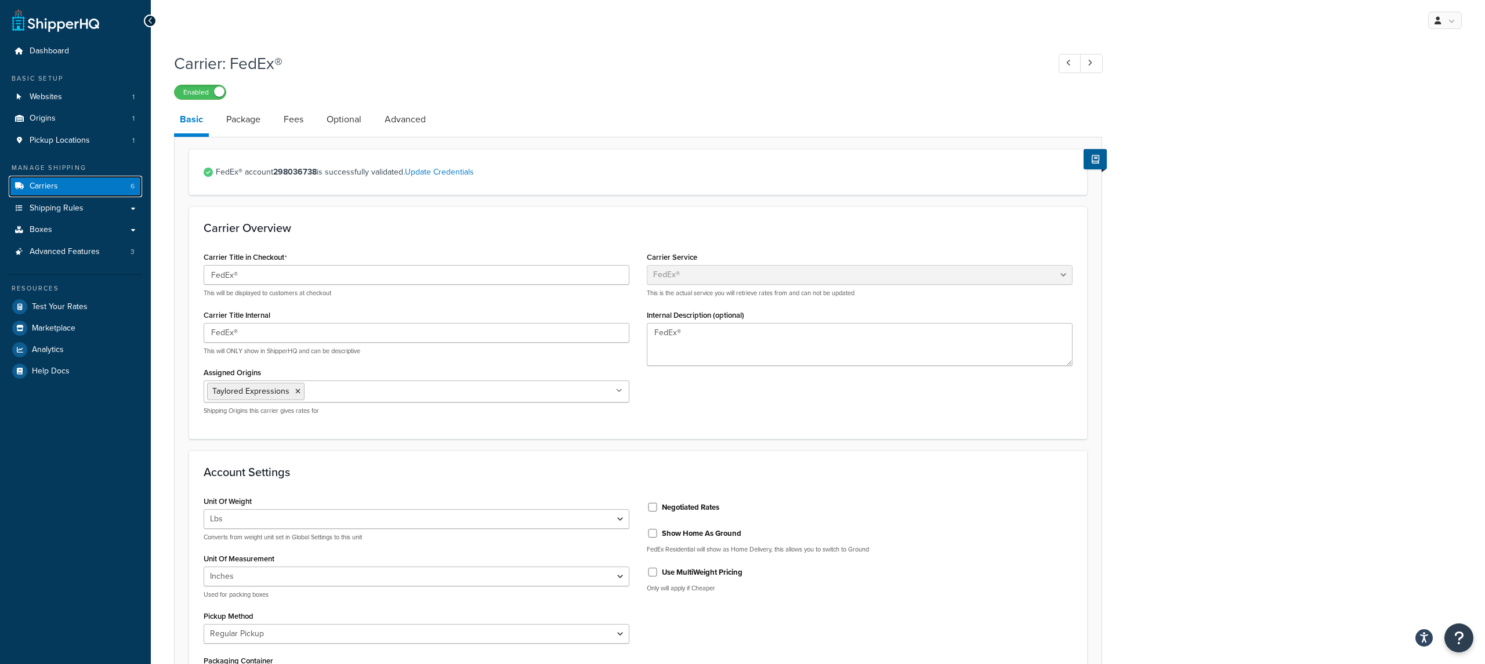
click at [48, 182] on span "Carriers" at bounding box center [44, 187] width 28 height 10
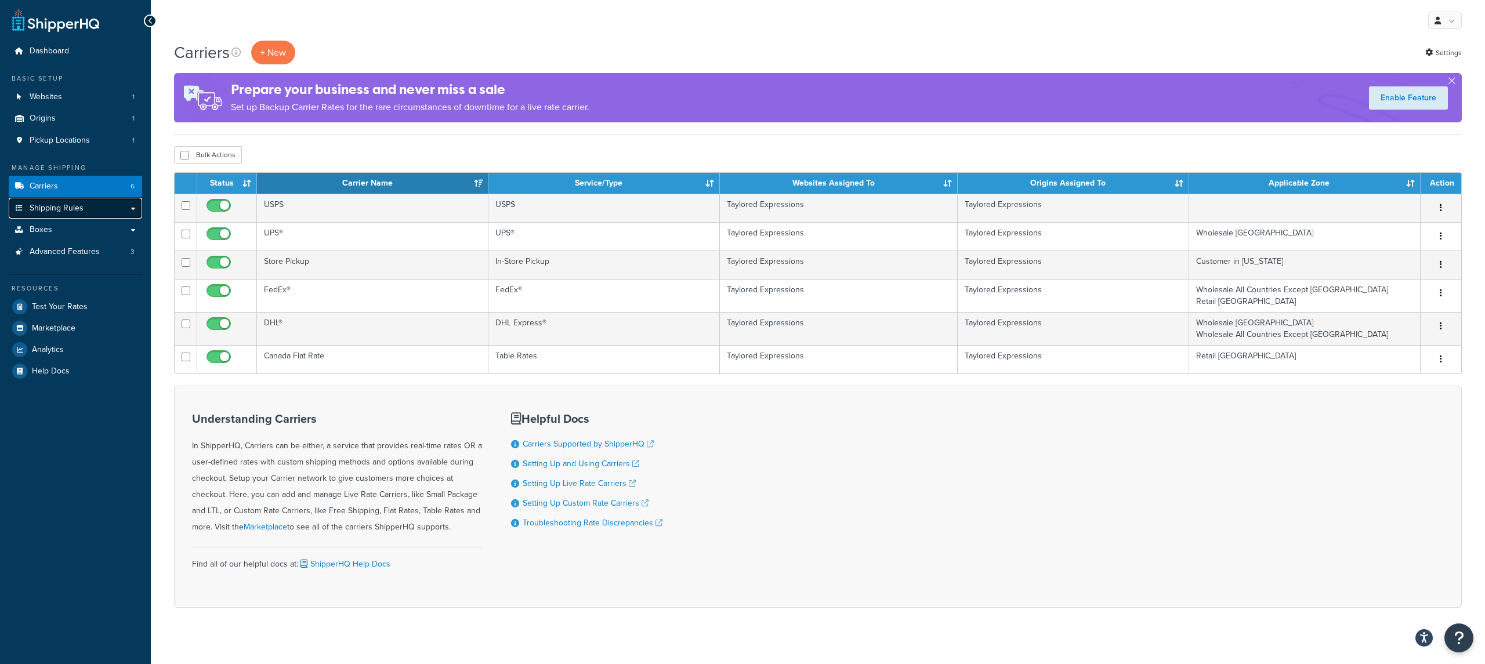
click at [95, 208] on link "Shipping Rules" at bounding box center [75, 208] width 133 height 21
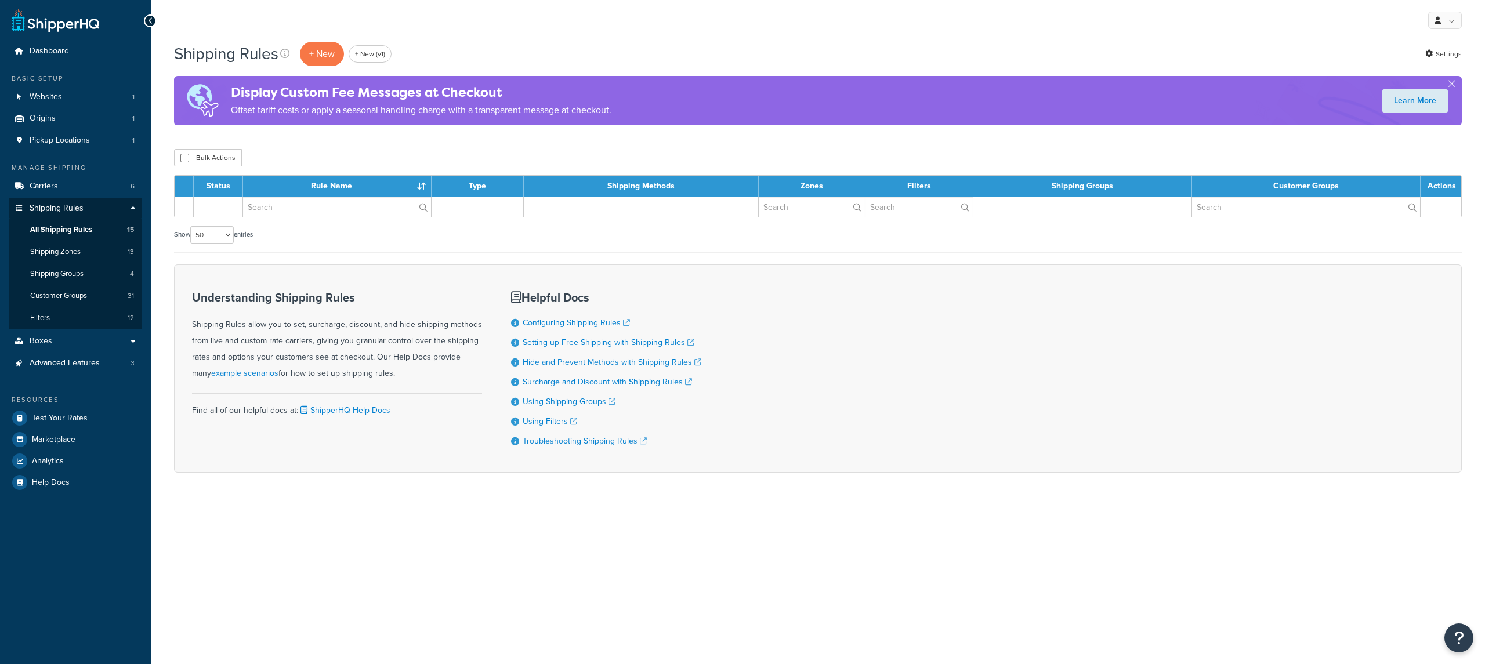
select select "50"
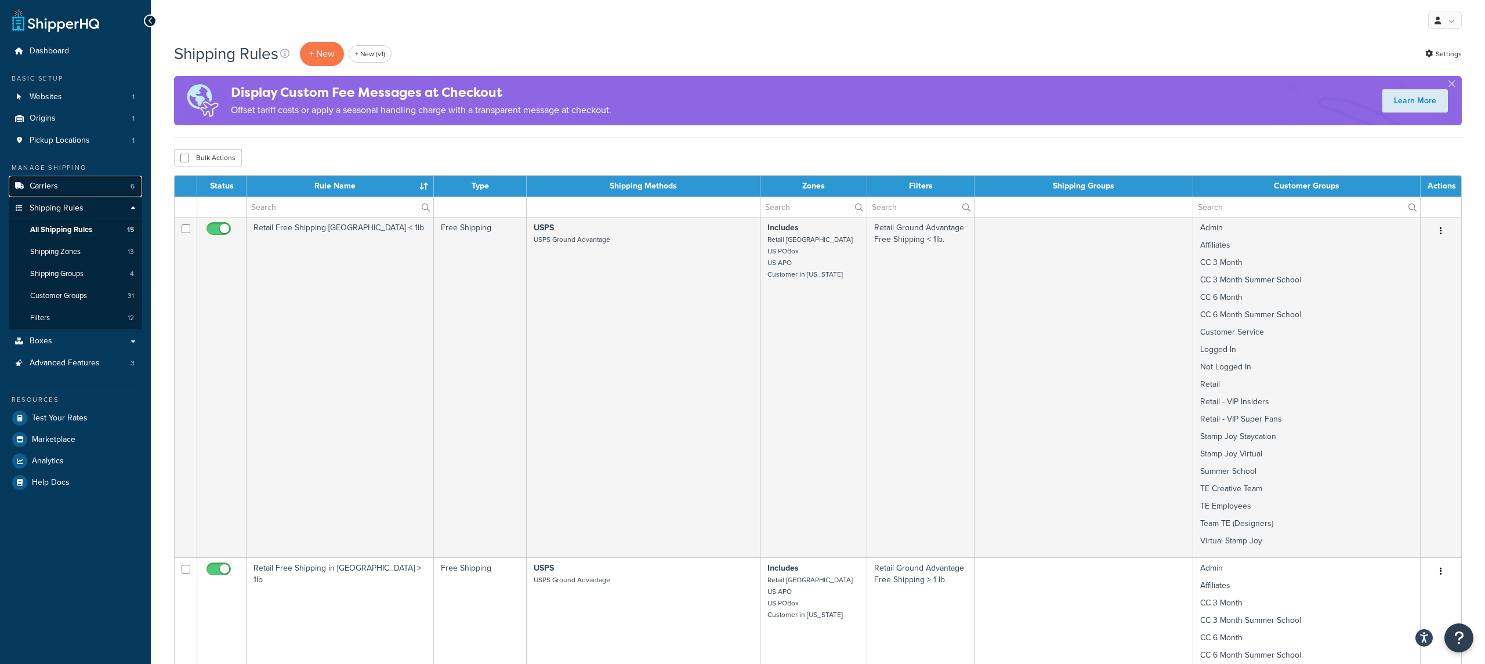
click at [92, 190] on link "Carriers 6" at bounding box center [75, 186] width 133 height 21
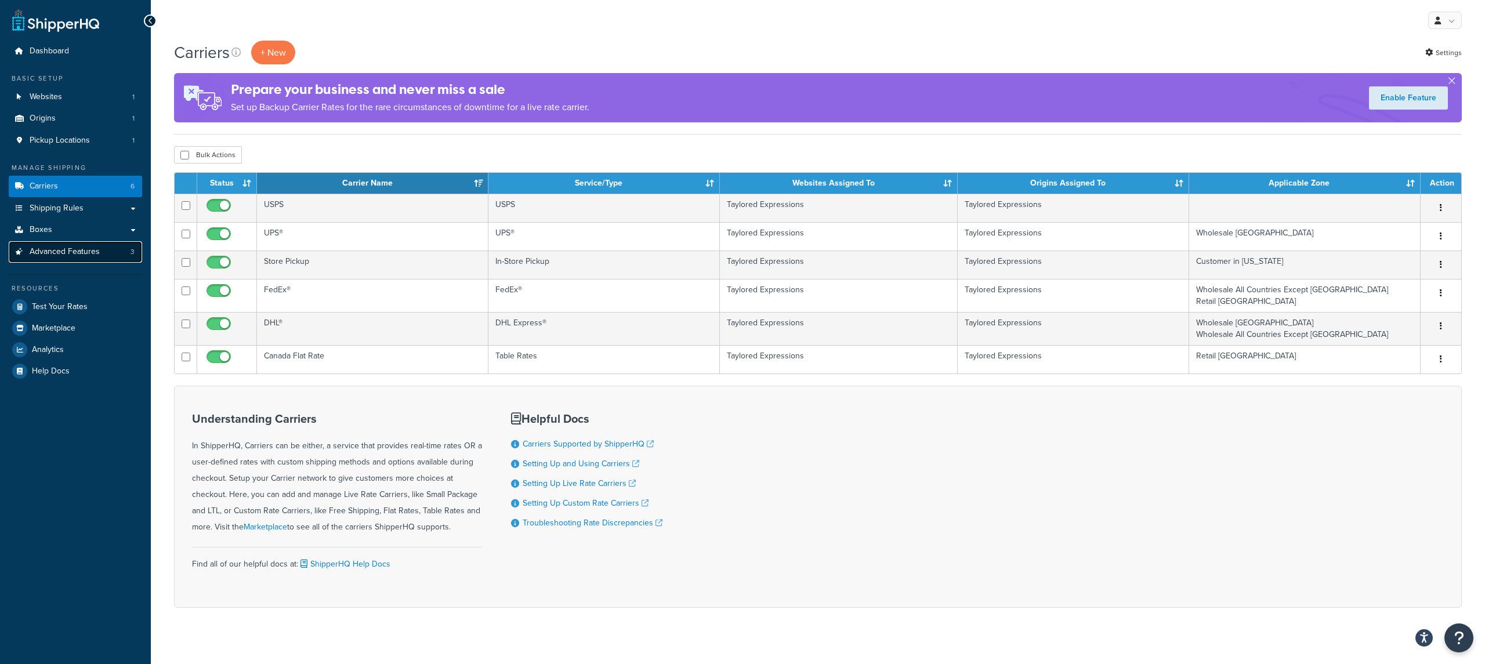
click at [133, 253] on span "3" at bounding box center [133, 252] width 4 height 10
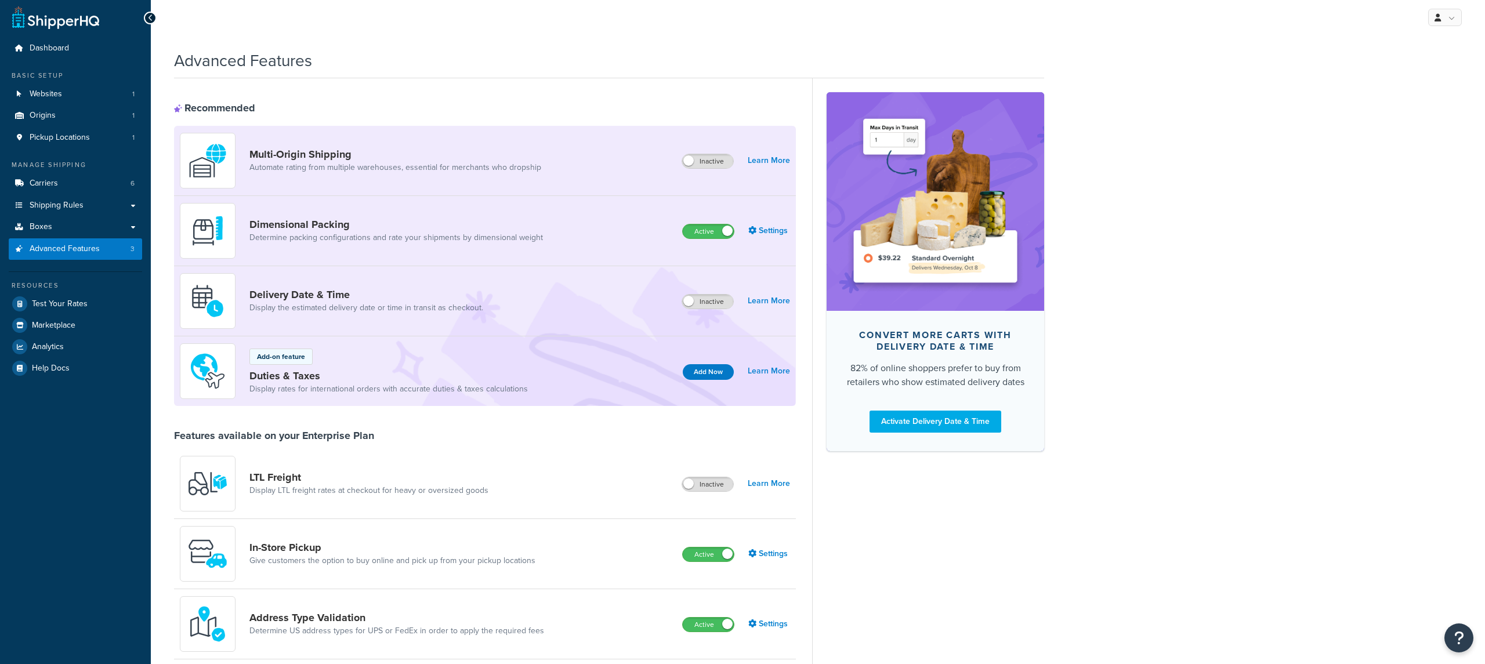
scroll to position [14, 0]
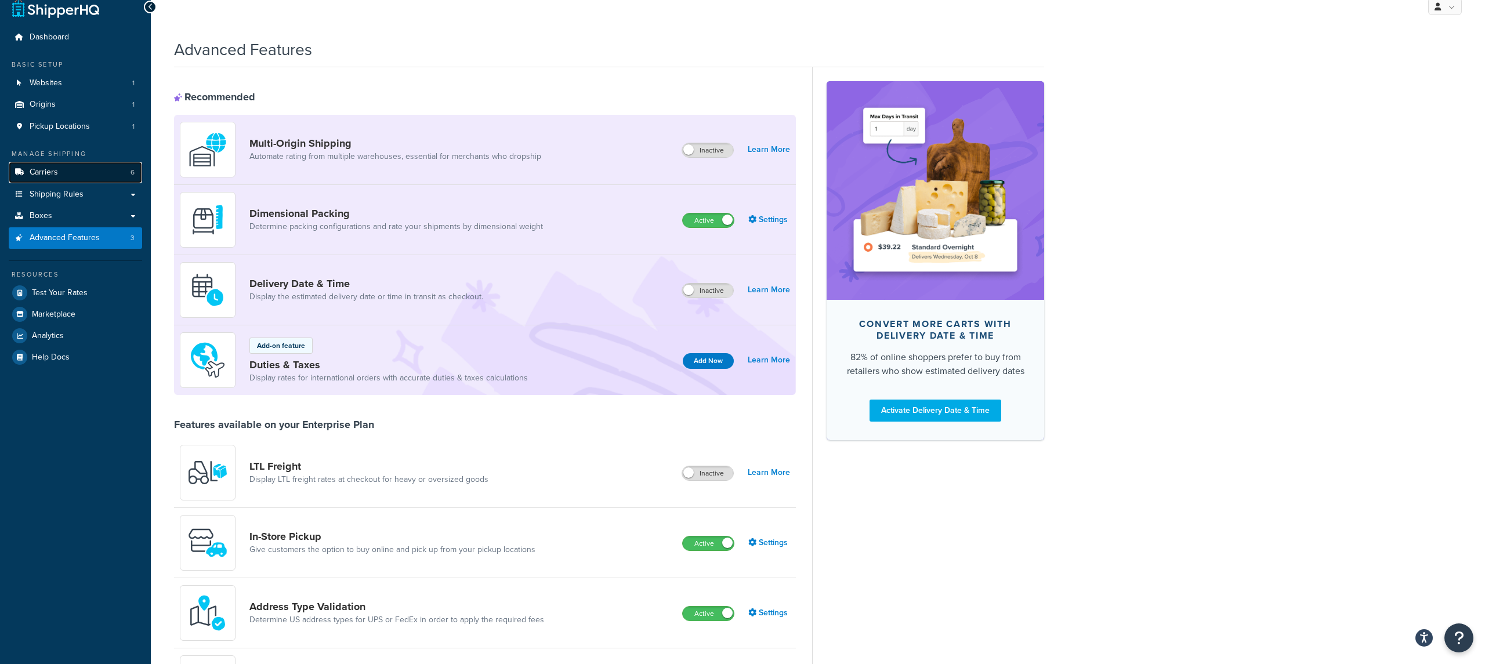
click at [61, 172] on link "Carriers 6" at bounding box center [75, 172] width 133 height 21
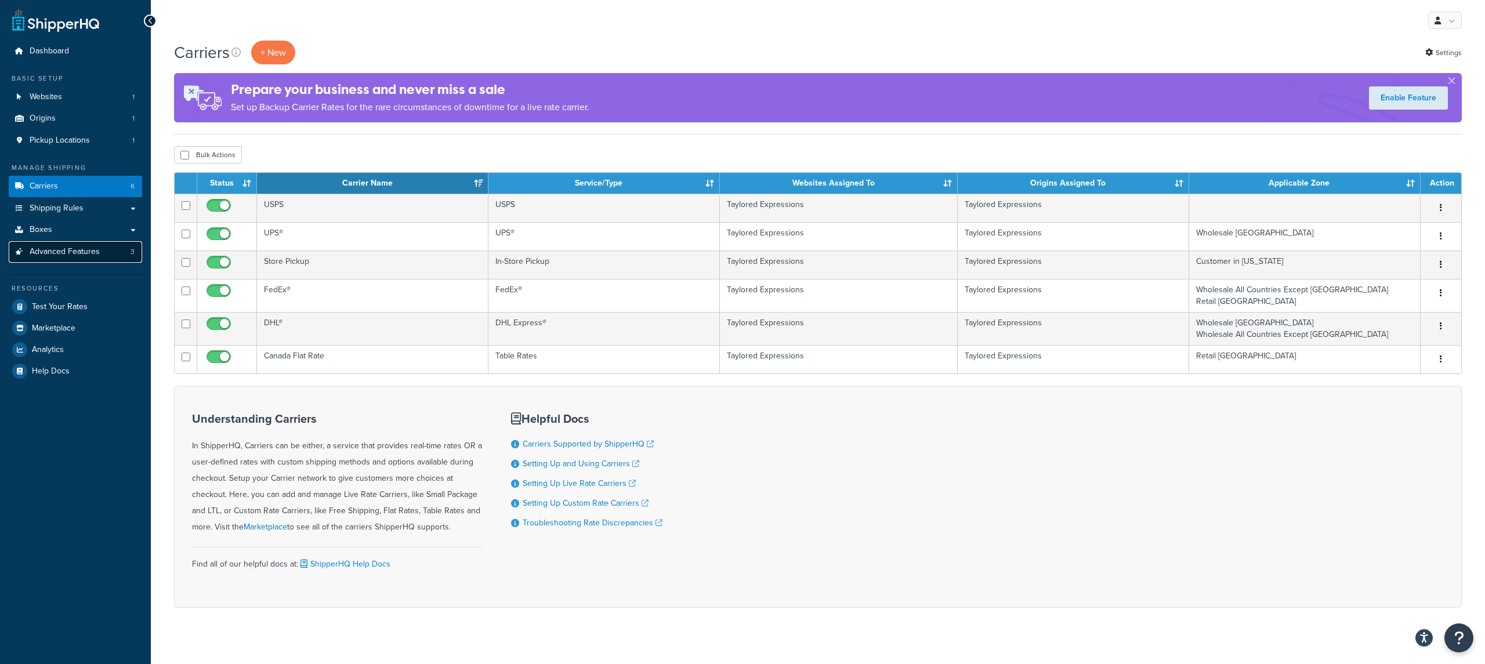
click at [85, 253] on span "Advanced Features" at bounding box center [65, 252] width 70 height 10
